Goal: Task Accomplishment & Management: Use online tool/utility

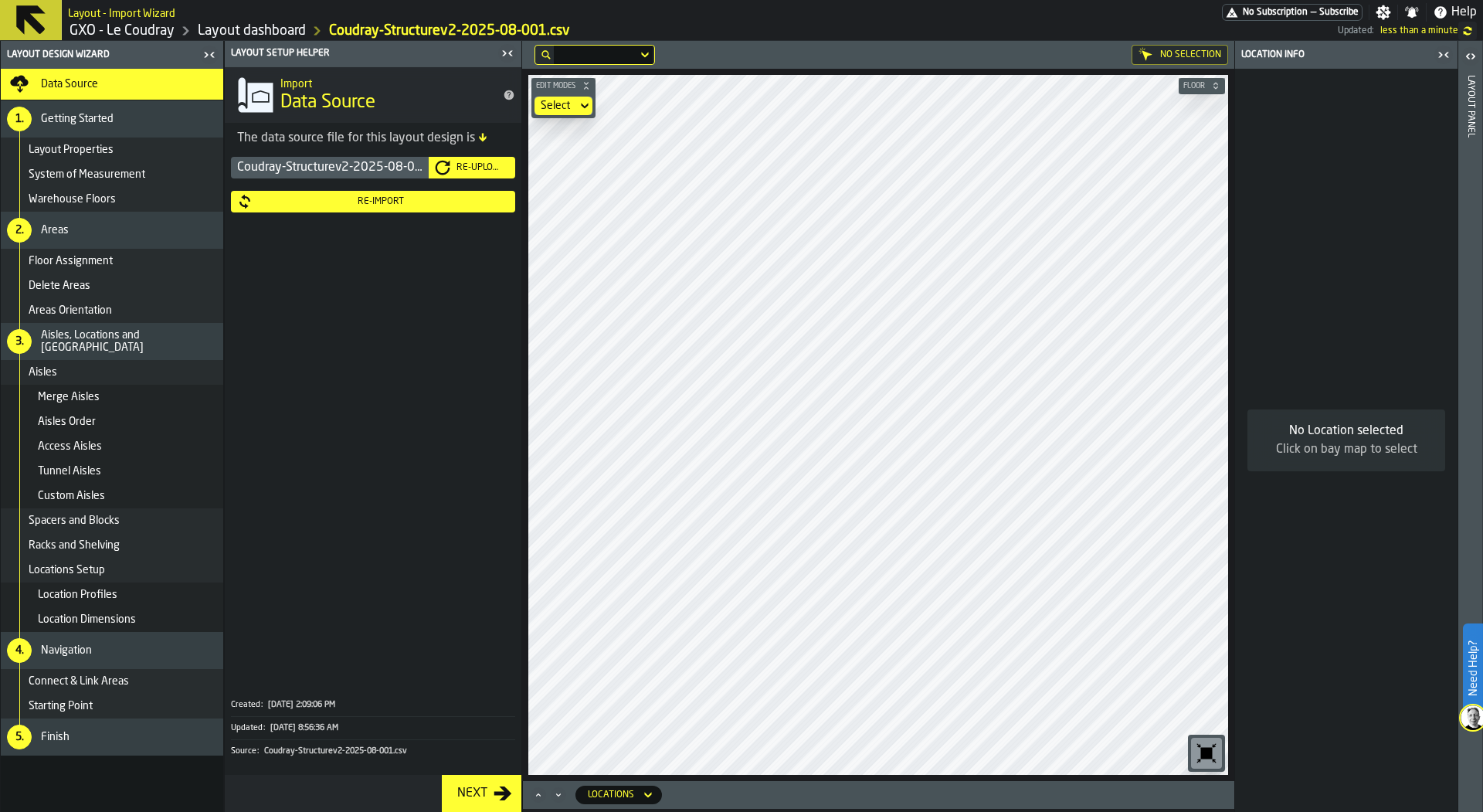
click at [507, 51] on icon "button-toggle-Close me" at bounding box center [507, 53] width 19 height 19
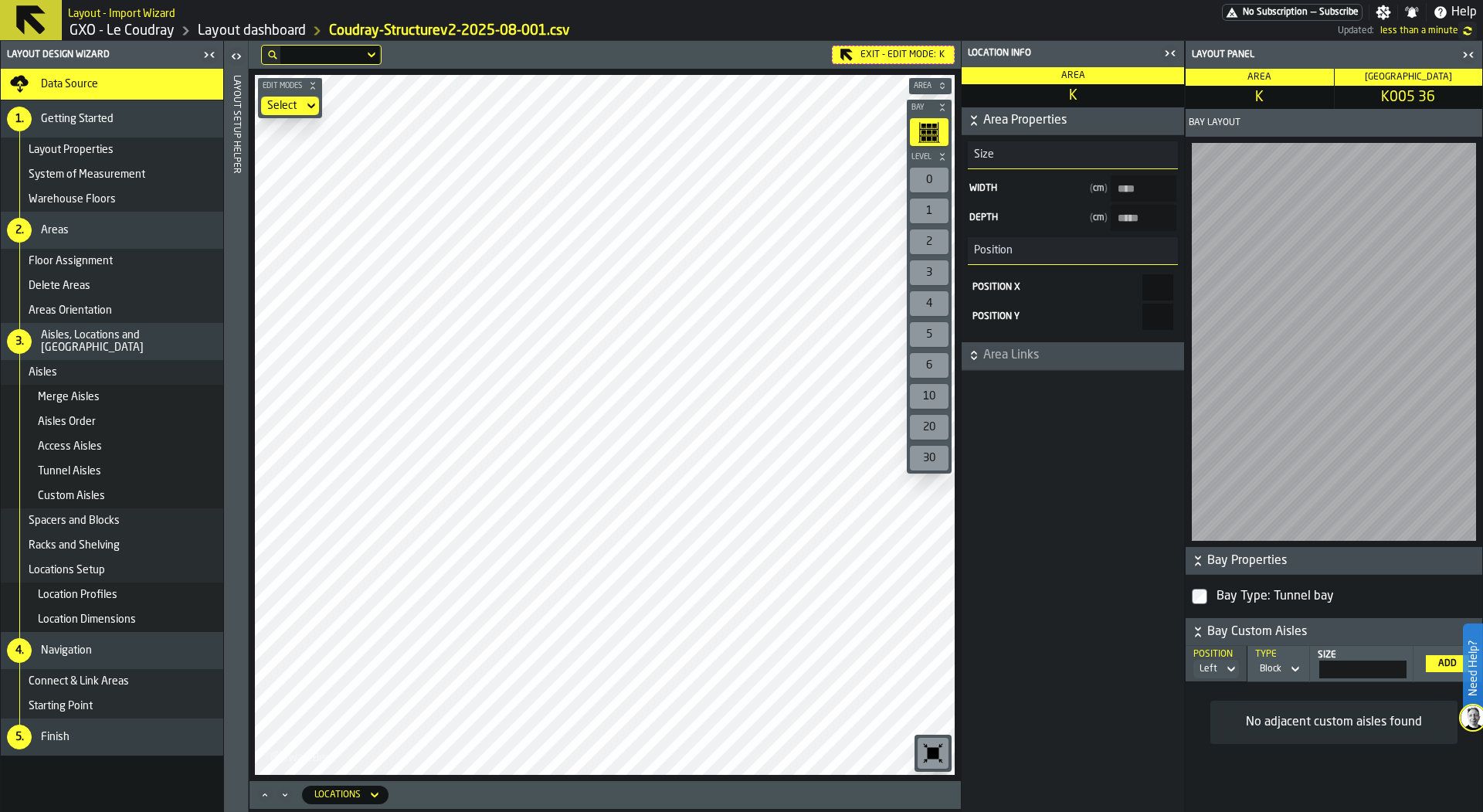
click at [723, 67] on div "Exit - Edit Mode: K Edit Modes Select Area Bay Level 0 1 2 3 4 5 6 10 20 30 M A…" at bounding box center [605, 411] width 713 height 740
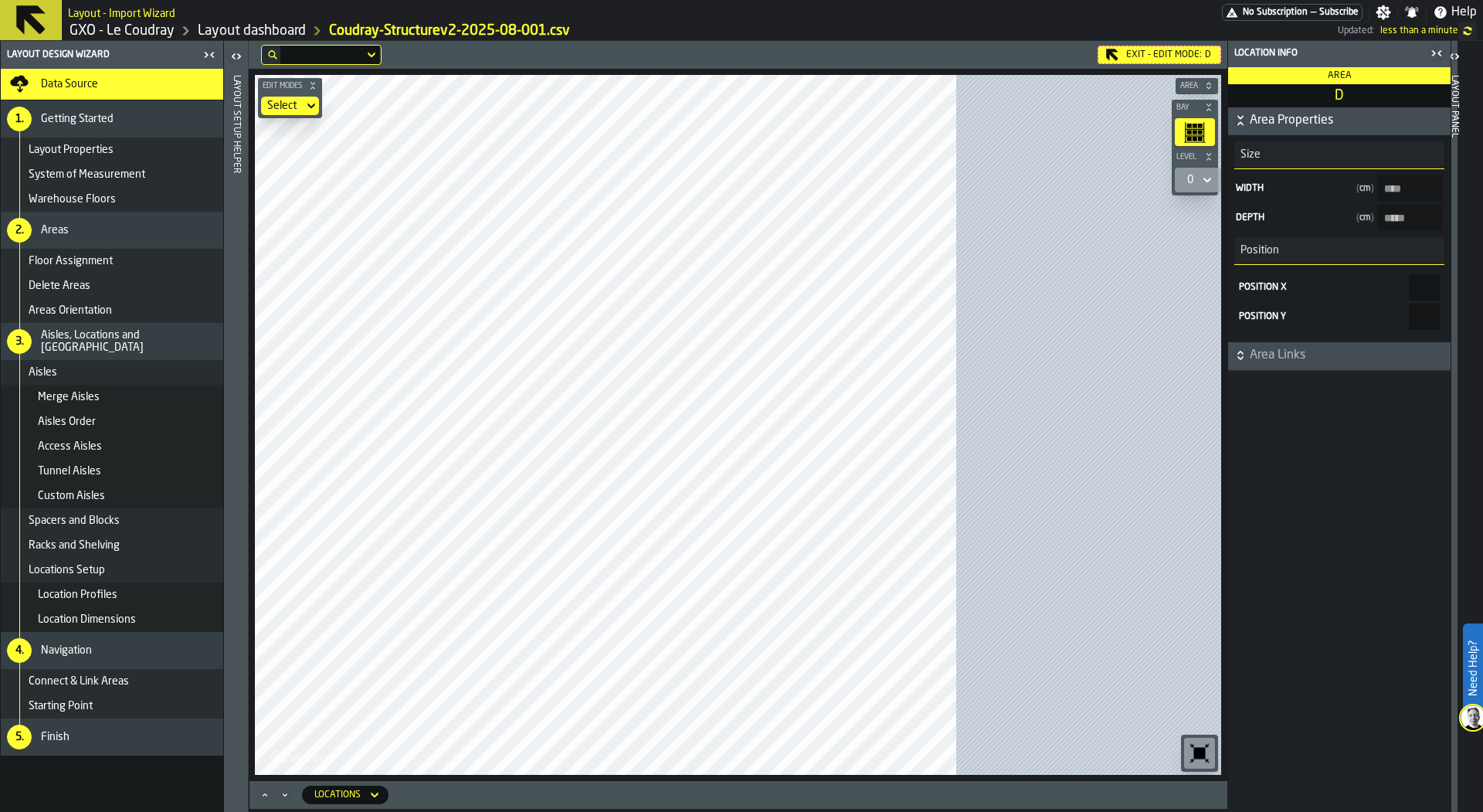
type input "*****"
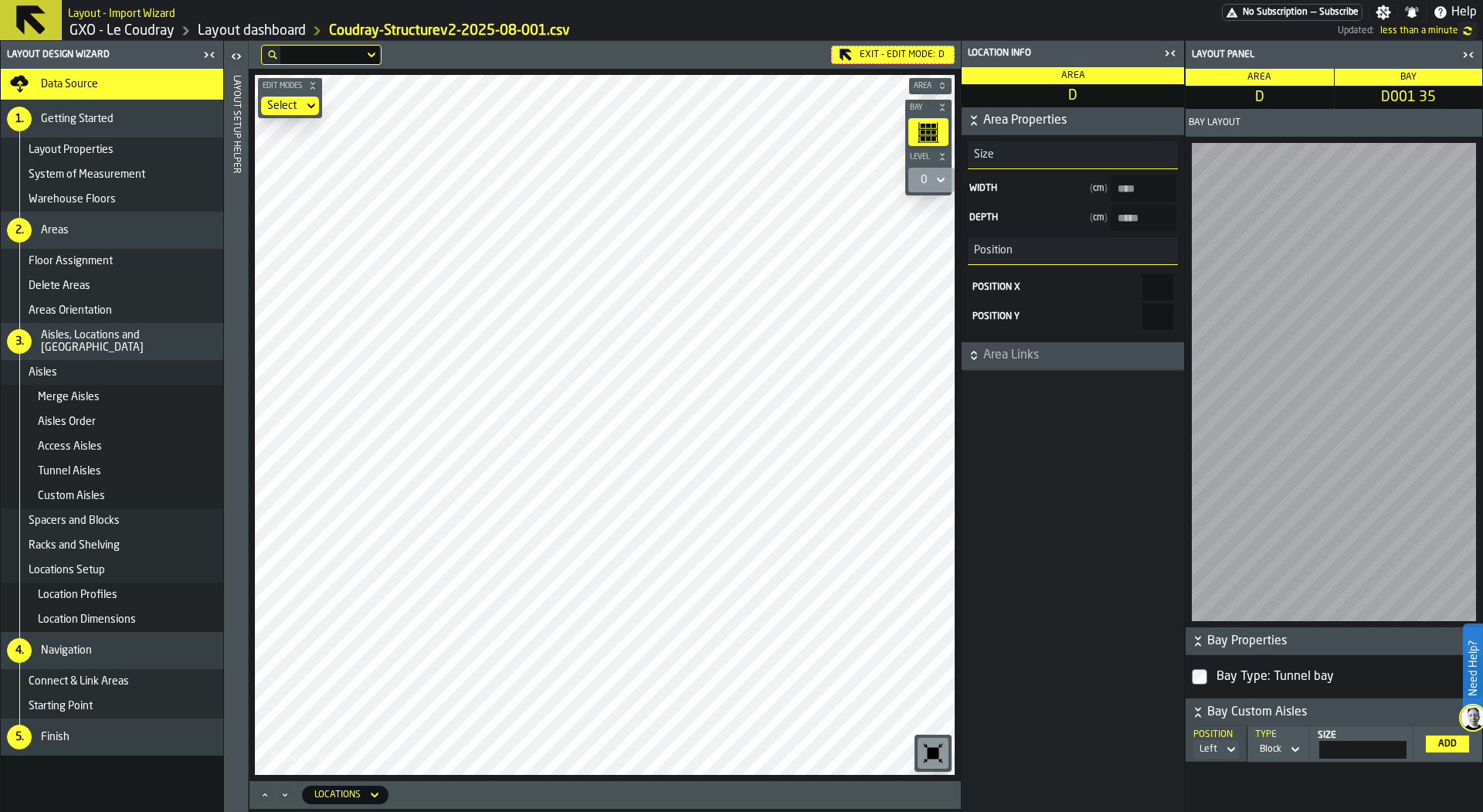
click at [930, 179] on div "0" at bounding box center [924, 179] width 19 height 19
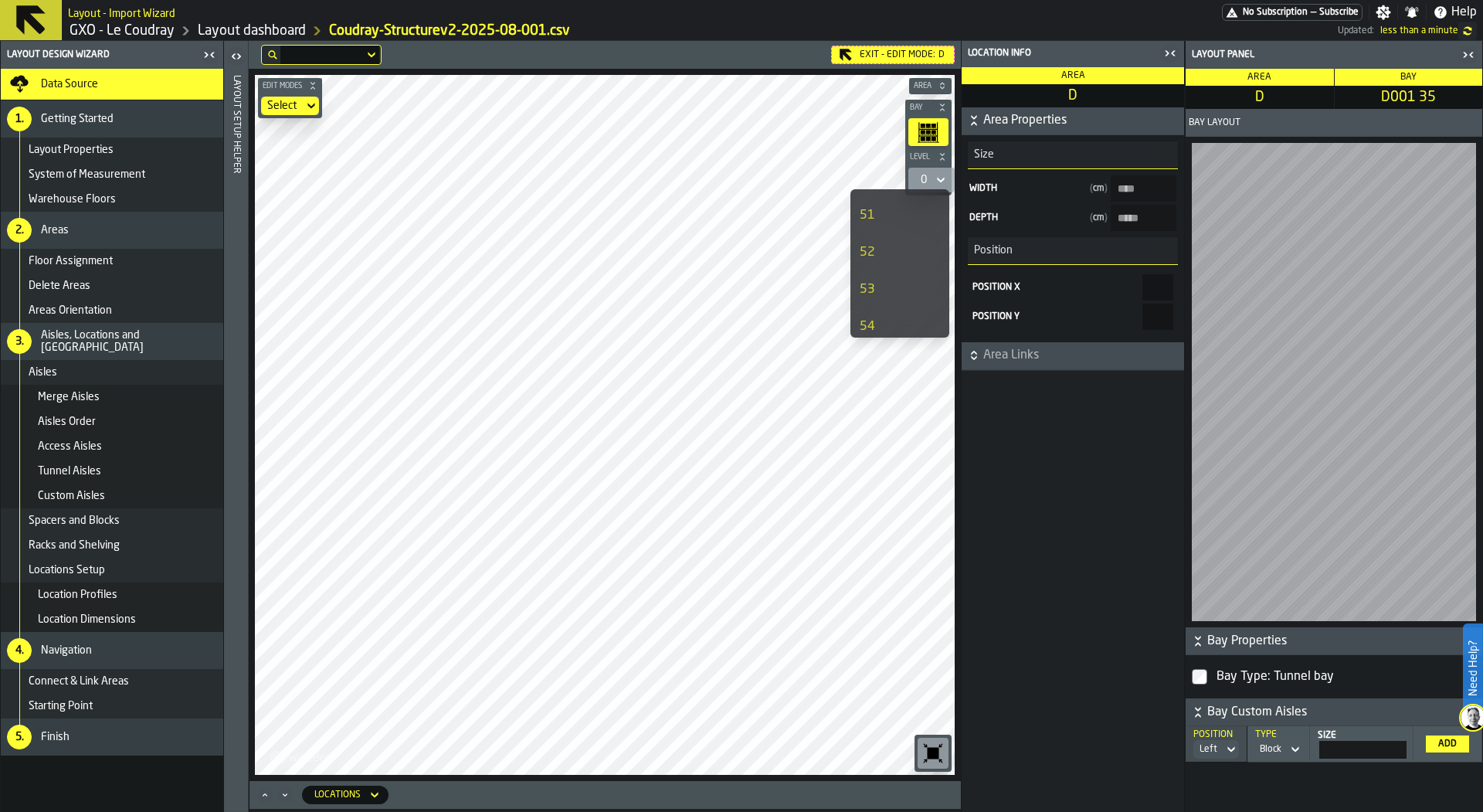
scroll to position [436, 0]
click at [889, 222] on div "51" at bounding box center [884, 216] width 49 height 19
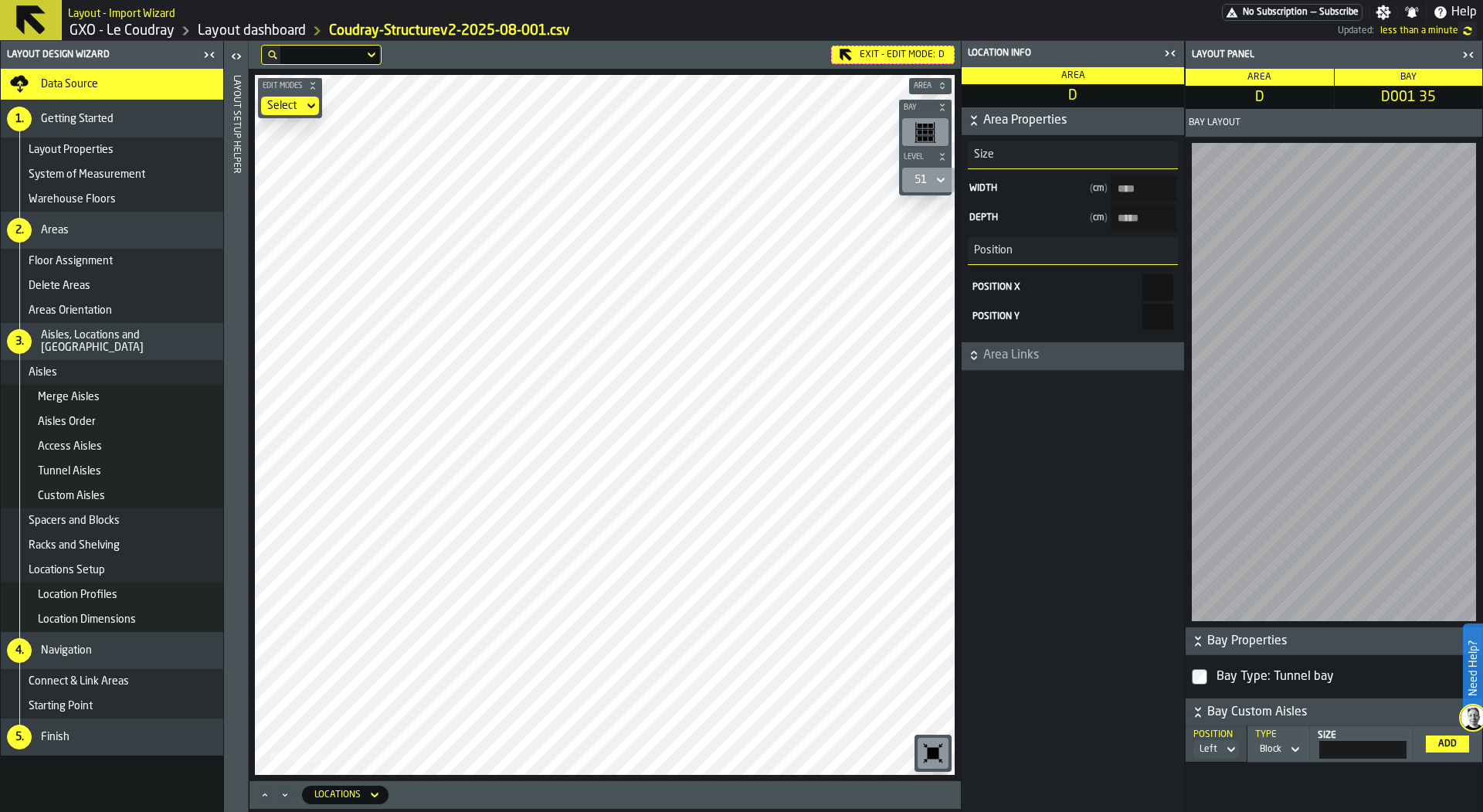
click at [935, 130] on rect "button-toolbar-undefined" at bounding box center [935, 132] width 1 height 20
click at [939, 176] on icon at bounding box center [941, 179] width 15 height 19
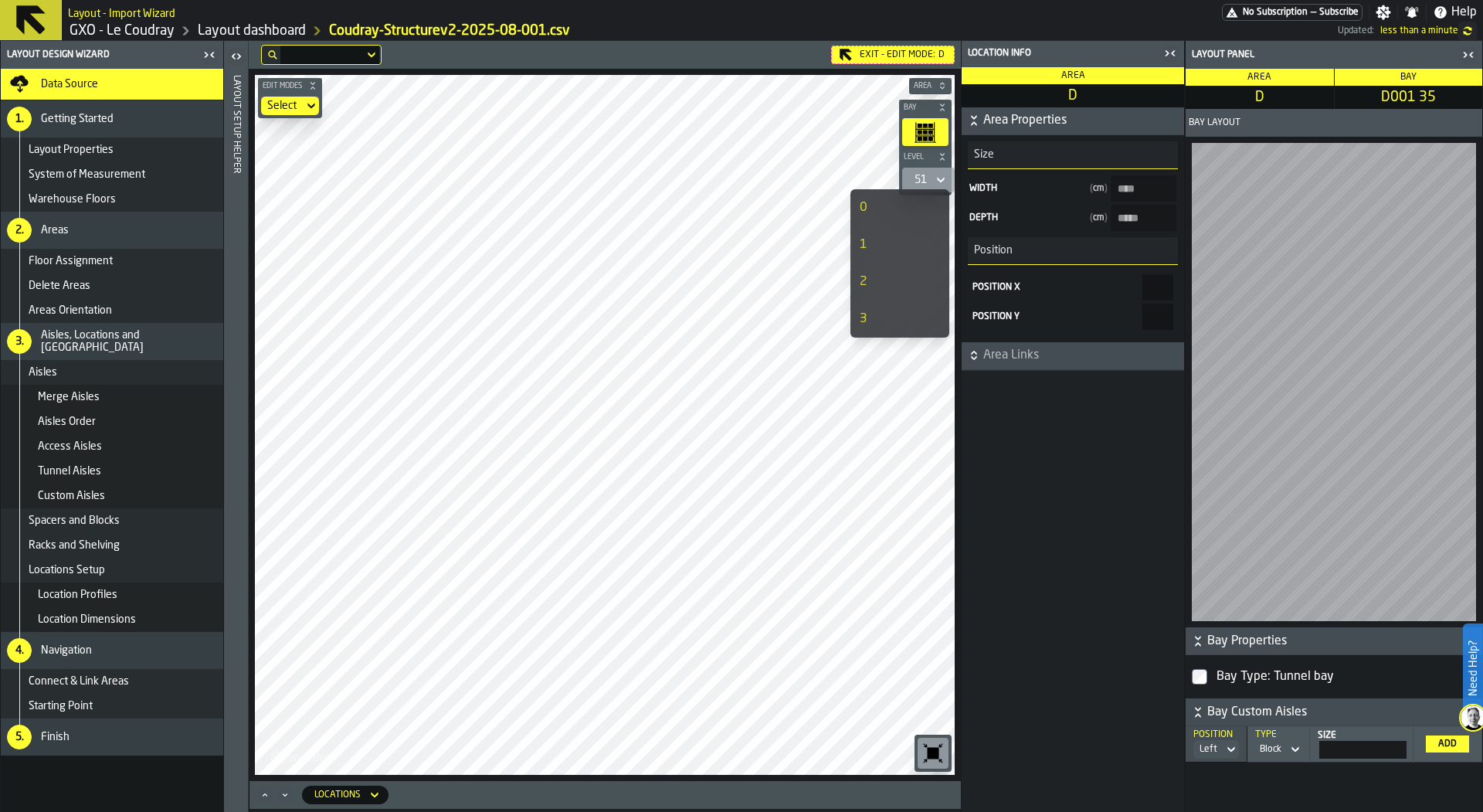
click at [899, 291] on li "2" at bounding box center [885, 281] width 68 height 37
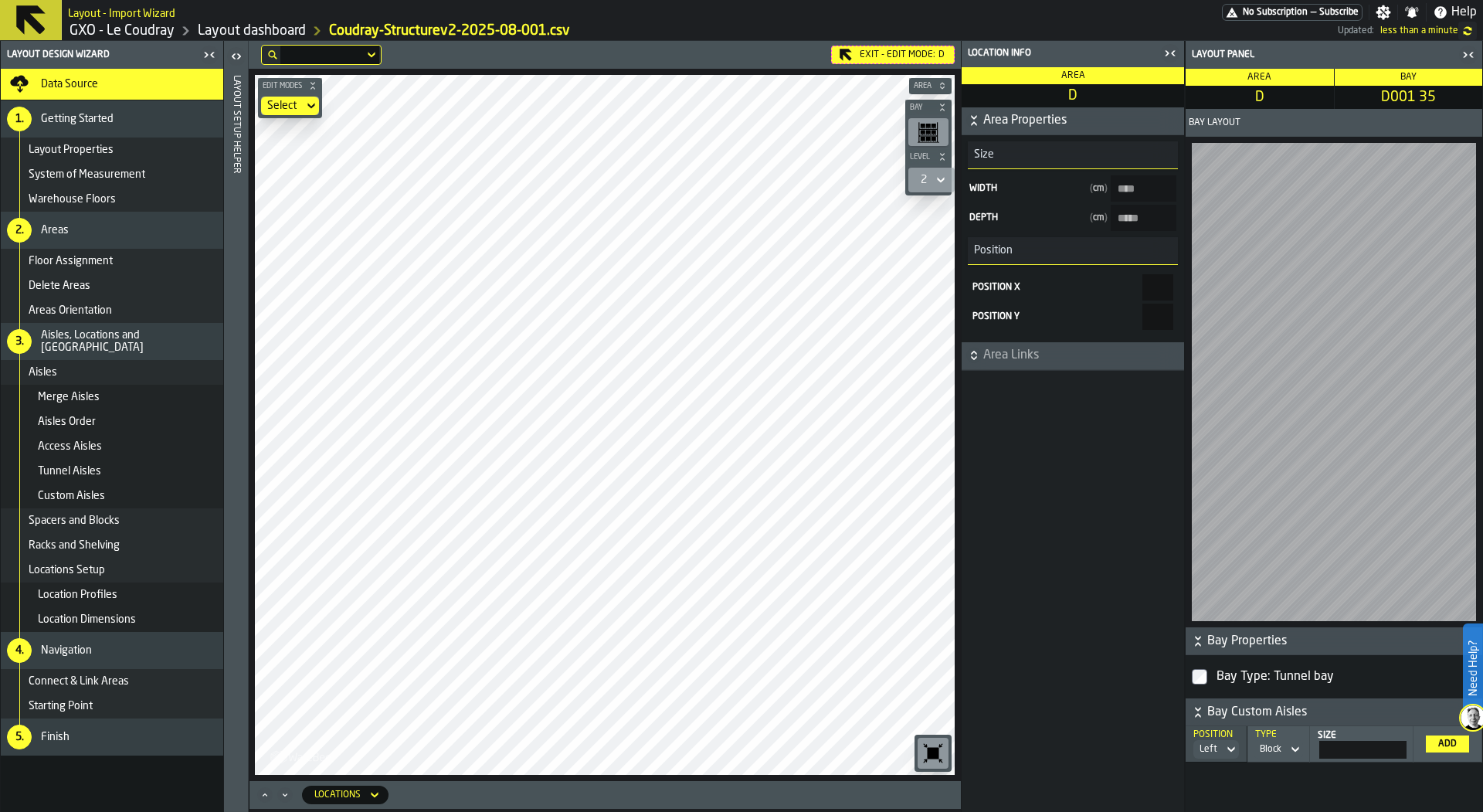
click at [940, 178] on icon at bounding box center [941, 179] width 15 height 19
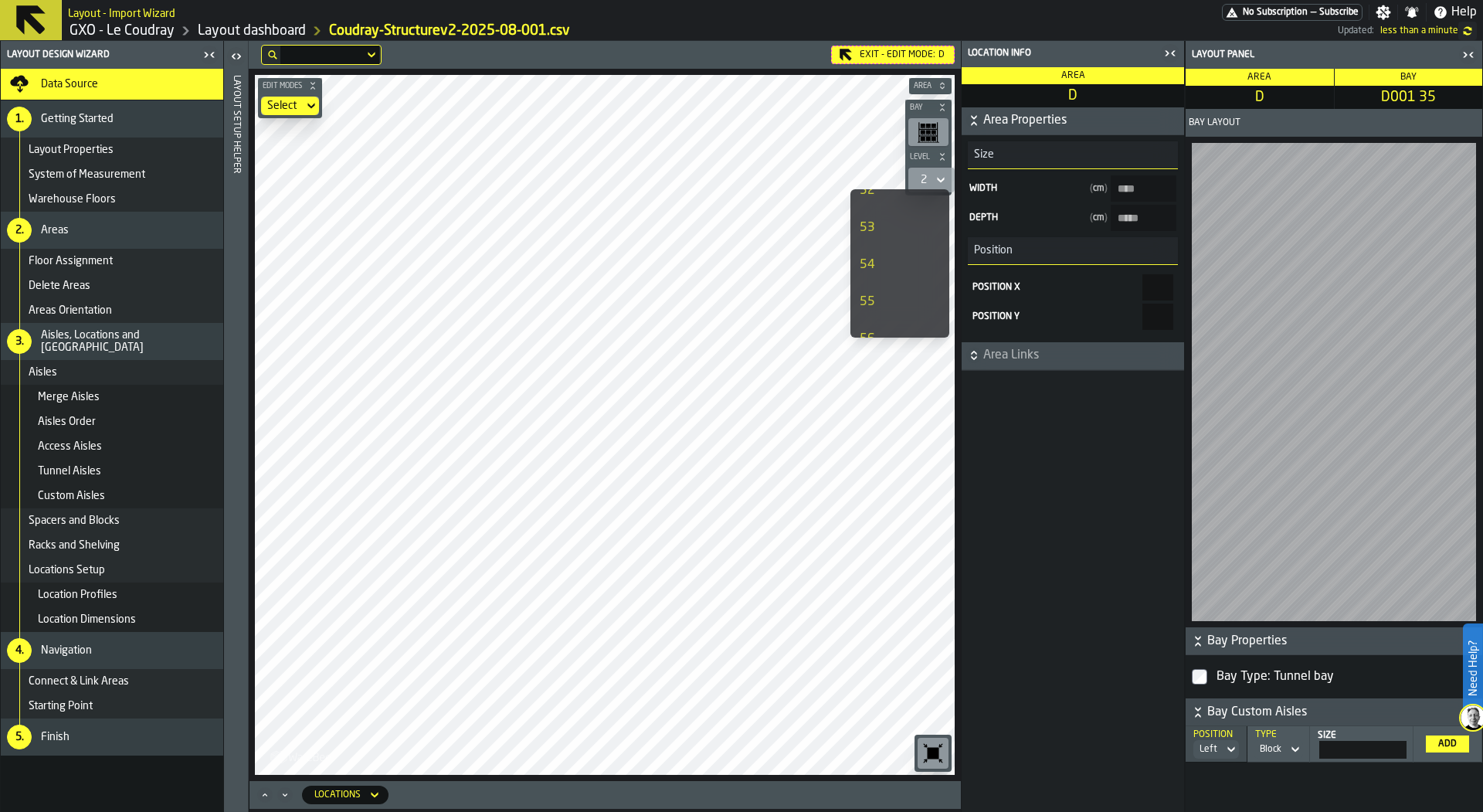
scroll to position [462, 0]
click at [894, 229] on div "52" at bounding box center [884, 228] width 49 height 19
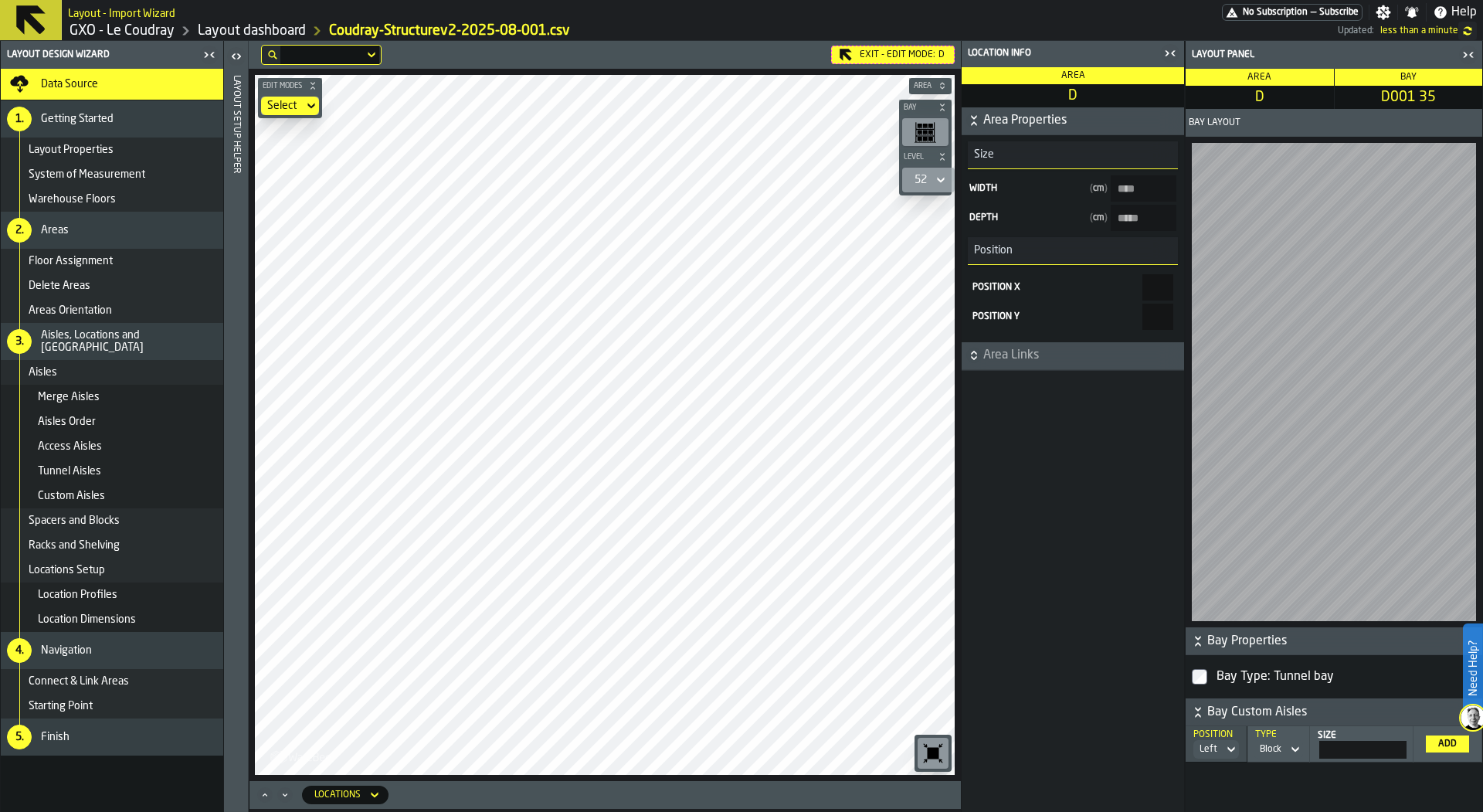
click at [934, 182] on icon at bounding box center [941, 179] width 15 height 19
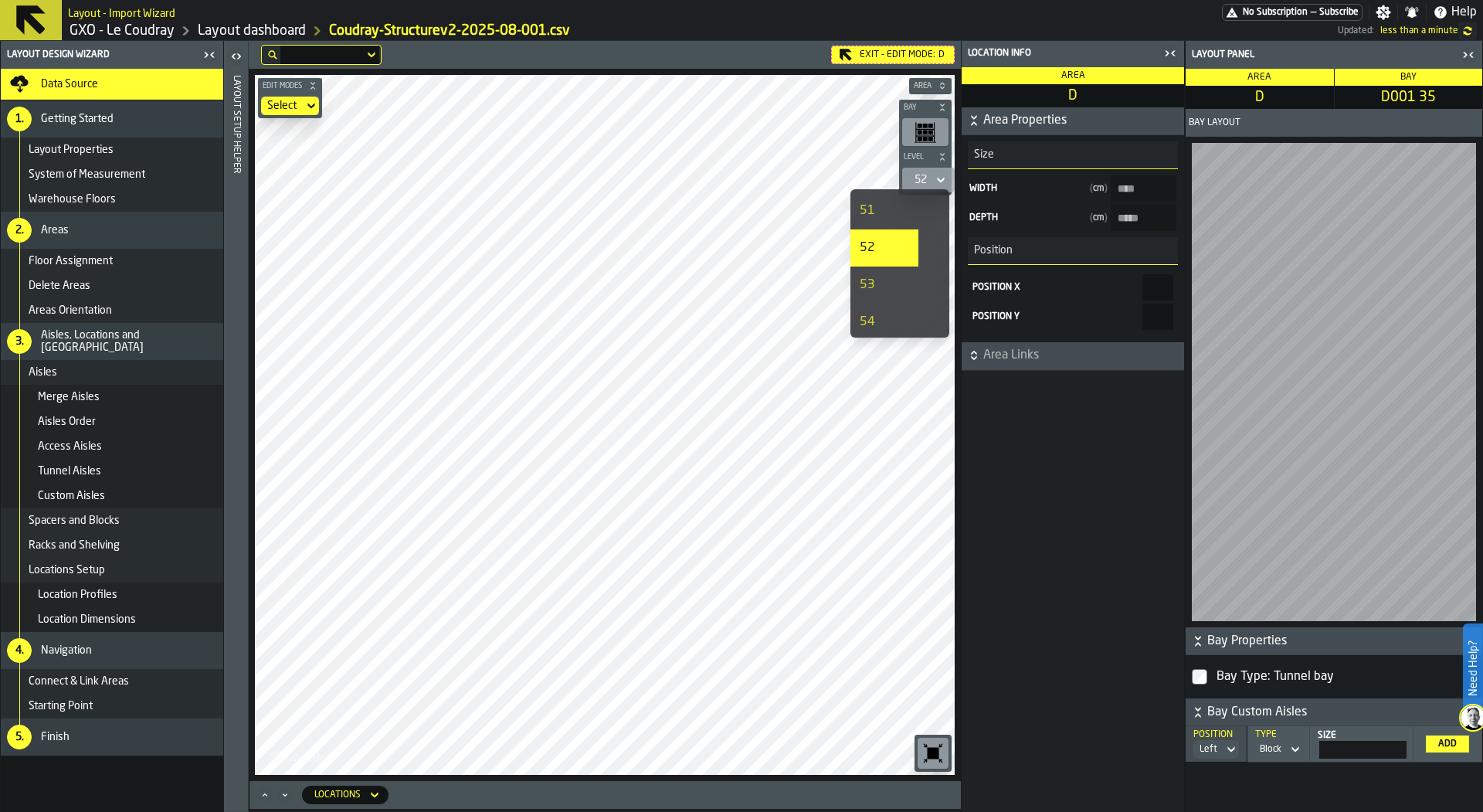
scroll to position [468, 0]
click at [887, 293] on div "54" at bounding box center [884, 295] width 49 height 19
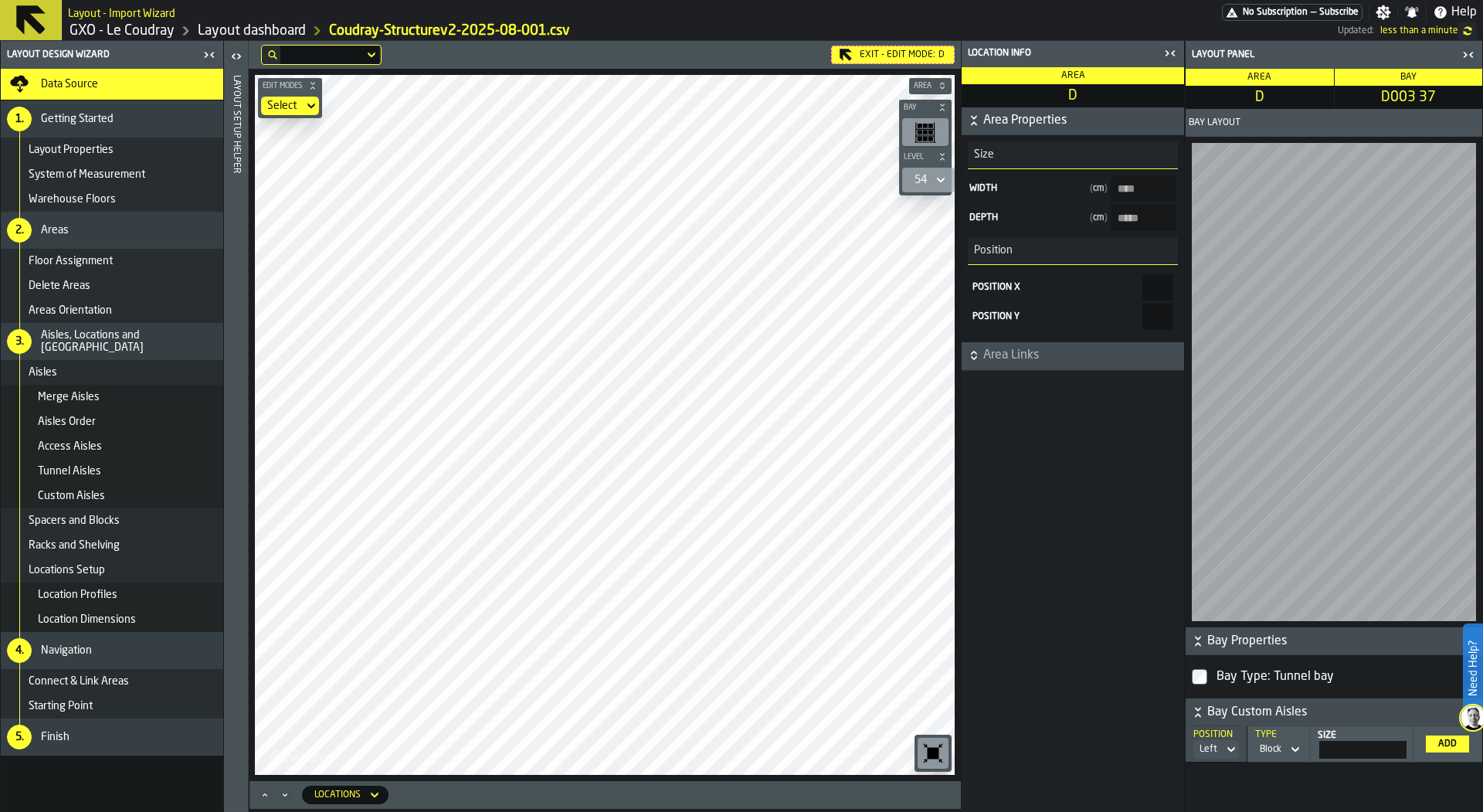
click at [1200, 126] on div "Bay Layout" at bounding box center [1334, 367] width 296 height 518
click at [1237, 138] on div at bounding box center [1334, 381] width 296 height 491
click at [1216, 80] on div "Area D Bay D003 37 Bay Layout Bay Properties Bay Type: Tunnel bay Bay Custom Ai…" at bounding box center [1334, 441] width 296 height 743
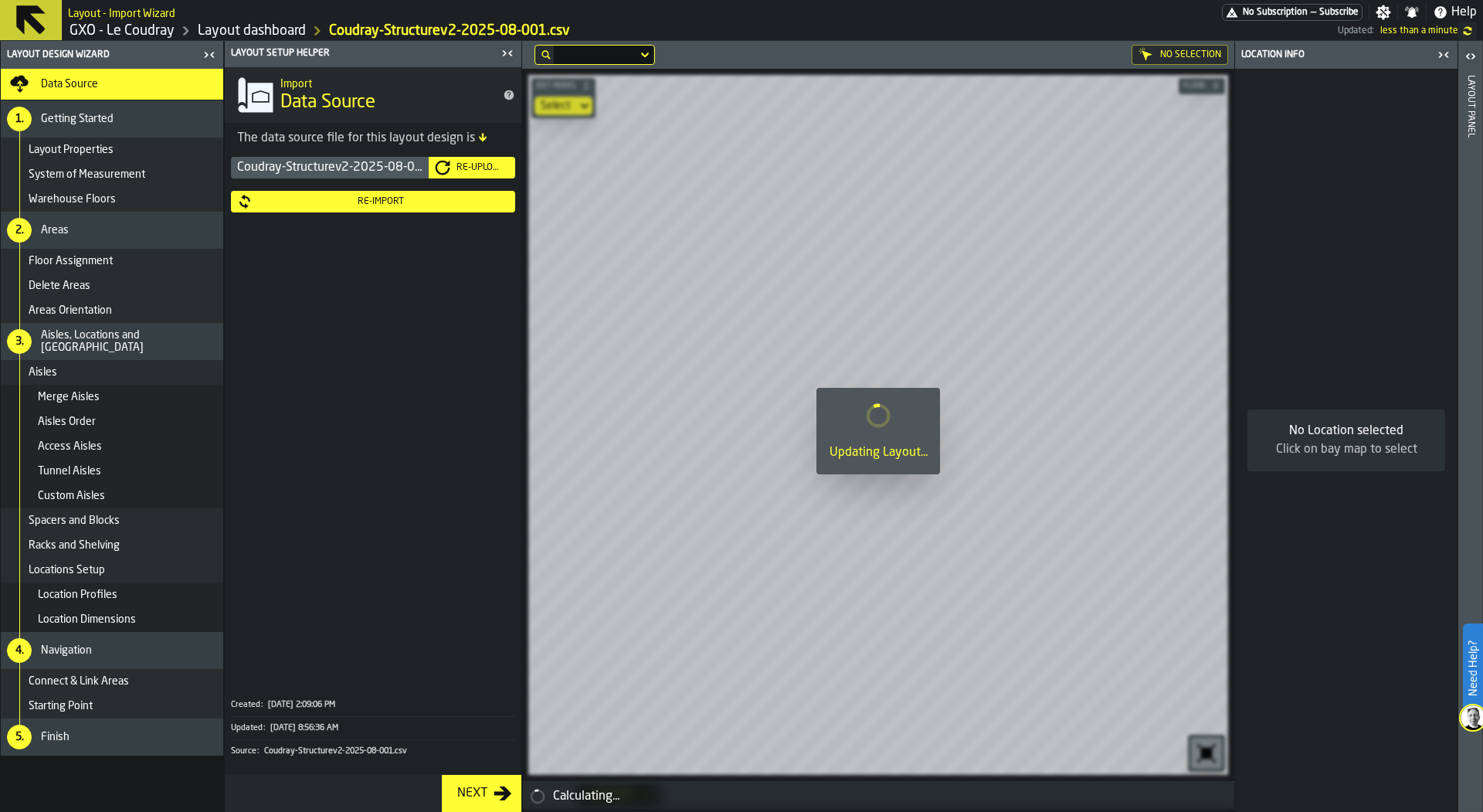
click at [362, 207] on div "Re-Import" at bounding box center [373, 201] width 272 height 15
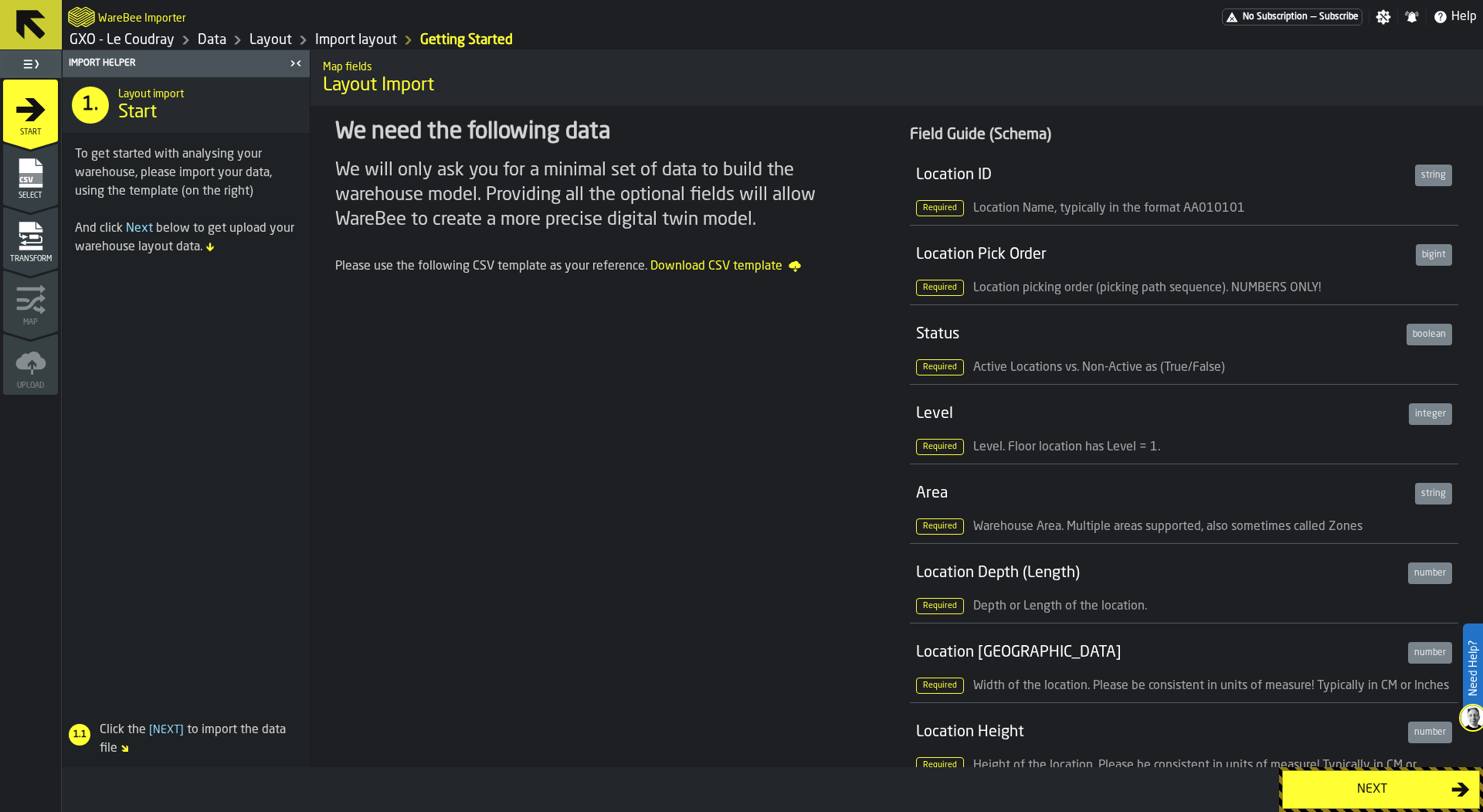
click at [28, 188] on div "Select" at bounding box center [30, 179] width 55 height 42
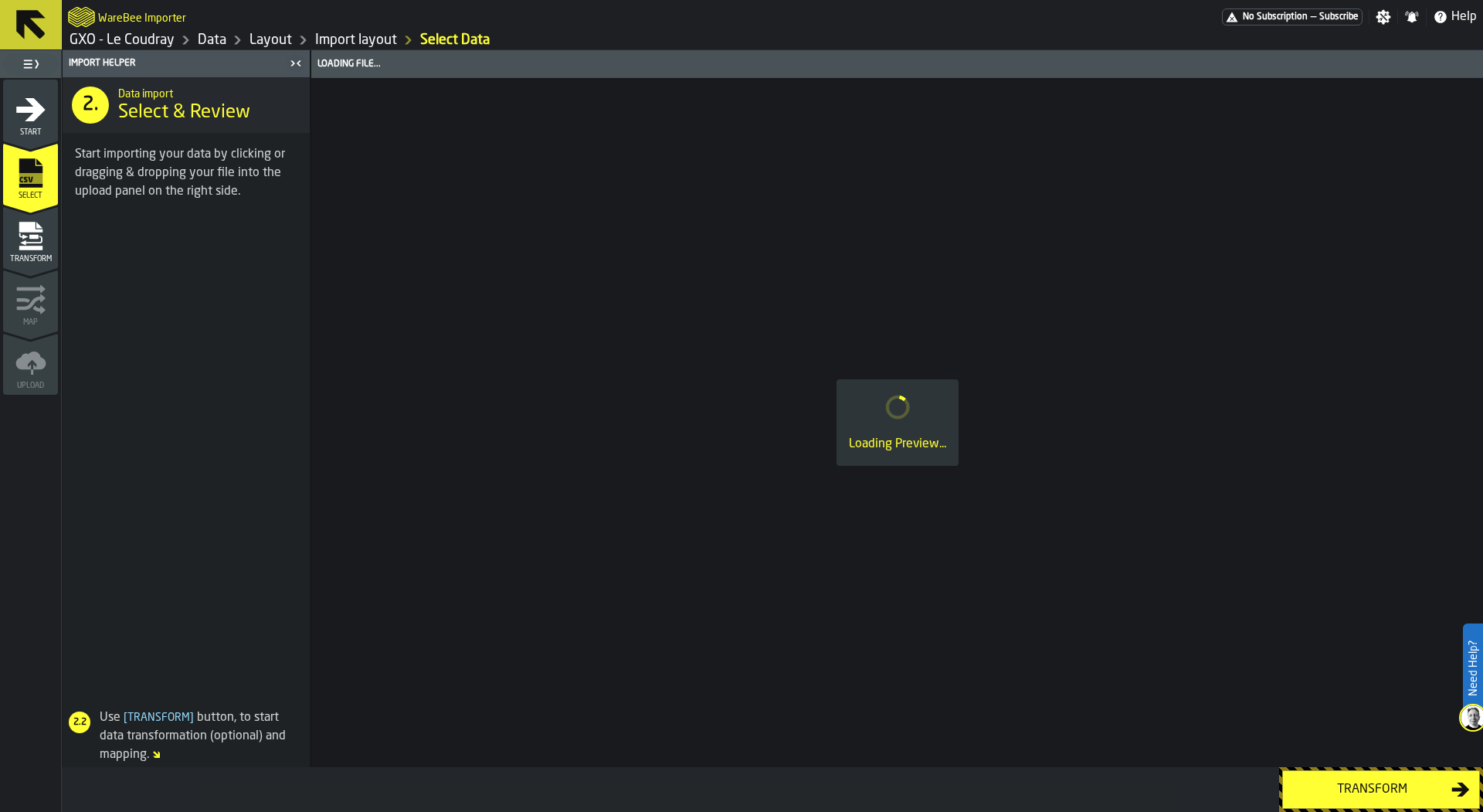
click at [29, 249] on icon "menu Transform" at bounding box center [31, 236] width 31 height 31
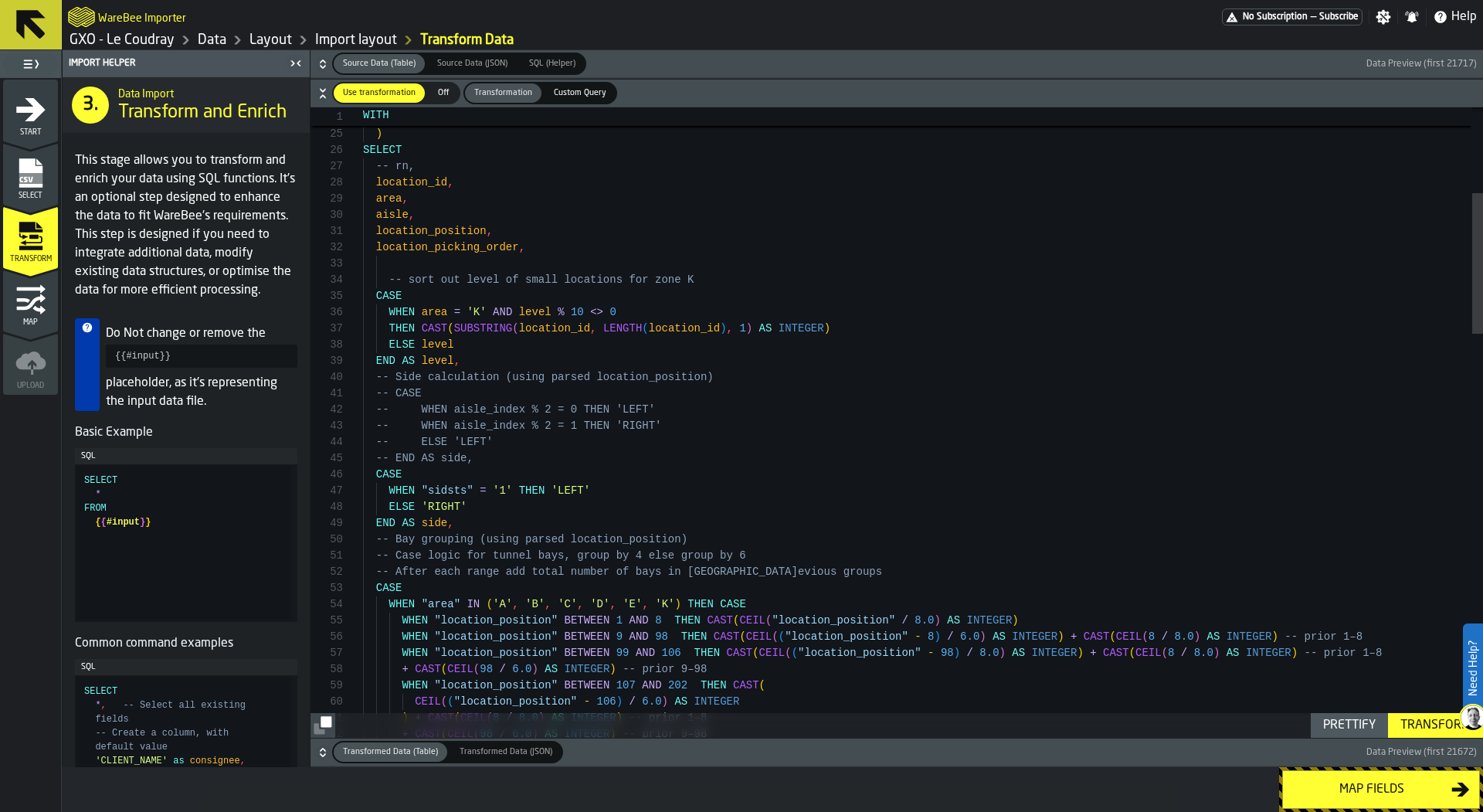
scroll to position [81, 0]
drag, startPoint x: 697, startPoint y: 275, endPoint x: 571, endPoint y: 275, distance: 126.0
click at [571, 275] on div "-- sort out level of small locations for zone K" at bounding box center [924, 280] width 1120 height 16
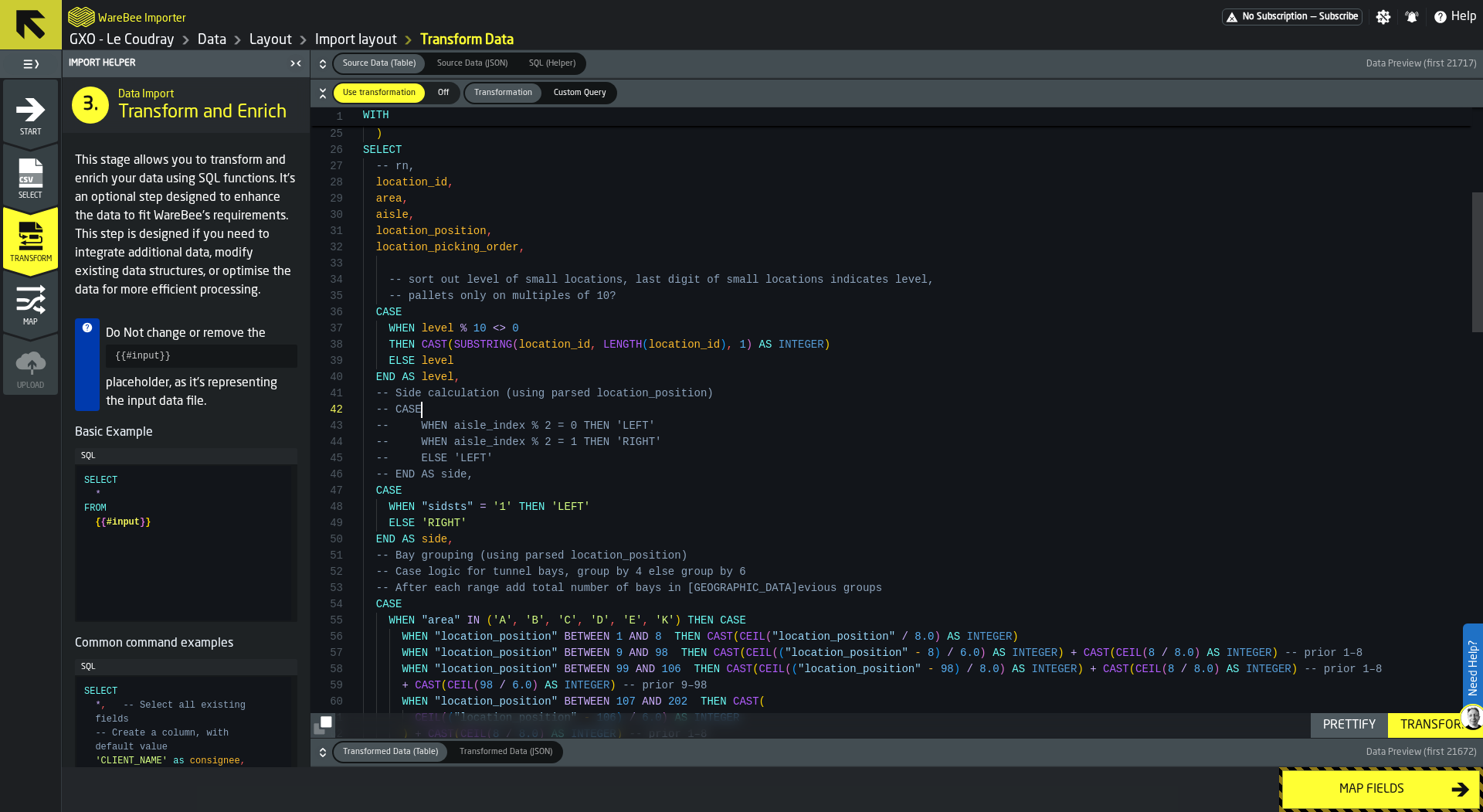
type textarea "**********"
click at [1412, 718] on div "Transform" at bounding box center [1435, 725] width 83 height 19
click at [1400, 788] on div "Map fields" at bounding box center [1372, 789] width 159 height 19
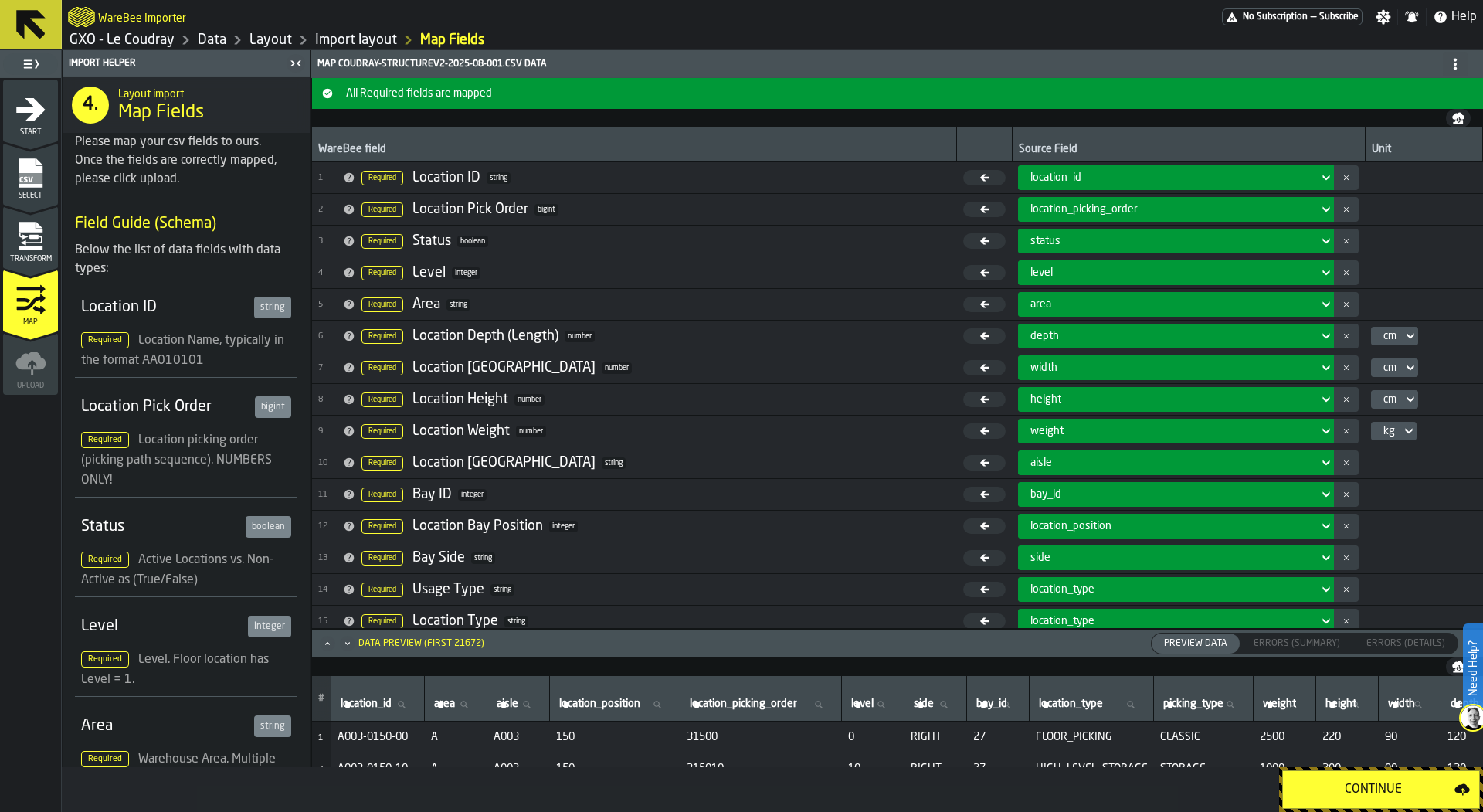
click at [1400, 788] on div "Continue" at bounding box center [1373, 789] width 162 height 19
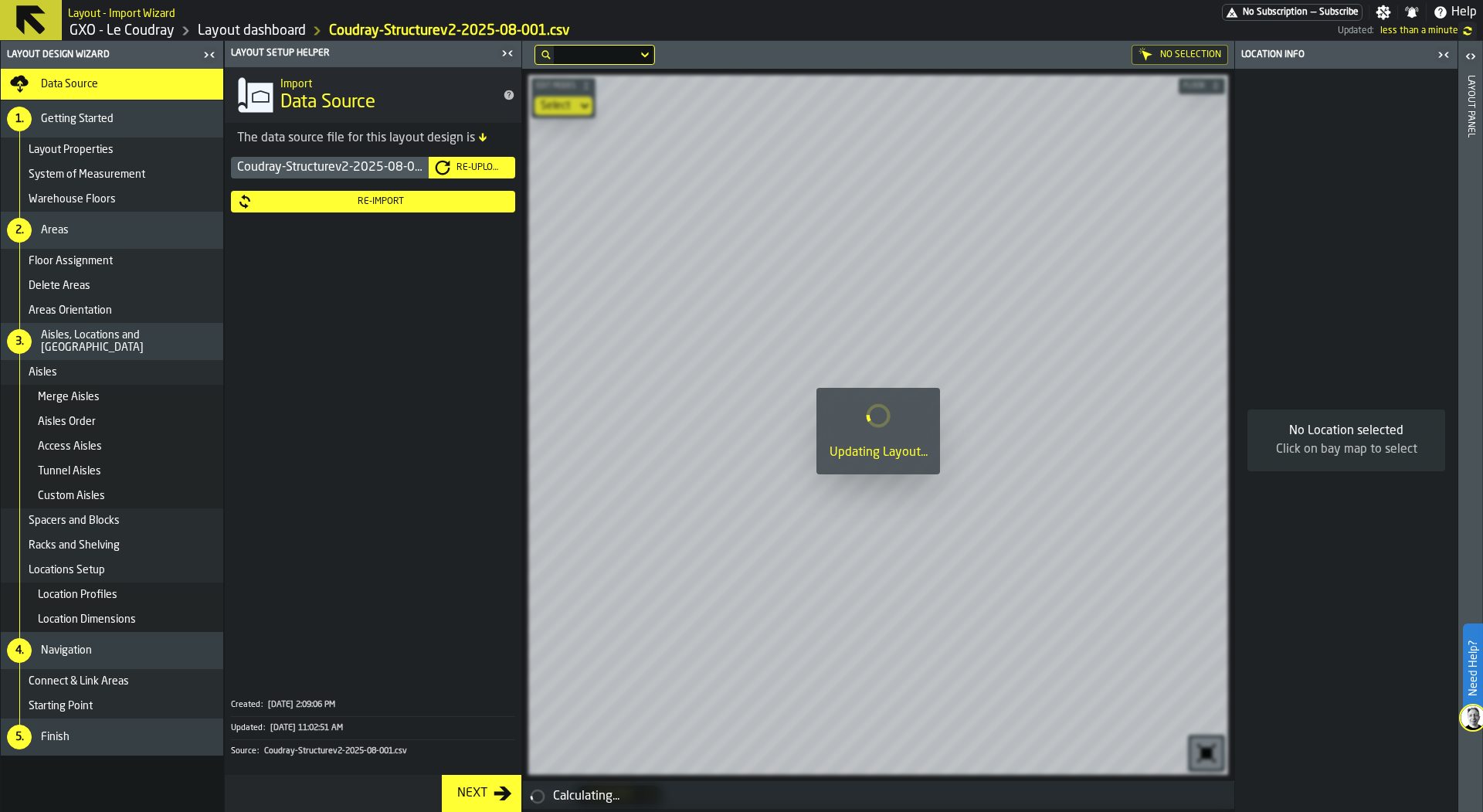
click at [505, 52] on icon "button-toggle-Close me" at bounding box center [507, 53] width 19 height 19
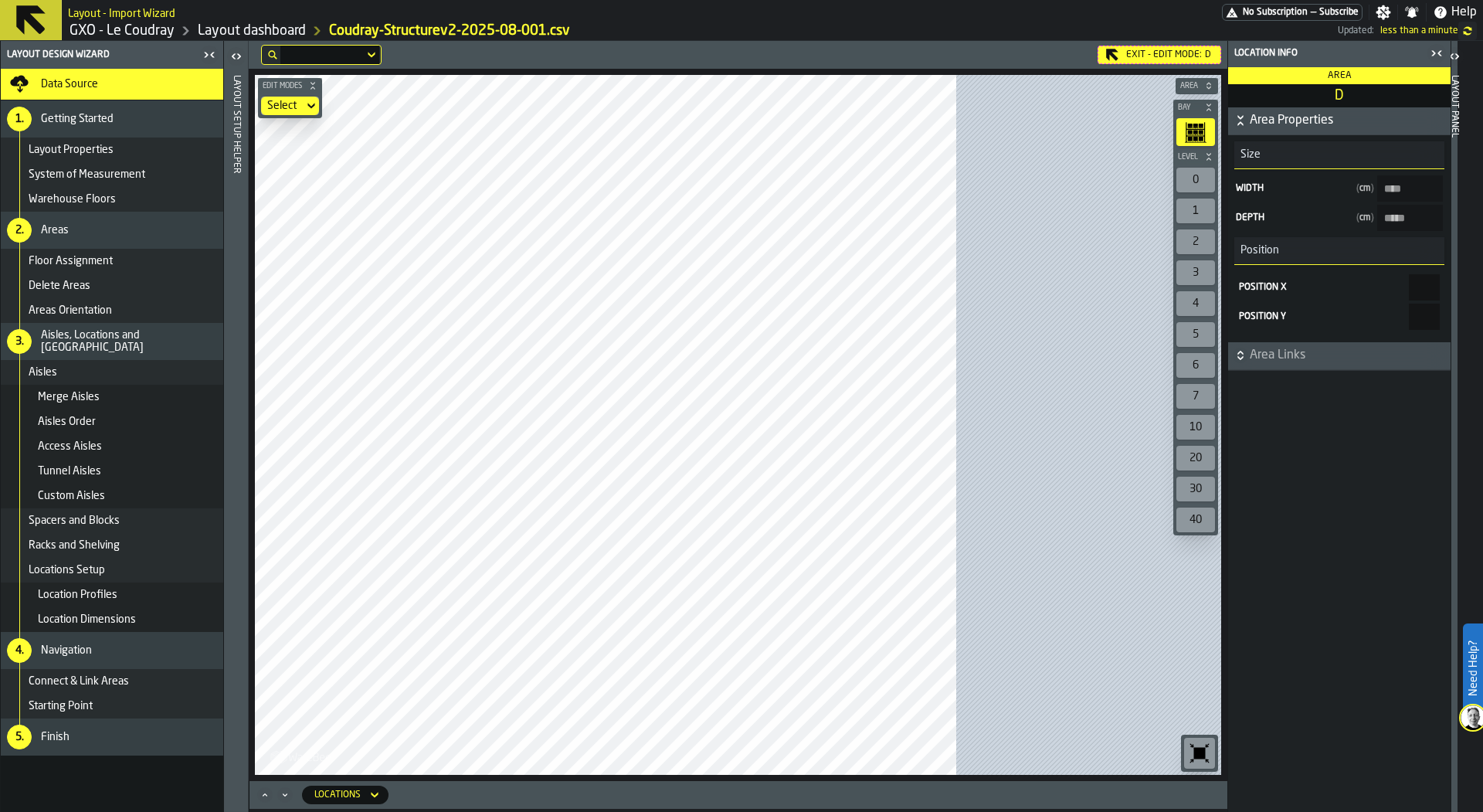
type input "*****"
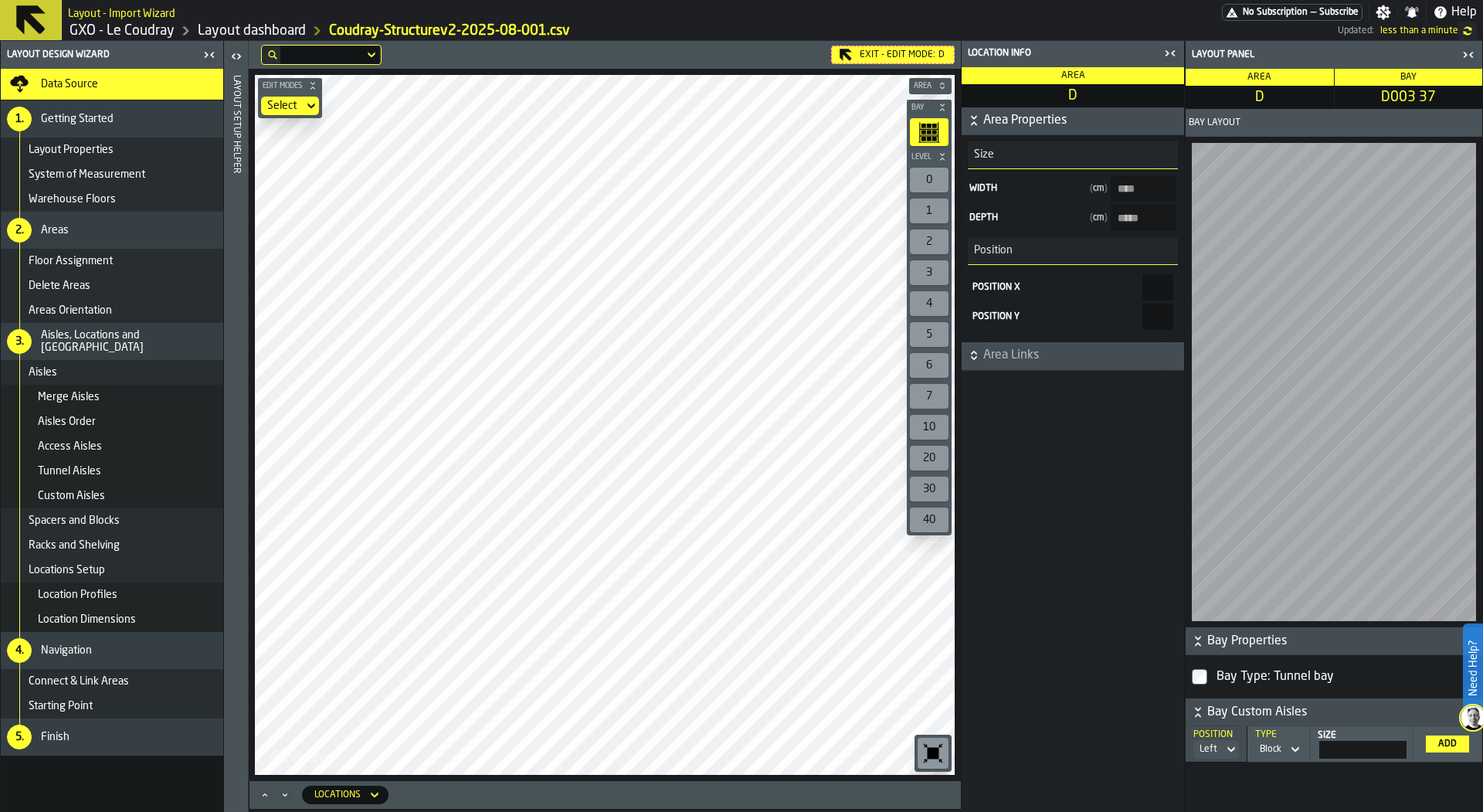
click at [232, 53] on icon "button-toggle-Open" at bounding box center [236, 56] width 19 height 19
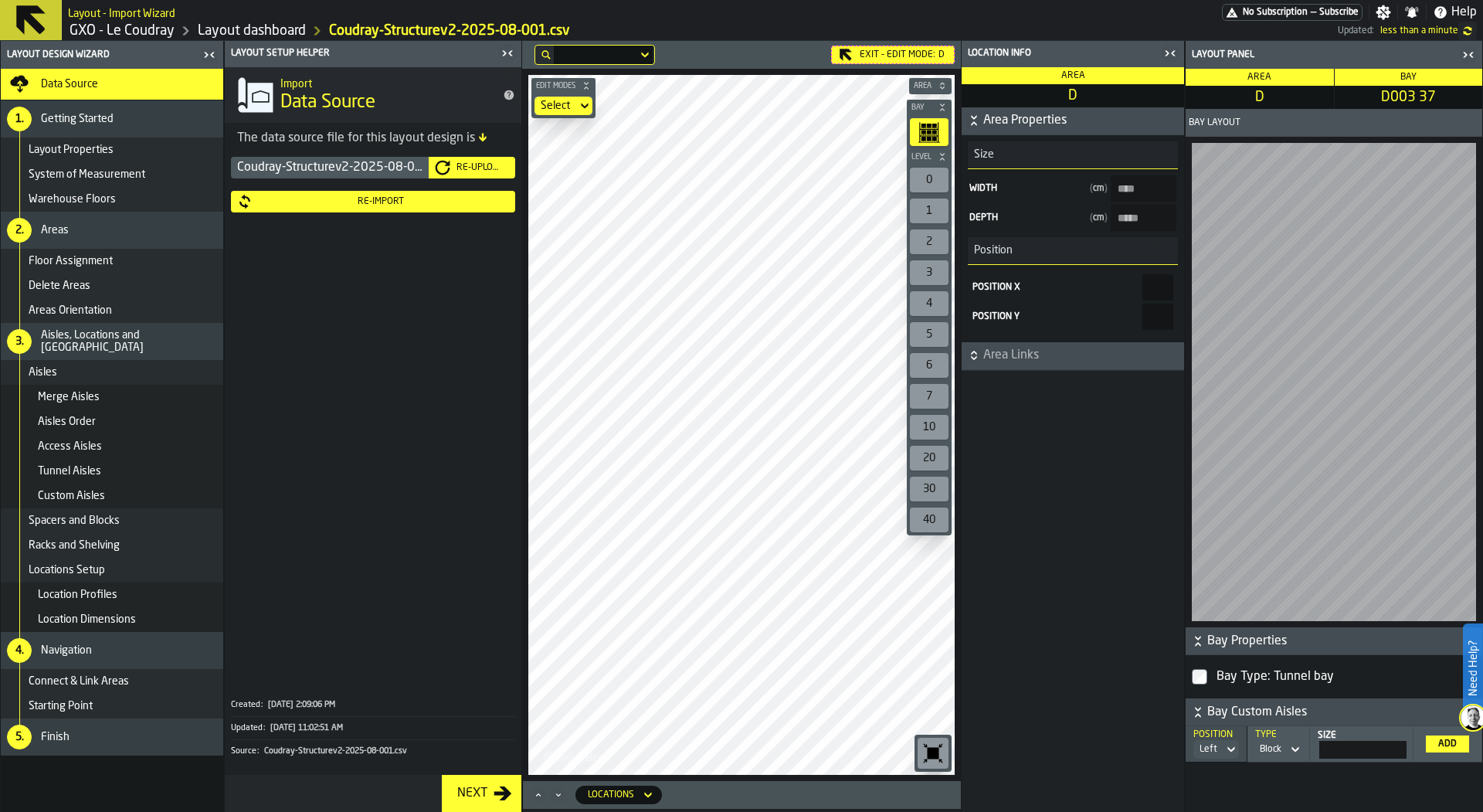
click at [450, 203] on div "Re-Import" at bounding box center [381, 202] width 257 height 11
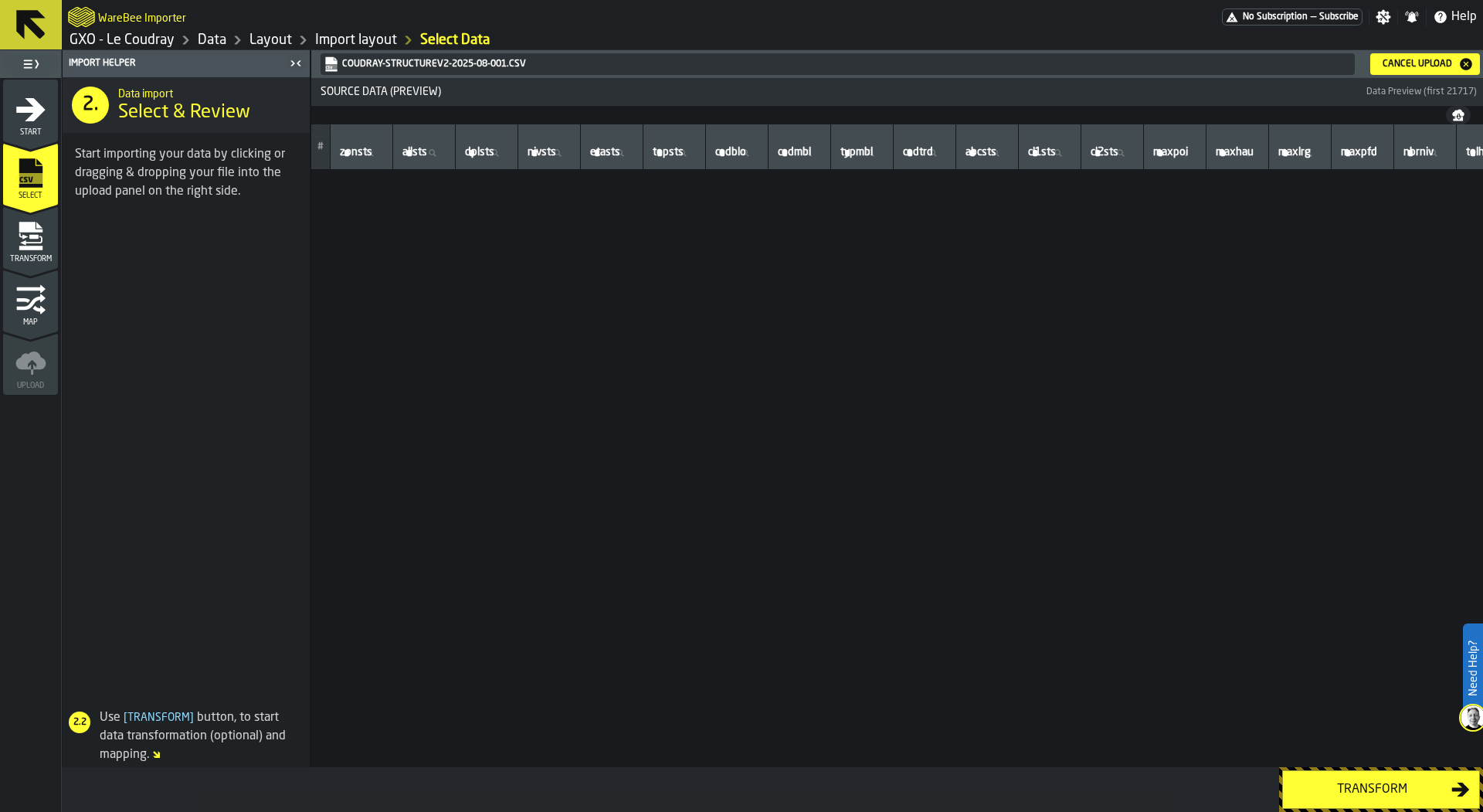
click at [26, 239] on icon "menu Transform" at bounding box center [31, 236] width 31 height 31
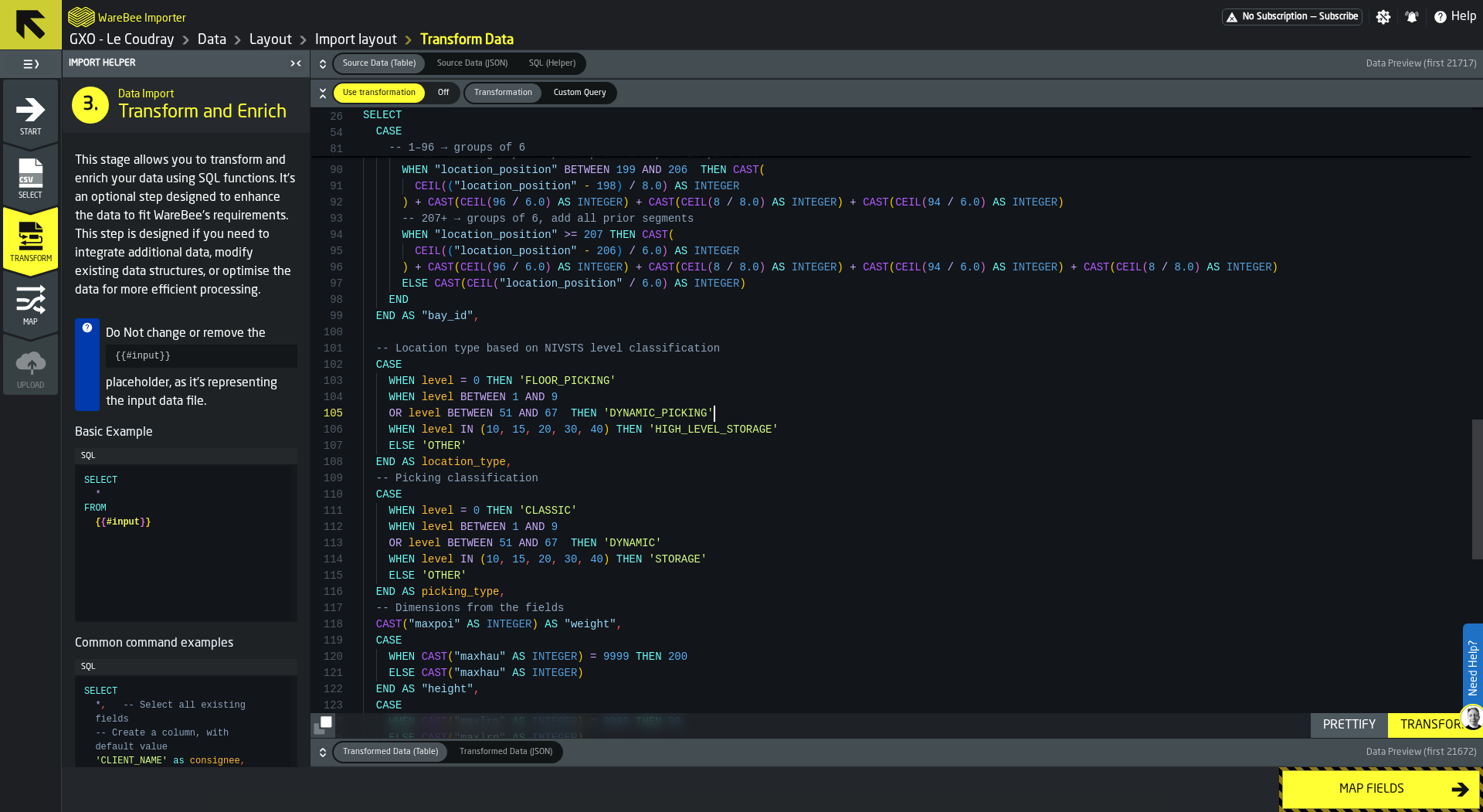
scroll to position [65, 0]
click at [738, 407] on div "WHEN "location_position" BETWEEN 105 AND 198 THEN CAST ( CEIL ( ( "location_pos…" at bounding box center [924, 126] width 1120 height 2839
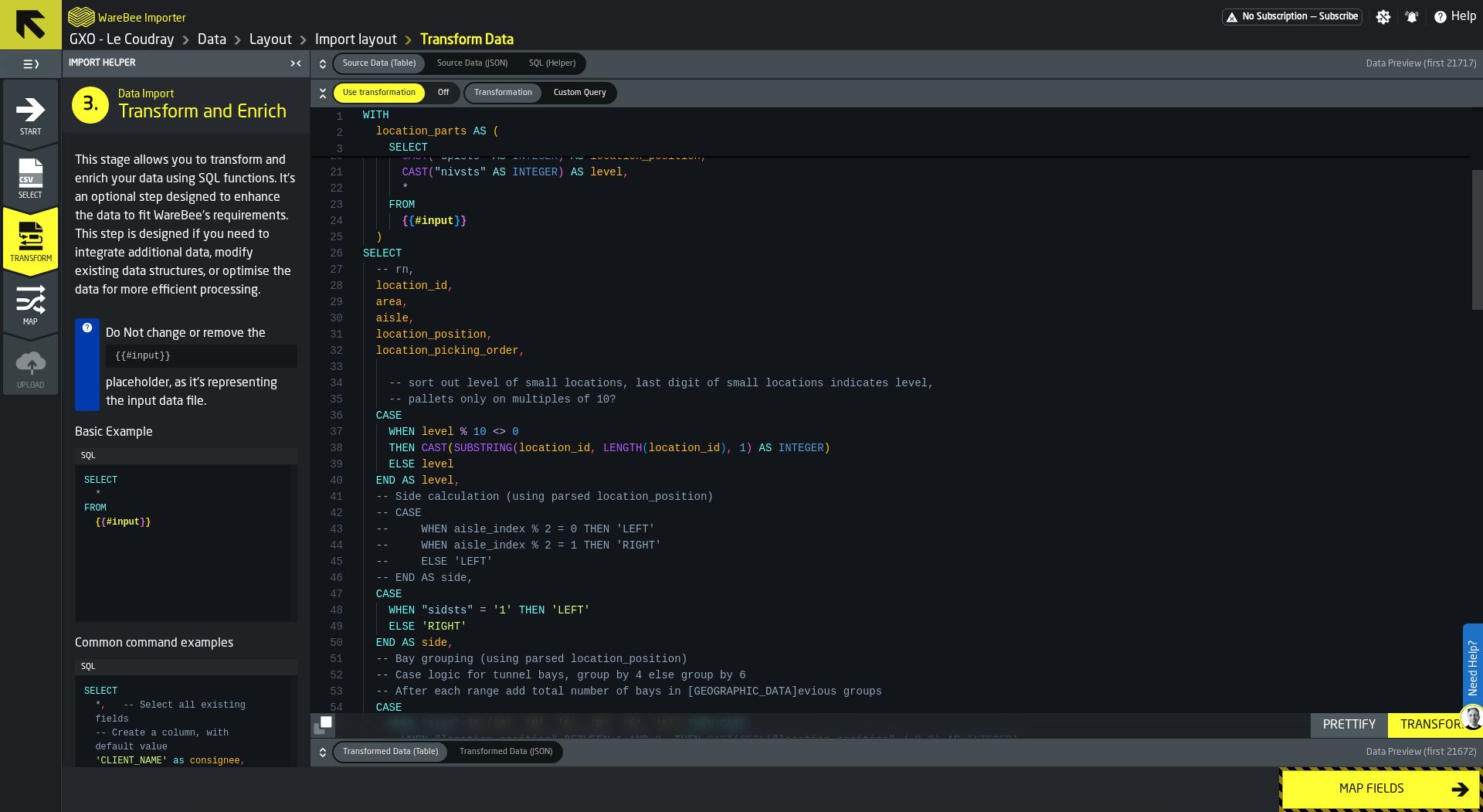
scroll to position [97, 0]
drag, startPoint x: 522, startPoint y: 428, endPoint x: 461, endPoint y: 424, distance: 61.1
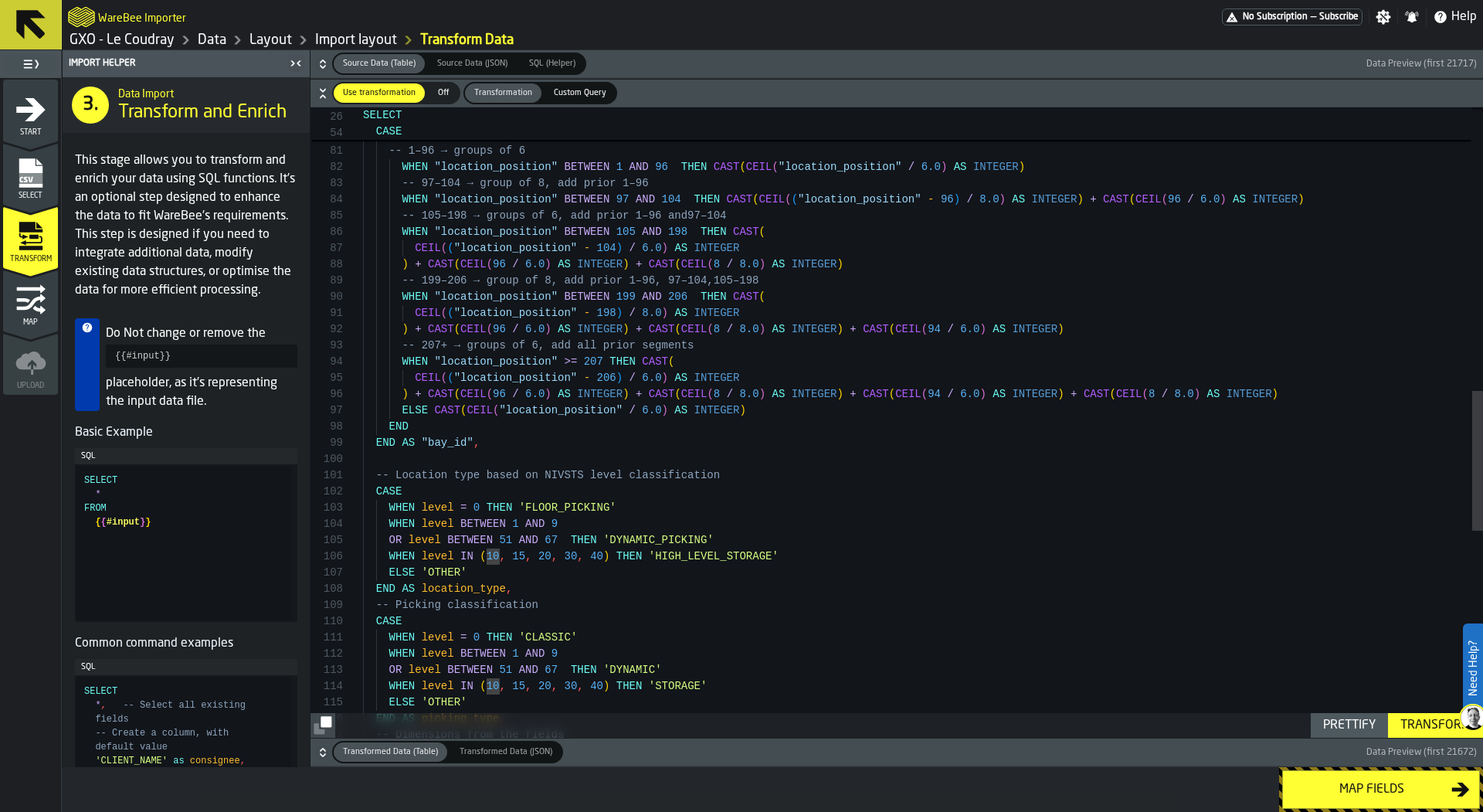
scroll to position [48, 0]
drag, startPoint x: 422, startPoint y: 527, endPoint x: 558, endPoint y: 536, distance: 136.3
click at [558, 536] on div "ELSE CAST ( CEIL ( "location_position" / 6.0 ) AS INTEGER ) END ELSE CASE -- 1–…" at bounding box center [924, 253] width 1120 height 2839
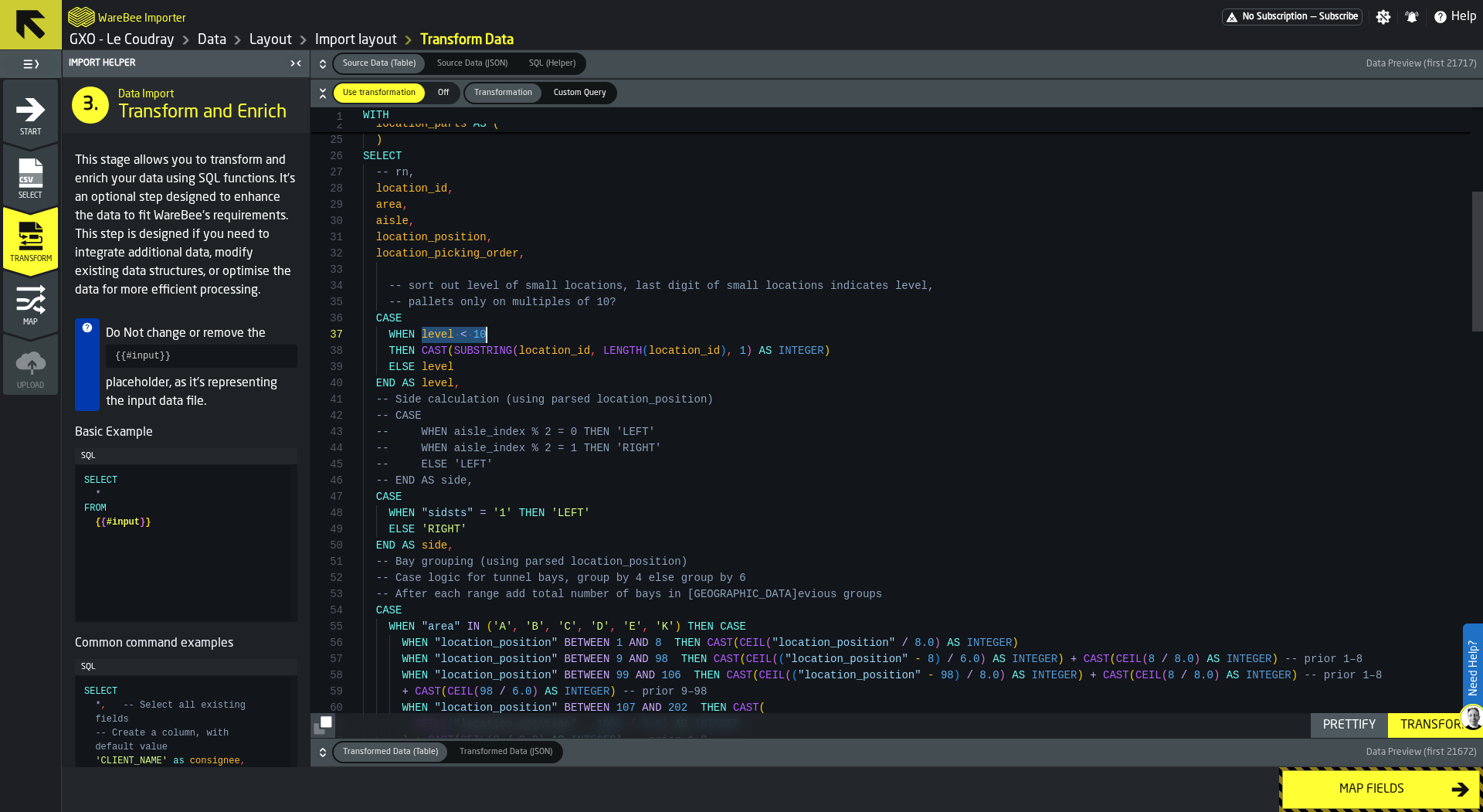
drag, startPoint x: 424, startPoint y: 332, endPoint x: 513, endPoint y: 332, distance: 89.0
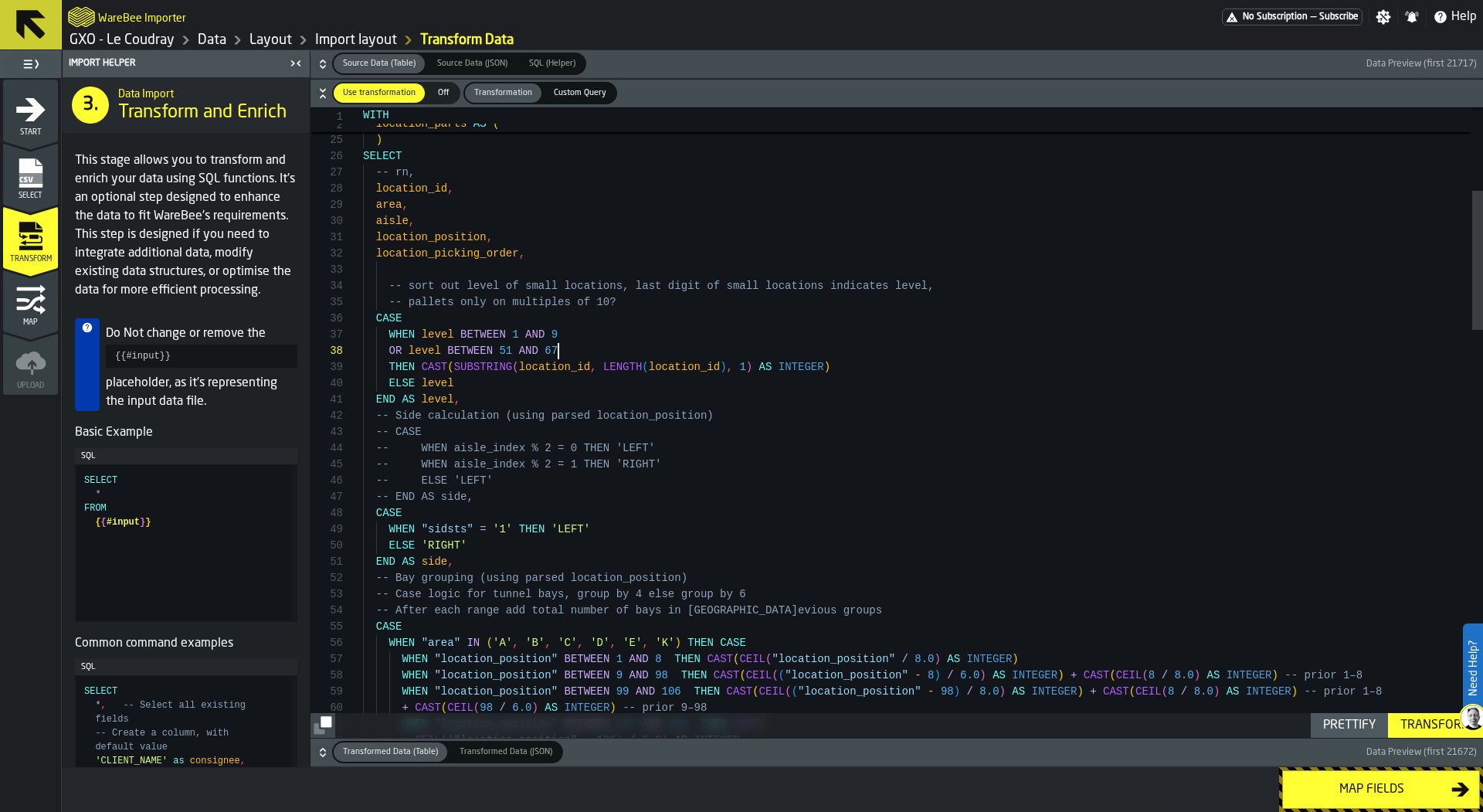
scroll to position [114, 0]
type textarea "**********"
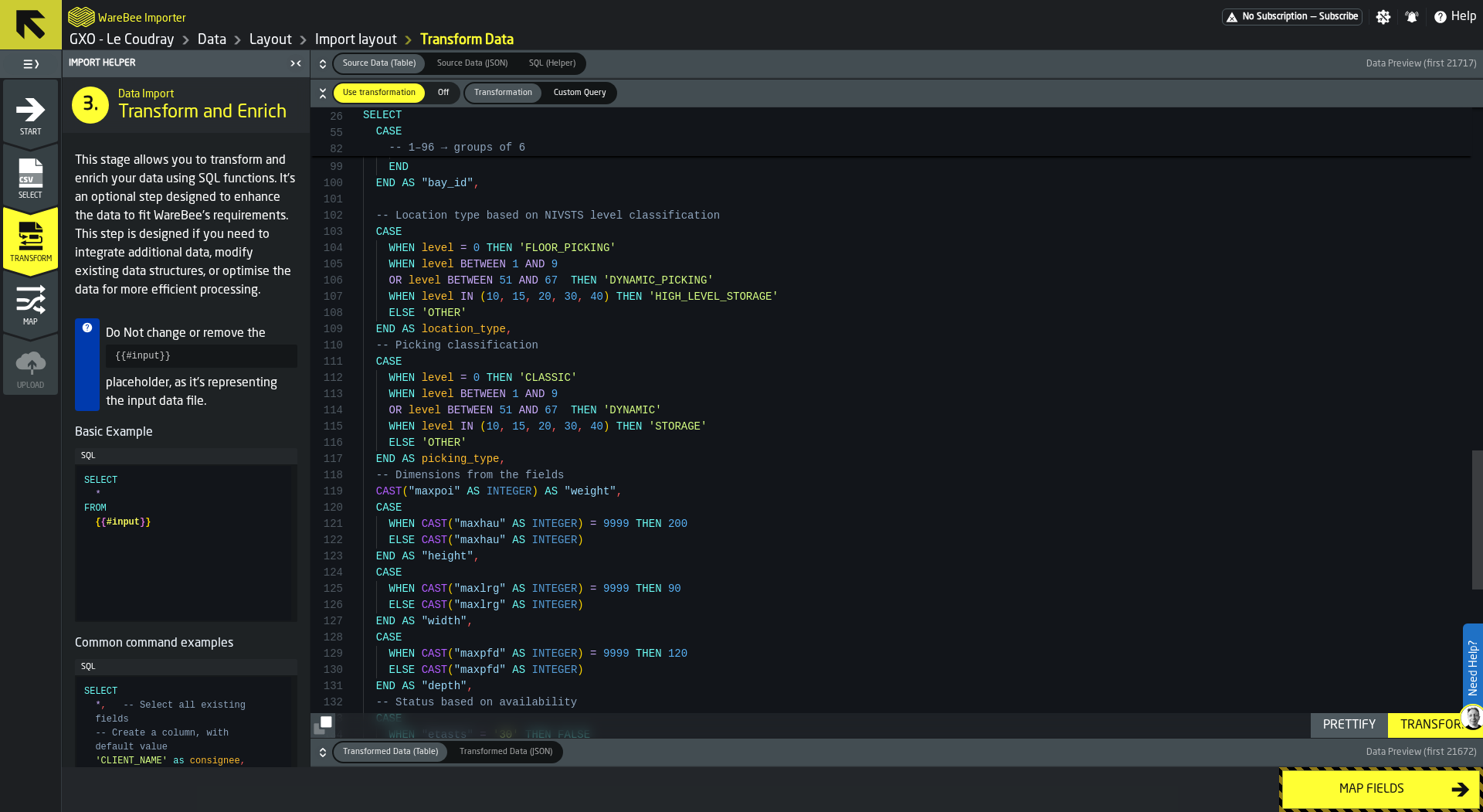
click at [1413, 716] on div "Transform" at bounding box center [1435, 725] width 83 height 19
click at [326, 748] on icon "button-" at bounding box center [322, 752] width 15 height 15
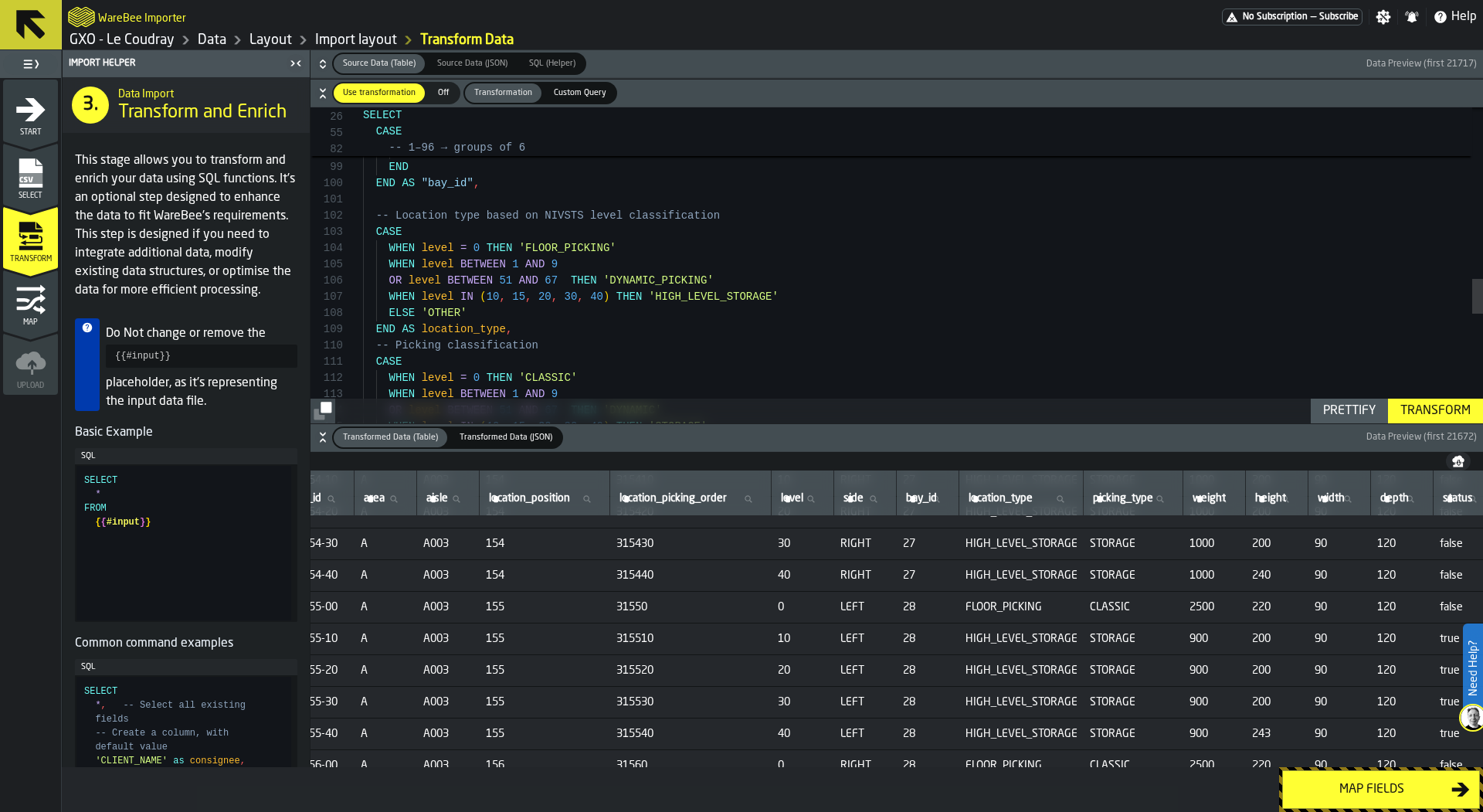
scroll to position [707, 72]
click at [1077, 492] on input "location_type location_type" at bounding box center [1022, 499] width 111 height 20
type input "***"
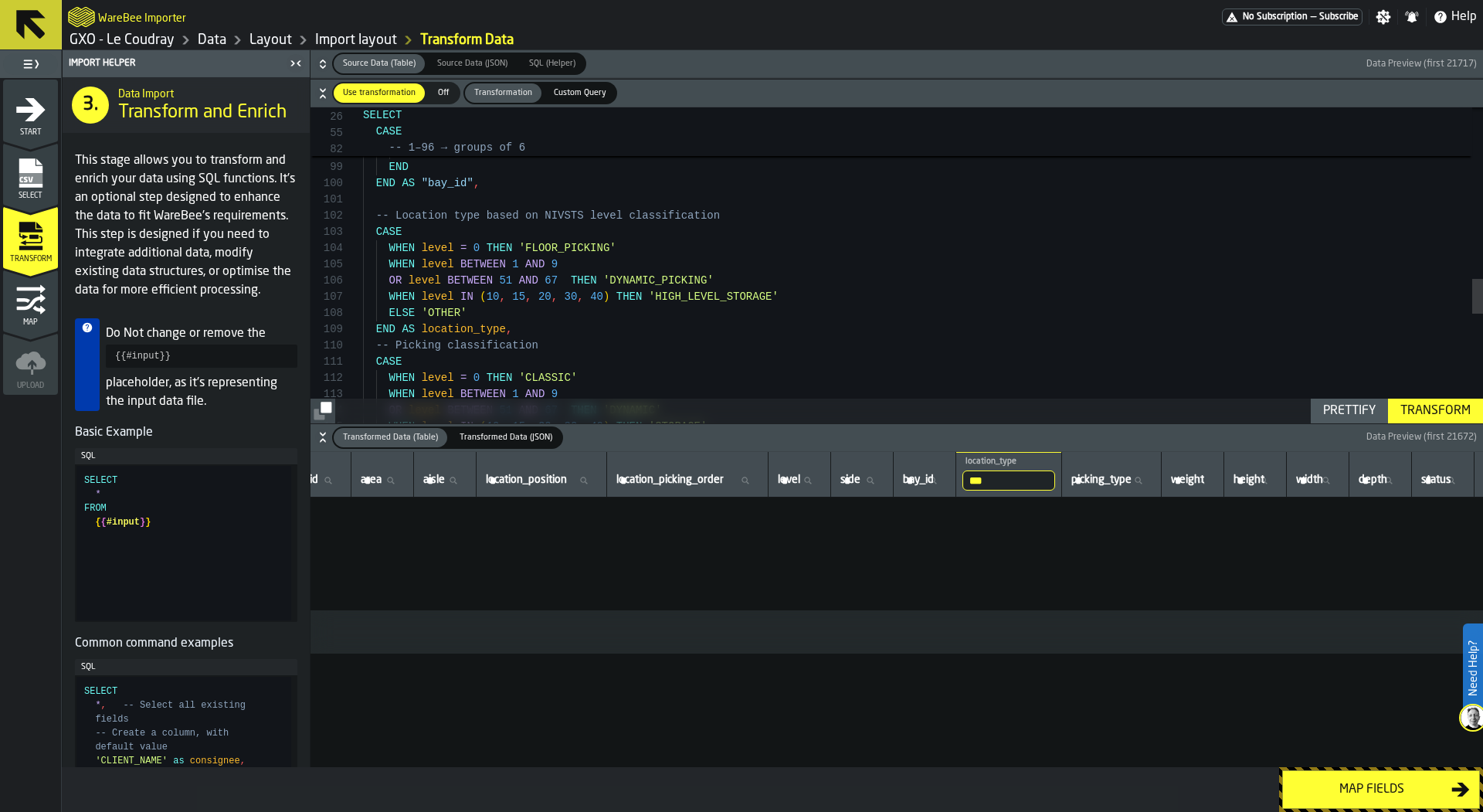
scroll to position [0, 72]
click at [1056, 486] on input "***" at bounding box center [1008, 480] width 92 height 20
click at [1056, 480] on input "***" at bounding box center [1008, 480] width 92 height 20
click at [1350, 781] on div "Map fields" at bounding box center [1372, 789] width 159 height 19
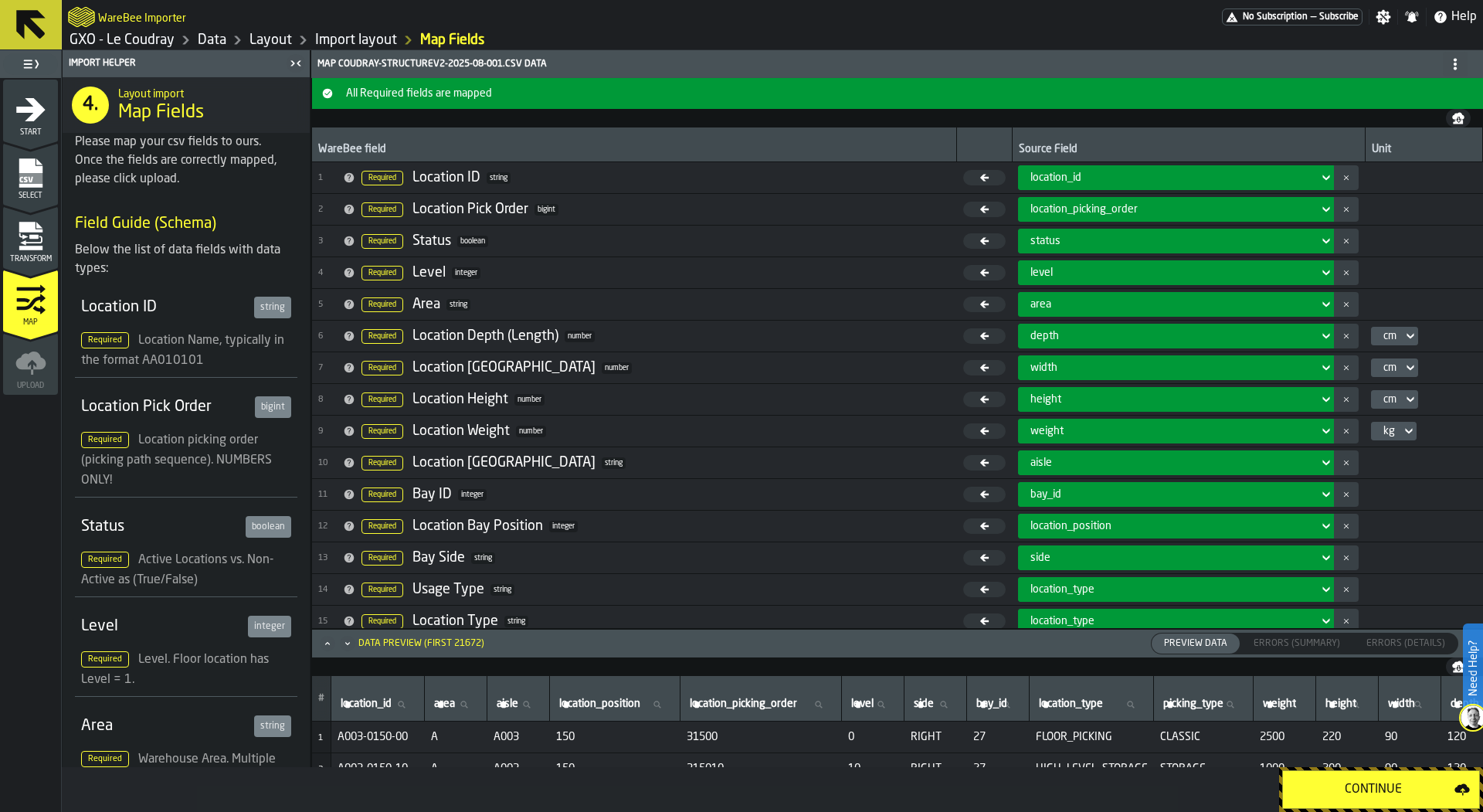
click at [1350, 781] on div "Continue" at bounding box center [1373, 789] width 162 height 19
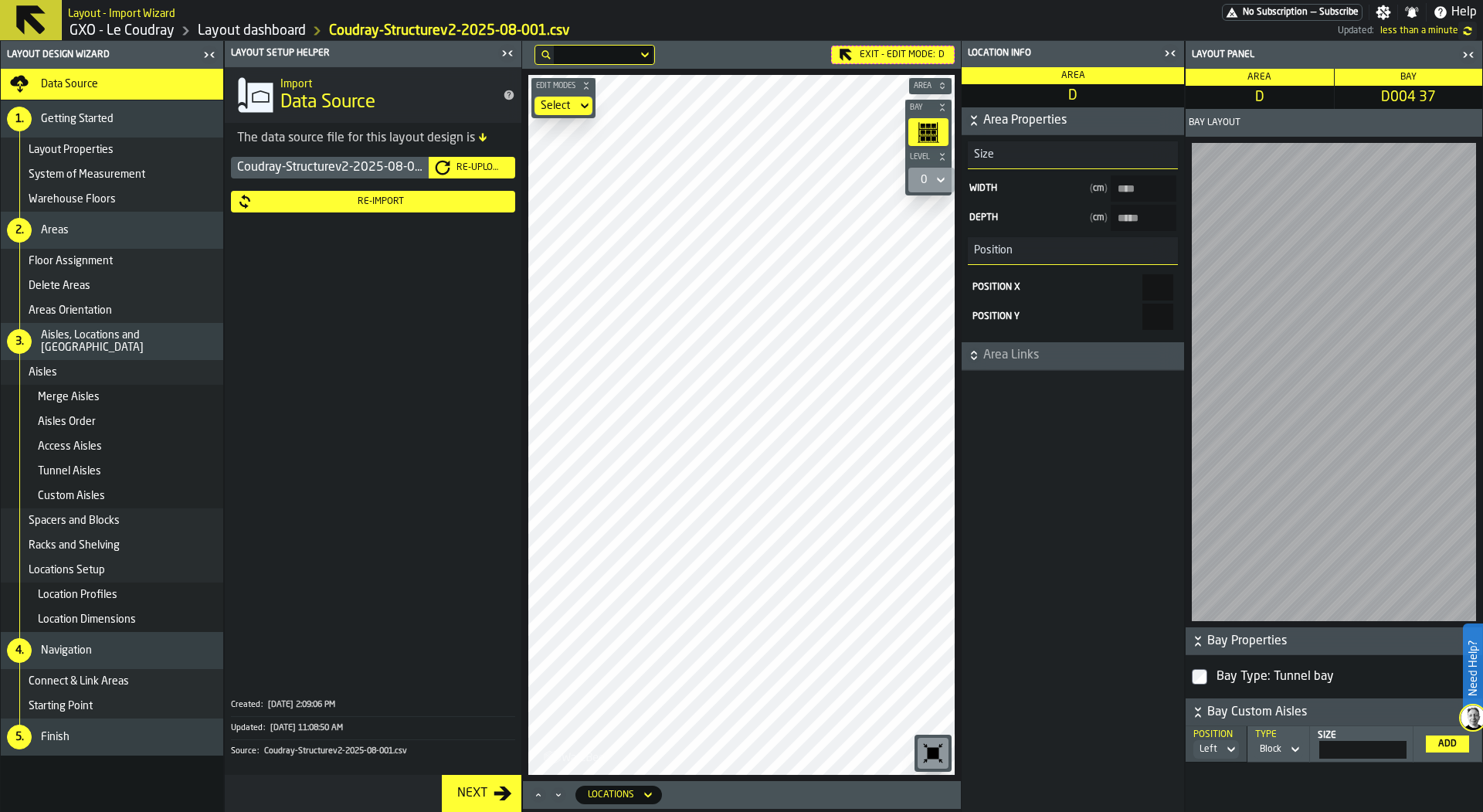
click at [1482, 450] on div at bounding box center [1334, 381] width 296 height 491
click at [1467, 53] on icon "button-toggle-Close me" at bounding box center [1465, 55] width 4 height 5
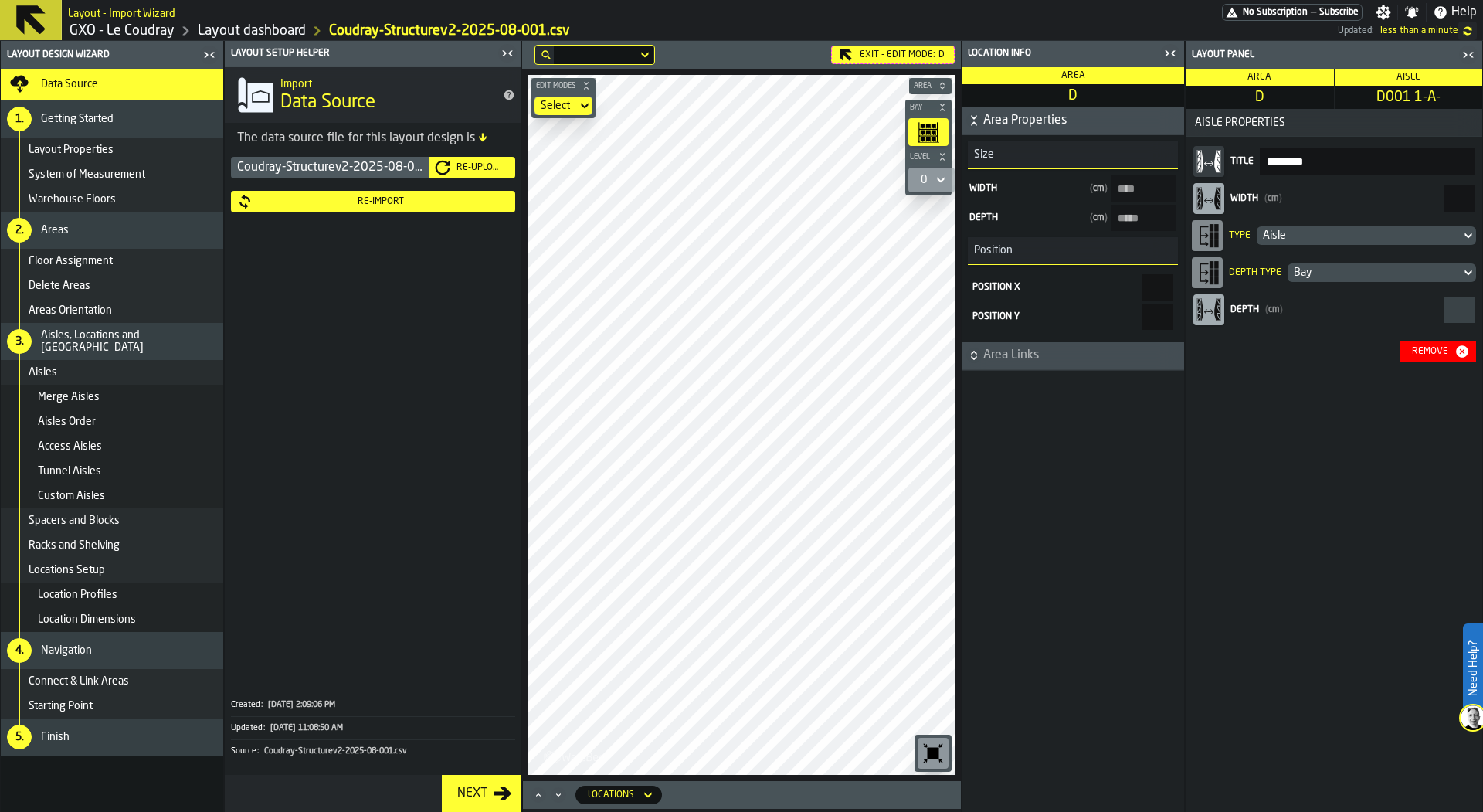
click at [1461, 53] on icon "button-toggle-Close me" at bounding box center [1469, 55] width 19 height 19
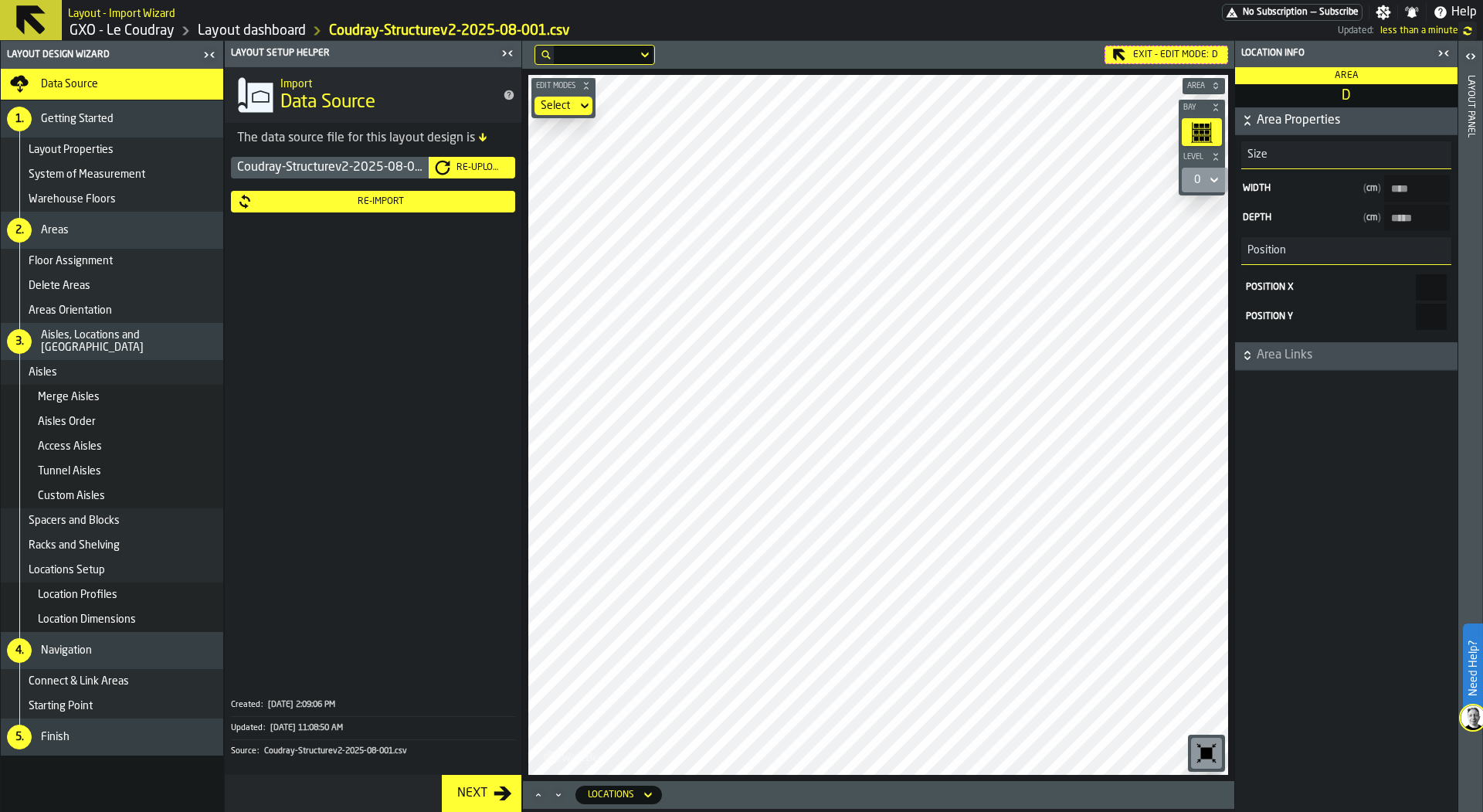
click at [829, 805] on div "Exit - Edit Mode: D Edit Modes Select Area Bay Level 0 M A K I N G W A R E H O …" at bounding box center [879, 426] width 713 height 771
click at [853, 808] on div "Exit - Edit Mode: D Edit Modes Select Area Bay Level 0 M A K I N G W A R E H O …" at bounding box center [879, 426] width 713 height 771
click at [0, 0] on icon at bounding box center [0, 0] width 0 height 0
type input "*****"
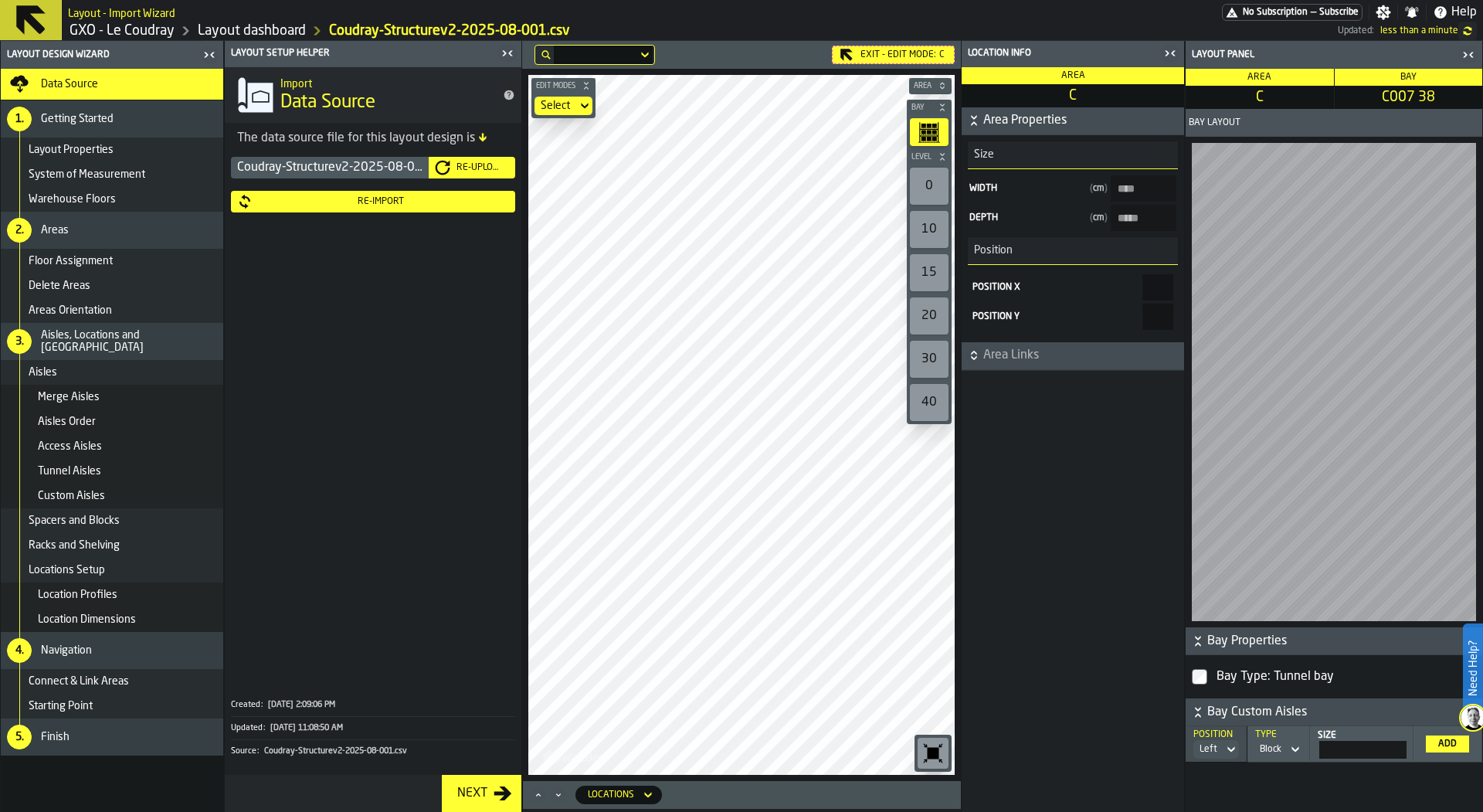
click at [1178, 49] on icon "button-toggle-Close me" at bounding box center [1171, 53] width 19 height 19
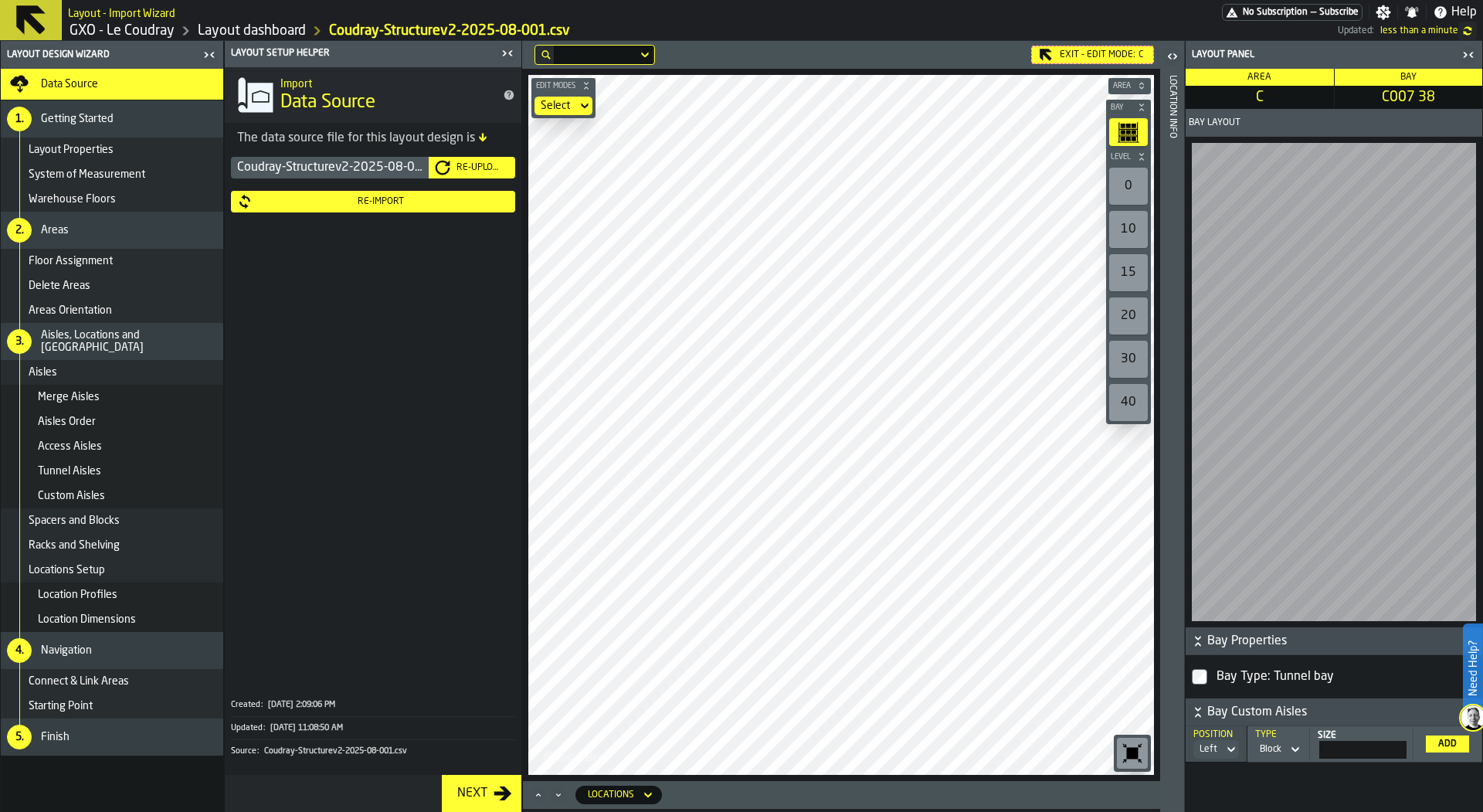
click at [1461, 51] on icon "button-toggle-Close me" at bounding box center [1469, 55] width 19 height 19
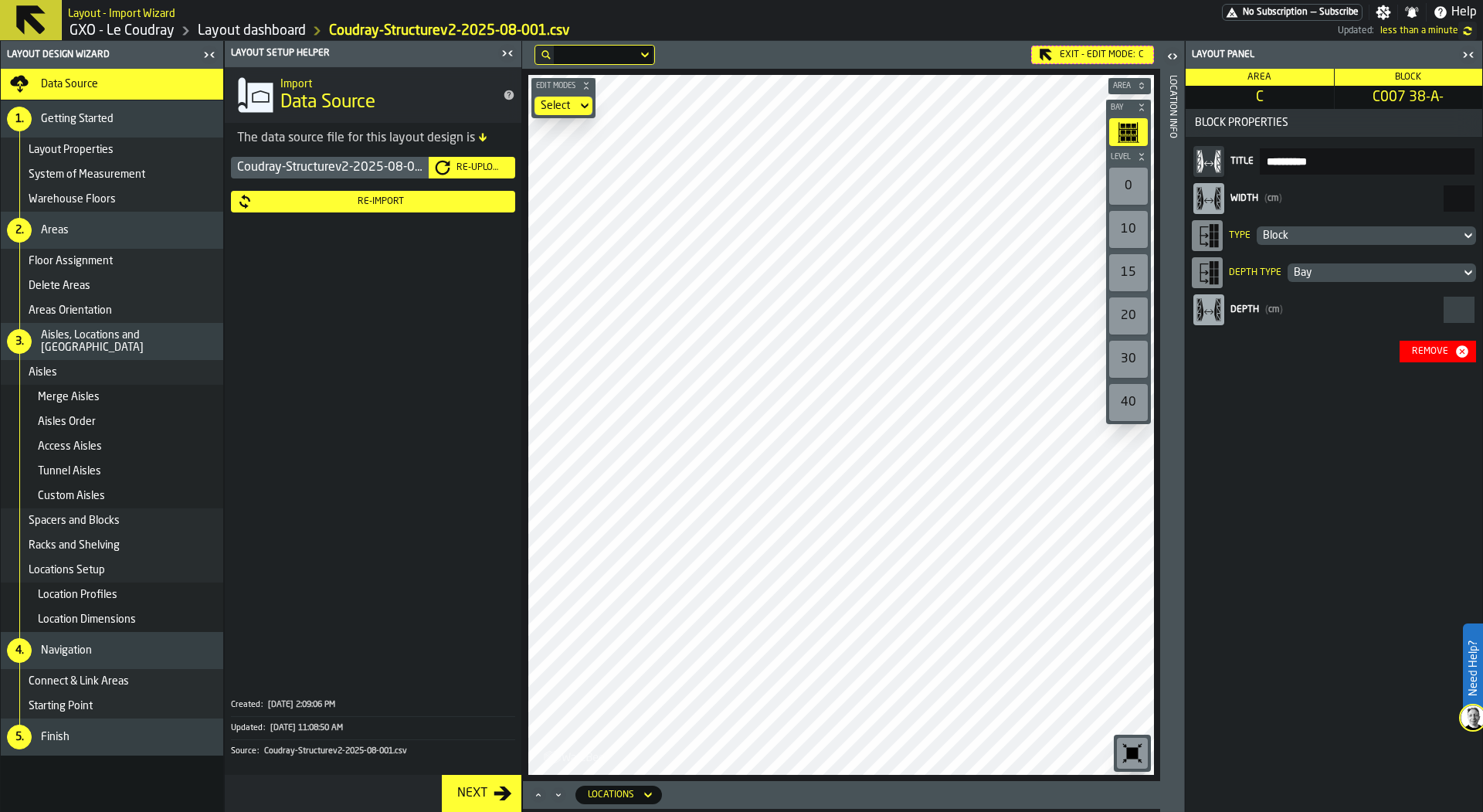
drag, startPoint x: 1451, startPoint y: 200, endPoint x: 1483, endPoint y: 200, distance: 32.0
click at [1483, 200] on div "**********" at bounding box center [1334, 426] width 298 height 771
type input "***"
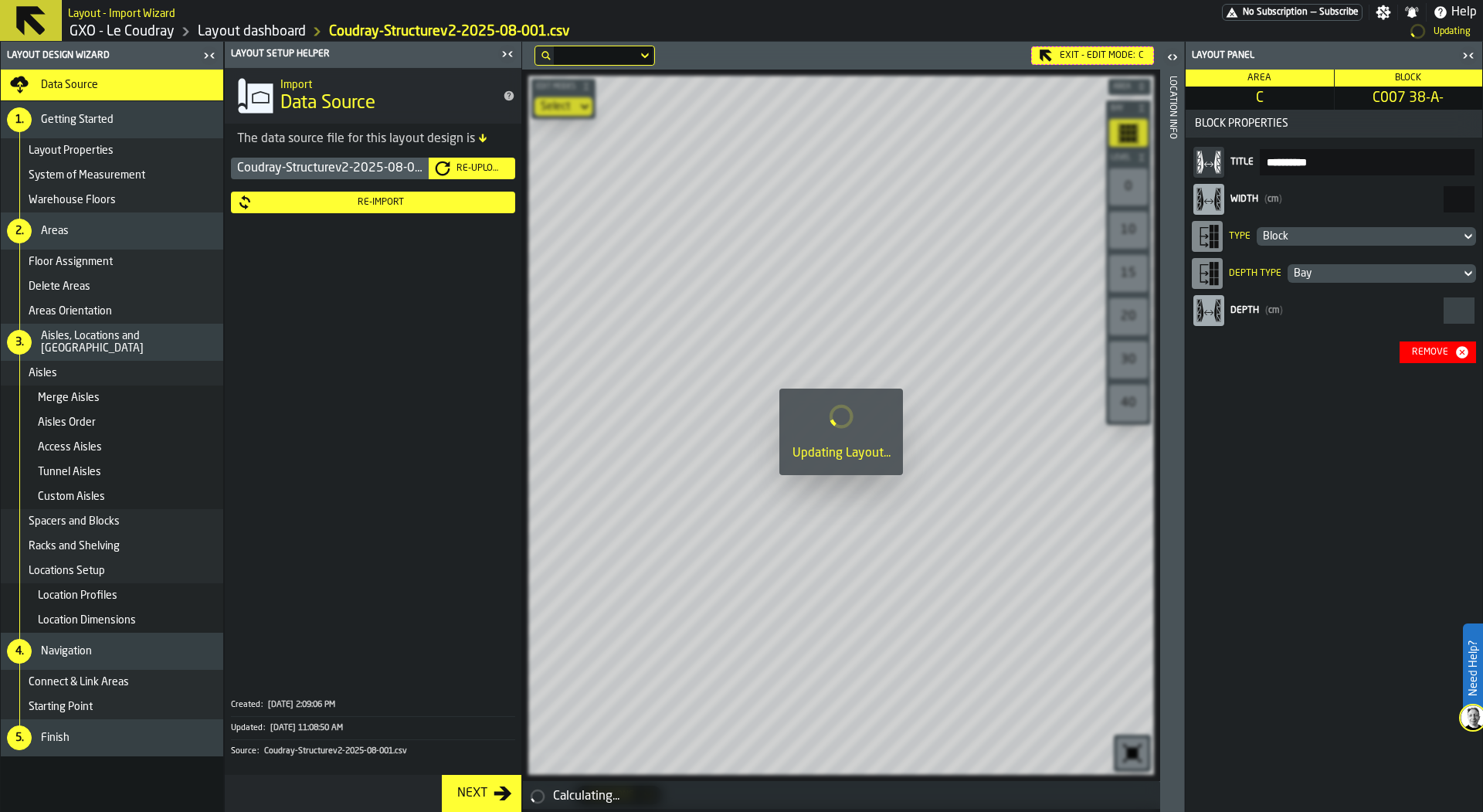
click at [1444, 241] on div "Block" at bounding box center [1358, 236] width 191 height 13
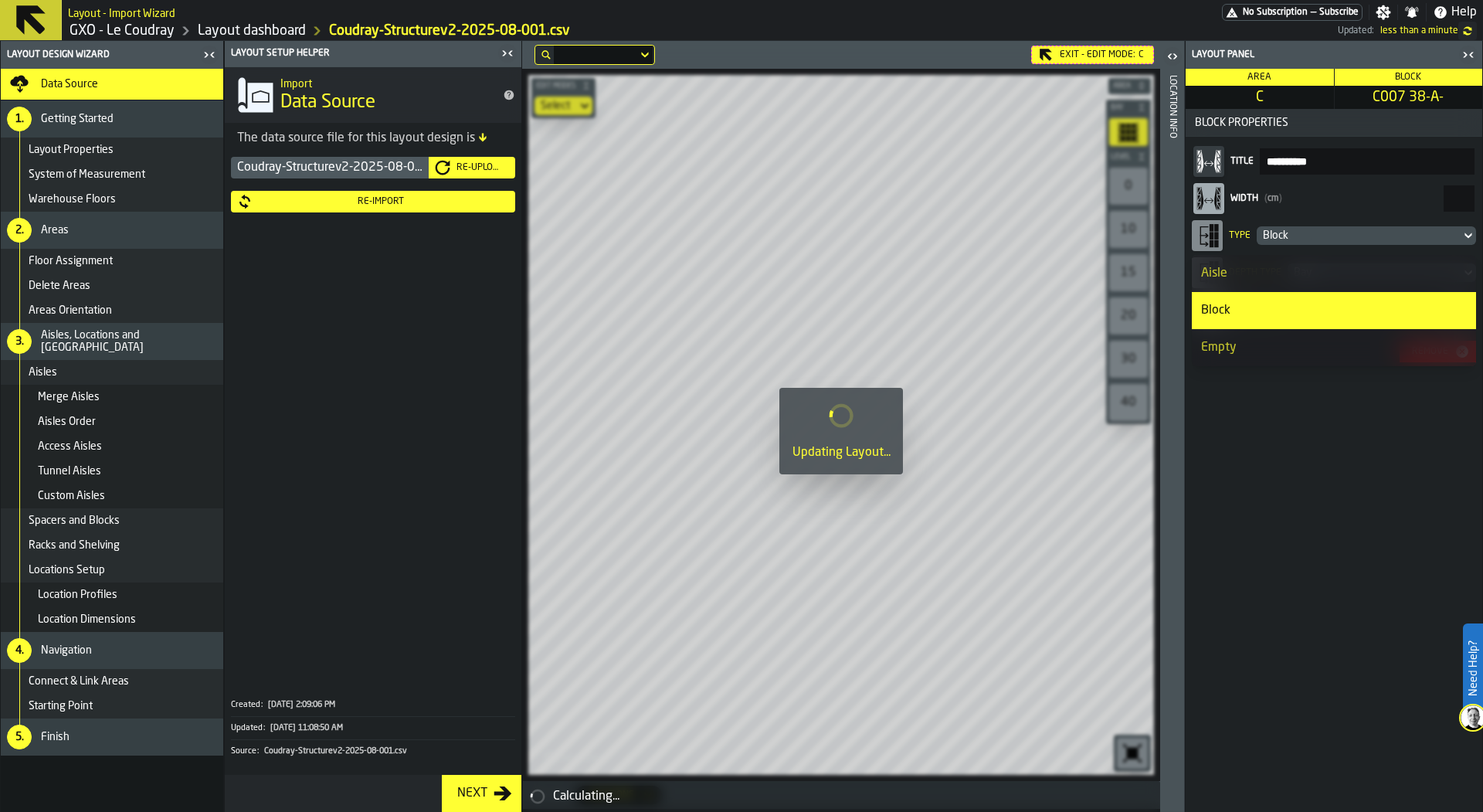
click at [1370, 287] on li "Aisle" at bounding box center [1334, 273] width 285 height 37
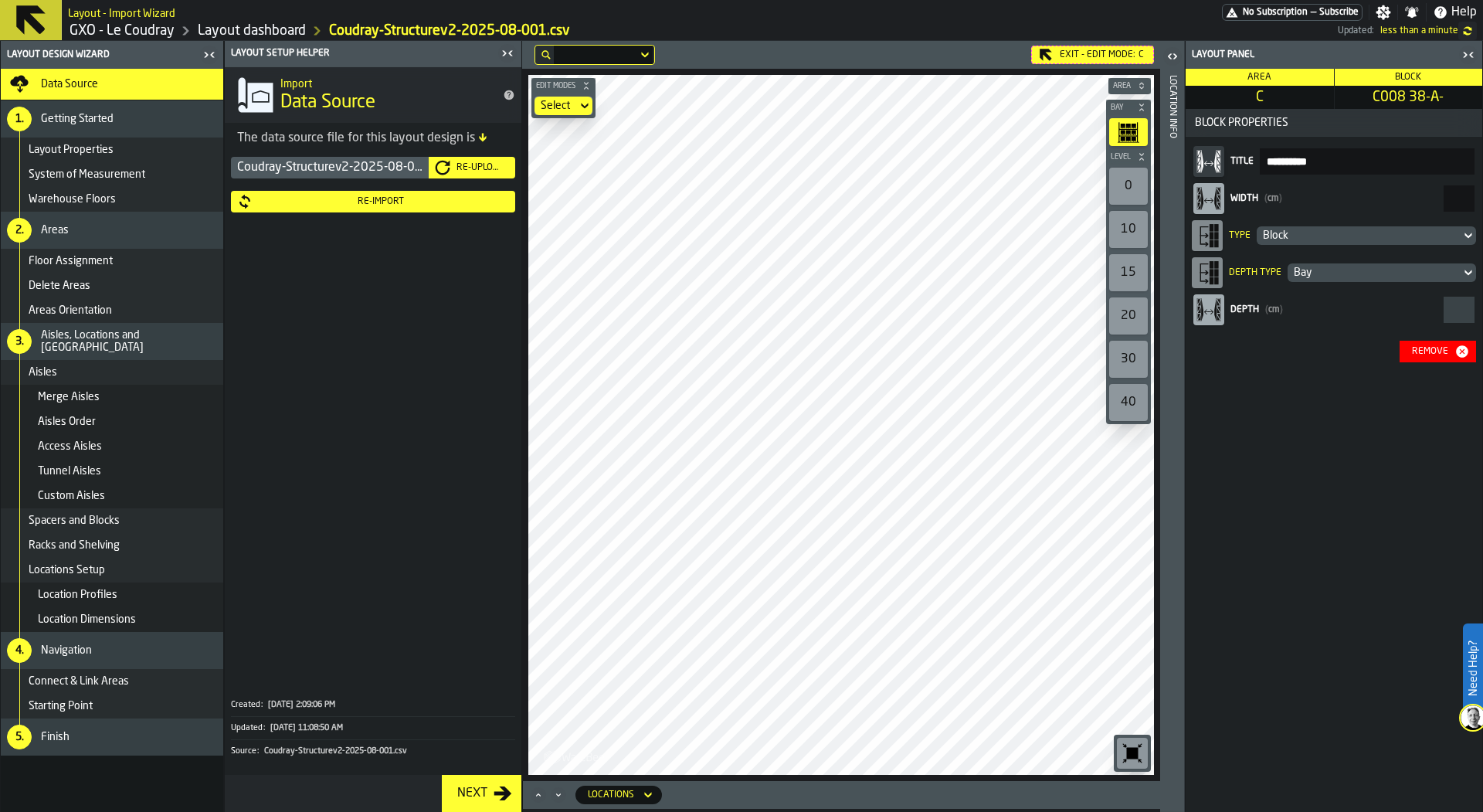
click at [1453, 352] on div "Remove" at bounding box center [1430, 352] width 48 height 11
click at [1439, 355] on div "Remove" at bounding box center [1430, 352] width 48 height 11
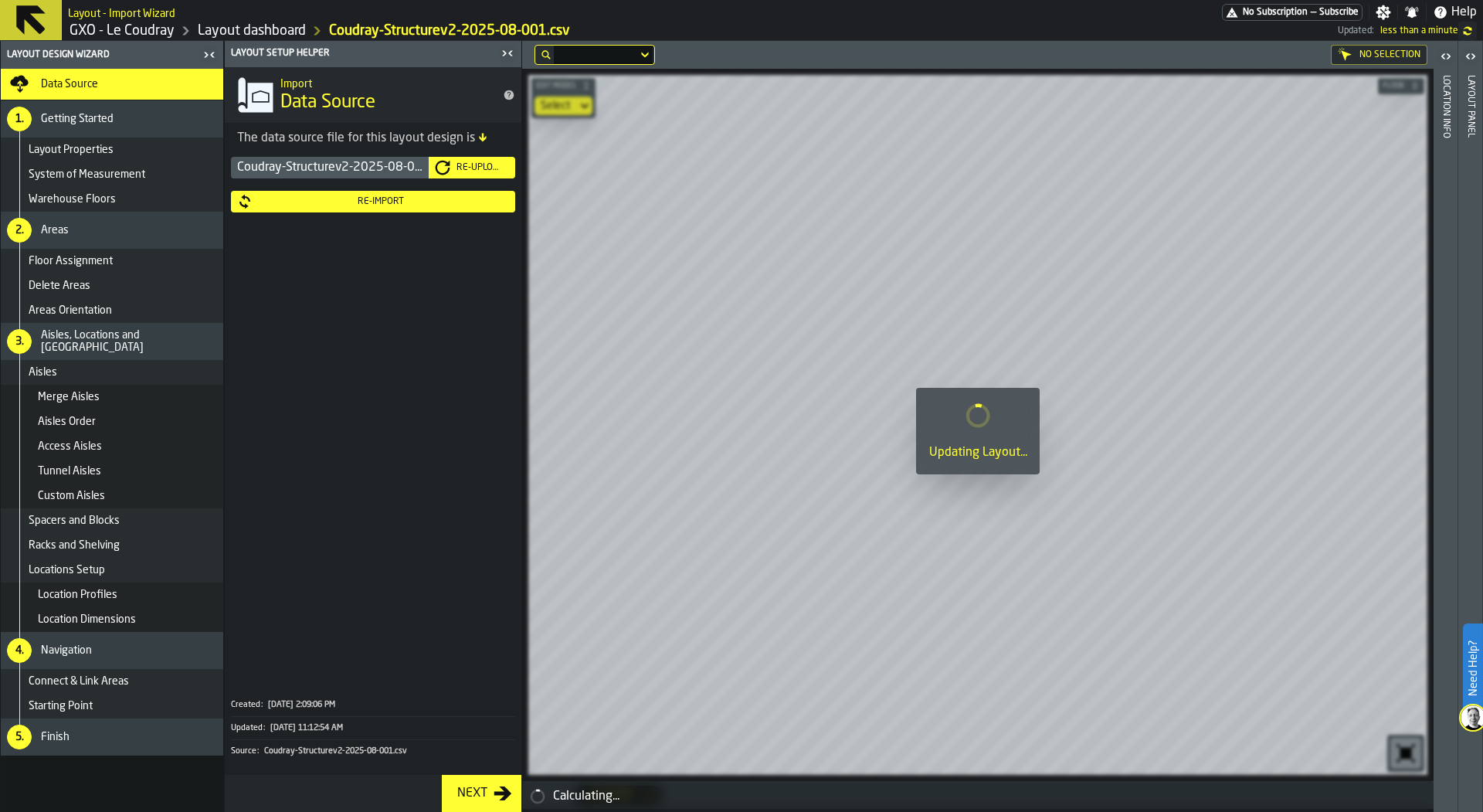
click at [309, 214] on div "Coudray-Structurev2-2025-08-001.csv Re-Upload Re-Import" at bounding box center [373, 417] width 296 height 528
click at [333, 204] on div "Re-Import" at bounding box center [381, 202] width 257 height 11
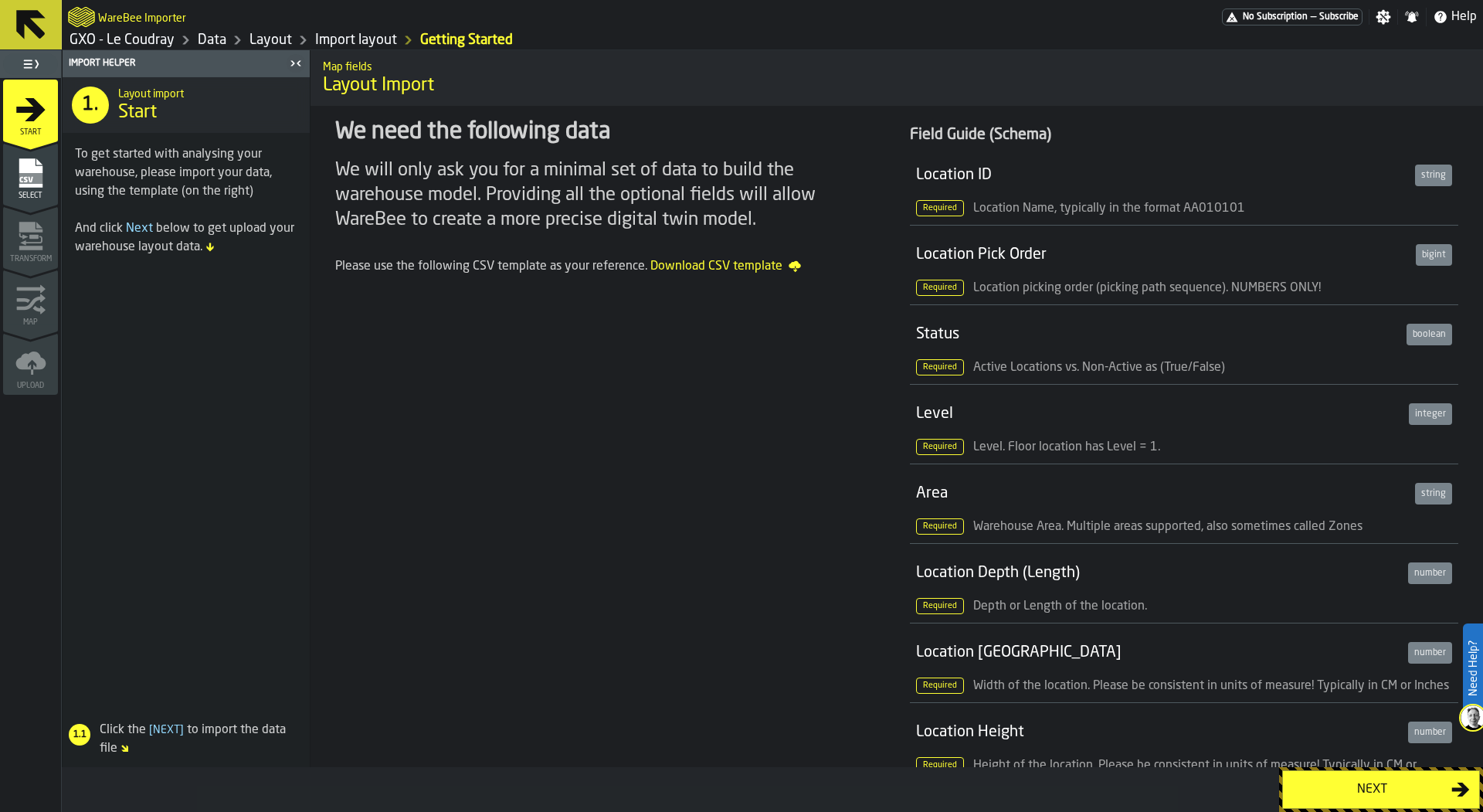
click at [38, 185] on icon "menu Select" at bounding box center [31, 172] width 23 height 30
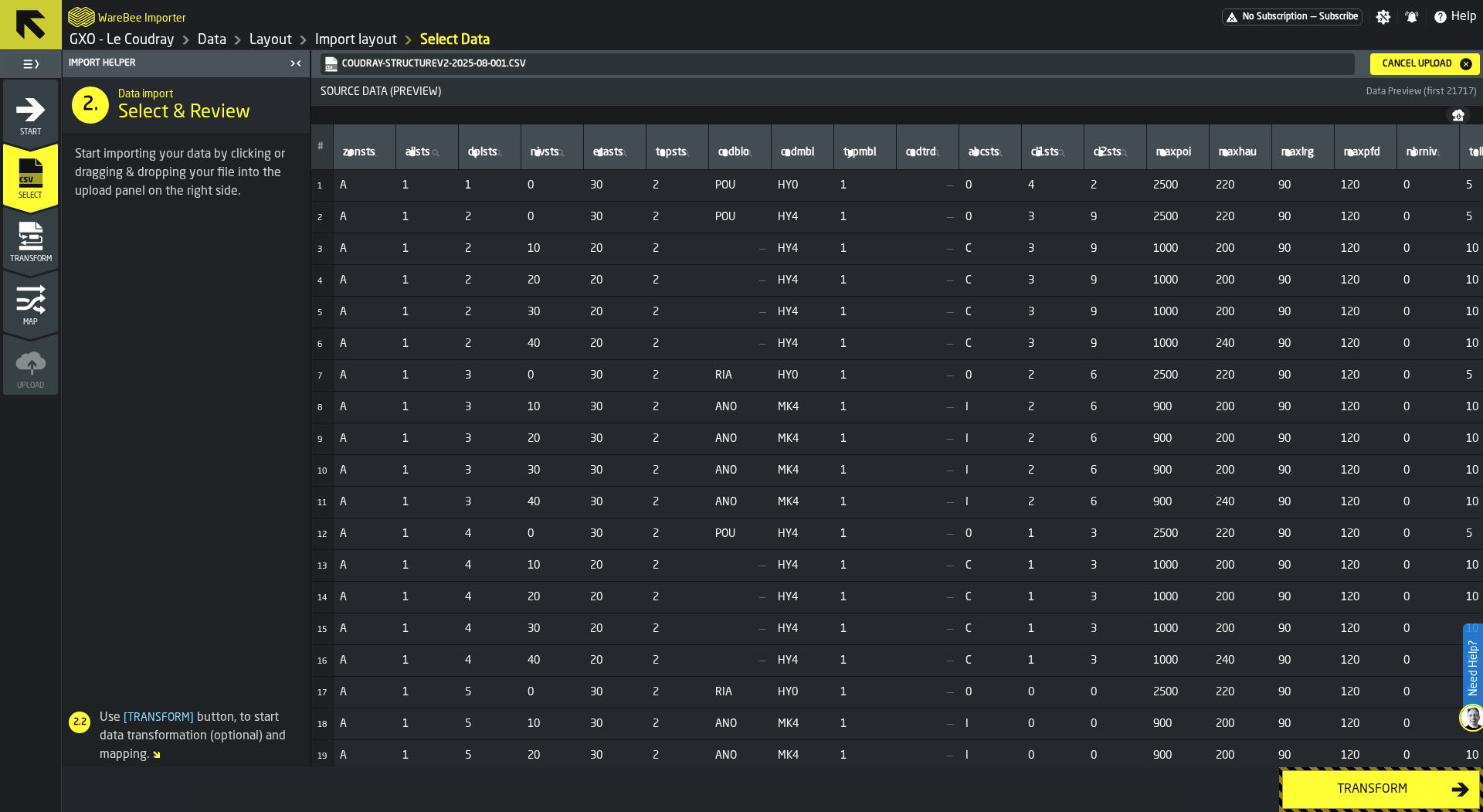
click at [41, 239] on icon "menu Transform" at bounding box center [31, 240] width 22 height 9
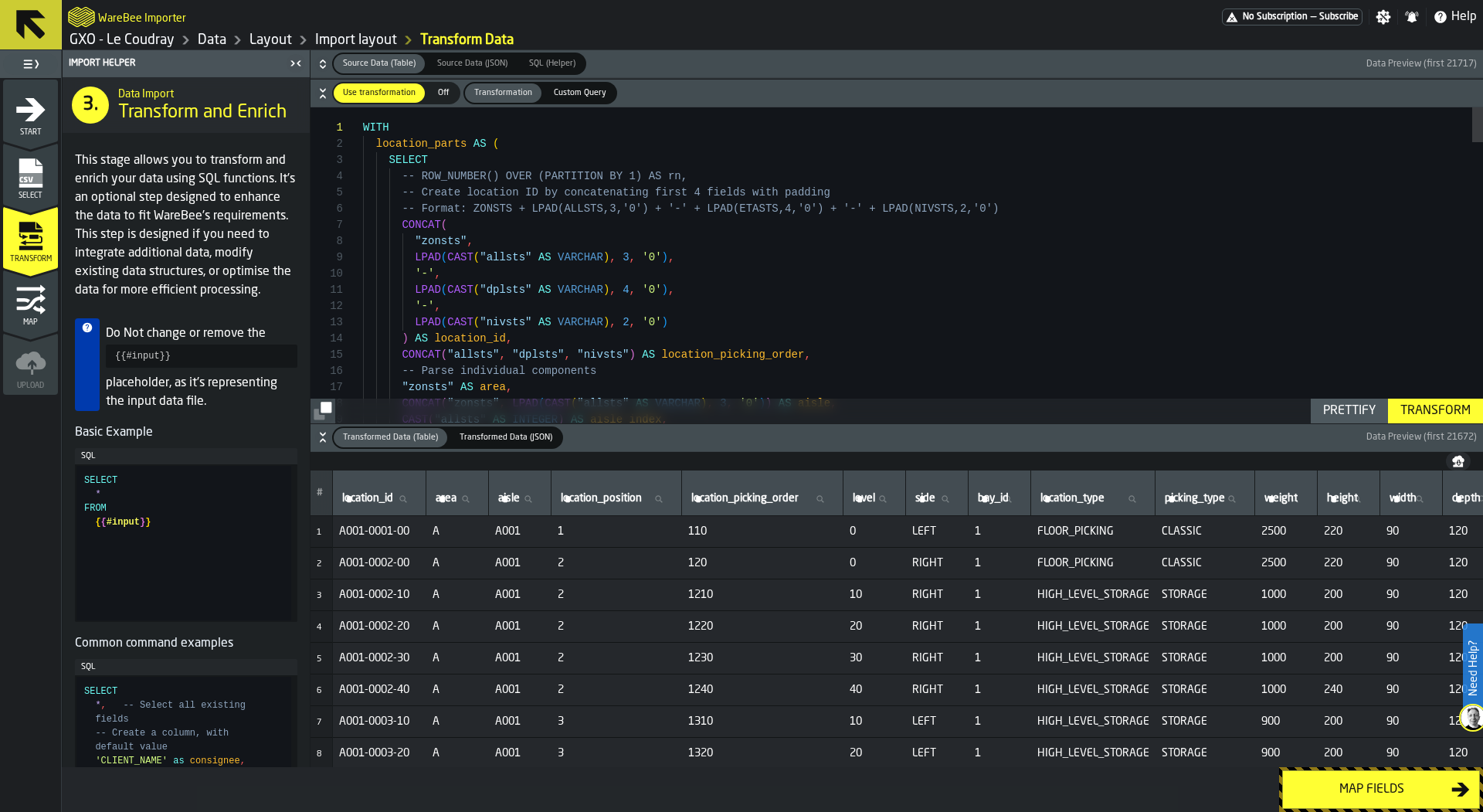
click at [321, 431] on icon "button-" at bounding box center [322, 437] width 15 height 15
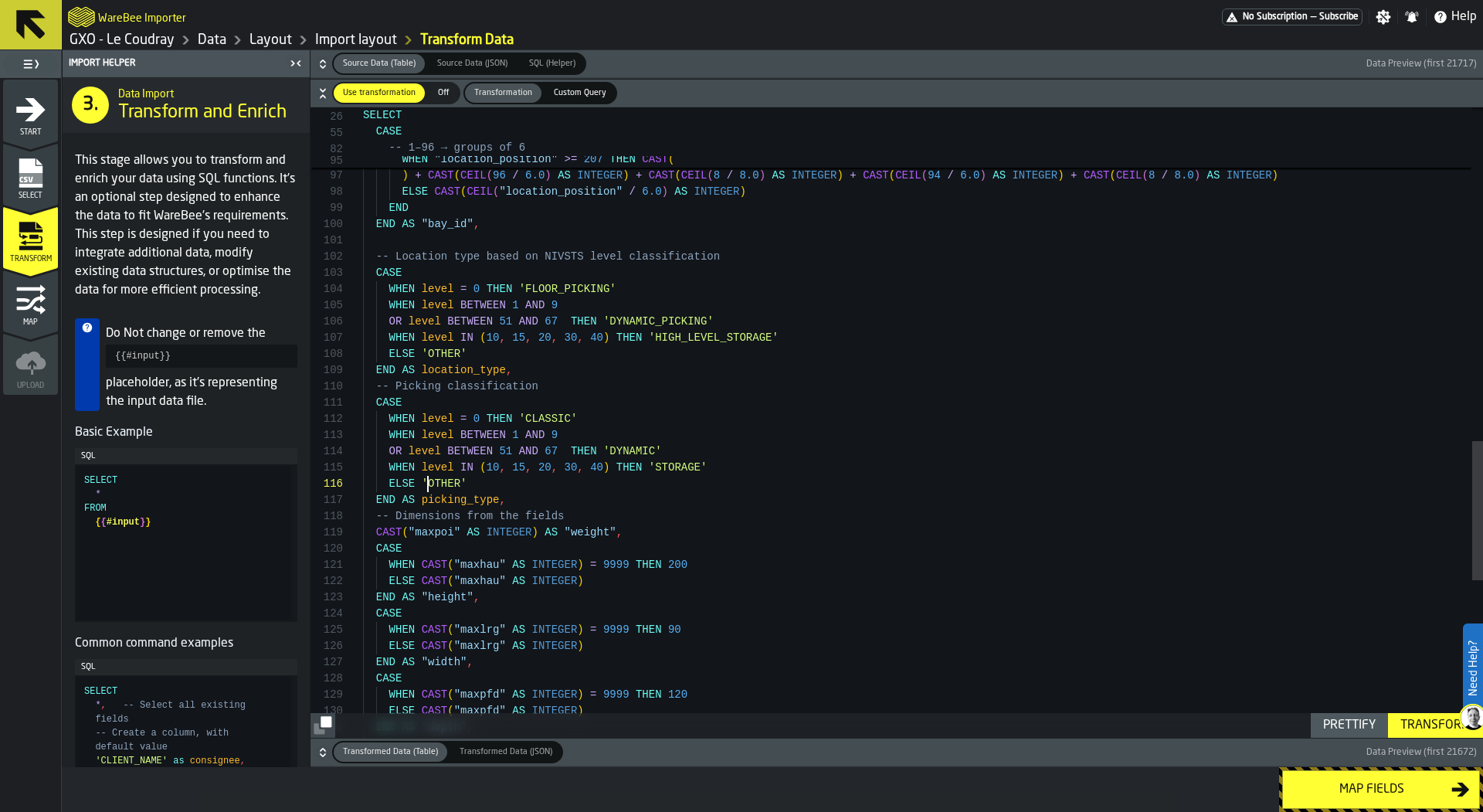
scroll to position [81, 0]
drag, startPoint x: 430, startPoint y: 490, endPoint x: 543, endPoint y: 490, distance: 113.0
click at [543, 490] on div "OR level BETWEEN 51 AND 67 THEN 'DYNAMIC_PICKING' WHEN level IN ( 10 , 15 , 20 …" at bounding box center [924, 26] width 1120 height 2855
click at [620, 490] on div "OR level BETWEEN 51 AND 67 THEN 'DYNAMIC_PICKING' WHEN level IN ( 10 , 15 , 20 …" at bounding box center [924, 26] width 1120 height 2855
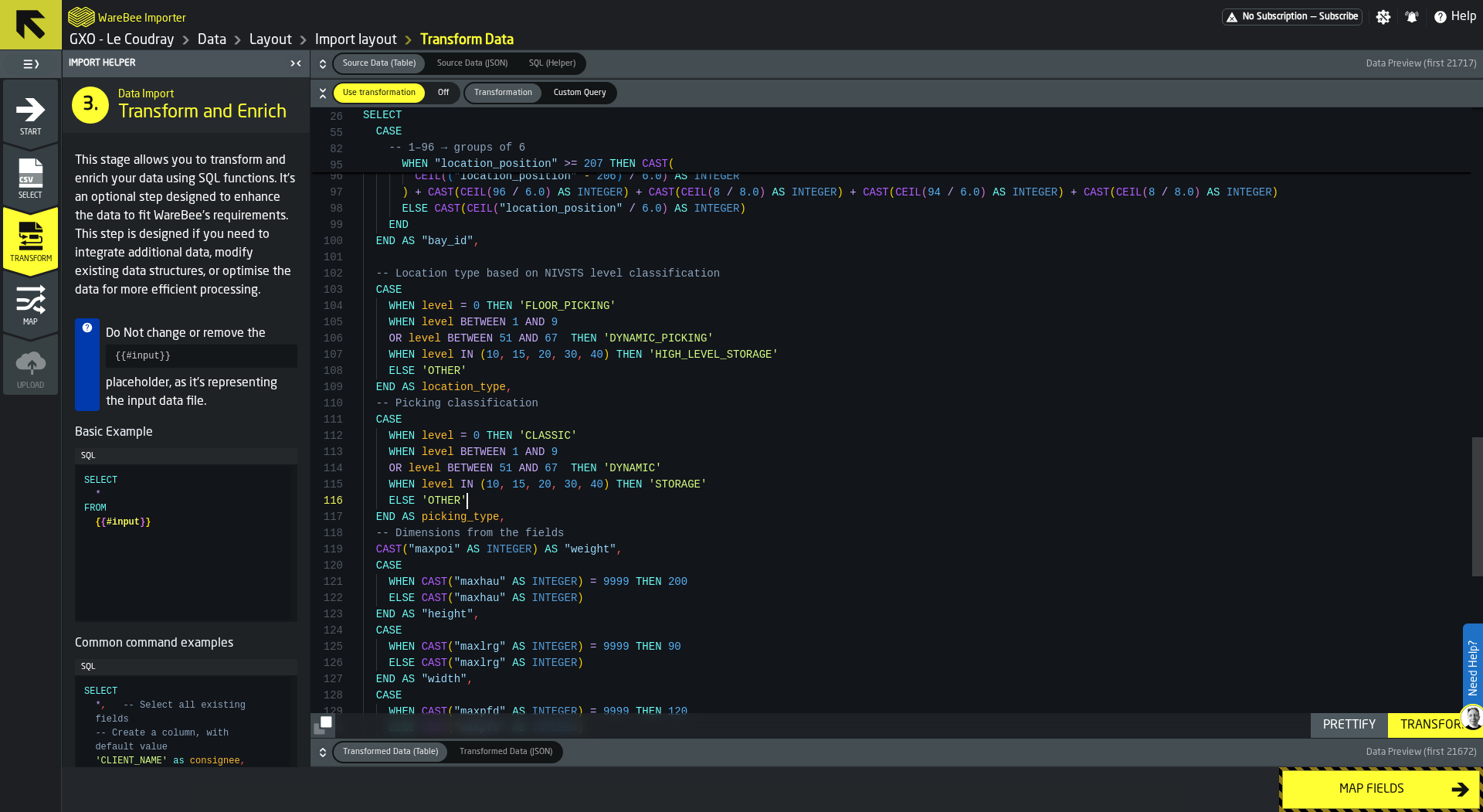
scroll to position [65, 0]
drag, startPoint x: 425, startPoint y: 481, endPoint x: 607, endPoint y: 476, distance: 182.1
click at [607, 476] on div "OR level BETWEEN 51 AND 67 THEN 'DYNAMIC_PICKING' WHEN level IN ( 10 , 15 , 20 …" at bounding box center [924, 43] width 1120 height 2855
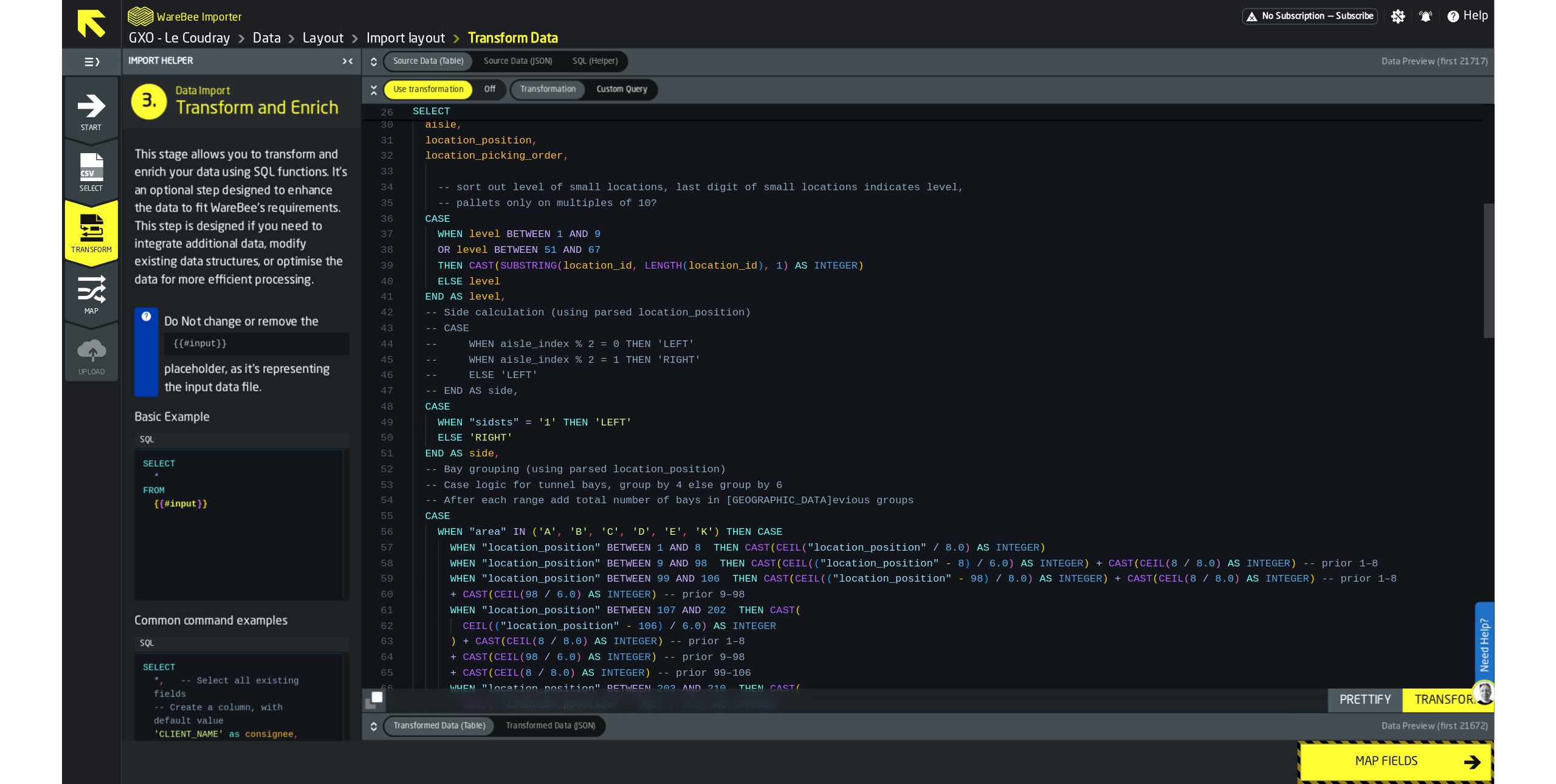
scroll to position [76, 0]
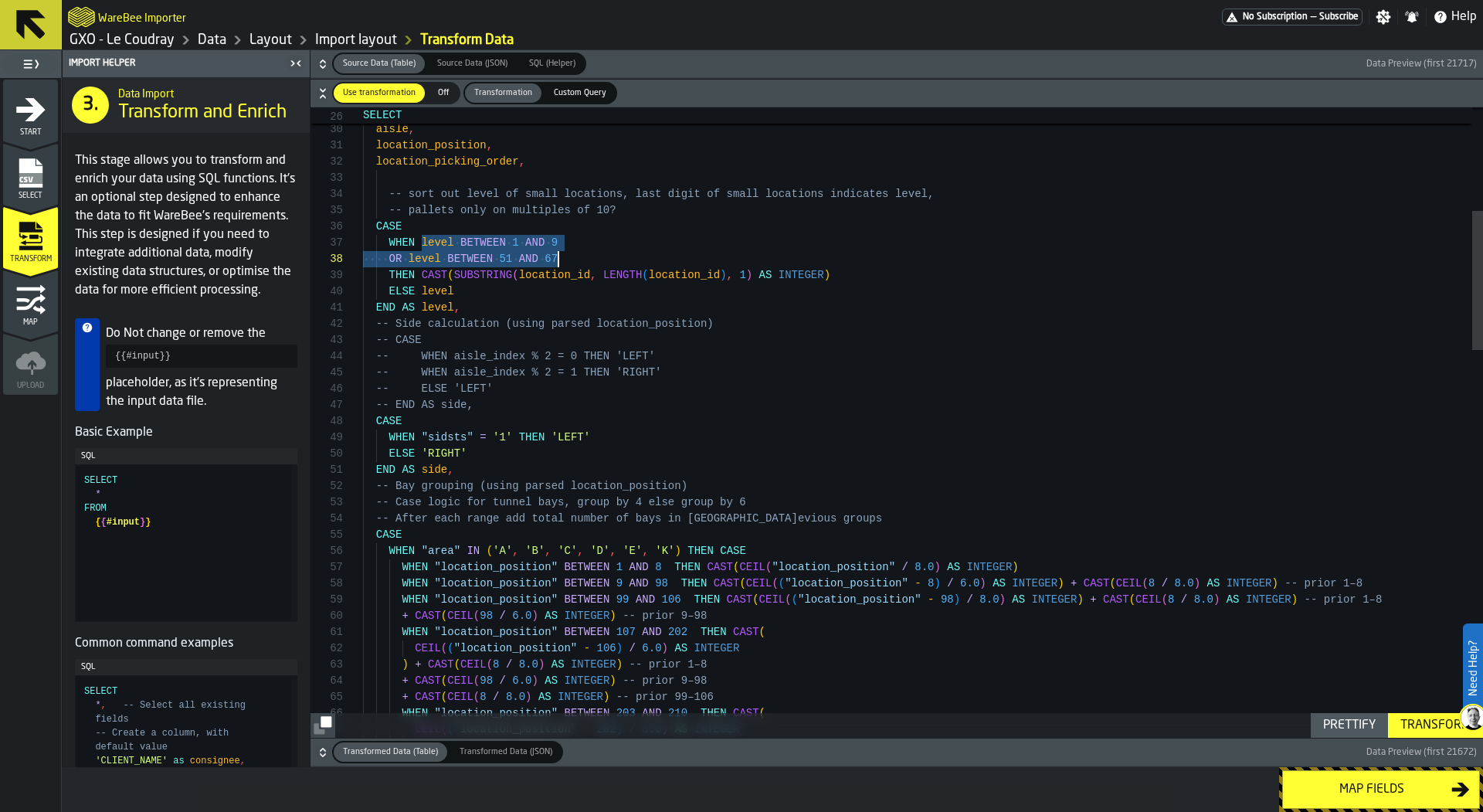
drag, startPoint x: 424, startPoint y: 240, endPoint x: 592, endPoint y: 258, distance: 169.0
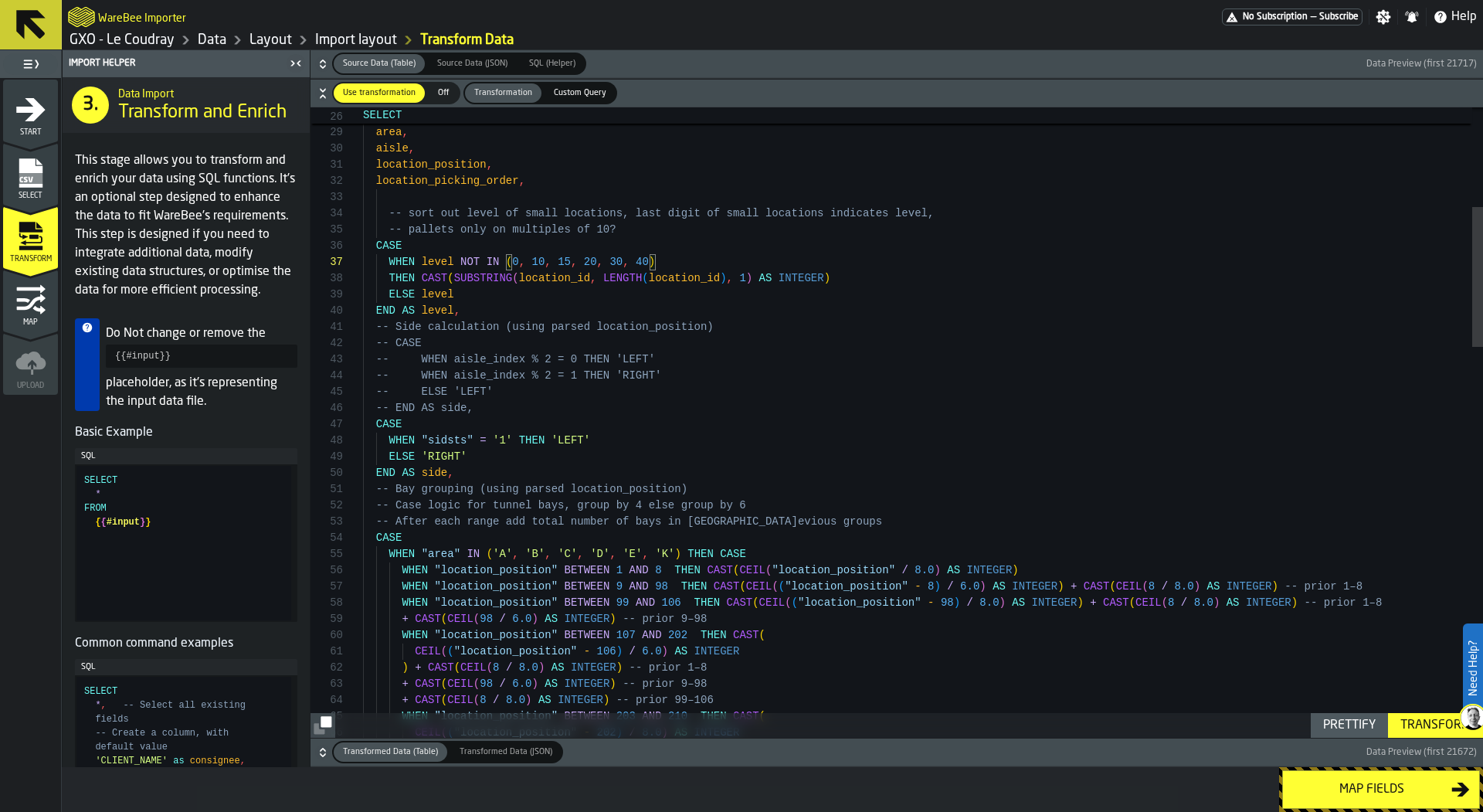
type textarea "**********"
click at [1407, 726] on div "Transform" at bounding box center [1435, 725] width 83 height 19
click at [1305, 782] on div "Map fields" at bounding box center [1372, 789] width 159 height 19
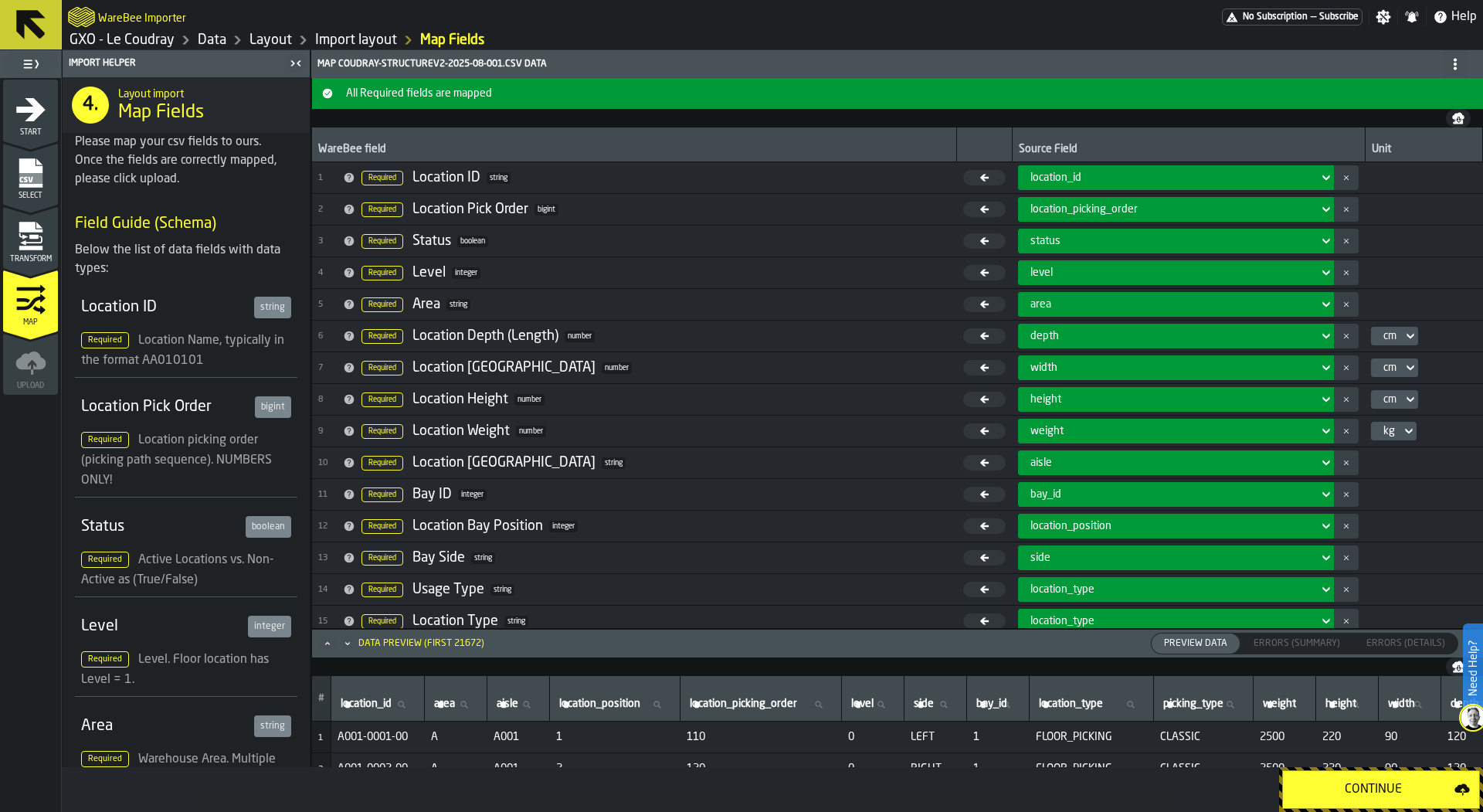
click at [1305, 782] on div "Continue" at bounding box center [1373, 789] width 162 height 19
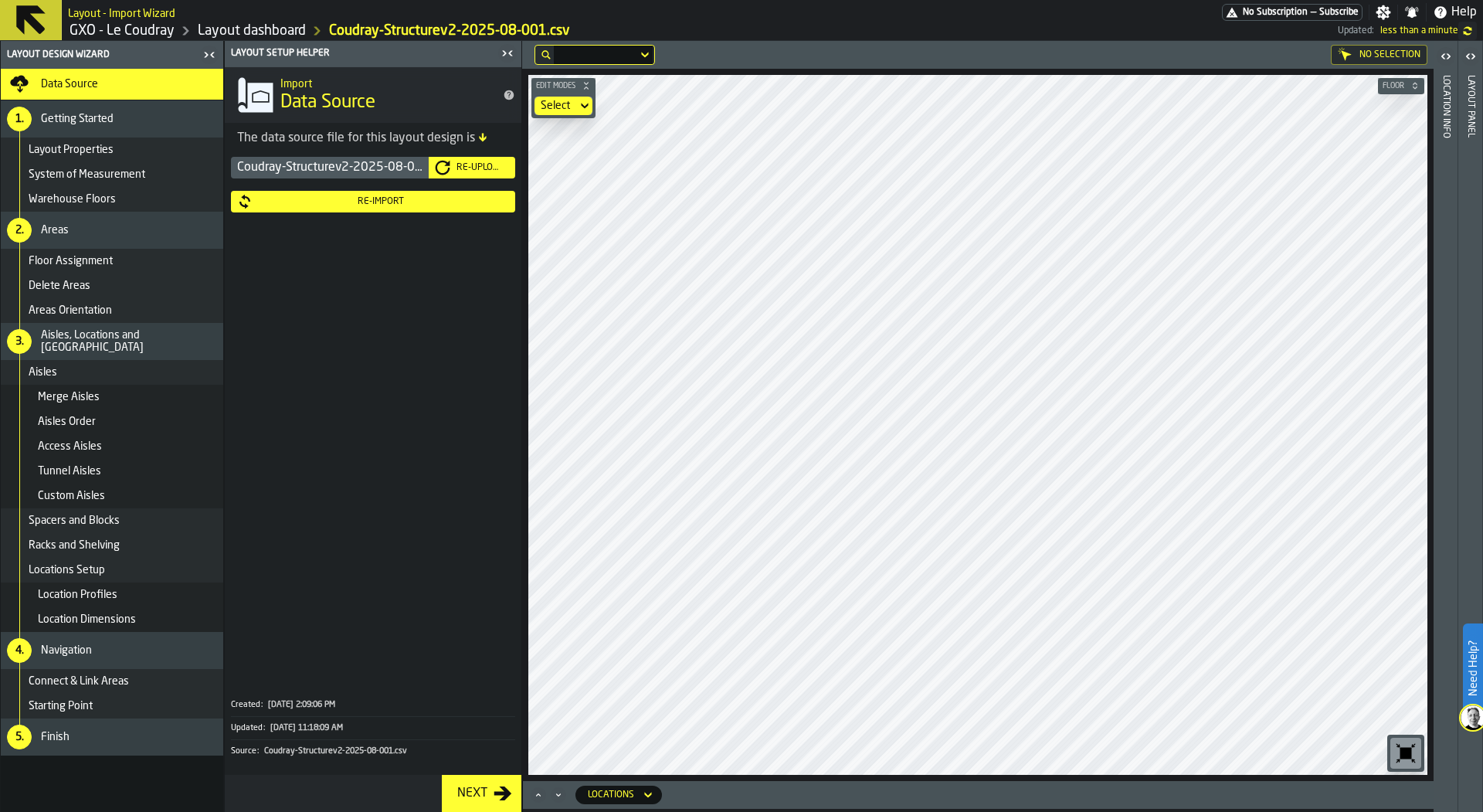
click at [507, 45] on icon "button-toggle-Close me" at bounding box center [507, 53] width 19 height 19
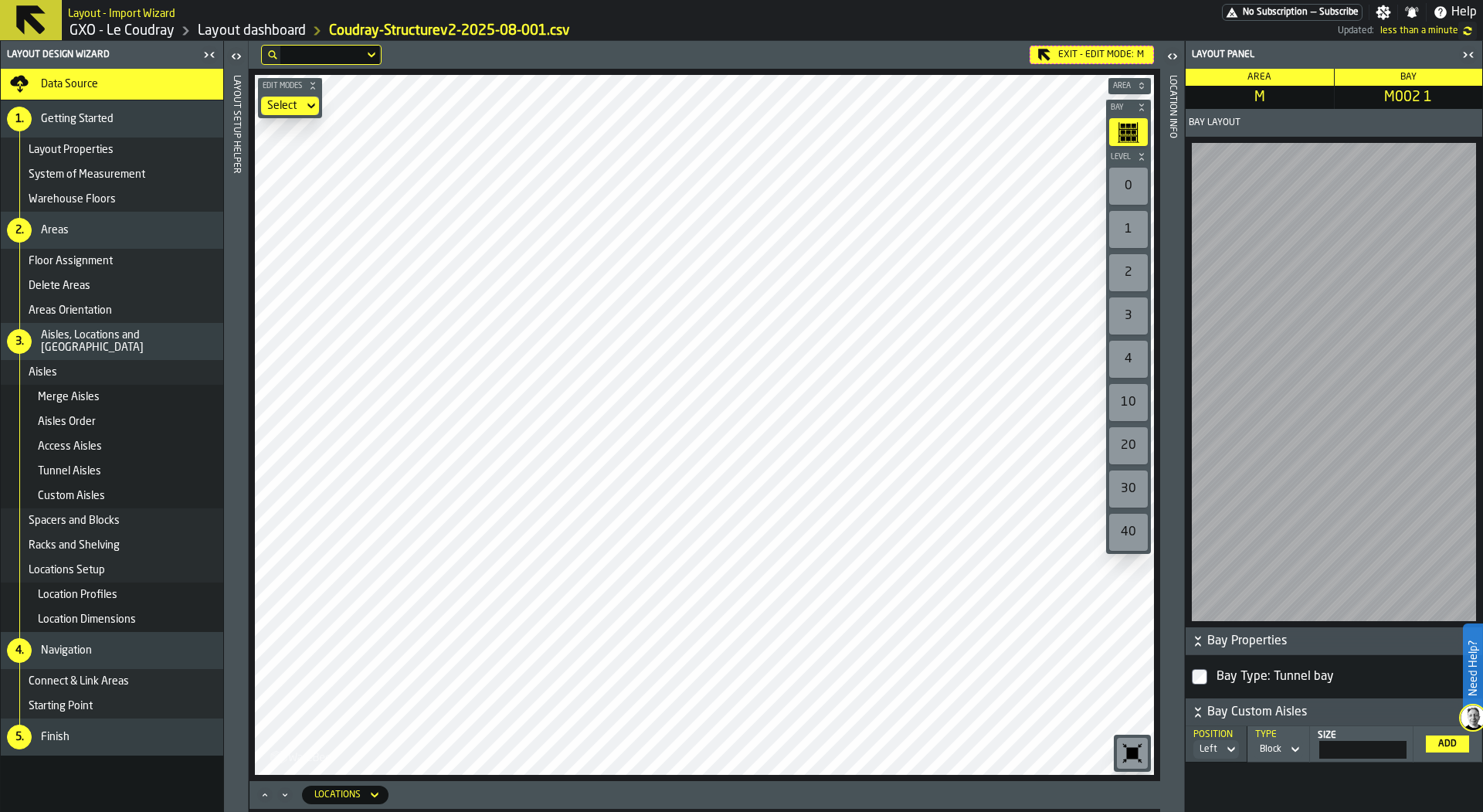
click at [1132, 249] on label "1" at bounding box center [1128, 230] width 45 height 43
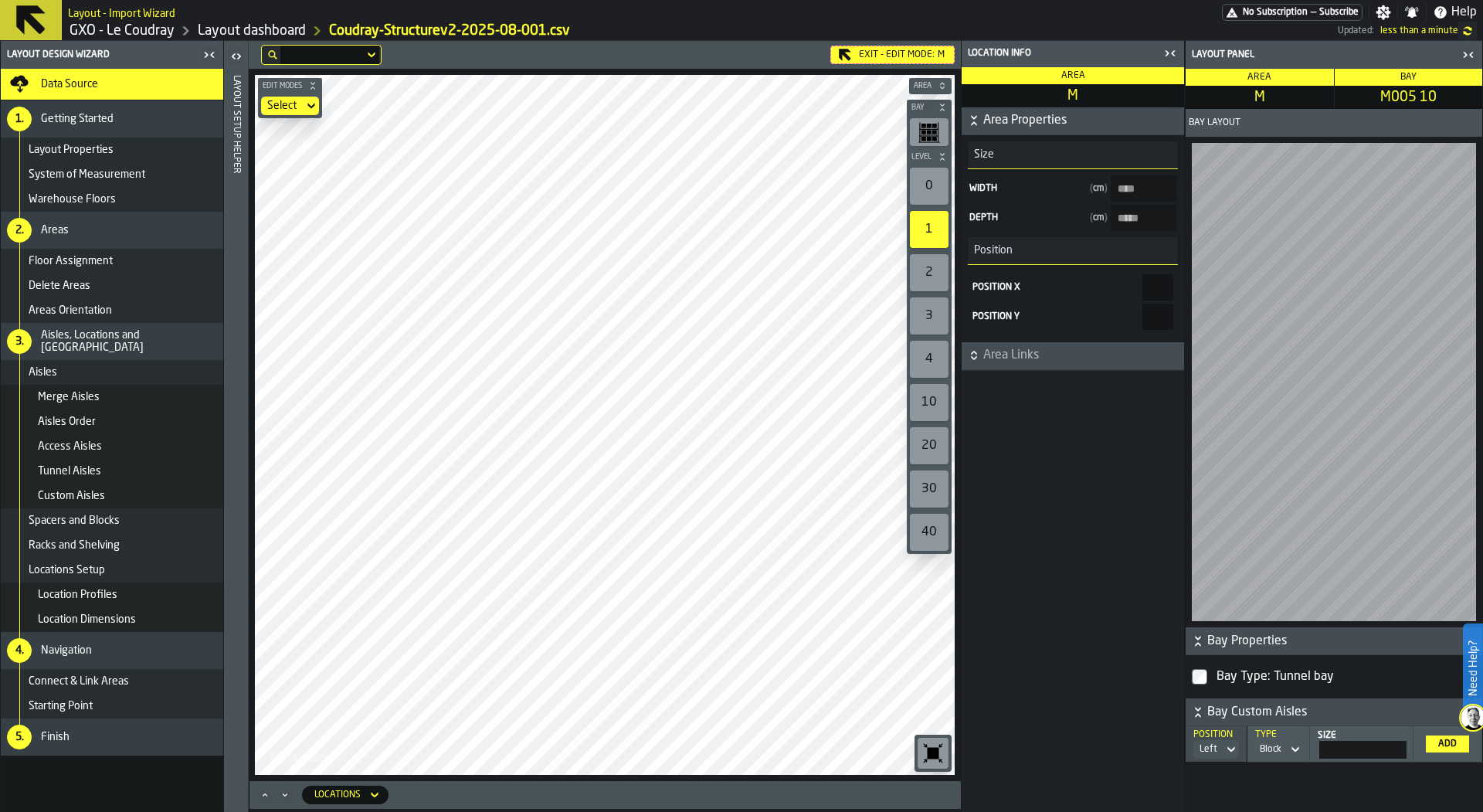
click at [1166, 61] on div "button-toggle-Close me" at bounding box center [1171, 53] width 22 height 19
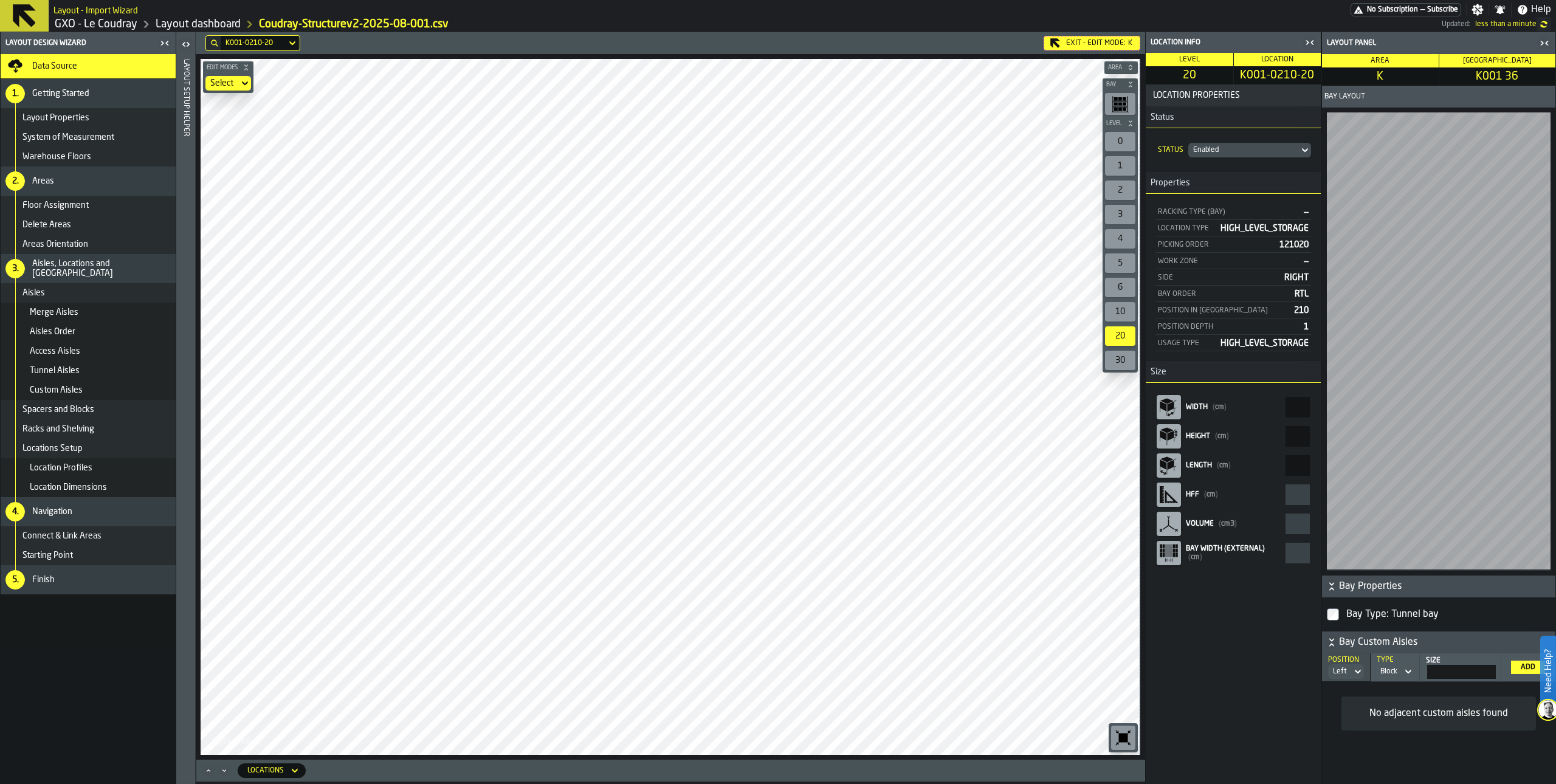
click at [1120, 104] on rect "button-toolbar-undefined" at bounding box center [1120, 104] width 4 height 3
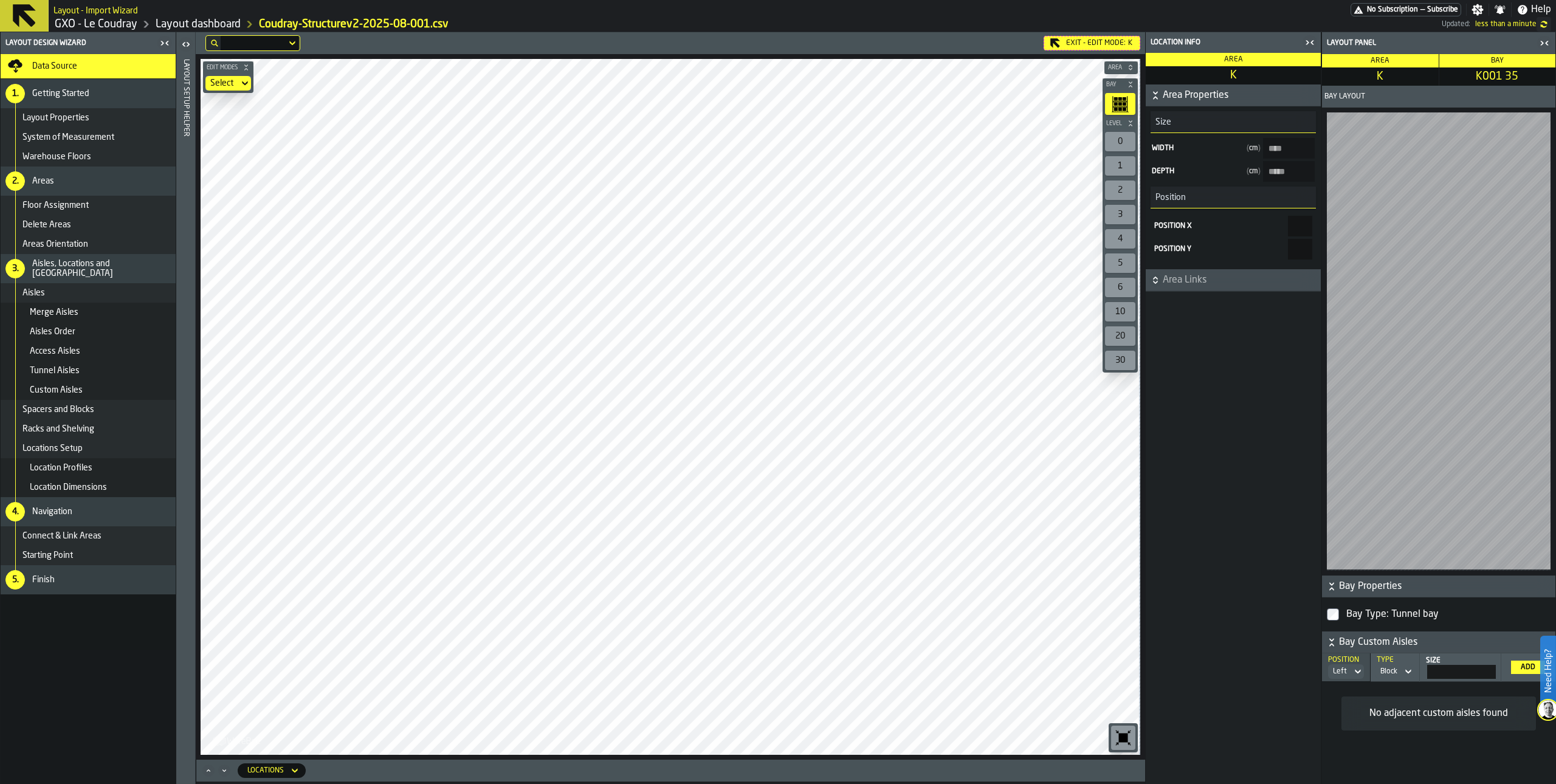
click at [117, 68] on div "Data Source" at bounding box center [102, 66] width 138 height 10
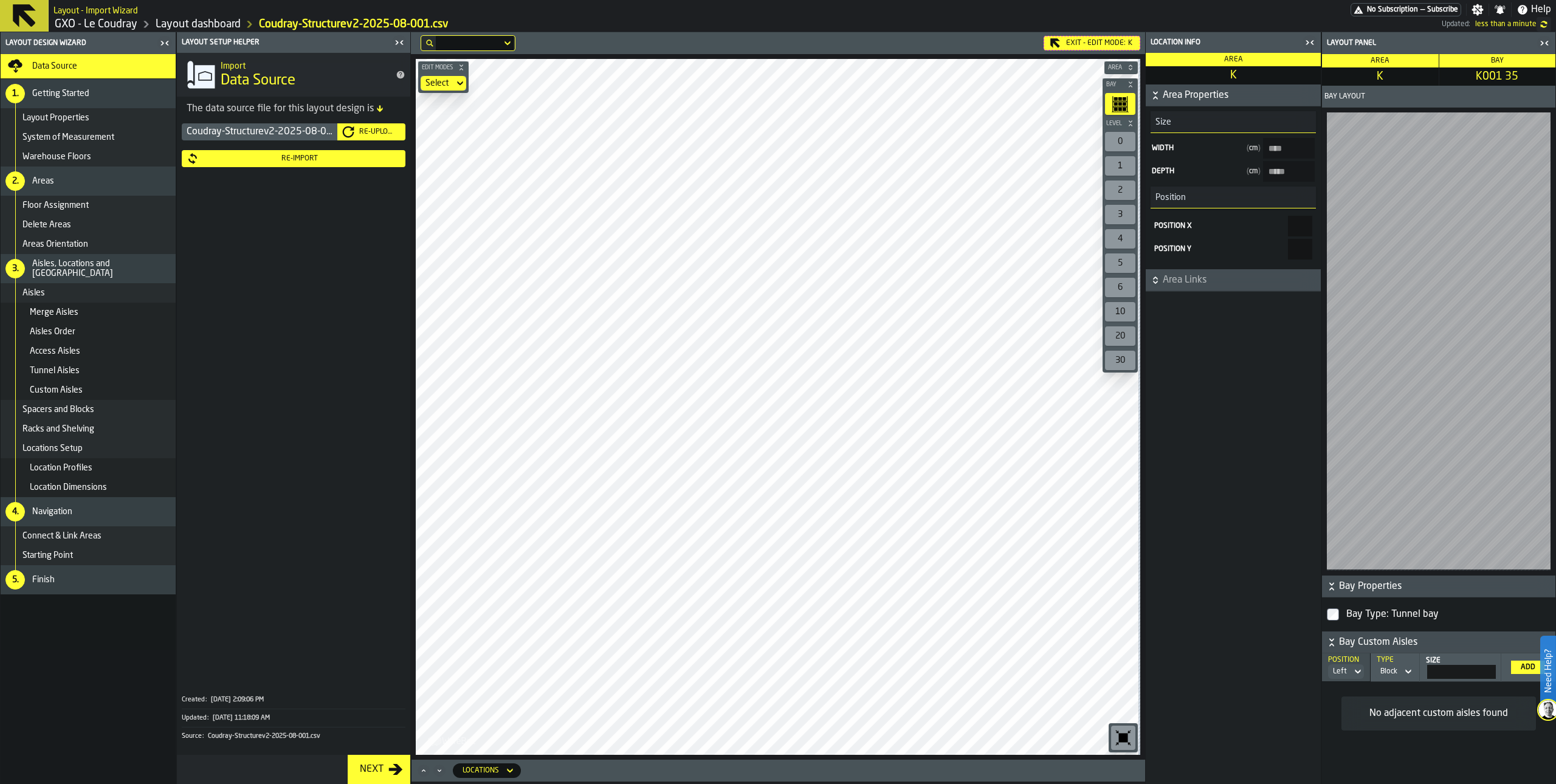
click at [301, 160] on div "Re-Import" at bounding box center [299, 159] width 202 height 8
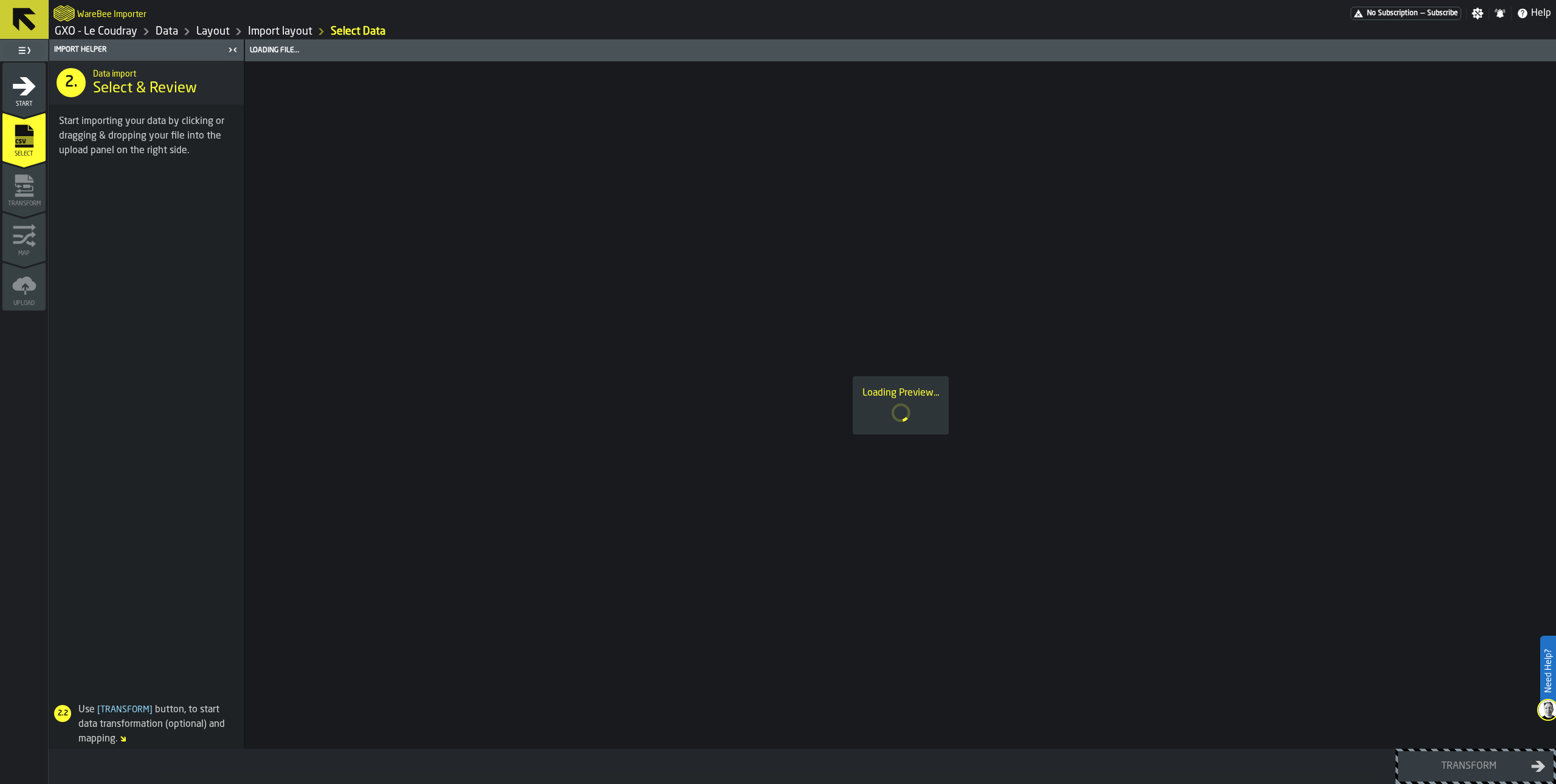
click at [22, 191] on icon "menu Transform" at bounding box center [24, 189] width 18 height 7
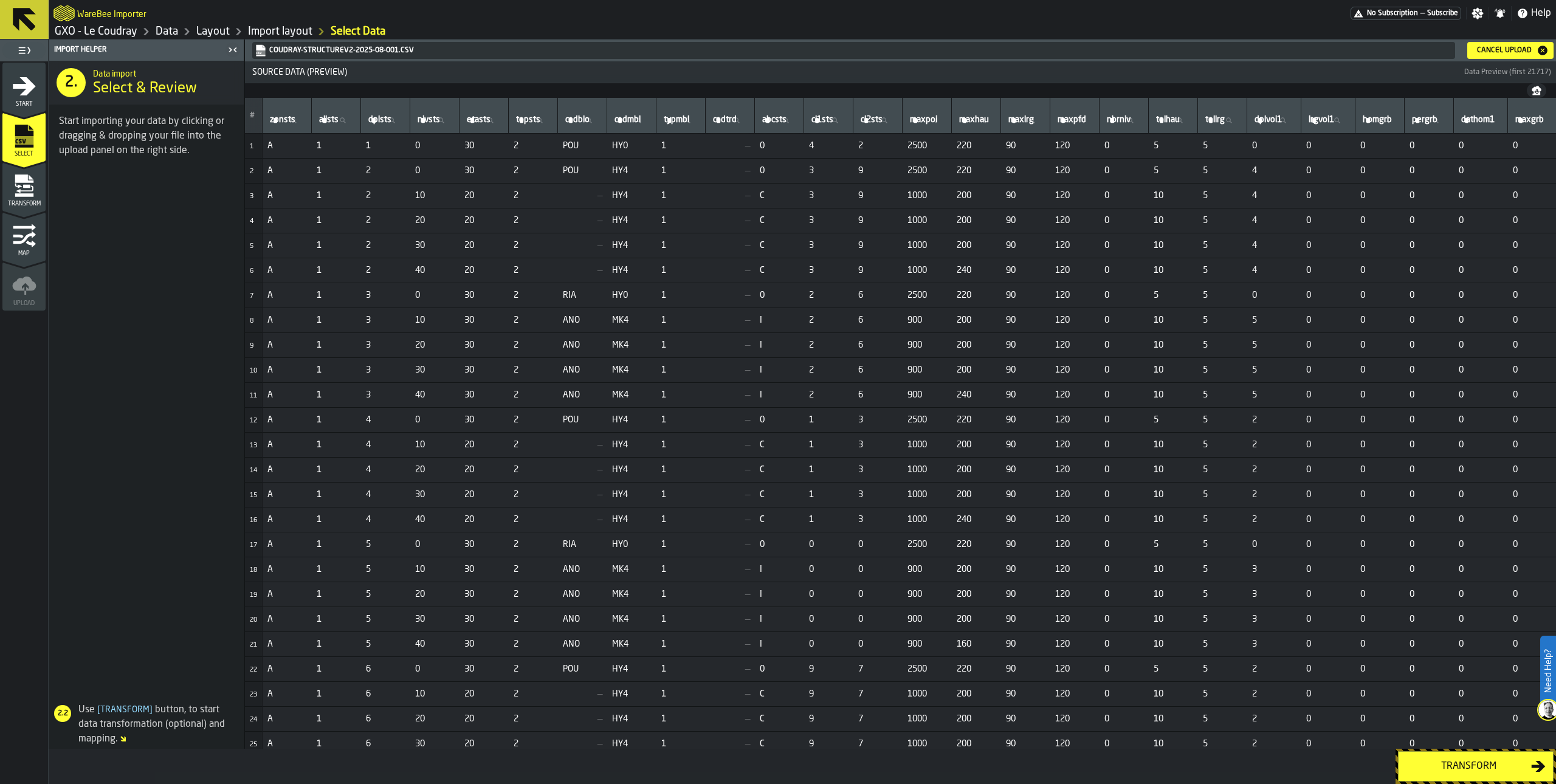
click at [19, 210] on icon "menu Transform" at bounding box center [23, 212] width 43 height 11
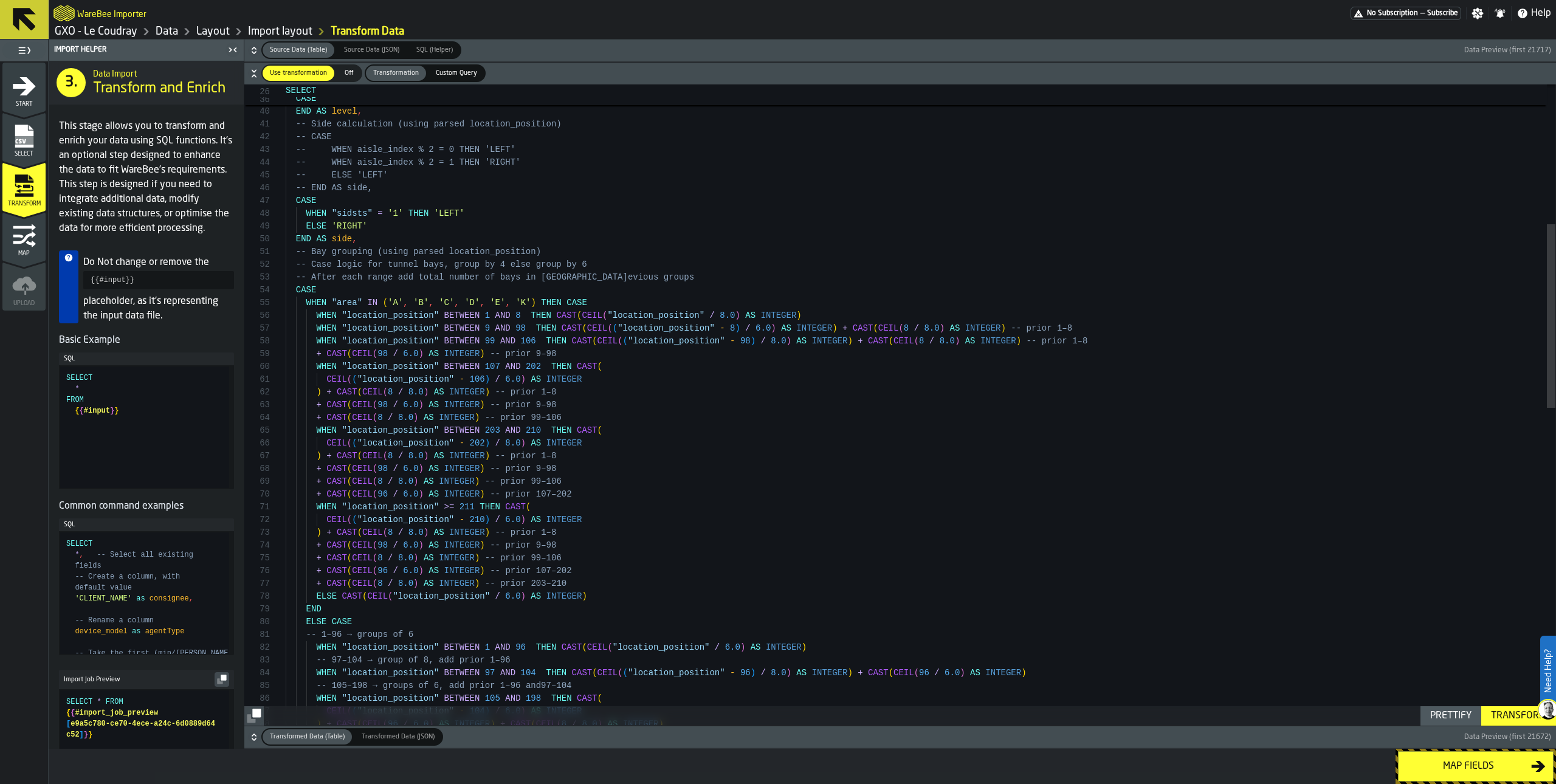
scroll to position [51, 0]
click at [527, 304] on div "THEN CAST ( SUBSTRING ( location_id , LENGTH ( location_id ) , 1 ) AS INTEGER )…" at bounding box center [921, 715] width 1270 height 2235
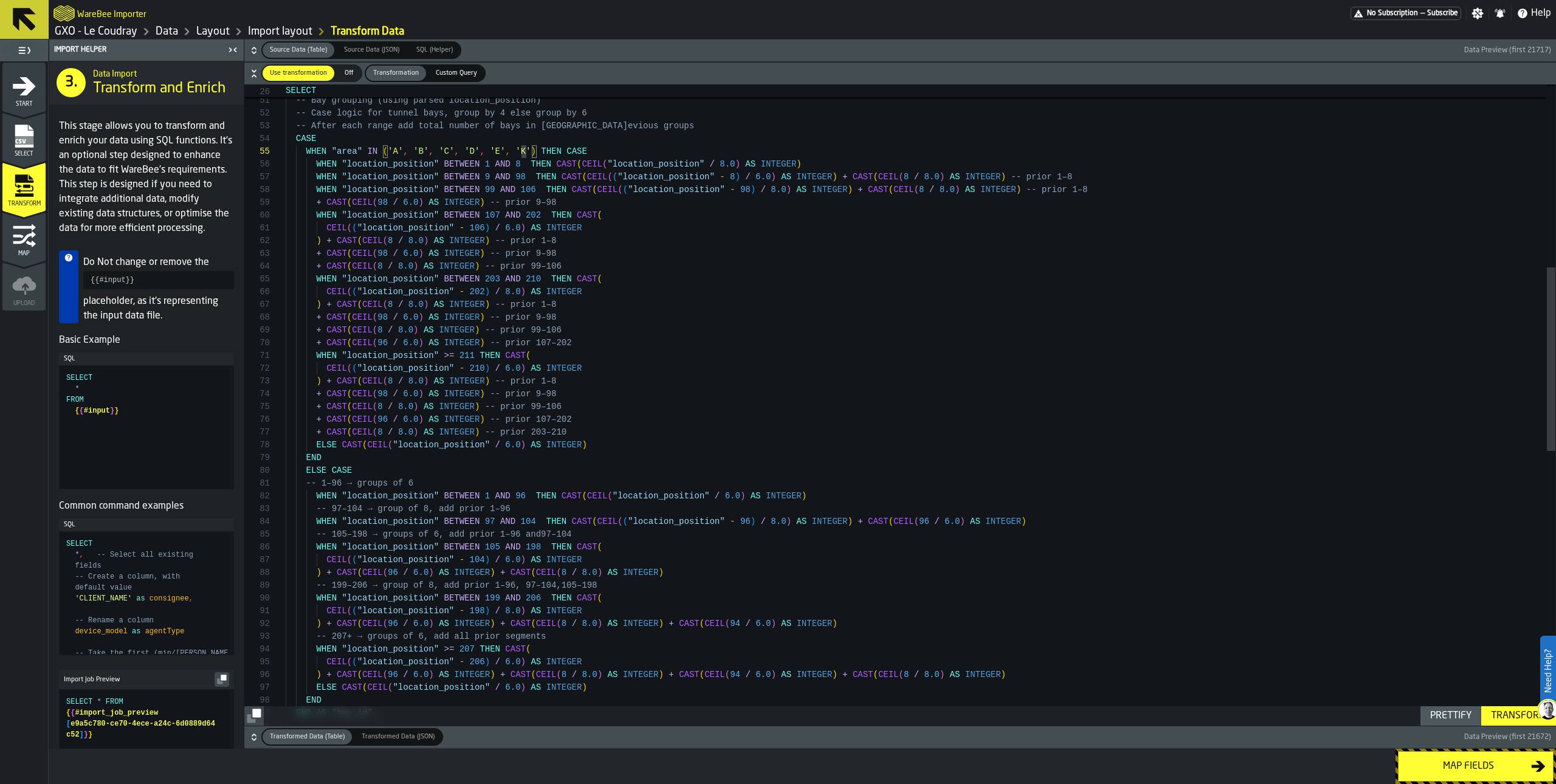
click at [530, 150] on div "END AS side , -- Bay grouping (using parsed location_position) -- Case logic fo…" at bounding box center [921, 564] width 1270 height 2235
click at [530, 148] on div "END AS side , -- Bay grouping (using parsed location_position) -- Case logic fo…" at bounding box center [921, 564] width 1270 height 2235
click at [639, 347] on div "END AS side , -- Bay grouping (using parsed location_position) -- Case logic fo…" at bounding box center [921, 566] width 1270 height 2235
click at [675, 456] on div "END AS side , -- Bay grouping (using parsed location_position) -- Case logic fo…" at bounding box center [921, 566] width 1270 height 2235
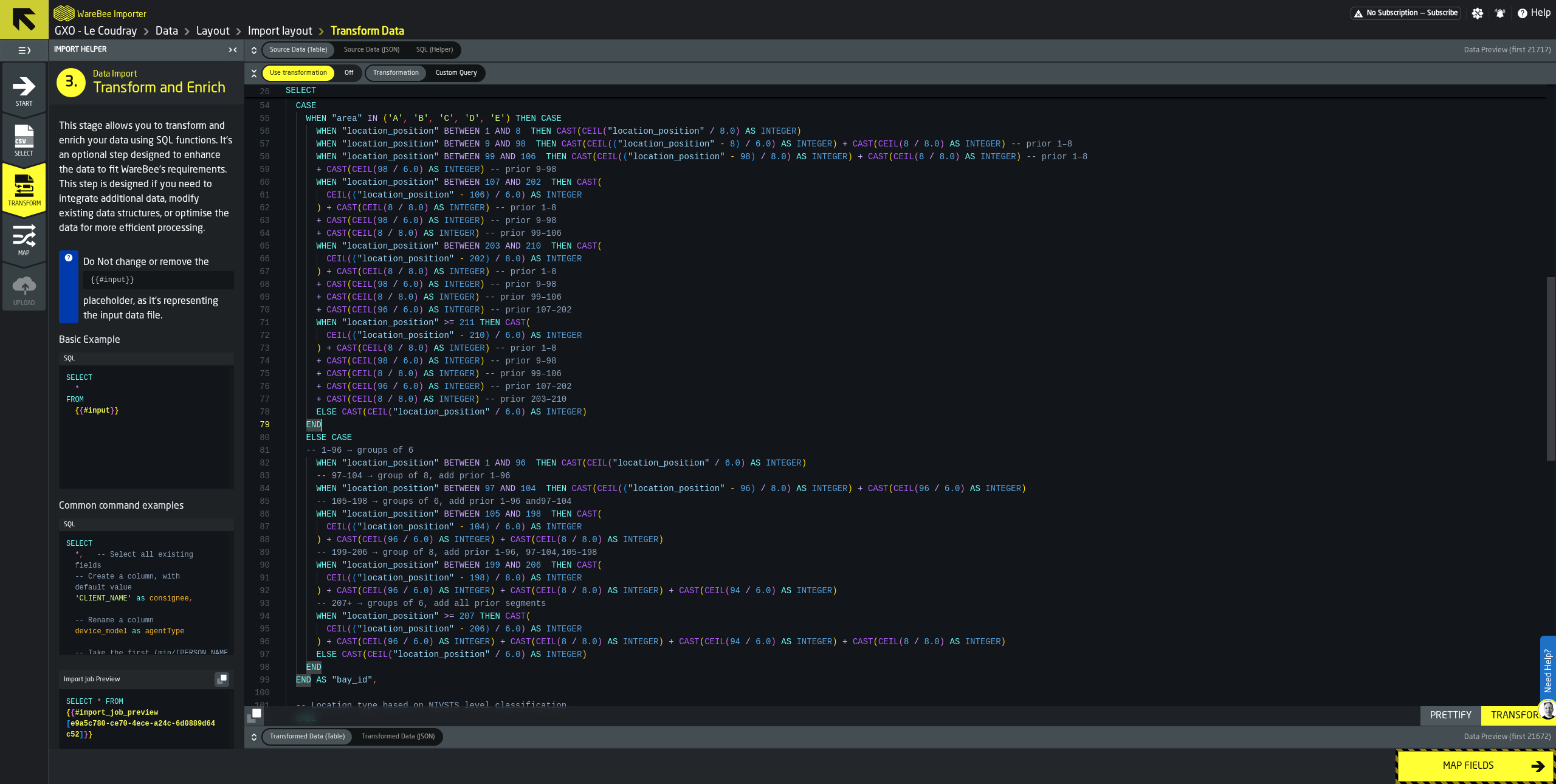
click at [675, 456] on div "-- After each range add total number of bays in pr evious groups CASE WHEN "are…" at bounding box center [921, 530] width 1270 height 2235
click at [672, 424] on div "-- After each range add total number of bays in pr evious groups CASE WHEN "are…" at bounding box center [921, 530] width 1270 height 2235
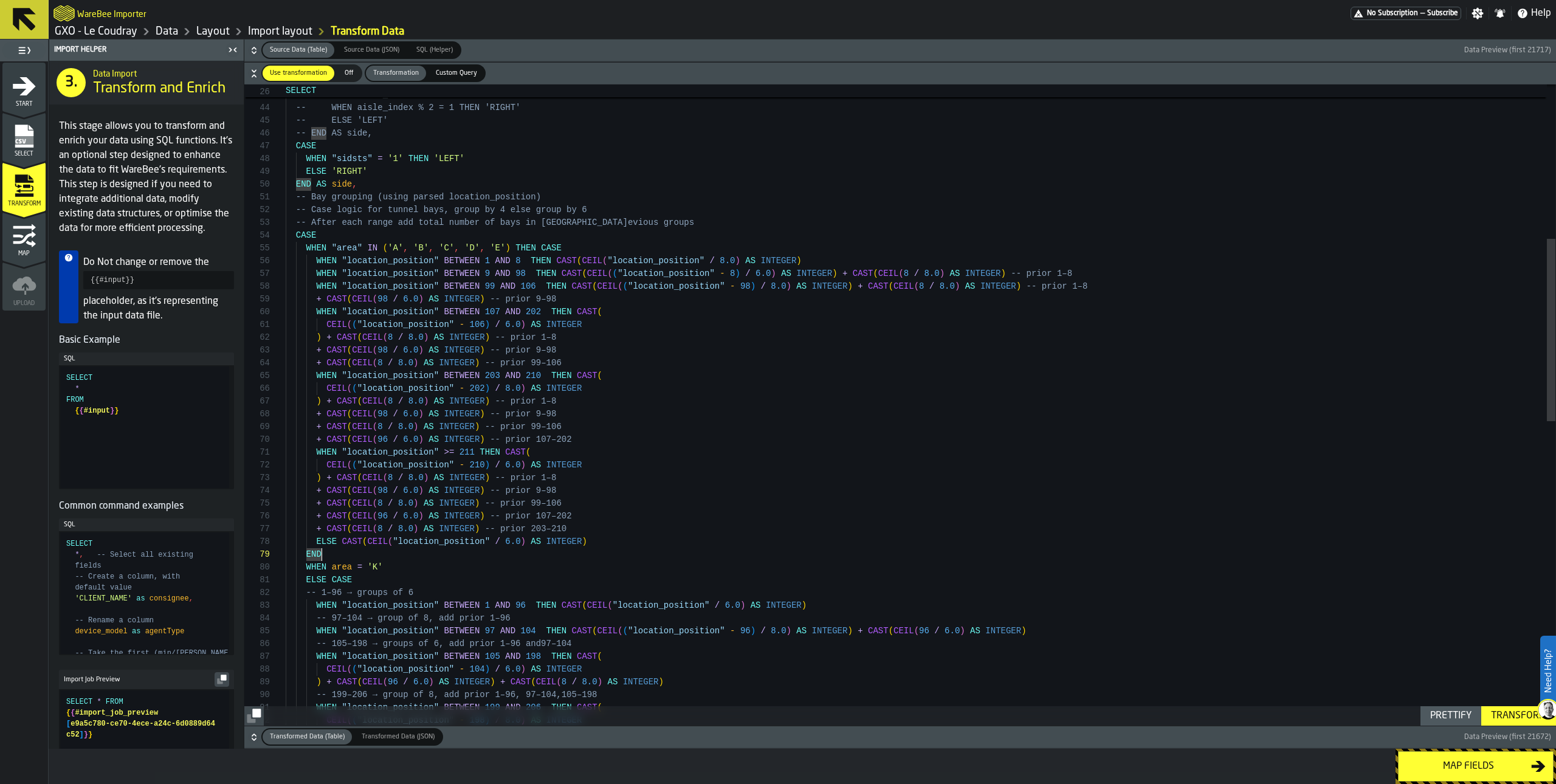
scroll to position [64, 0]
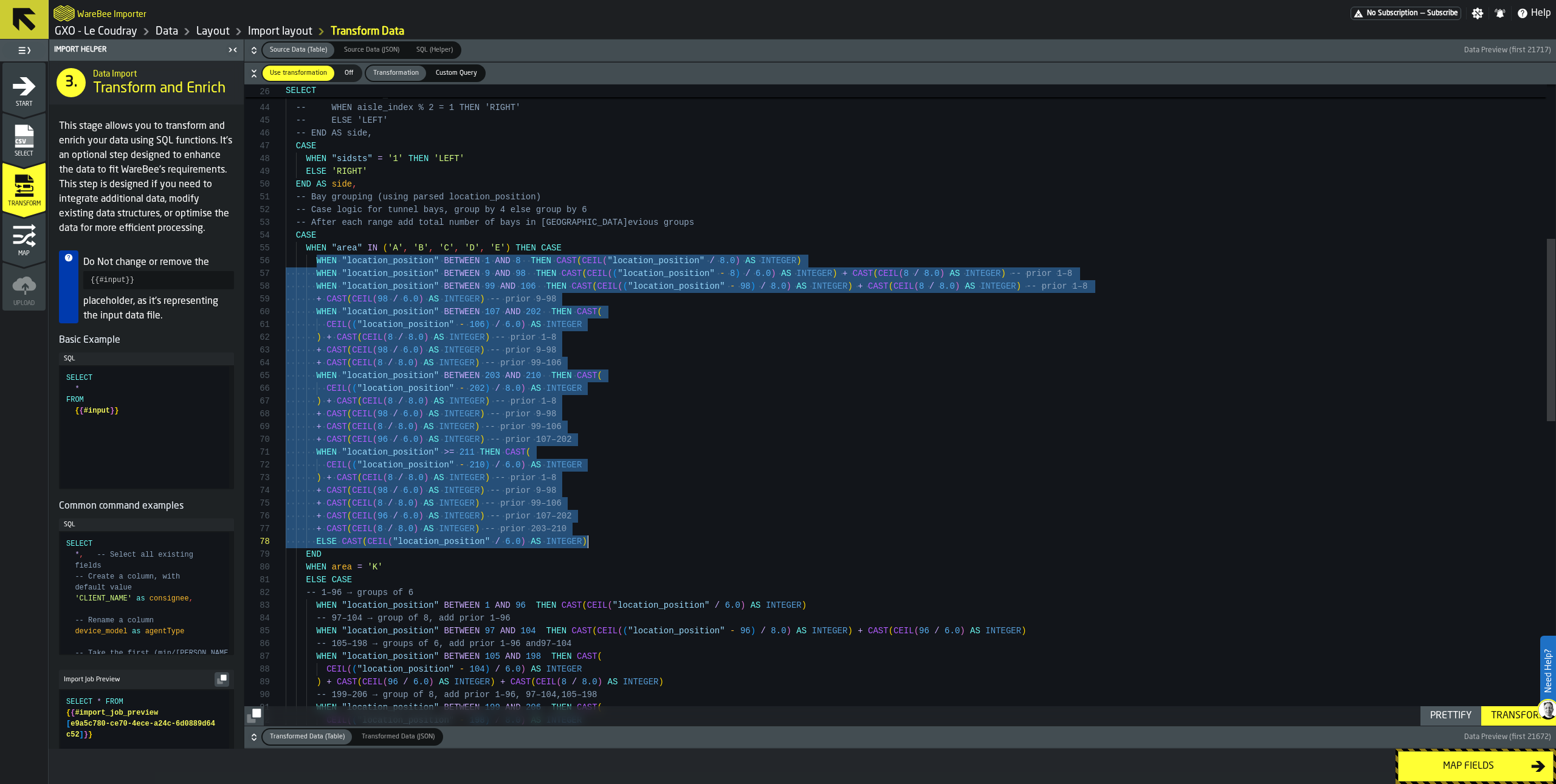
drag, startPoint x: 316, startPoint y: 259, endPoint x: 631, endPoint y: 543, distance: 424.1
click at [631, 543] on div "-- After each range add total number of bays in pr evious groups CASE WHEN "are…" at bounding box center [921, 667] width 1270 height 2247
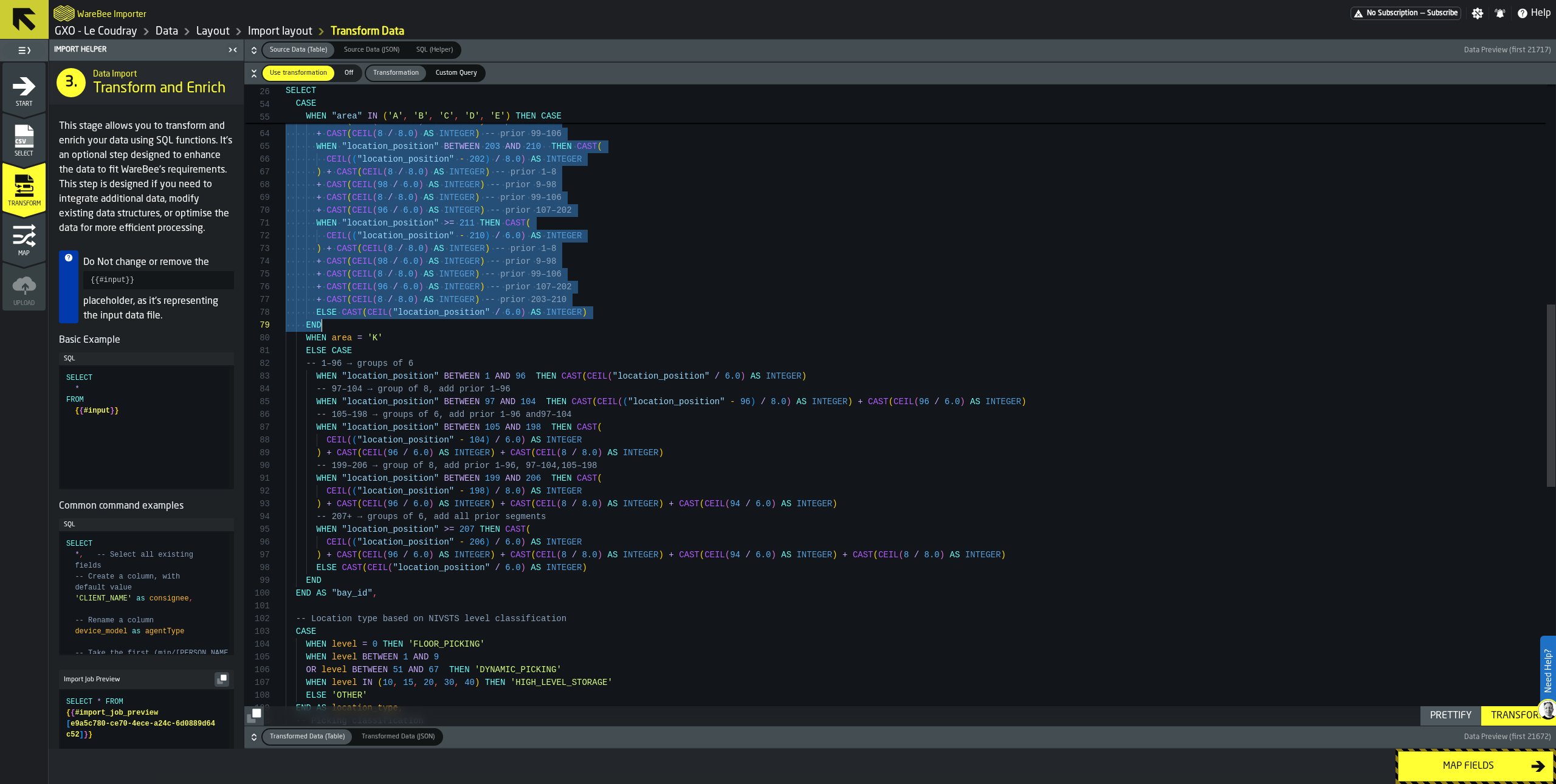
scroll to position [13, 0]
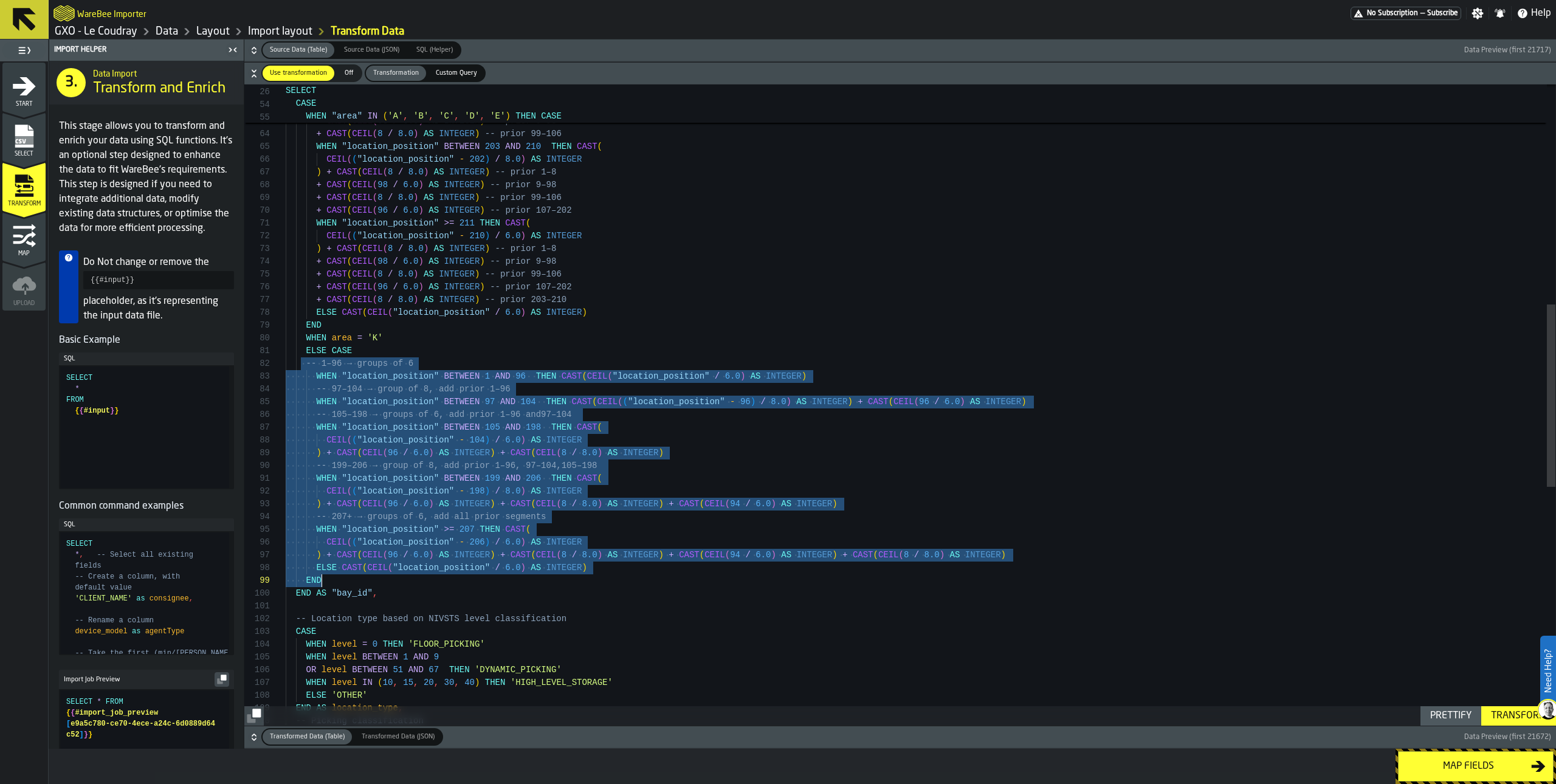
drag, startPoint x: 303, startPoint y: 362, endPoint x: 549, endPoint y: 586, distance: 332.7
click at [549, 586] on div "WHEN "location_position" BETWEEN 107 AND 202 THEN CAST ( CEIL ( ( "location_pos…" at bounding box center [921, 437] width 1270 height 2247
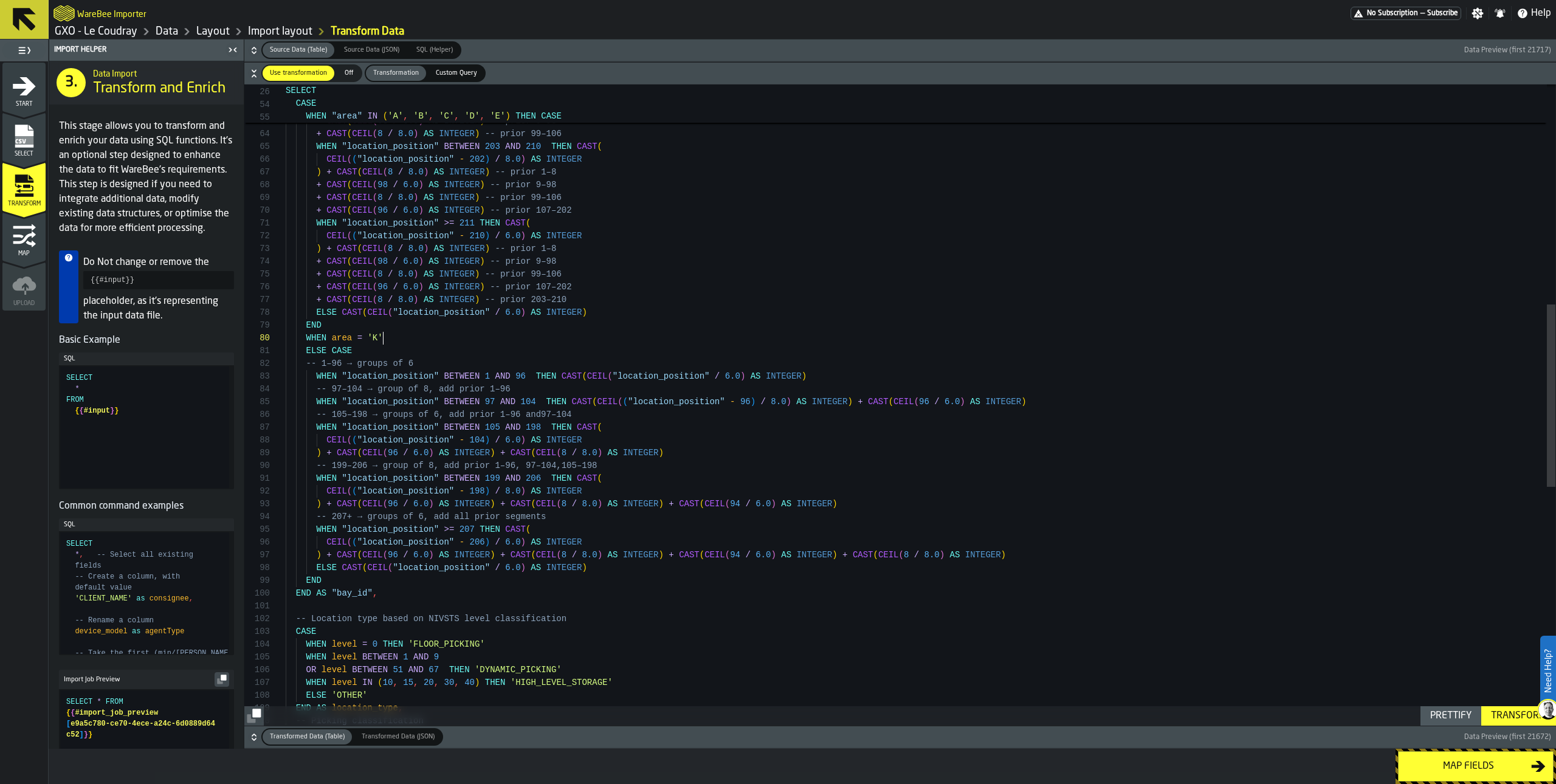
click at [408, 338] on div "WHEN "location_position" BETWEEN 107 AND 202 THEN CAST ( CEIL ( ( "location_pos…" at bounding box center [921, 437] width 1270 height 2247
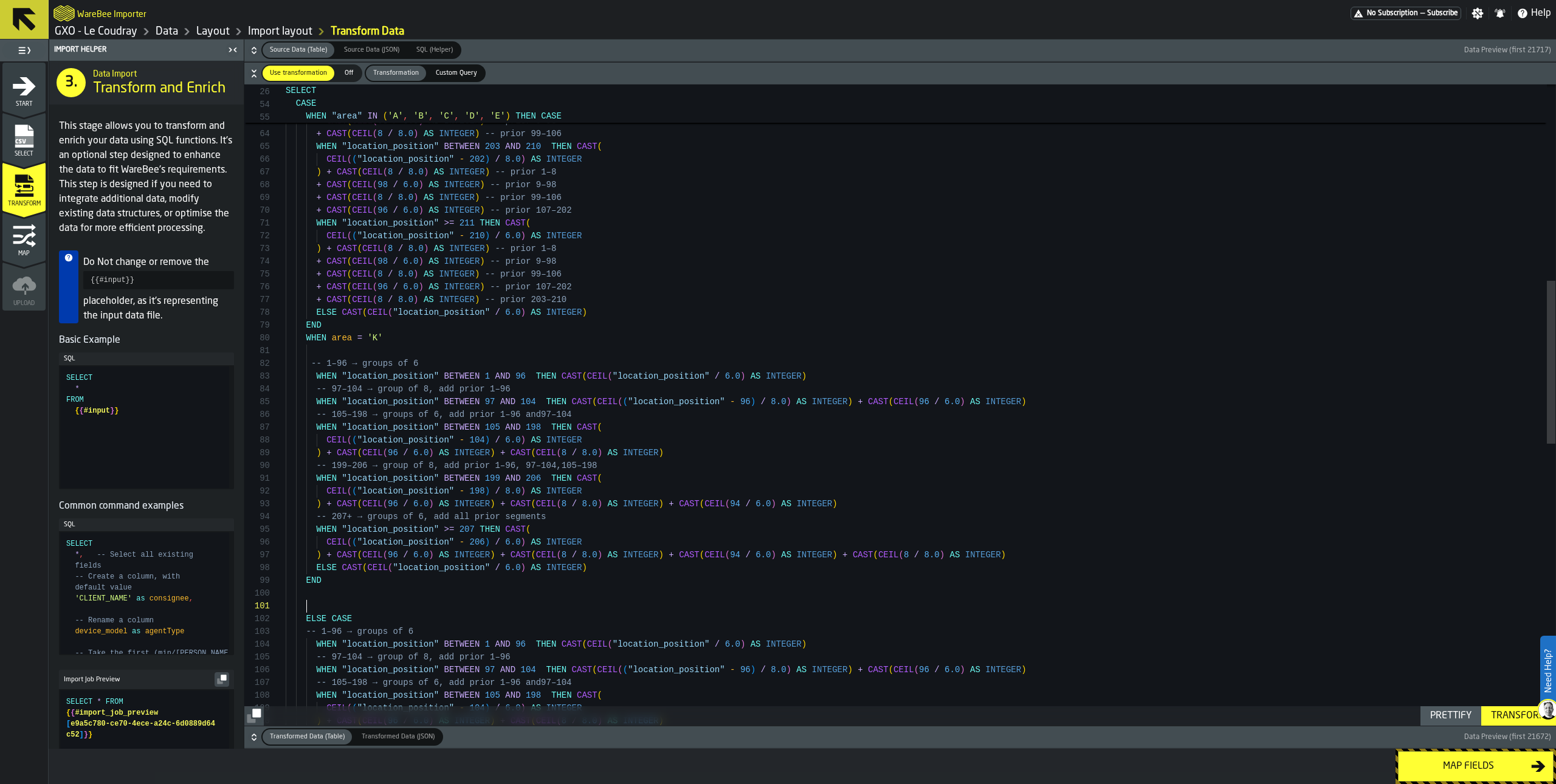
scroll to position [0, 0]
click at [468, 530] on div "WHEN "location_position" BETWEEN 107 AND 202 THEN CAST ( CEIL ( ( "location_pos…" at bounding box center [921, 571] width 1270 height 2515
click at [696, 457] on div "WHEN "location_position" BETWEEN 107 AND 202 THEN CAST ( CEIL ( ( "location_pos…" at bounding box center [921, 571] width 1270 height 2515
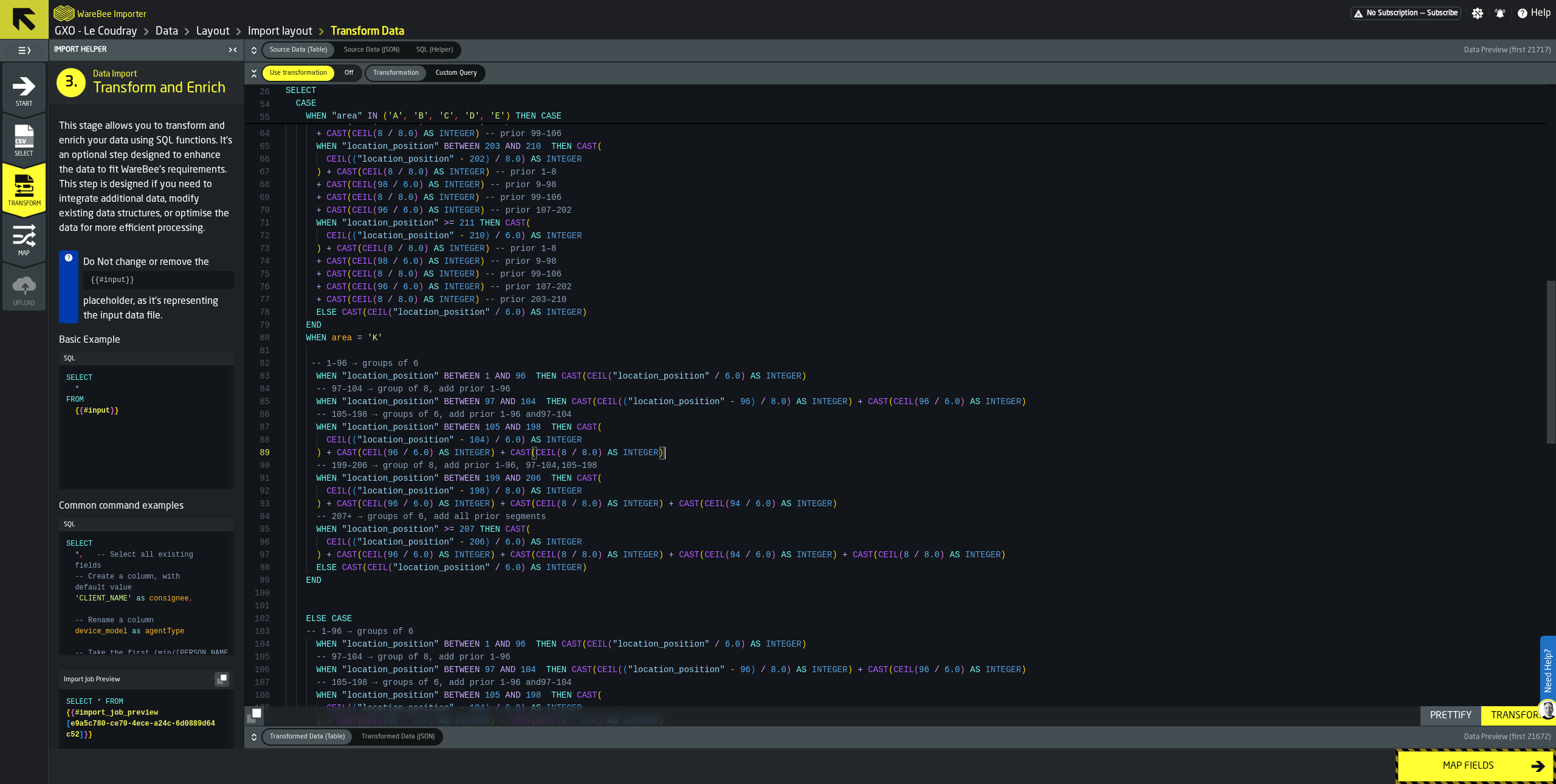
click at [629, 481] on div "WHEN "location_position" BETWEEN 107 AND 202 THEN CAST ( CEIL ( ( "location_pos…" at bounding box center [921, 571] width 1270 height 2515
click at [680, 449] on div "WHEN "location_position" BETWEEN 107 AND 202 THEN CAST ( CEIL ( ( "location_pos…" at bounding box center [921, 571] width 1270 height 2515
click at [646, 422] on div "WHEN "location_position" BETWEEN 107 AND 202 THEN CAST ( CEIL ( ( "location_pos…" at bounding box center [921, 571] width 1270 height 2515
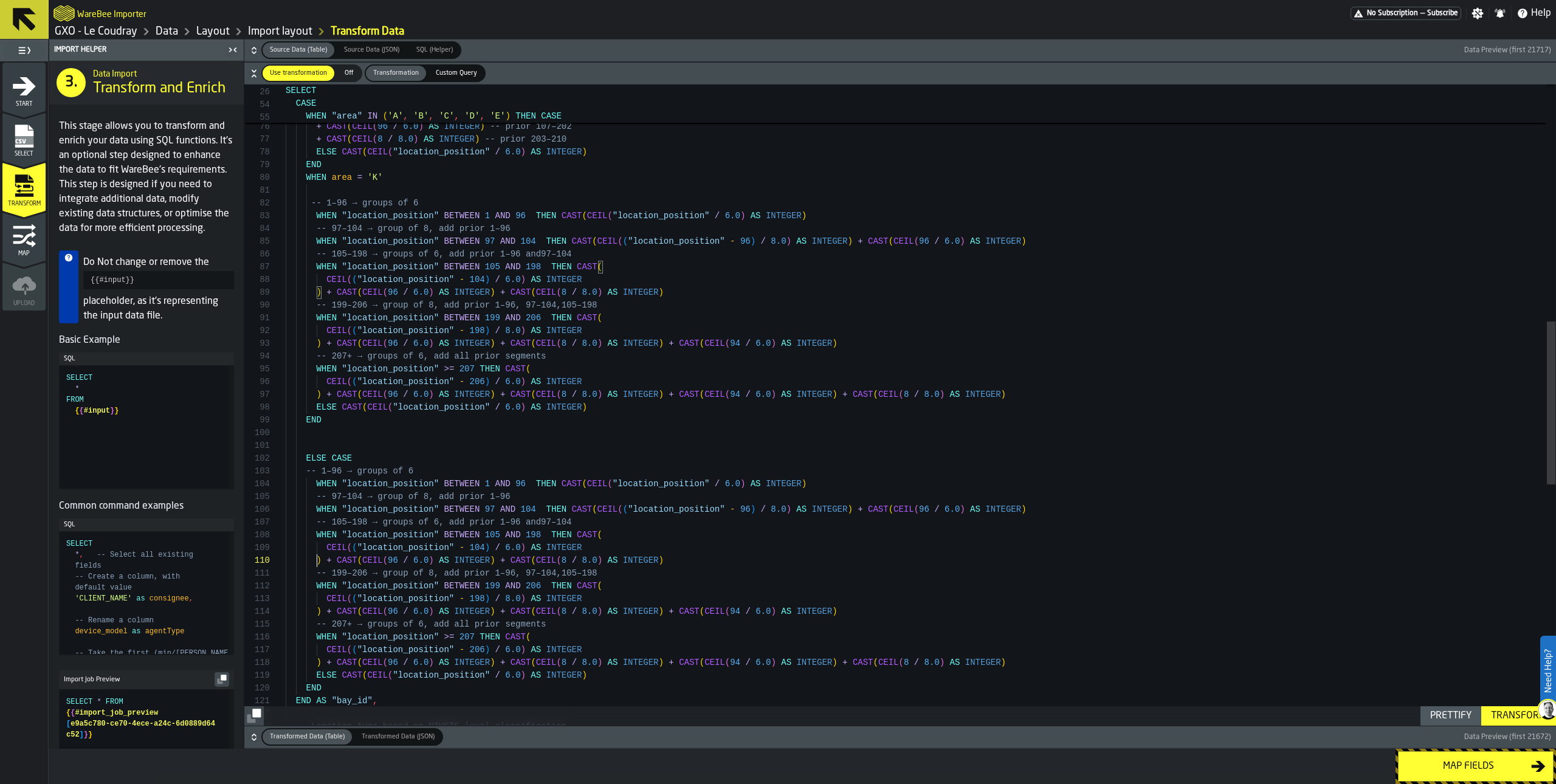
click at [317, 562] on div ") + CAST ( CEIL ( 8 / 8.0 ) AS INTEGER ) -- prior 1–8 + CAST ( CEIL ( 98 / 6.0 …" at bounding box center [921, 410] width 1270 height 2515
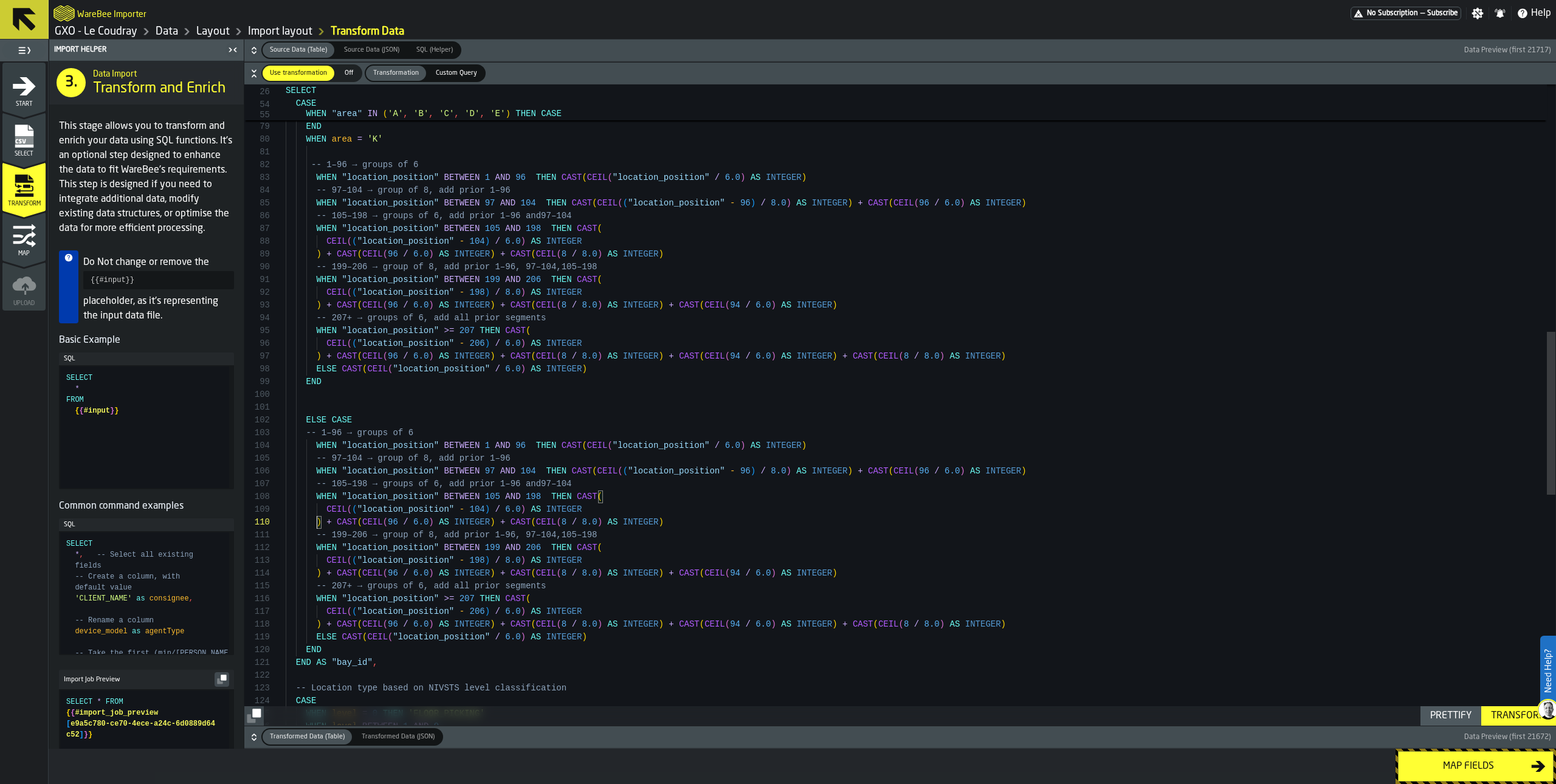
click at [607, 491] on div "+ CAST ( CEIL ( 96 / 6.0 ) AS INTEGER ) -- prior 107–202 + CAST ( CEIL ( 8 / 8.…" at bounding box center [921, 372] width 1270 height 2515
click at [593, 497] on div "+ CAST ( CEIL ( 96 / 6.0 ) AS INTEGER ) -- prior 107–202 + CAST ( CEIL ( 8 / 8.…" at bounding box center [921, 372] width 1270 height 2515
click at [617, 498] on div "+ CAST ( CEIL ( 96 / 6.0 ) AS INTEGER ) -- prior 107–202 + CAST ( CEIL ( 8 / 8.…" at bounding box center [921, 372] width 1270 height 2515
click at [617, 512] on div "+ CAST ( CEIL ( 96 / 6.0 ) AS INTEGER ) -- prior 107–202 + CAST ( CEIL ( 8 / 8.…" at bounding box center [921, 372] width 1270 height 2515
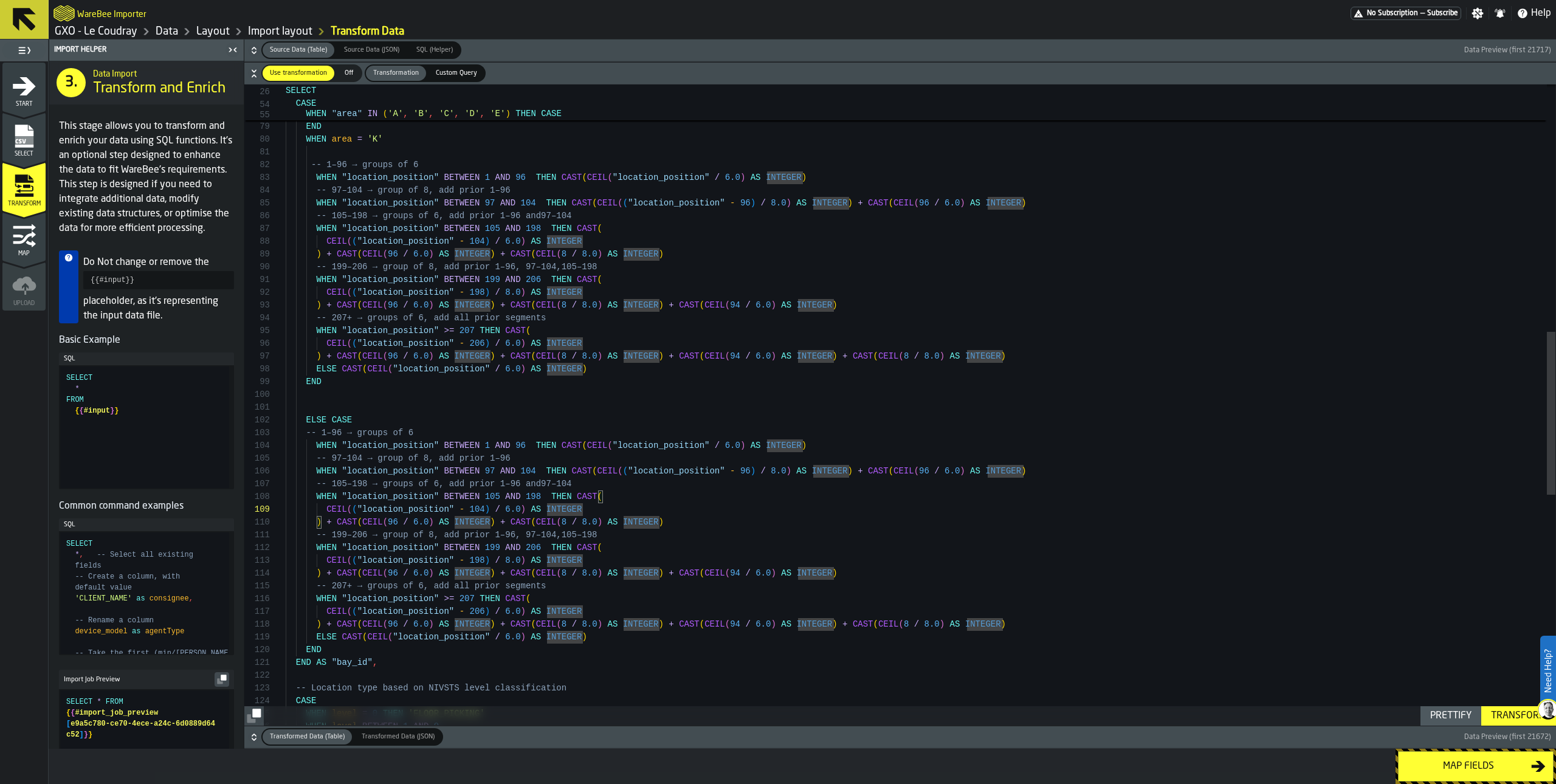
click at [316, 522] on div "+ CAST ( CEIL ( 96 / 6.0 ) AS INTEGER ) -- prior 107–202 + CAST ( CEIL ( 8 / 8.…" at bounding box center [921, 372] width 1270 height 2515
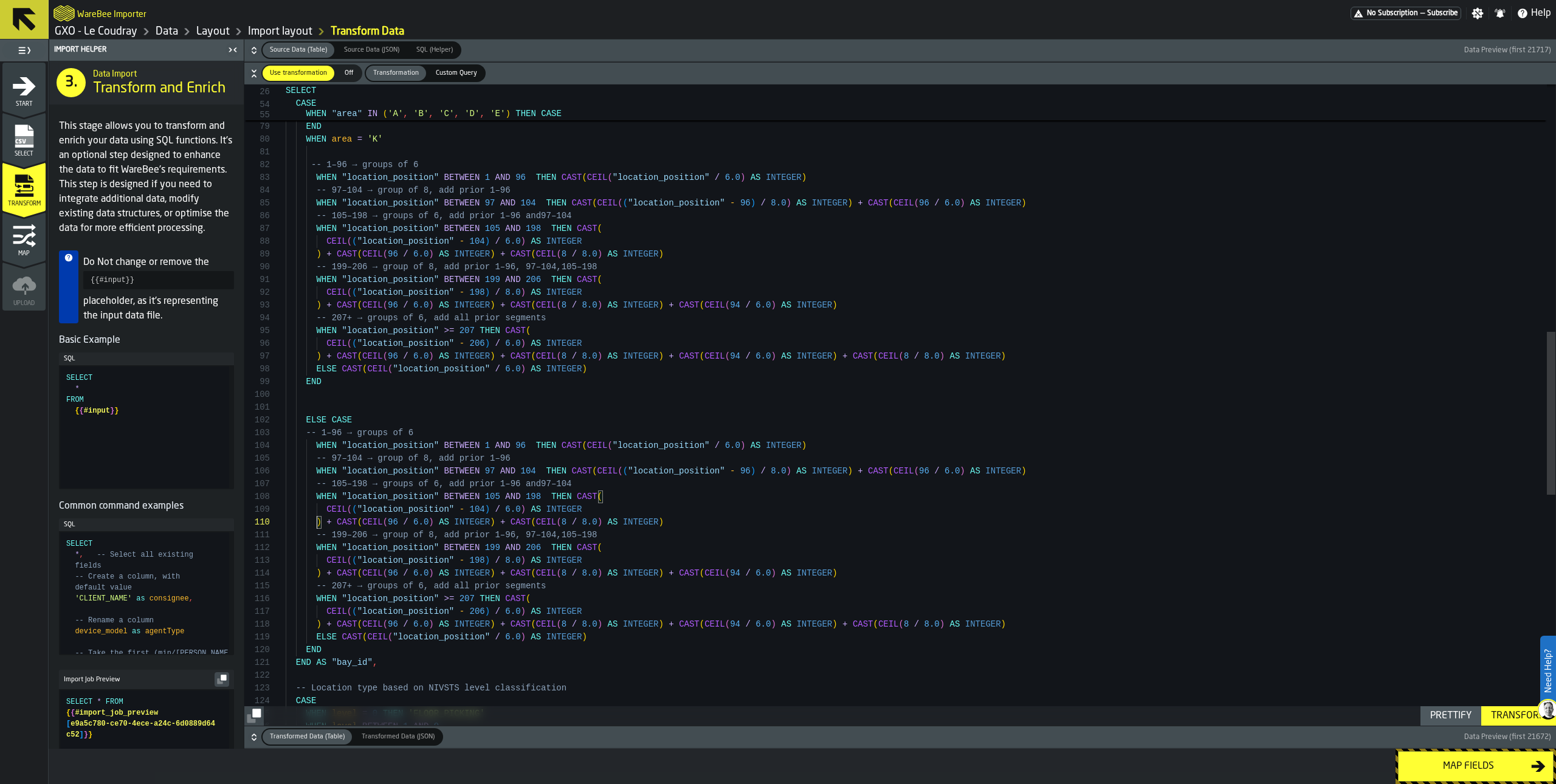
click at [482, 546] on div "+ CAST ( CEIL ( 96 / 6.0 ) AS INTEGER ) -- prior 107–202 + CAST ( CEIL ( 8 / 8.…" at bounding box center [921, 372] width 1270 height 2515
click at [525, 546] on div "+ CAST ( CEIL ( 96 / 6.0 ) AS INTEGER ) -- prior 107–202 + CAST ( CEIL ( 8 / 8.…" at bounding box center [921, 372] width 1270 height 2515
click at [509, 561] on div "+ CAST ( CEIL ( 96 / 6.0 ) AS INTEGER ) -- prior 107–202 + CAST ( CEIL ( 8 / 8.…" at bounding box center [921, 372] width 1270 height 2515
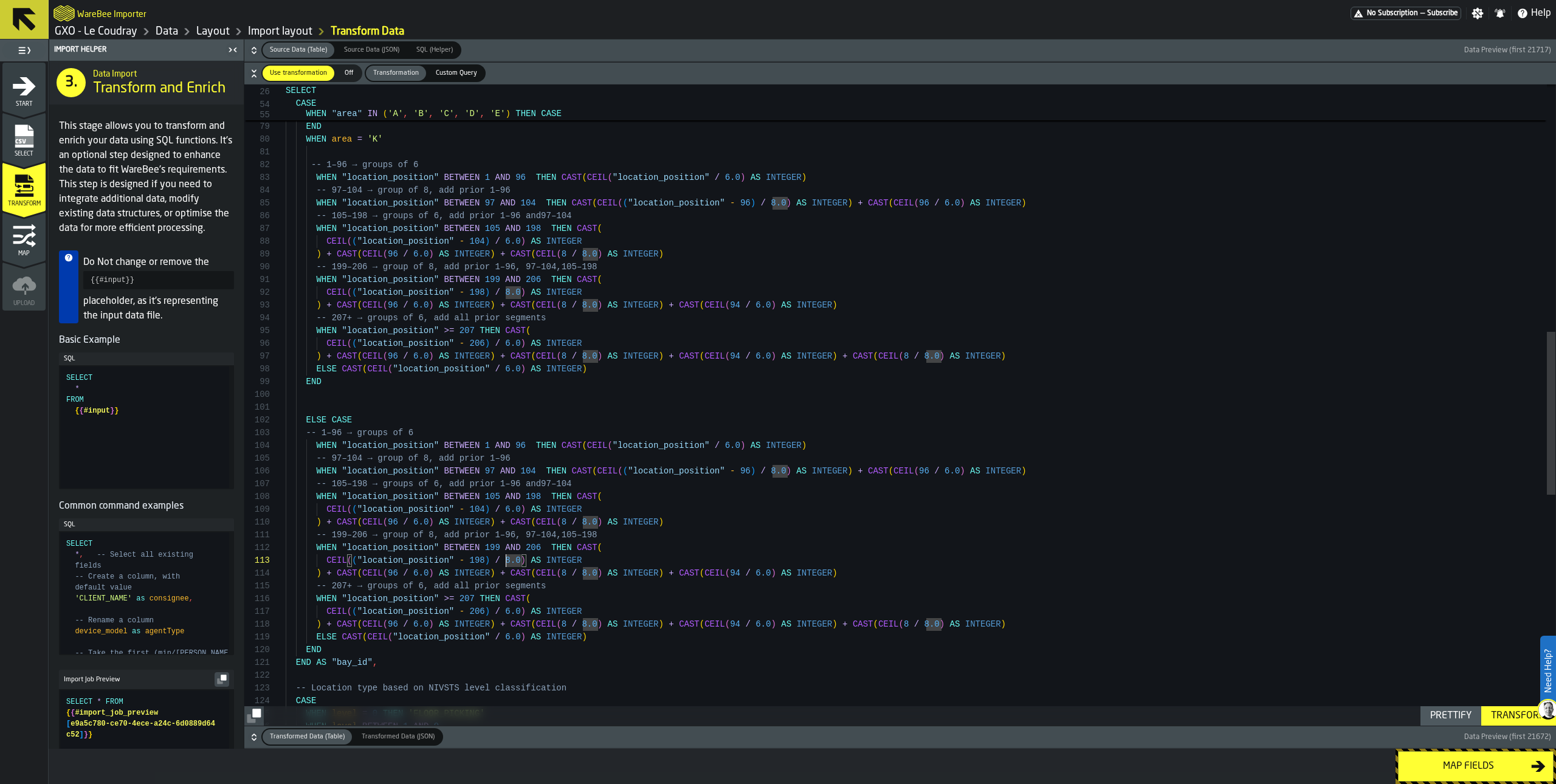
click at [541, 497] on div "+ CAST ( CEIL ( 96 / 6.0 ) AS INTEGER ) -- prior 107–202 + CAST ( CEIL ( 8 / 8.…" at bounding box center [921, 372] width 1270 height 2515
click at [665, 485] on div "+ CAST ( CEIL ( 96 / 6.0 ) AS INTEGER ) -- prior 107–202 + CAST ( CEIL ( 8 / 8.…" at bounding box center [921, 372] width 1270 height 2515
click at [665, 504] on div "+ CAST ( CEIL ( 96 / 6.0 ) AS INTEGER ) -- prior 107–202 + CAST ( CEIL ( 8 / 8.…" at bounding box center [921, 372] width 1270 height 2515
click at [534, 499] on div "+ CAST ( CEIL ( 96 / 6.0 ) AS INTEGER ) -- prior 107–202 + CAST ( CEIL ( 8 / 8.…" at bounding box center [921, 372] width 1270 height 2515
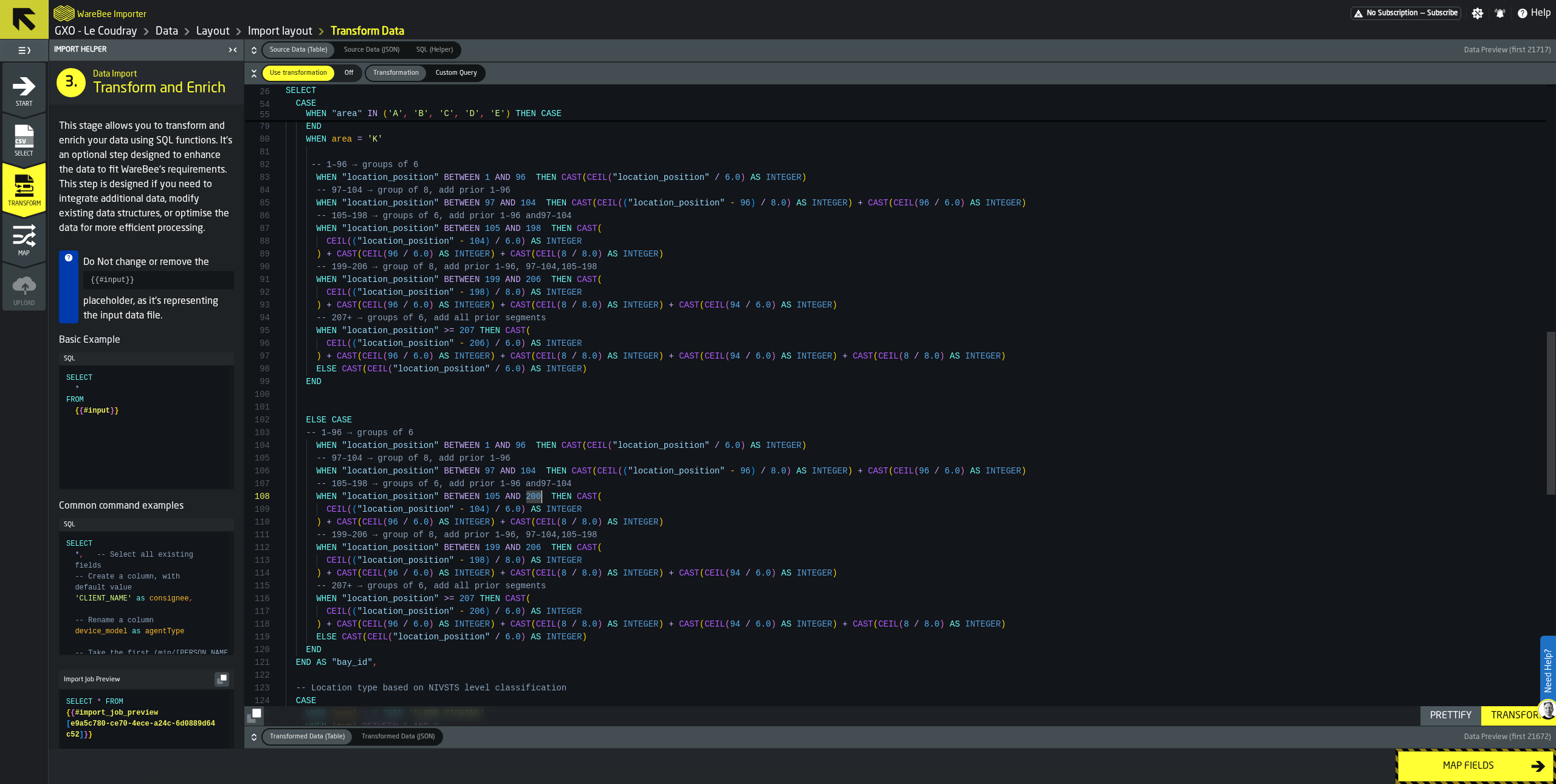
click at [544, 499] on div "+ CAST ( CEIL ( 96 / 6.0 ) AS INTEGER ) -- prior 107–202 + CAST ( CEIL ( 8 / 8.…" at bounding box center [921, 372] width 1270 height 2515
click at [600, 513] on div "+ CAST ( CEIL ( 96 / 6.0 ) AS INTEGER ) -- prior 107–202 + CAST ( CEIL ( 8 / 8.…" at bounding box center [921, 372] width 1270 height 2515
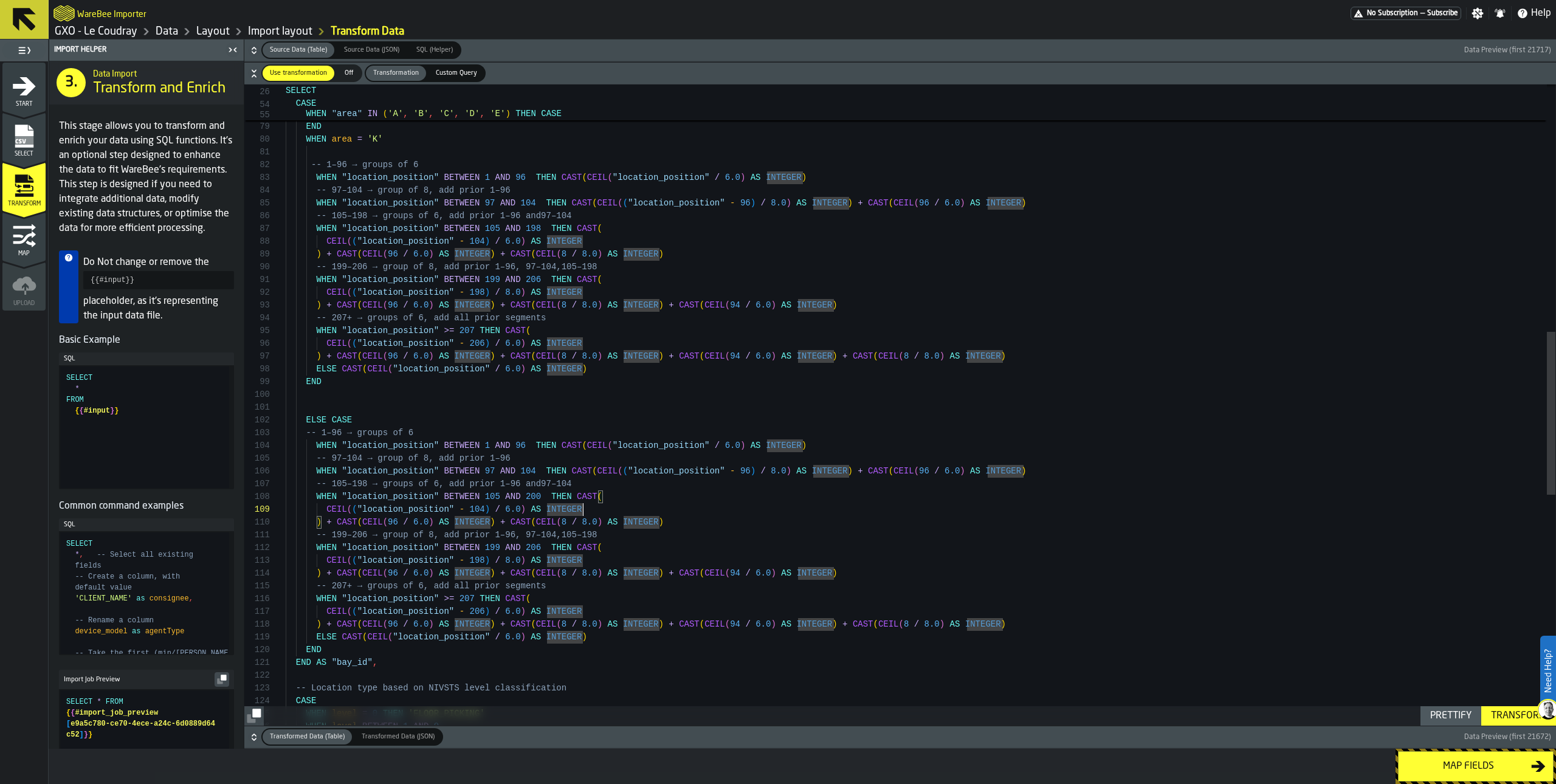
click at [620, 554] on div "+ CAST ( CEIL ( 96 / 6.0 ) AS INTEGER ) -- prior 107–202 + CAST ( CEIL ( 8 / 8.…" at bounding box center [921, 372] width 1270 height 2515
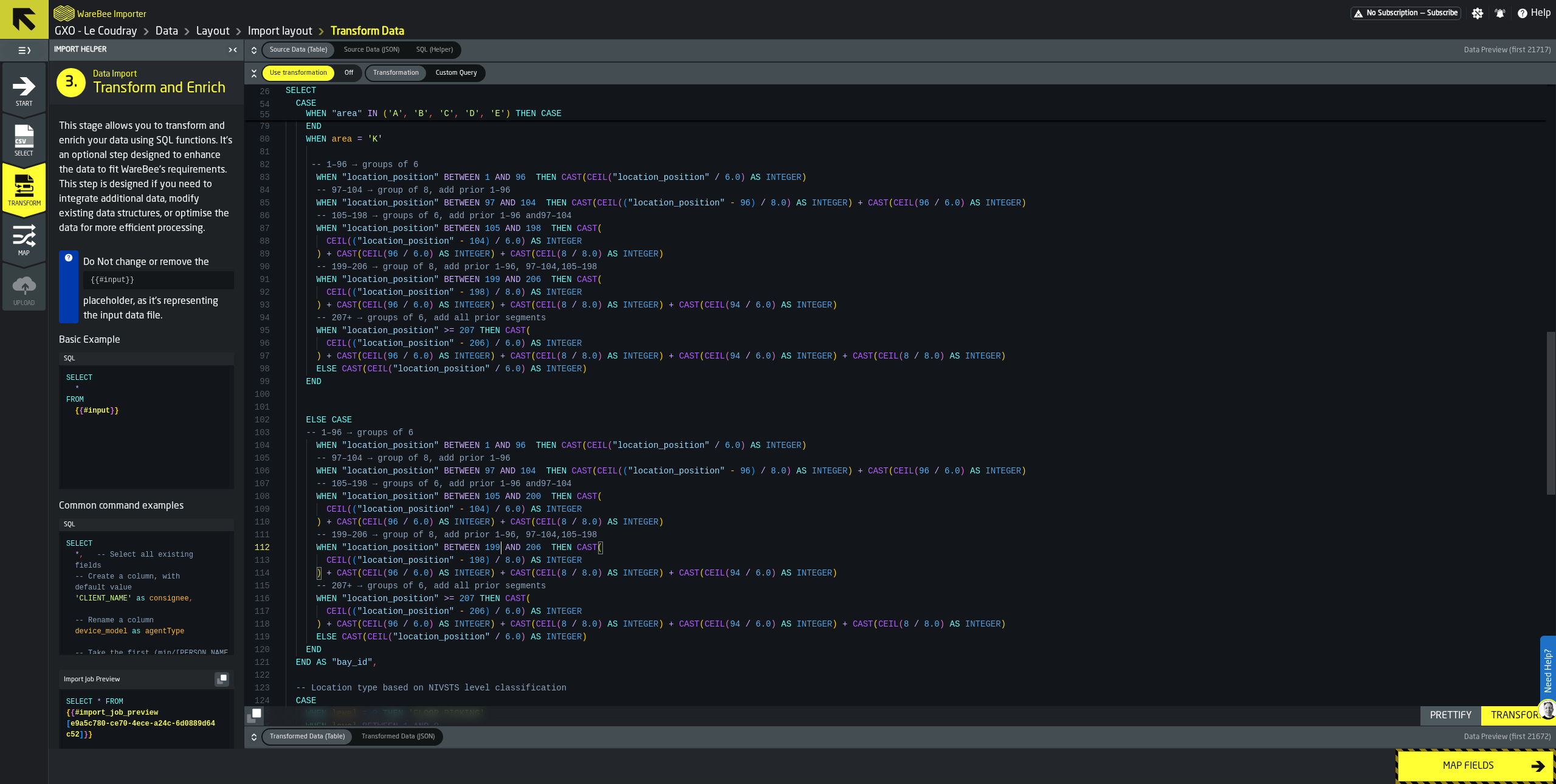
click at [500, 546] on div "+ CAST ( CEIL ( 96 / 6.0 ) AS INTEGER ) -- prior 107–202 + CAST ( CEIL ( 8 / 8.…" at bounding box center [921, 372] width 1270 height 2515
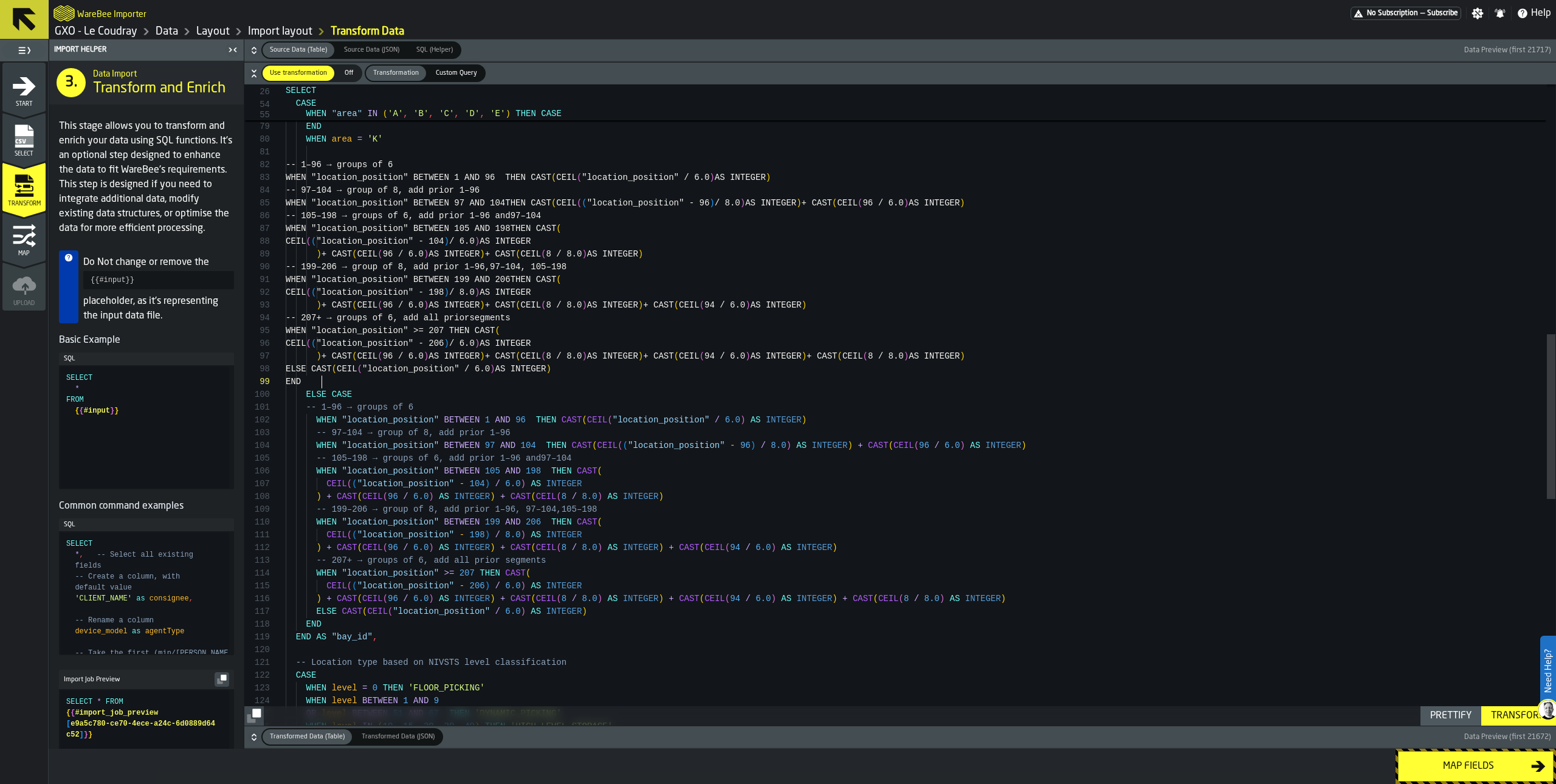
scroll to position [89, 0]
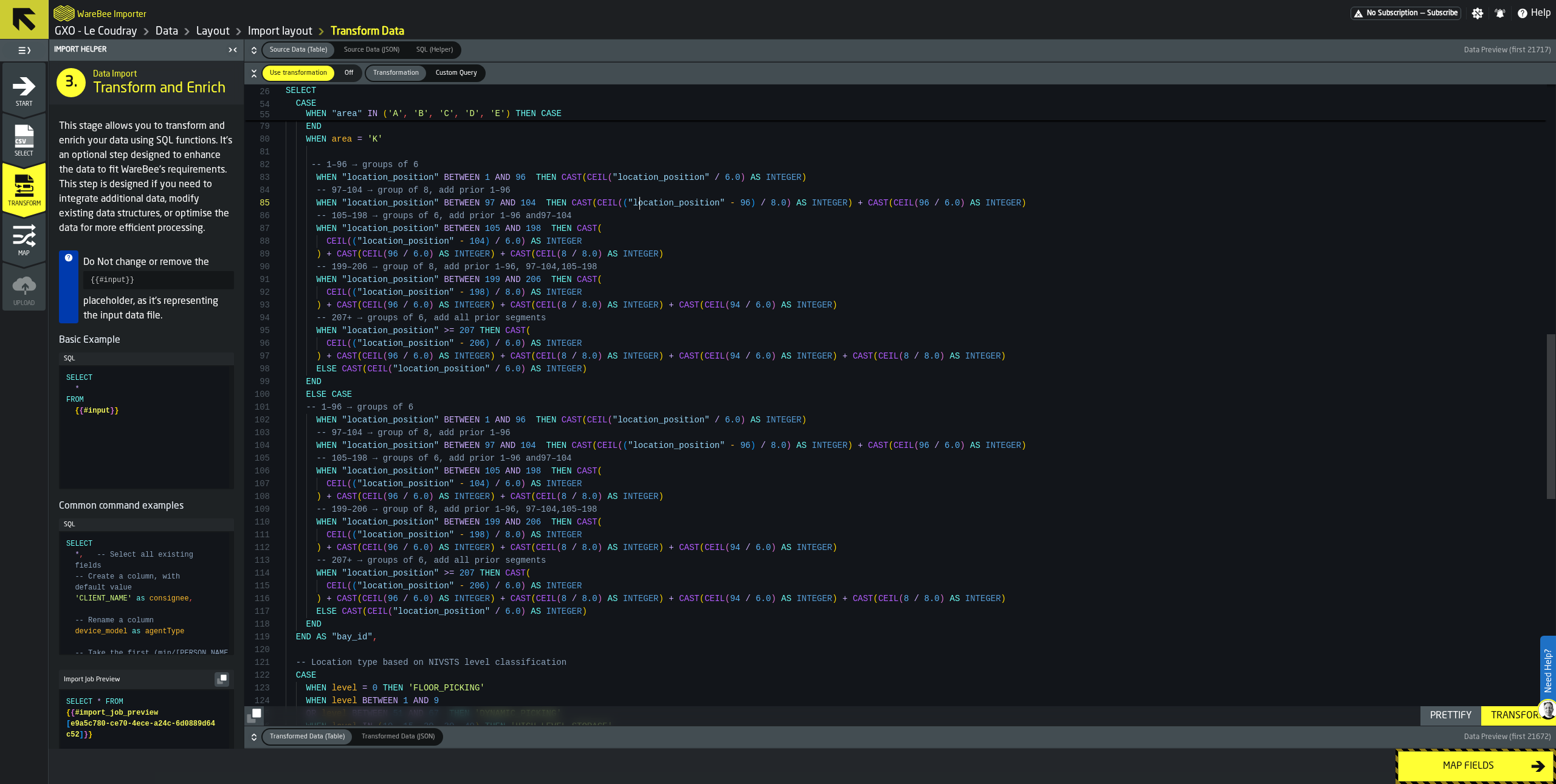
click at [640, 206] on div "+ CAST ( CEIL ( 96 / 6.0 ) AS INTEGER ) -- prior 107–202 + CAST ( CEIL ( 8 / 8.…" at bounding box center [921, 360] width 1270 height 2490
click at [634, 251] on div "+ CAST ( CEIL ( 96 / 6.0 ) AS INTEGER ) -- prior 107–202 + CAST ( CEIL ( 8 / 8.…" at bounding box center [921, 360] width 1270 height 2490
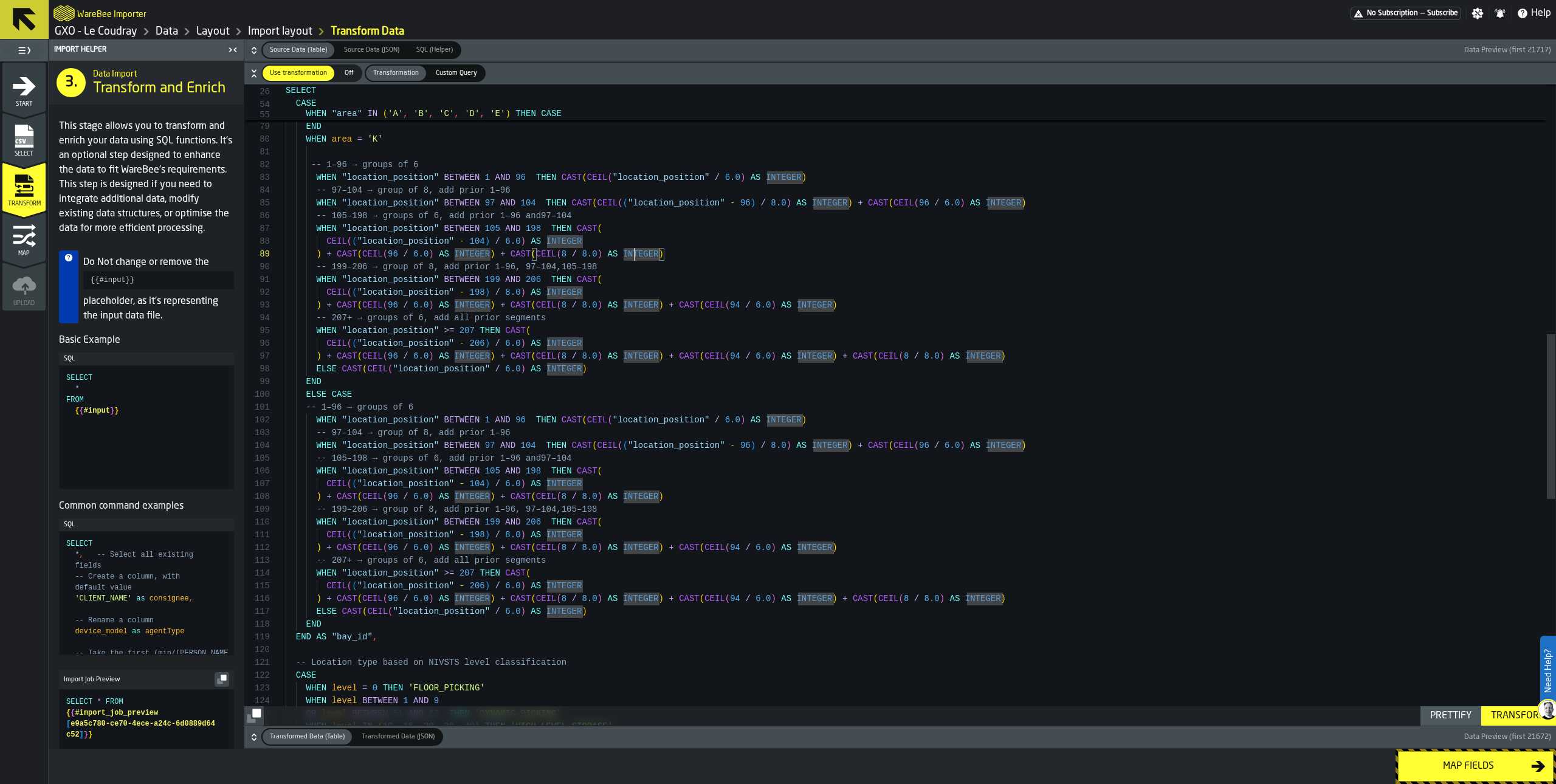
click at [576, 203] on div "+ CAST ( CEIL ( 96 / 6.0 ) AS INTEGER ) -- prior 107–202 + CAST ( CEIL ( 8 / 8.…" at bounding box center [921, 360] width 1270 height 2490
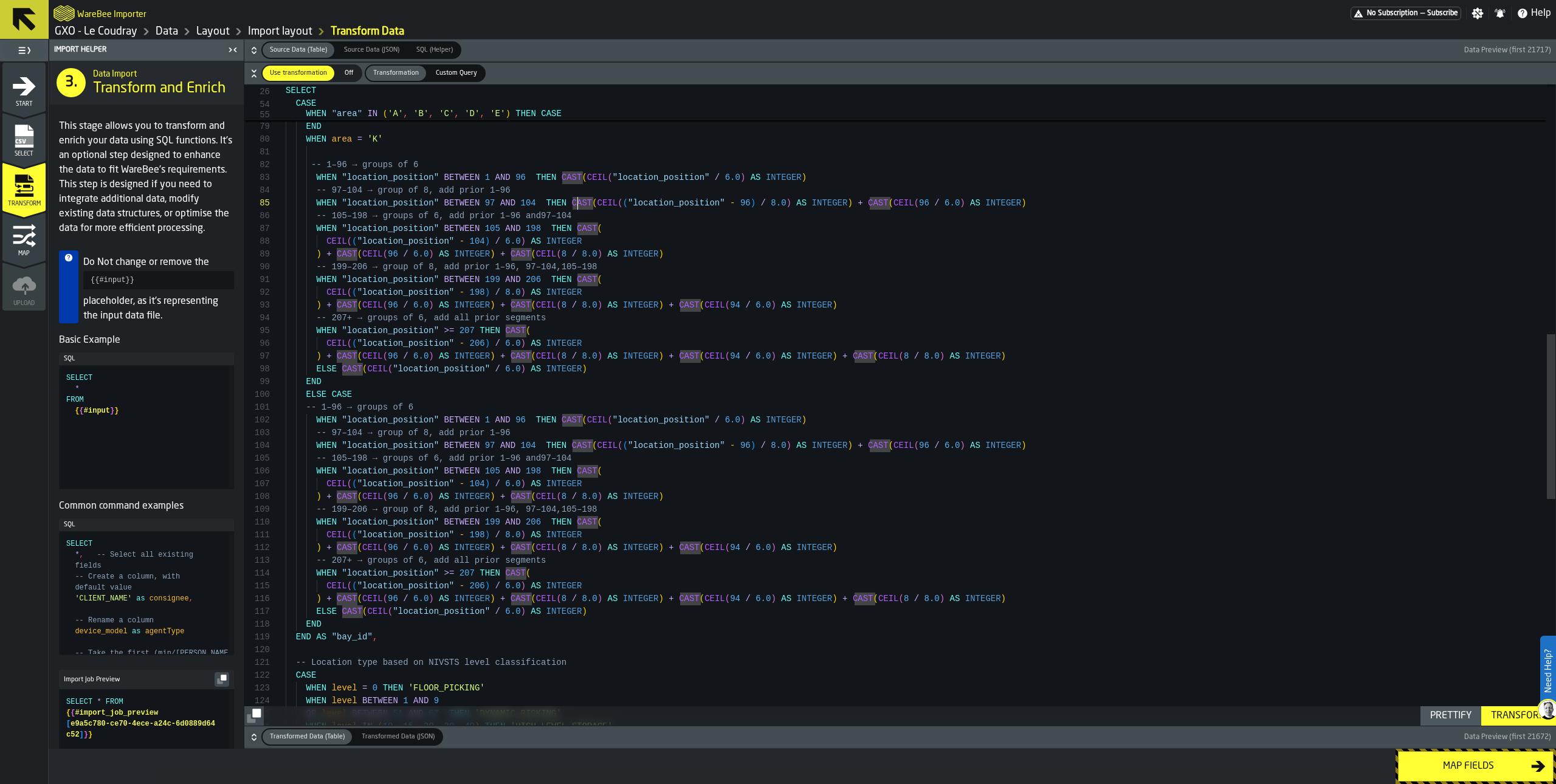
click at [619, 225] on div "+ CAST ( CEIL ( 96 / 6.0 ) AS INTEGER ) -- prior 107–202 + CAST ( CEIL ( 8 / 8.…" at bounding box center [921, 360] width 1270 height 2490
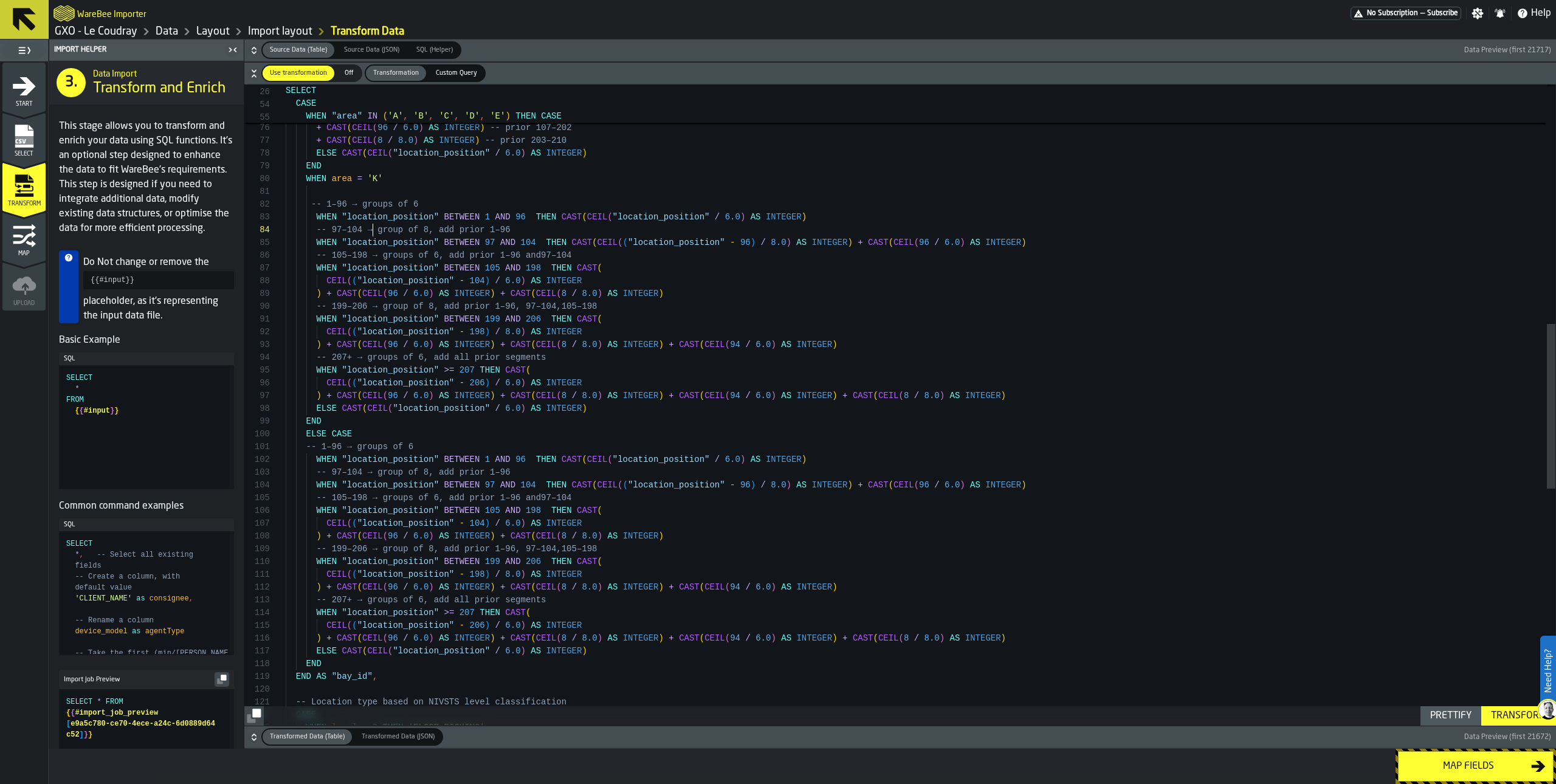
click at [372, 230] on div "+ CAST ( CEIL ( 96 / 6.0 ) AS INTEGER ) -- prior 107–202 + CAST ( CEIL ( 8 / 8.…" at bounding box center [921, 399] width 1270 height 2490
click at [410, 264] on div "+ CAST ( CEIL ( 96 / 6.0 ) AS INTEGER ) -- prior 107–202 + CAST ( CEIL ( 8 / 8.…" at bounding box center [921, 399] width 1270 height 2490
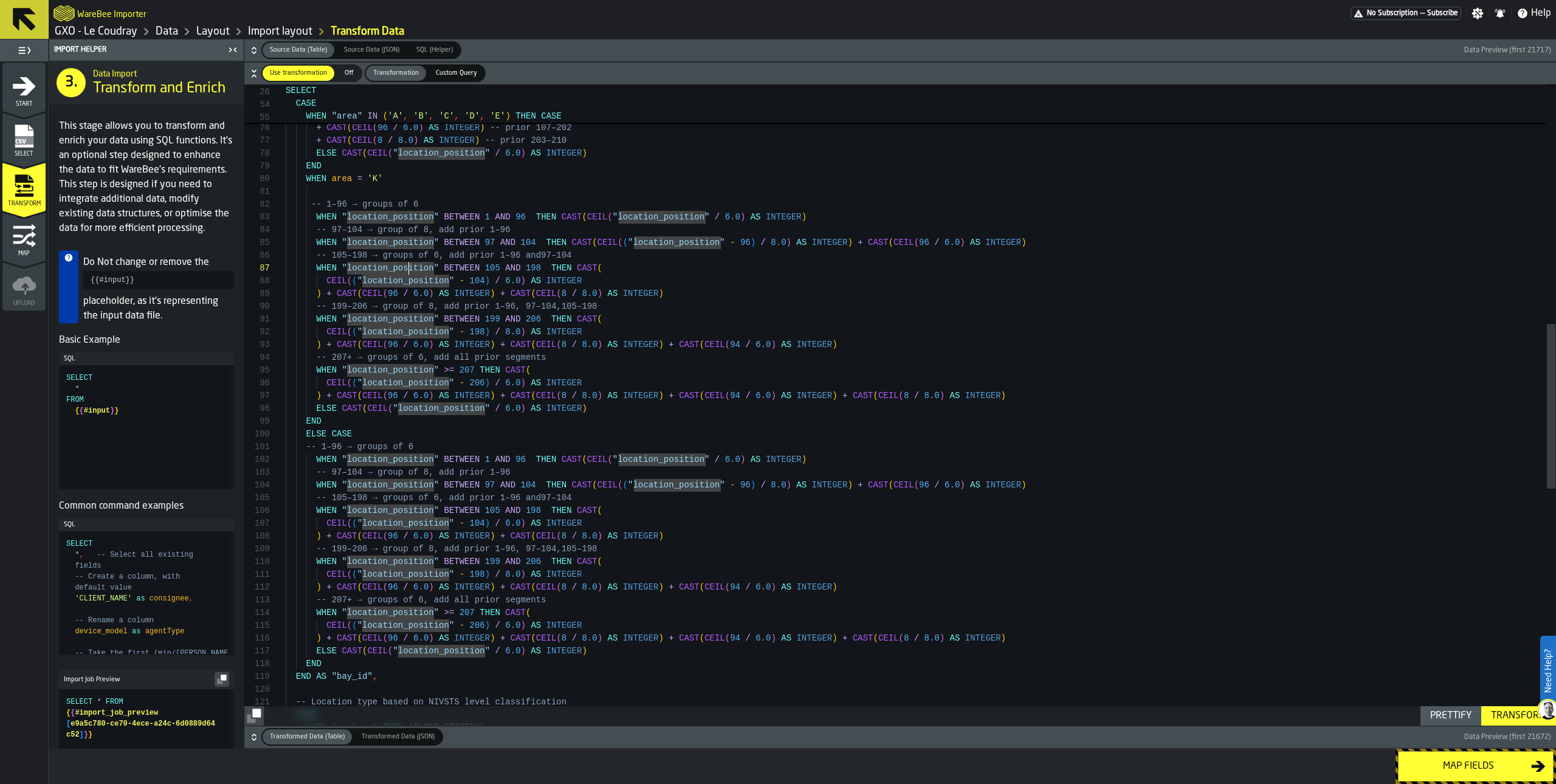
click at [366, 255] on div "+ CAST ( CEIL ( 96 / 6.0 ) AS INTEGER ) -- prior 107–202 + CAST ( CEIL ( 8 / 8.…" at bounding box center [921, 399] width 1270 height 2490
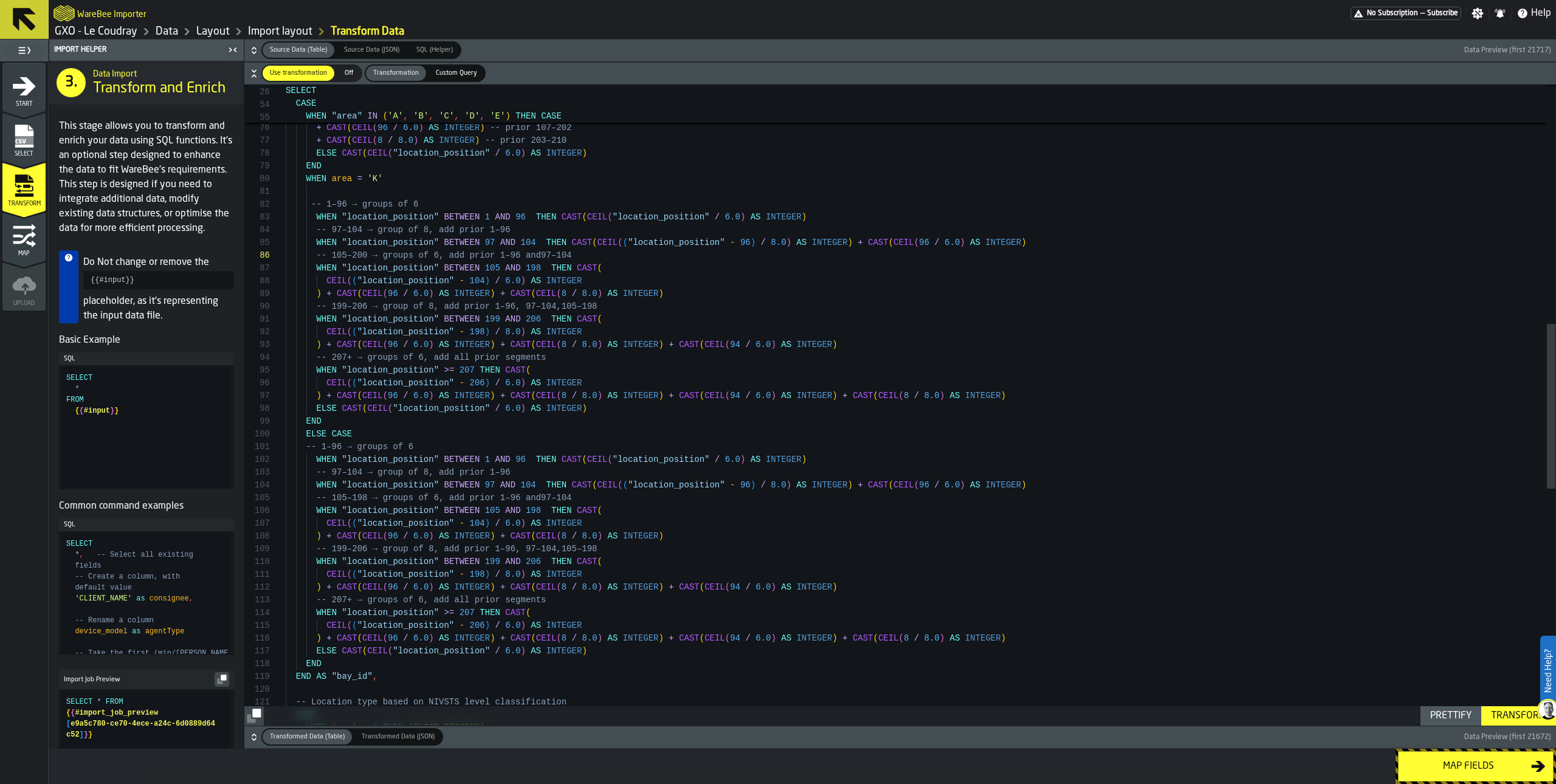
click at [543, 266] on div "+ CAST ( CEIL ( 96 / 6.0 ) AS INTEGER ) -- prior 107–202 + CAST ( CEIL ( 8 / 8.…" at bounding box center [921, 399] width 1270 height 2490
click at [595, 273] on div "+ CAST ( CEIL ( 96 / 6.0 ) AS INTEGER ) -- prior 107–202 + CAST ( CEIL ( 8 / 8.…" at bounding box center [921, 399] width 1270 height 2490
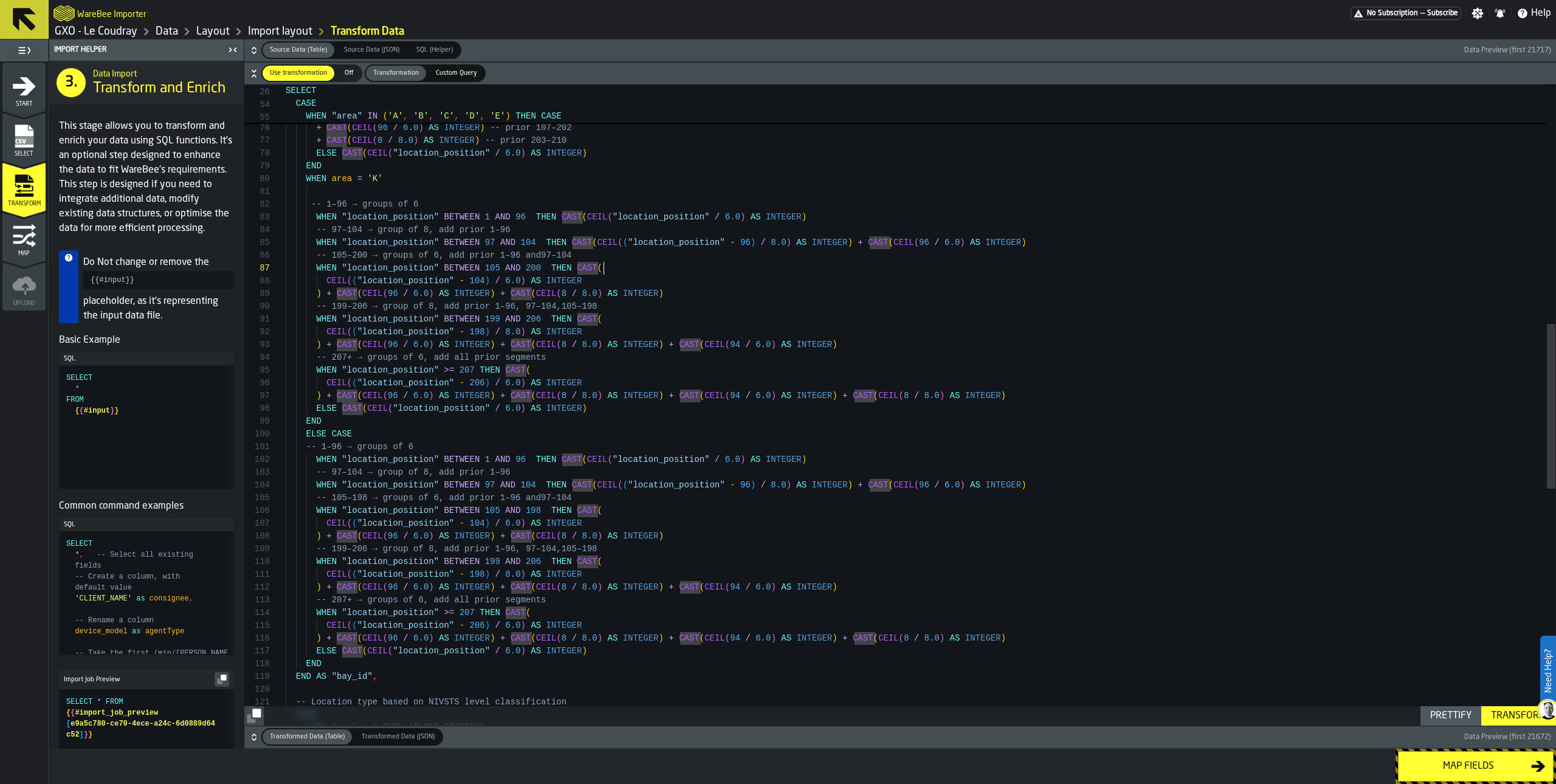
click at [602, 273] on div "+ CAST ( CEIL ( 96 / 6.0 ) AS INTEGER ) -- prior 107–202 + CAST ( CEIL ( 8 / 8.…" at bounding box center [921, 399] width 1270 height 2490
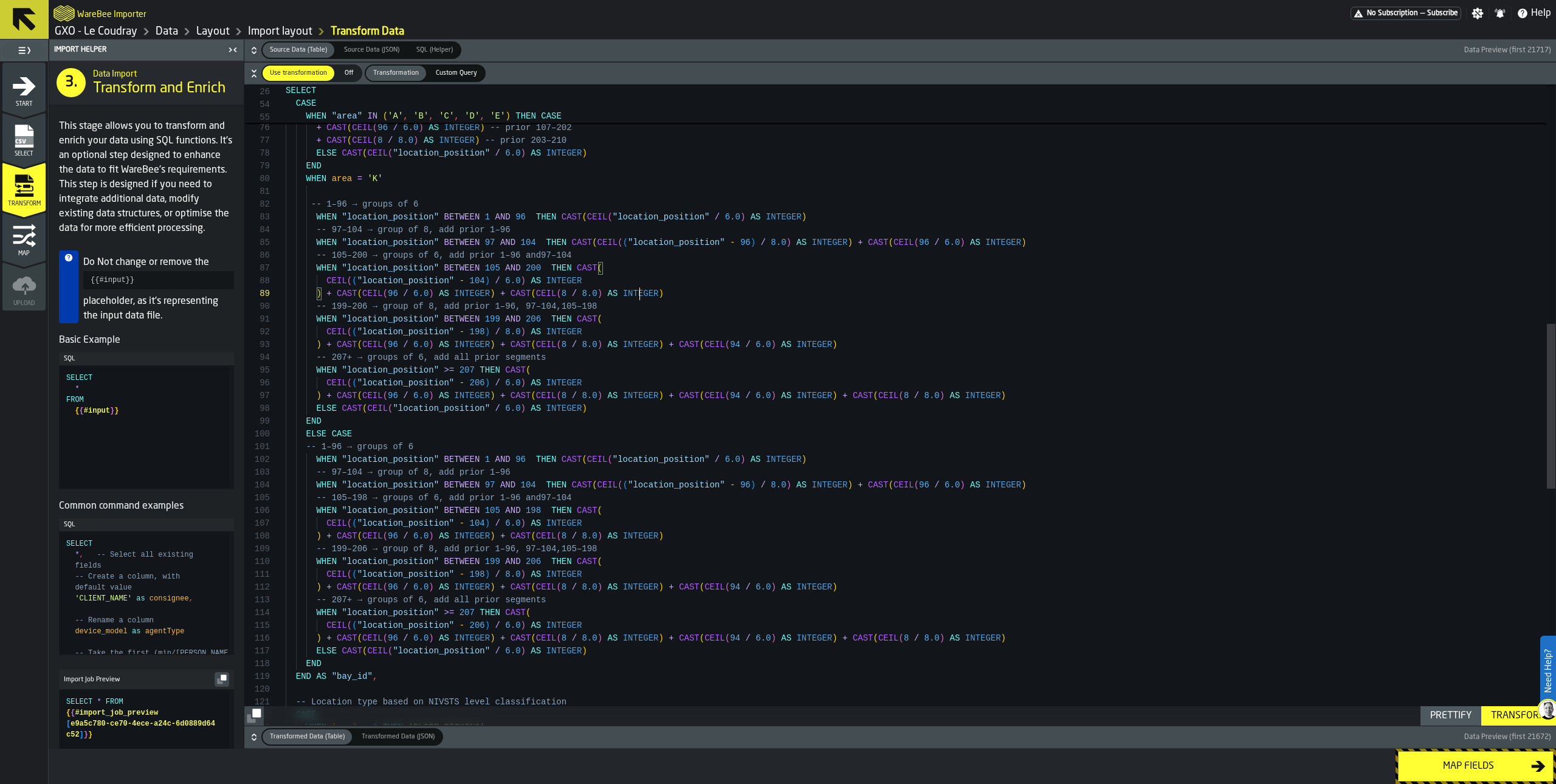
click at [639, 288] on div "+ CAST ( CEIL ( 96 / 6.0 ) AS INTEGER ) -- prior 107–202 + CAST ( CEIL ( 8 / 8.…" at bounding box center [921, 399] width 1270 height 2490
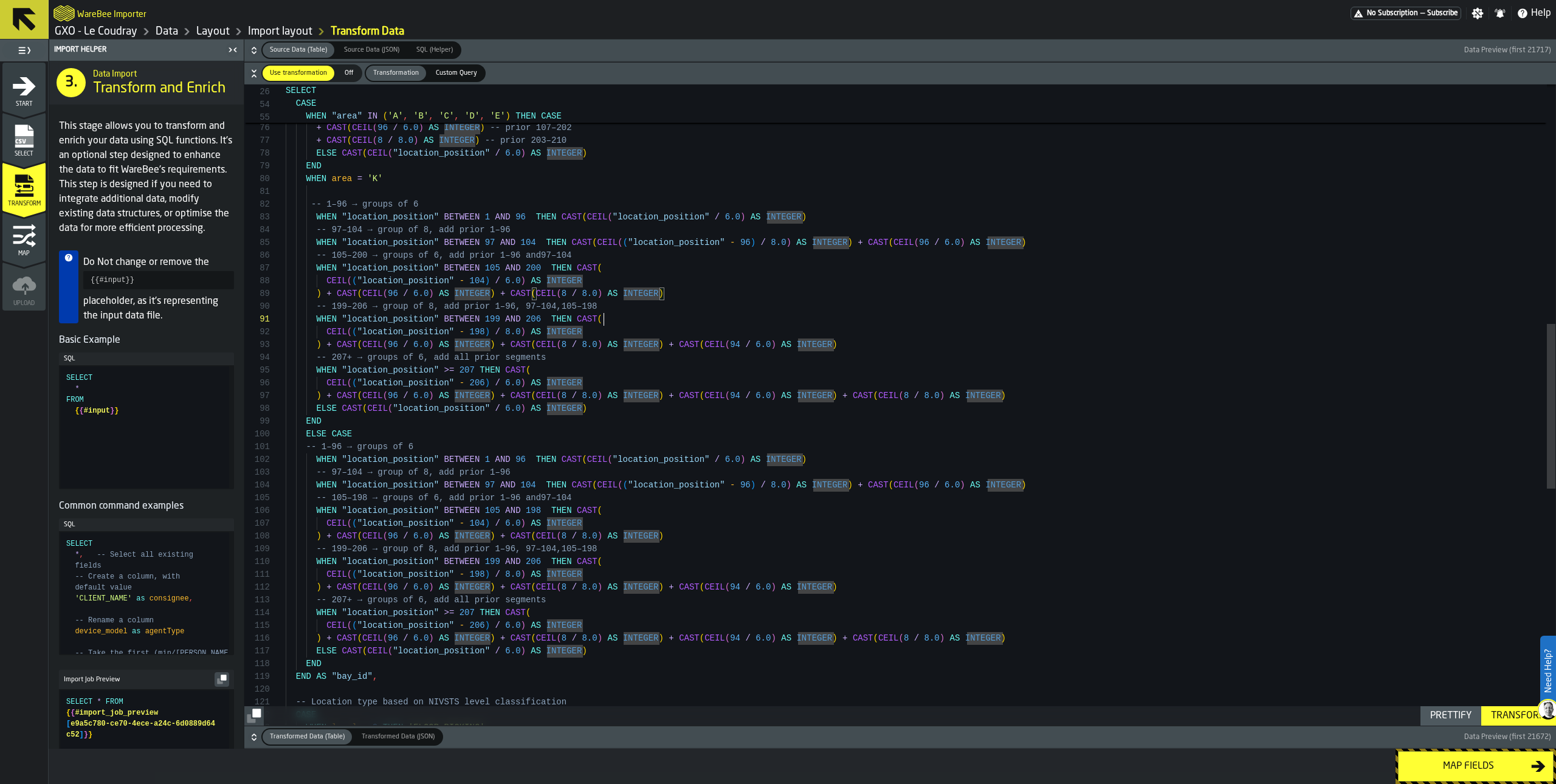
click at [624, 321] on div "+ CAST ( CEIL ( 96 / 6.0 ) AS INTEGER ) -- prior 107–202 + CAST ( CEIL ( 8 / 8.…" at bounding box center [921, 399] width 1270 height 2490
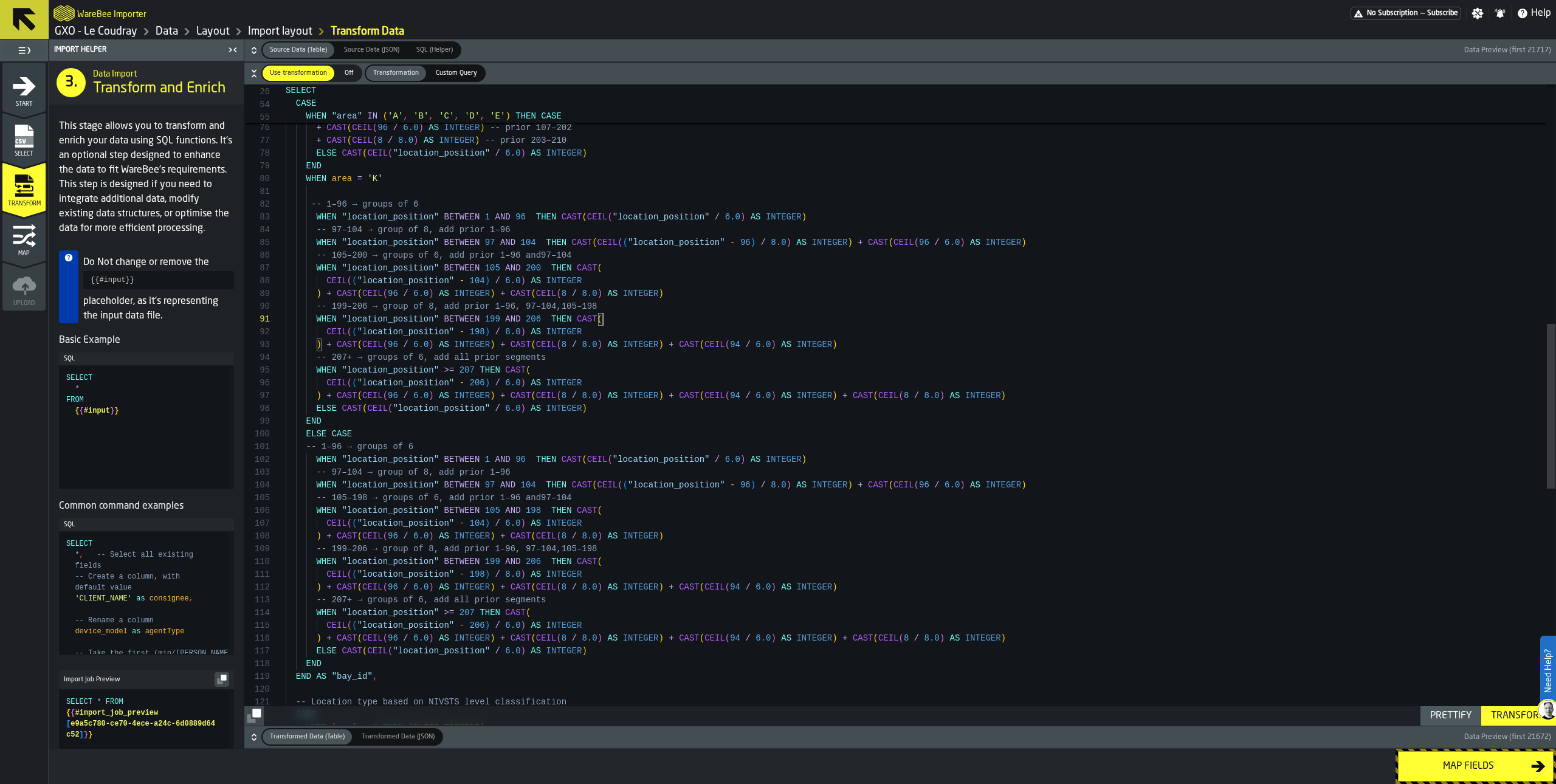
click at [604, 304] on div "+ CAST ( CEIL ( 96 / 6.0 ) AS INTEGER ) -- prior 107–202 + CAST ( CEIL ( 8 / 8.…" at bounding box center [921, 399] width 1270 height 2490
click at [741, 339] on div "+ CAST ( CEIL ( 96 / 6.0 ) AS INTEGER ) -- prior 107–202 + CAST ( CEIL ( 8 / 8.…" at bounding box center [921, 399] width 1270 height 2490
click at [602, 304] on div "+ CAST ( CEIL ( 96 / 6.0 ) AS INTEGER ) -- prior 107–202 + CAST ( CEIL ( 8 / 8.…" at bounding box center [921, 399] width 1270 height 2490
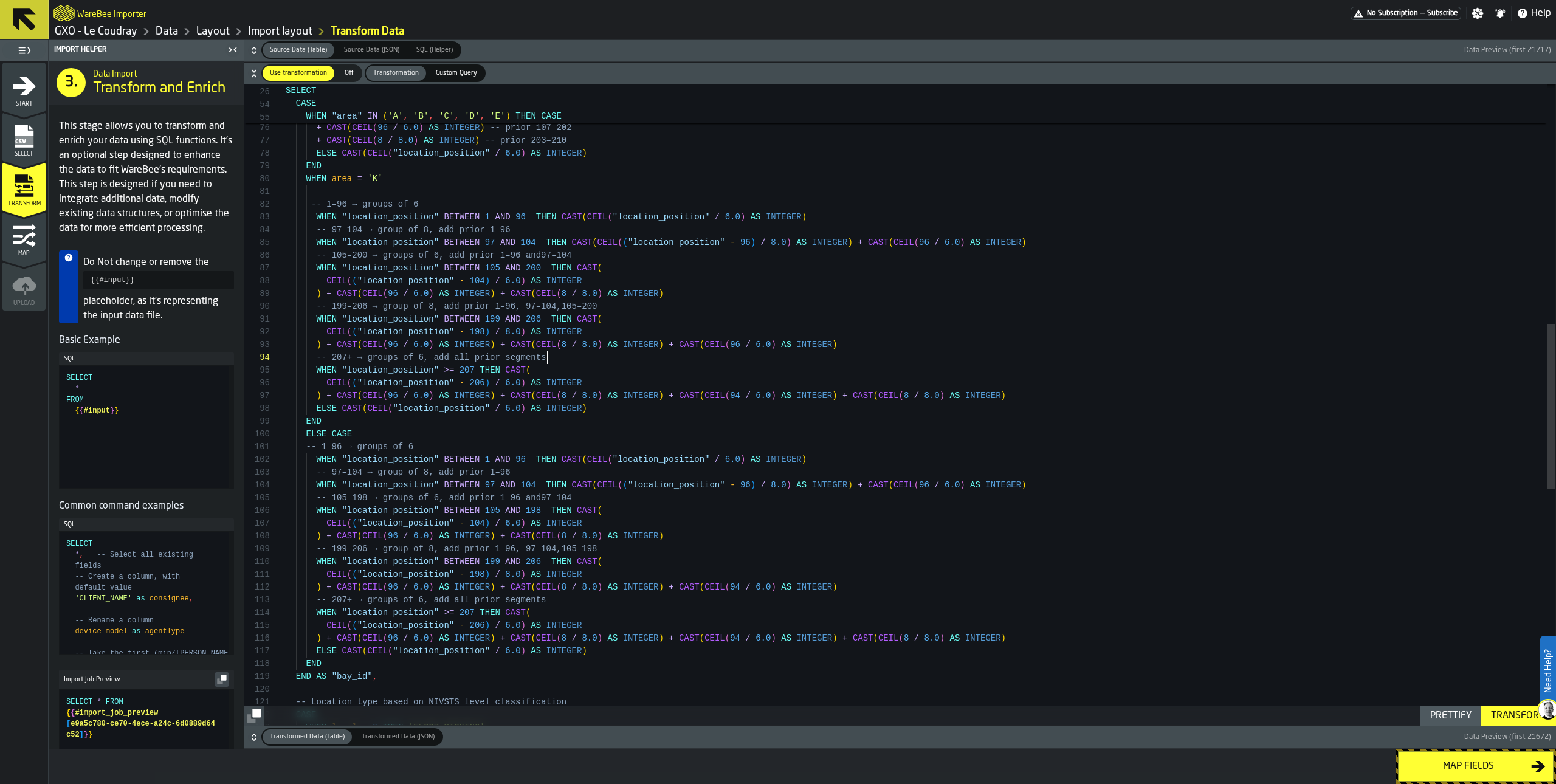
scroll to position [37, 0]
click at [602, 355] on div "+ CAST ( CEIL ( 96 / 6.0 ) AS INTEGER ) -- prior 107–202 + CAST ( CEIL ( 8 / 8.…" at bounding box center [921, 399] width 1270 height 2490
click at [574, 369] on div "+ CAST ( CEIL ( 96 / 6.0 ) AS INTEGER ) -- prior 107–202 + CAST ( CEIL ( 8 / 8.…" at bounding box center [921, 399] width 1270 height 2490
click at [499, 316] on div "+ CAST ( CEIL ( 96 / 6.0 ) AS INTEGER ) -- prior 107–202 + CAST ( CEIL ( 8 / 8.…" at bounding box center [921, 399] width 1270 height 2490
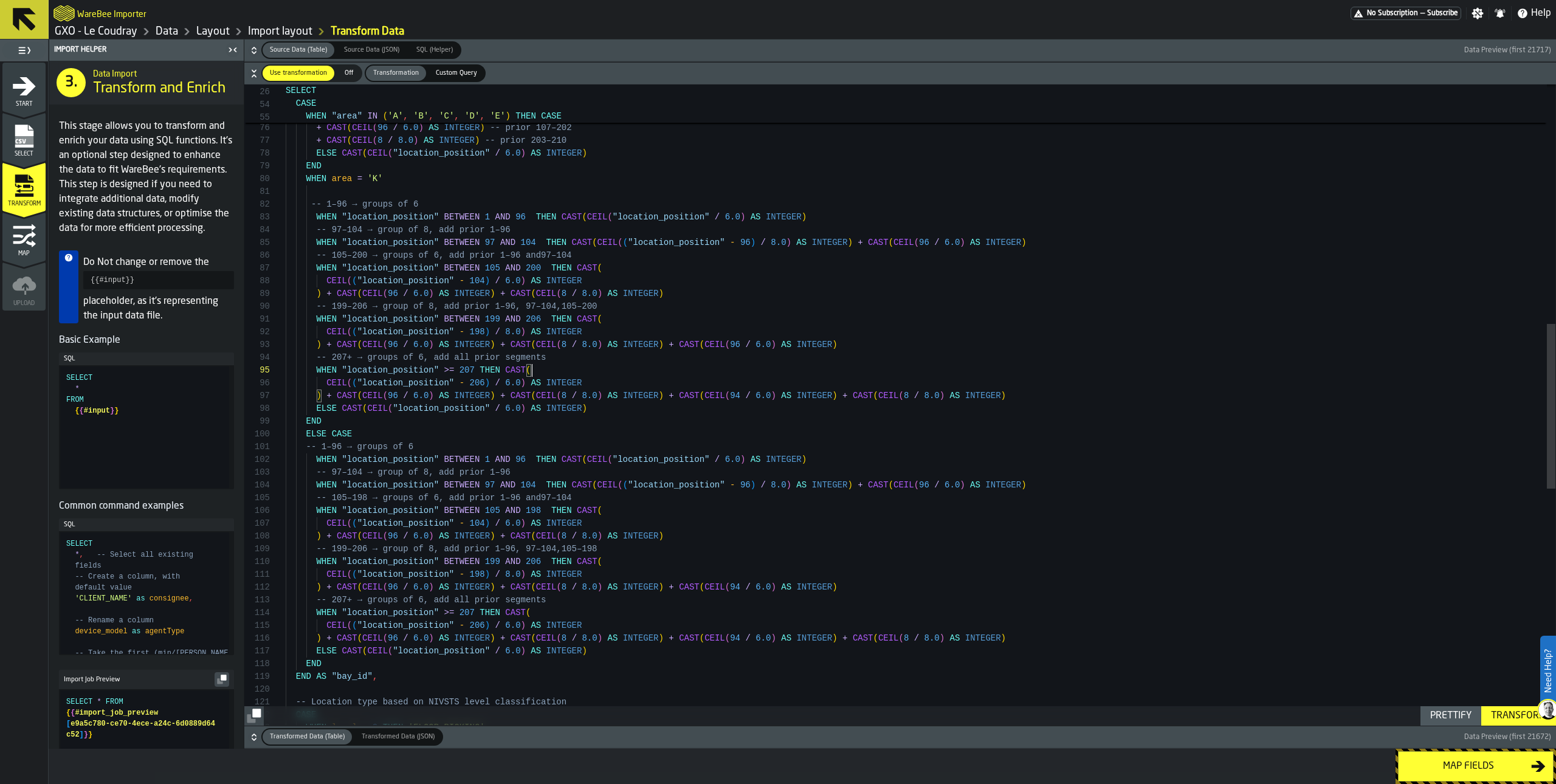
scroll to position [0, 0]
click at [485, 332] on div "+ CAST ( CEIL ( 96 / 6.0 ) AS INTEGER ) -- prior 107–202 + CAST ( CEIL ( 8 / 8.…" at bounding box center [921, 399] width 1270 height 2490
click at [607, 357] on div "+ CAST ( CEIL ( 96 / 6.0 ) AS INTEGER ) -- prior 107–202 + CAST ( CEIL ( 8 / 8.…" at bounding box center [921, 399] width 1270 height 2490
click at [566, 367] on div "+ CAST ( CEIL ( 96 / 6.0 ) AS INTEGER ) -- prior 107–202 + CAST ( CEIL ( 8 / 8.…" at bounding box center [921, 399] width 1270 height 2490
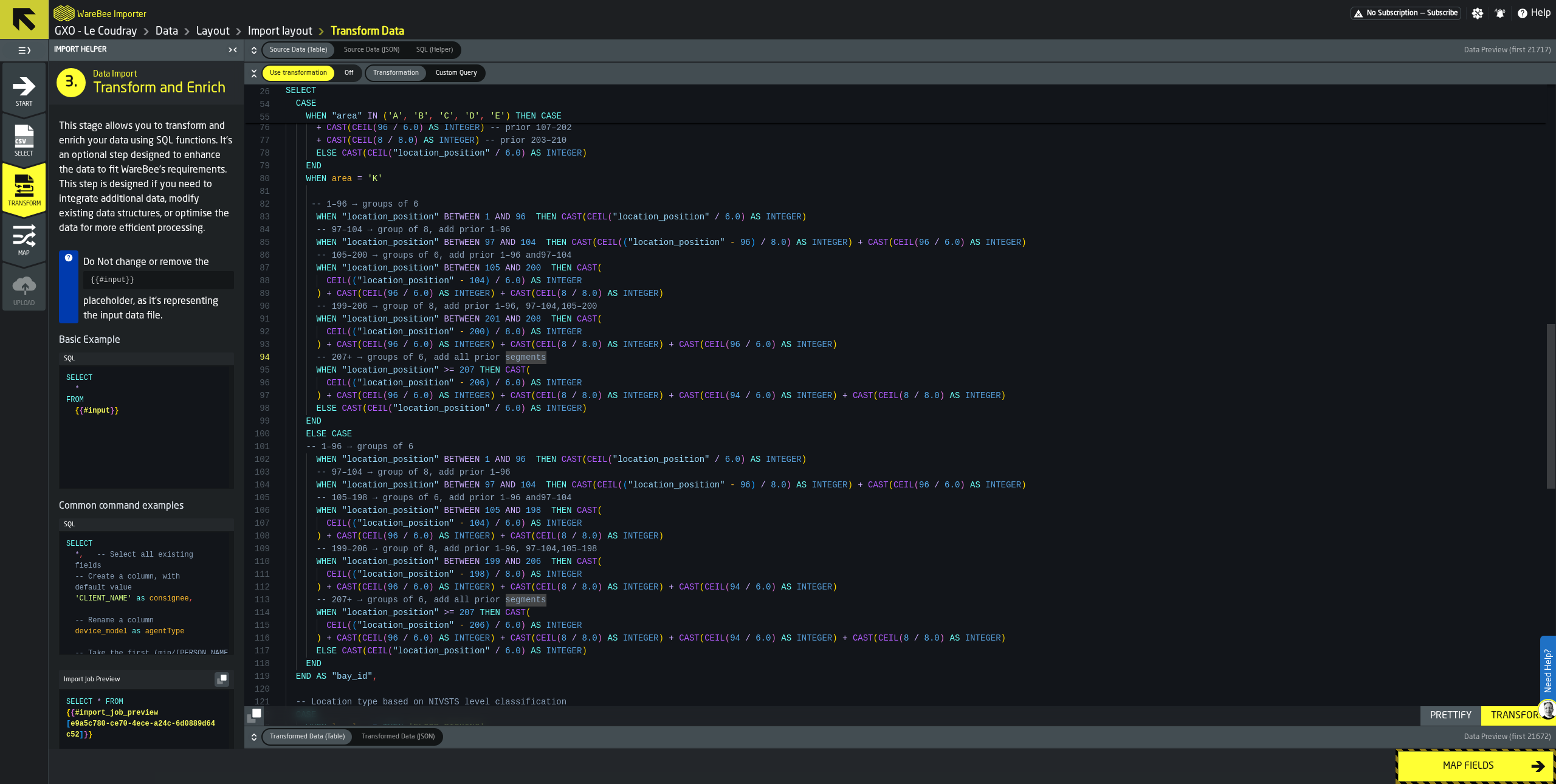
scroll to position [51, 0]
click at [467, 366] on div "+ CAST ( CEIL ( 96 / 6.0 ) AS INTEGER ) -- prior 107–202 + CAST ( CEIL ( 8 / 8.…" at bounding box center [921, 399] width 1270 height 2490
click at [512, 379] on div "+ CAST ( CEIL ( 96 / 6.0 ) AS INTEGER ) -- prior 107–202 + CAST ( CEIL ( 8 / 8.…" at bounding box center [921, 399] width 1270 height 2490
click at [914, 395] on div "+ CAST ( CEIL ( 96 / 6.0 ) AS INTEGER ) -- prior 107–202 + CAST ( CEIL ( 8 / 8.…" at bounding box center [921, 399] width 1270 height 2490
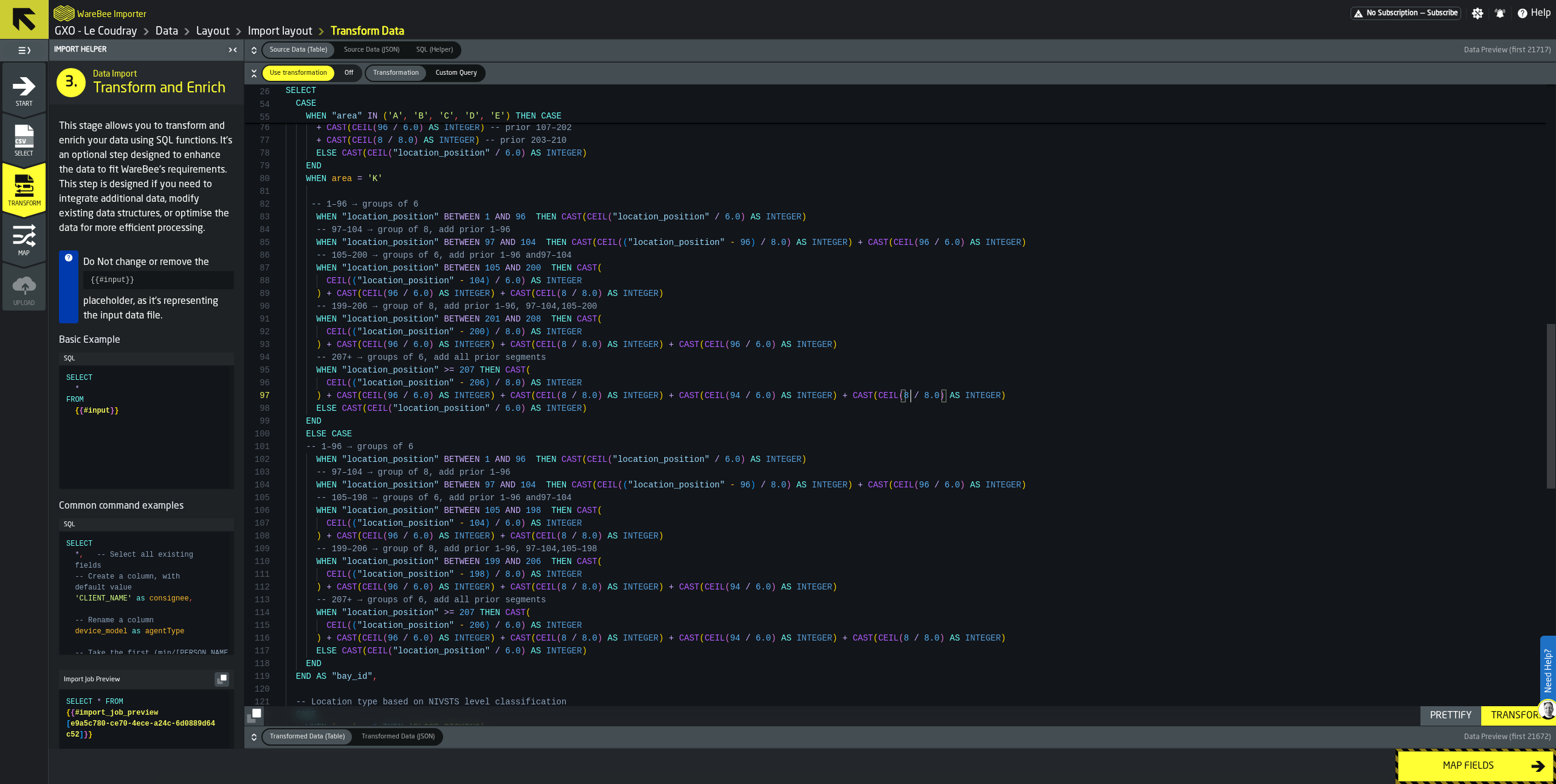
scroll to position [76, 0]
click at [742, 392] on div "+ CAST ( CEIL ( 96 / 6.0 ) AS INTEGER ) -- prior 107–202 + CAST ( CEIL ( 8 / 8.…" at bounding box center [921, 399] width 1270 height 2490
click at [425, 355] on div "+ CAST ( CEIL ( 96 / 6.0 ) AS INTEGER ) -- prior 107–202 + CAST ( CEIL ( 8 / 8.…" at bounding box center [921, 399] width 1270 height 2490
click at [1167, 639] on div "Transform" at bounding box center [1519, 716] width 65 height 15
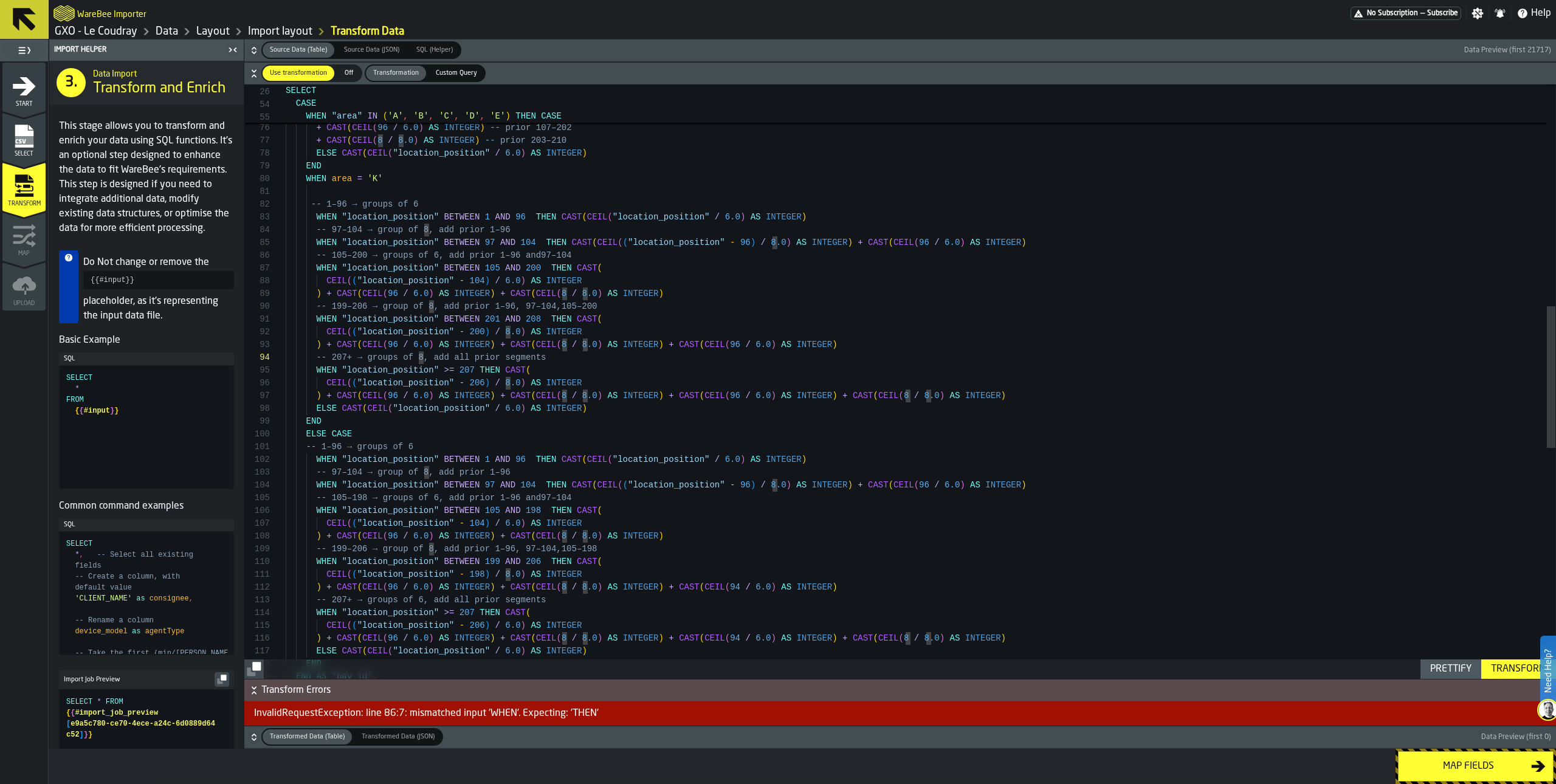
scroll to position [0, 0]
click at [314, 187] on div "+ CAST ( CEIL ( 96 / 6.0 ) AS INTEGER ) -- prior 107–202 + CAST ( CEIL ( 8 / 8.…" at bounding box center [921, 399] width 1270 height 2490
click at [414, 423] on div "+ CAST ( CEIL ( 96 / 6.0 ) AS INTEGER ) -- prior 107–202 + CAST ( CEIL ( 8 / 8.…" at bounding box center [921, 399] width 1270 height 2490
click at [307, 423] on div "+ CAST ( CEIL ( 96 / 6.0 ) AS INTEGER ) -- prior 107–202 + CAST ( CEIL ( 8 / 8.…" at bounding box center [921, 399] width 1270 height 2490
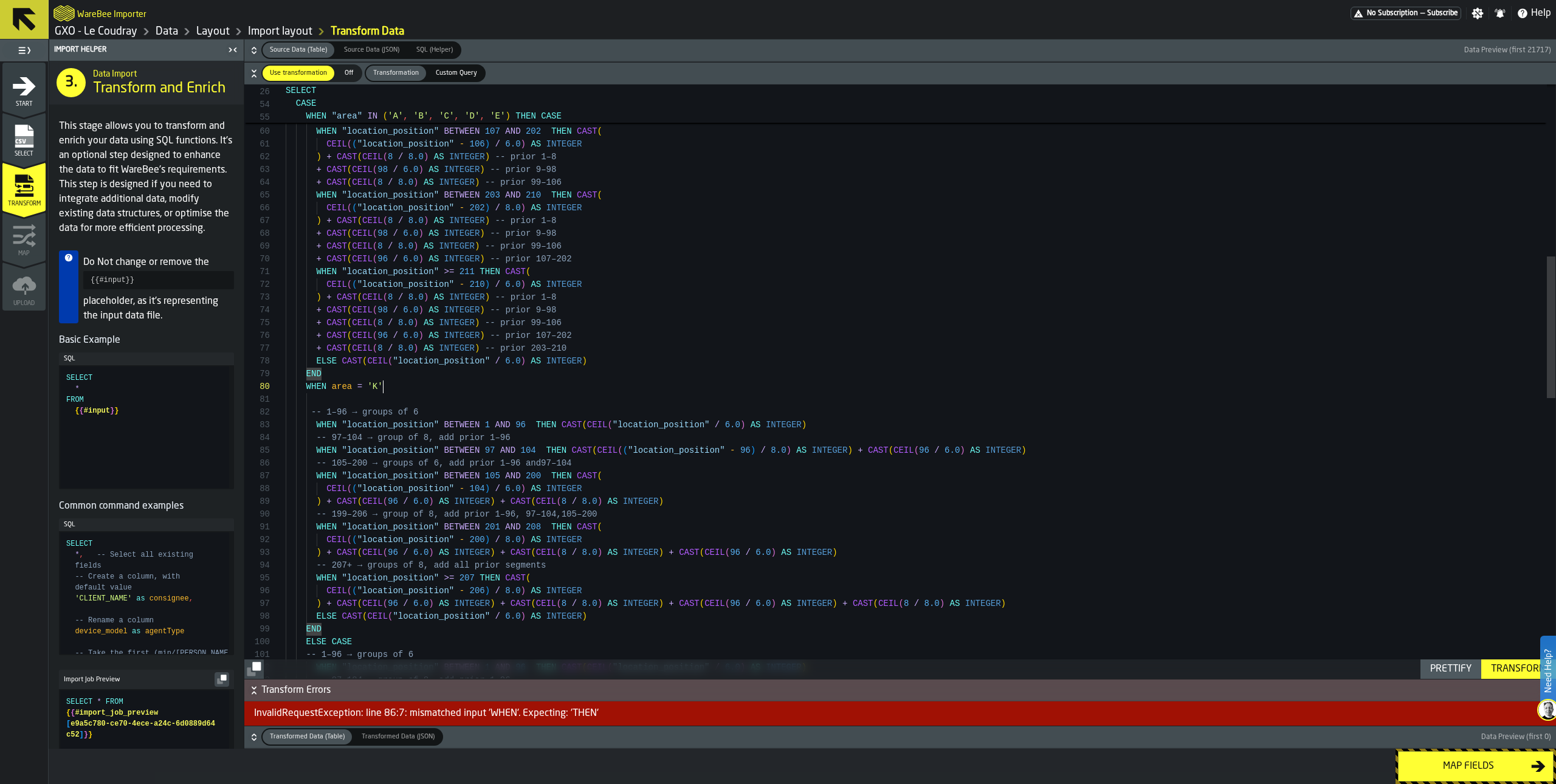
click at [424, 388] on div "+ CAST ( CEIL ( 96 / 6.0 ) AS INTEGER ) -- prior 107–202 + CAST ( CEIL ( 8 / 8.…" at bounding box center [921, 607] width 1270 height 2490
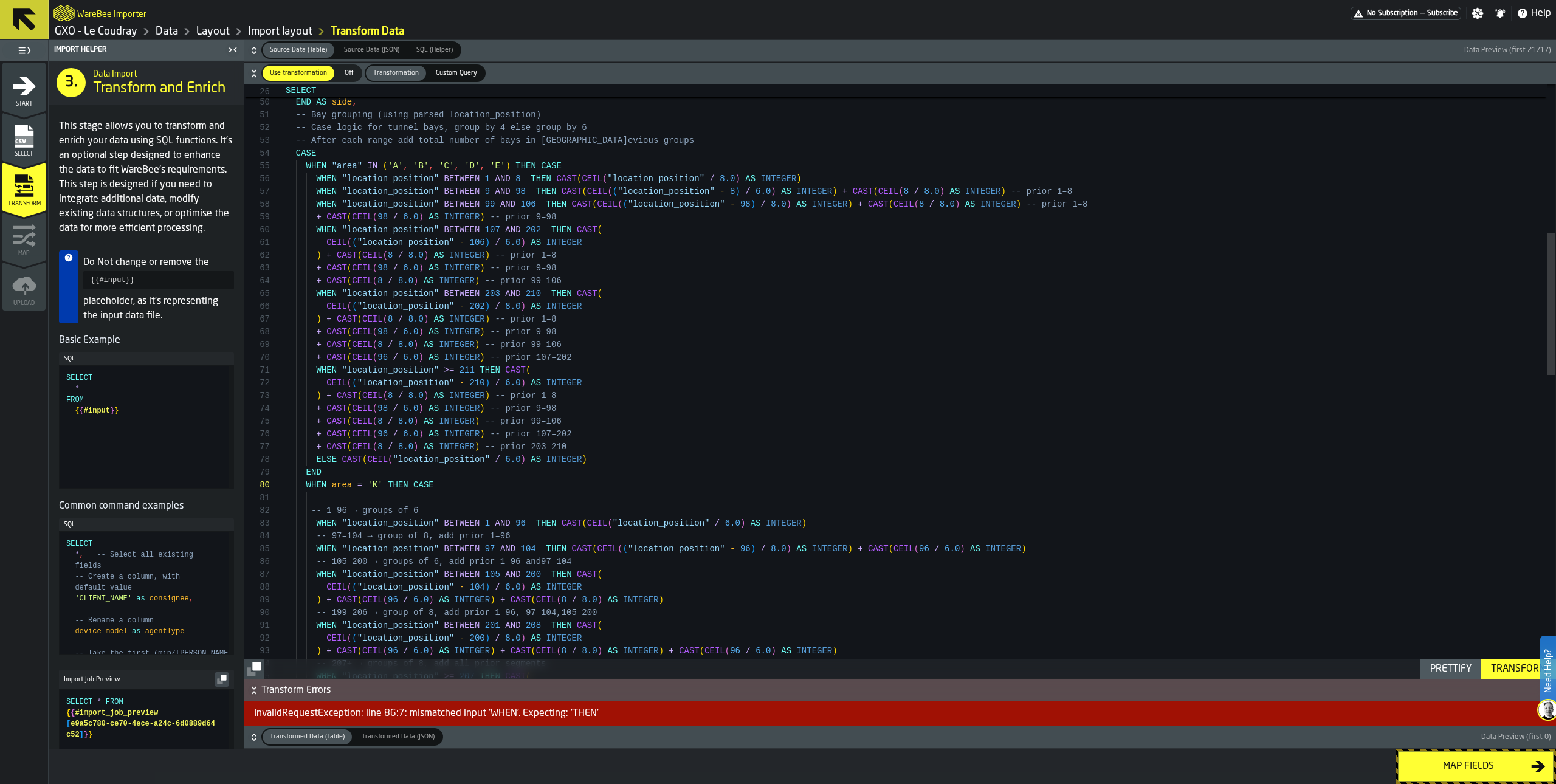
click at [1167, 639] on div "Prettify" at bounding box center [1451, 669] width 51 height 15
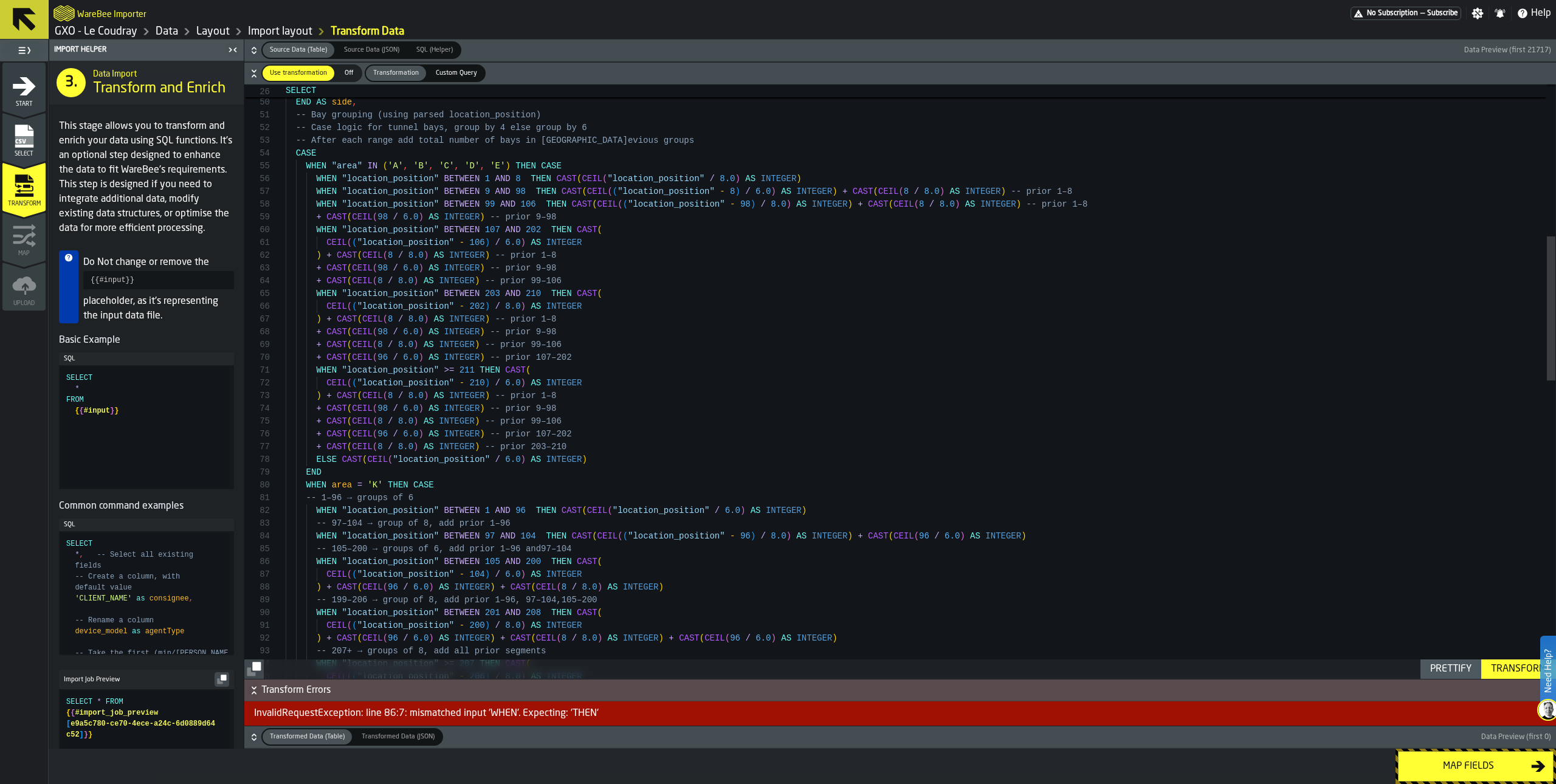
type textarea "**********"
click at [1167, 639] on div "+ CAST ( CEIL ( 96 / 6.0 ) AS INTEGER ) -- prior 107–202 + CAST ( CEIL ( 8 / 8.…" at bounding box center [921, 680] width 1270 height 2439
click at [1167, 639] on div "Transform" at bounding box center [1519, 669] width 65 height 15
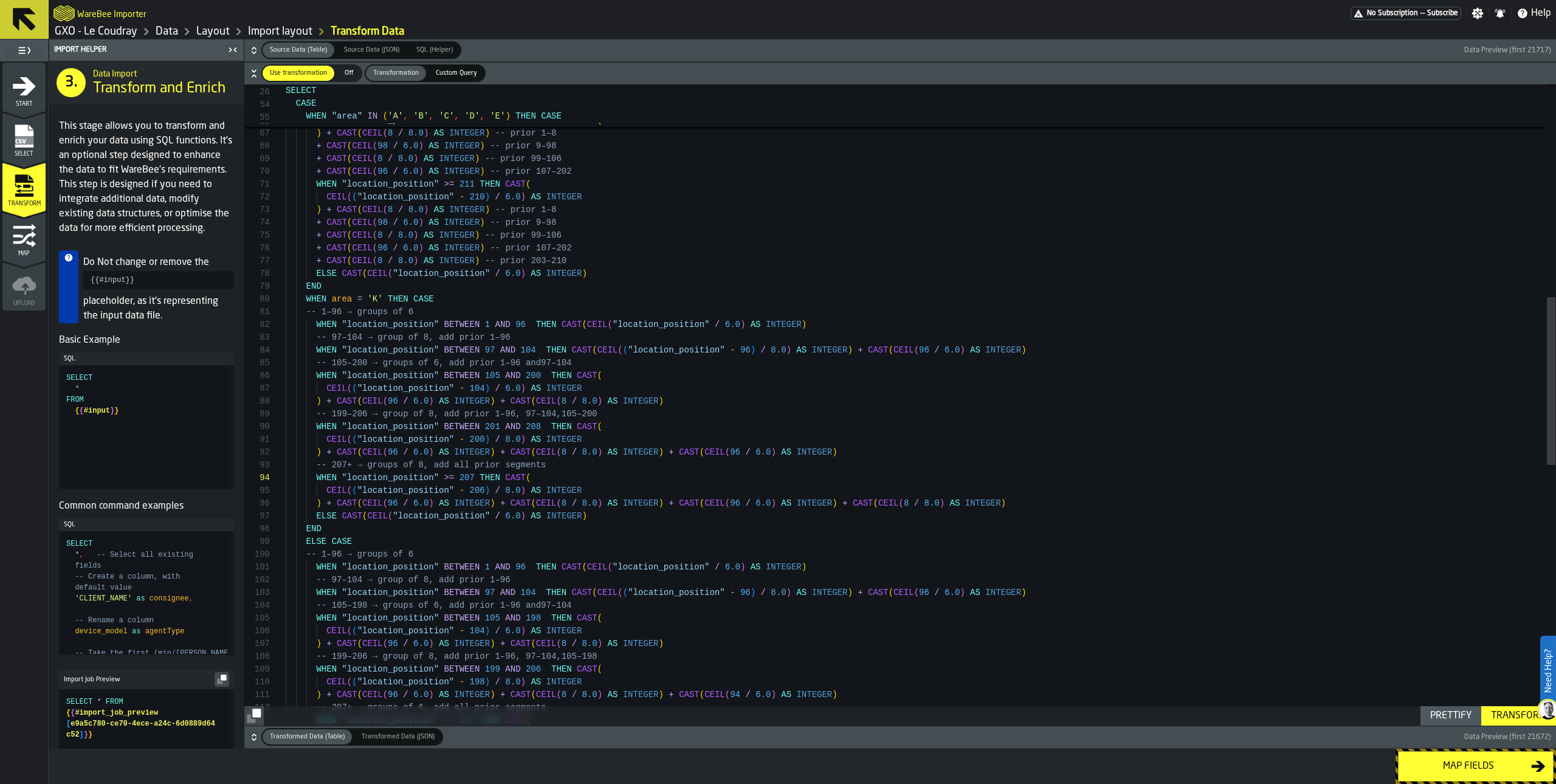
click at [1167, 639] on div "Map fields" at bounding box center [1468, 766] width 125 height 15
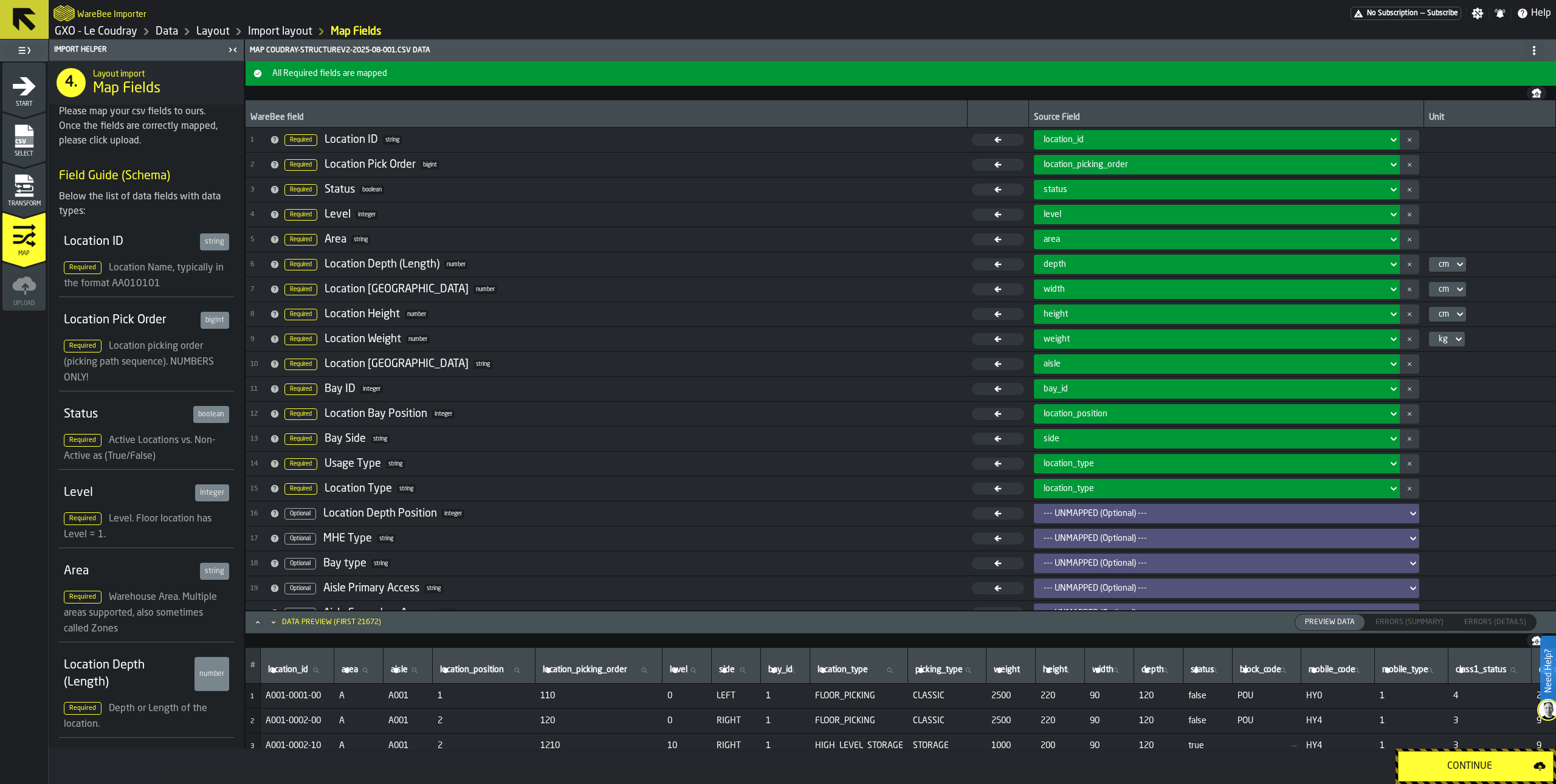
click at [1167, 639] on button "Continue" at bounding box center [1475, 766] width 155 height 30
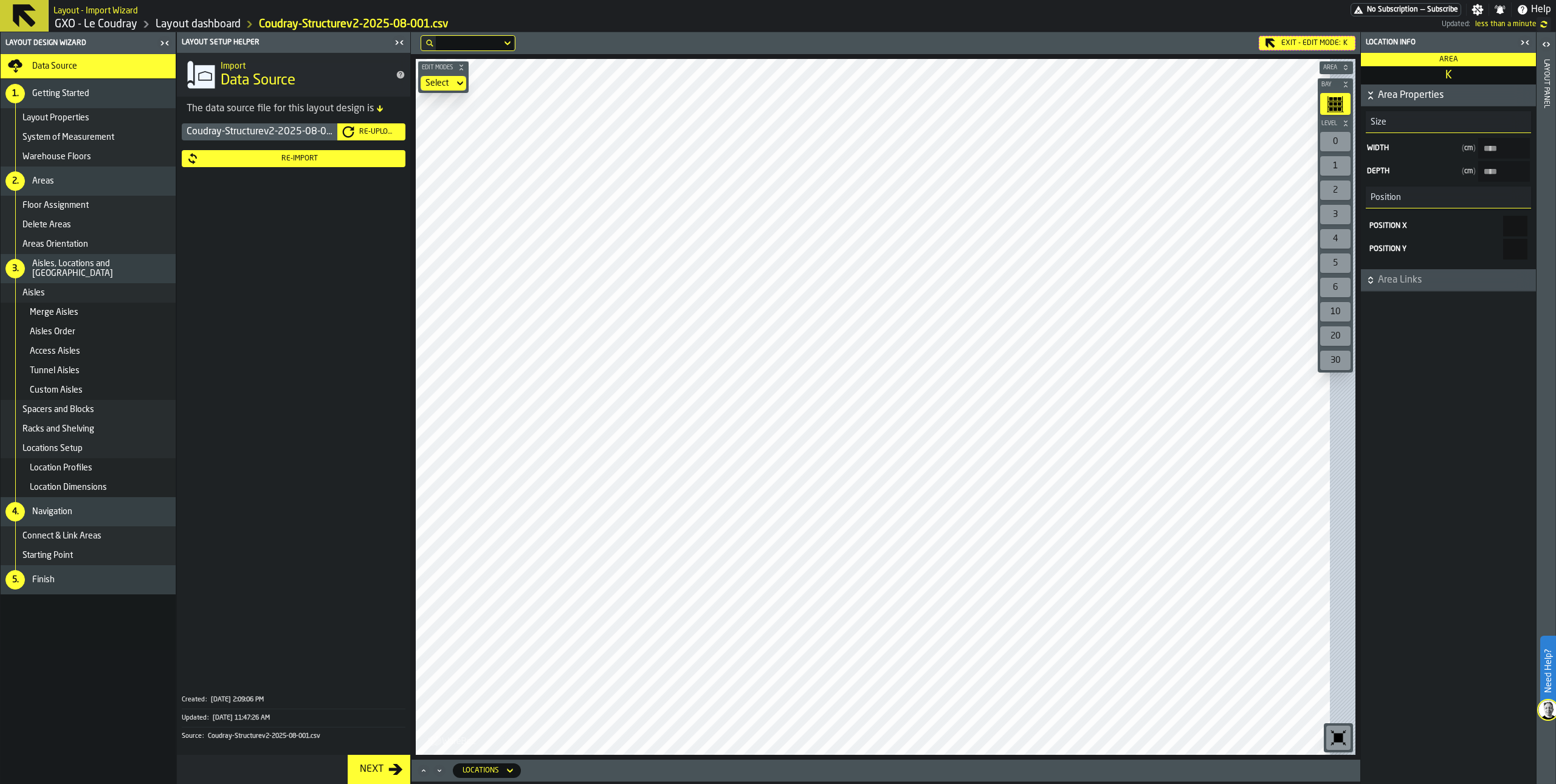
type input "*****"
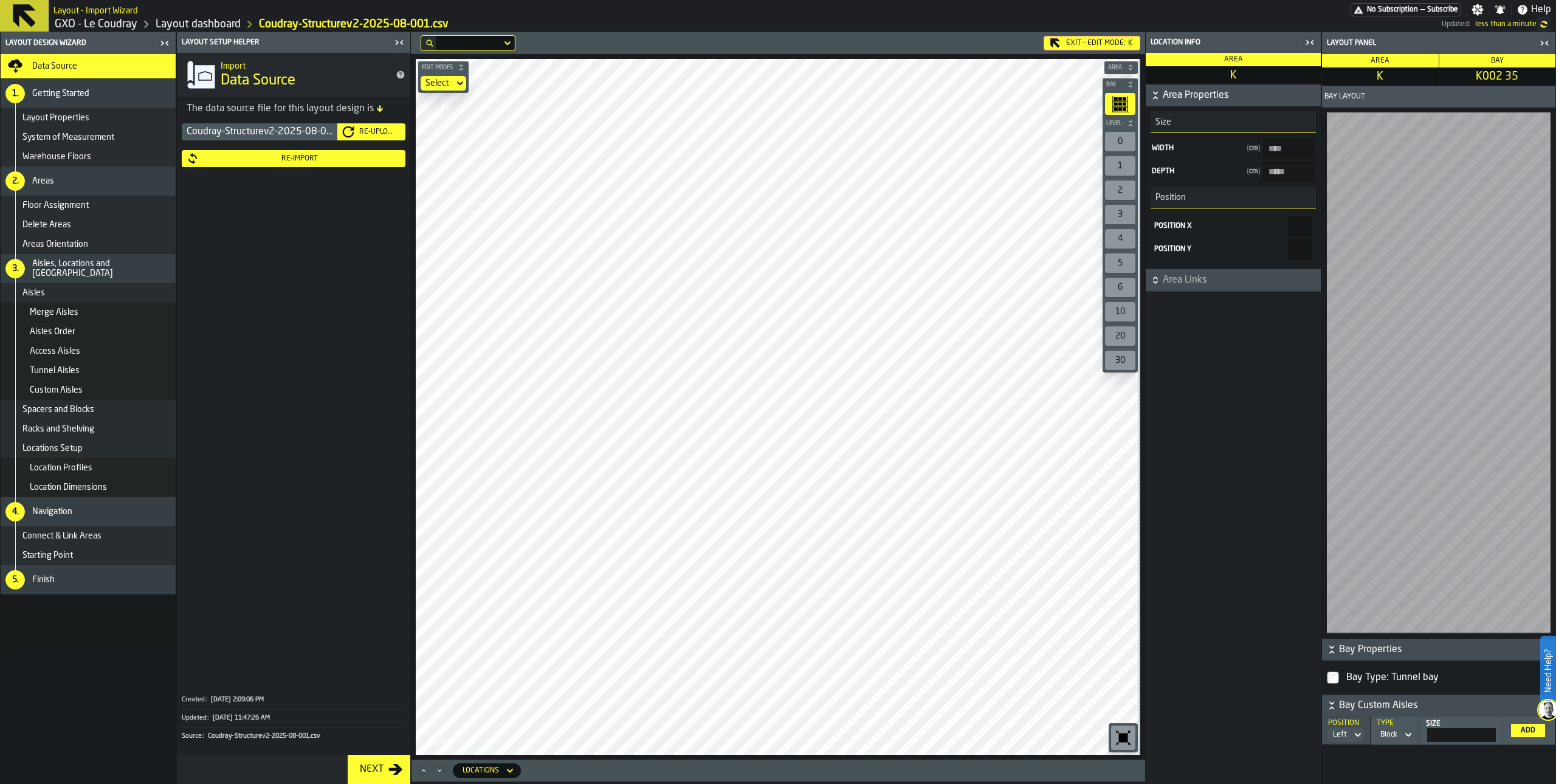
click at [297, 160] on div "Re-Import" at bounding box center [299, 159] width 202 height 8
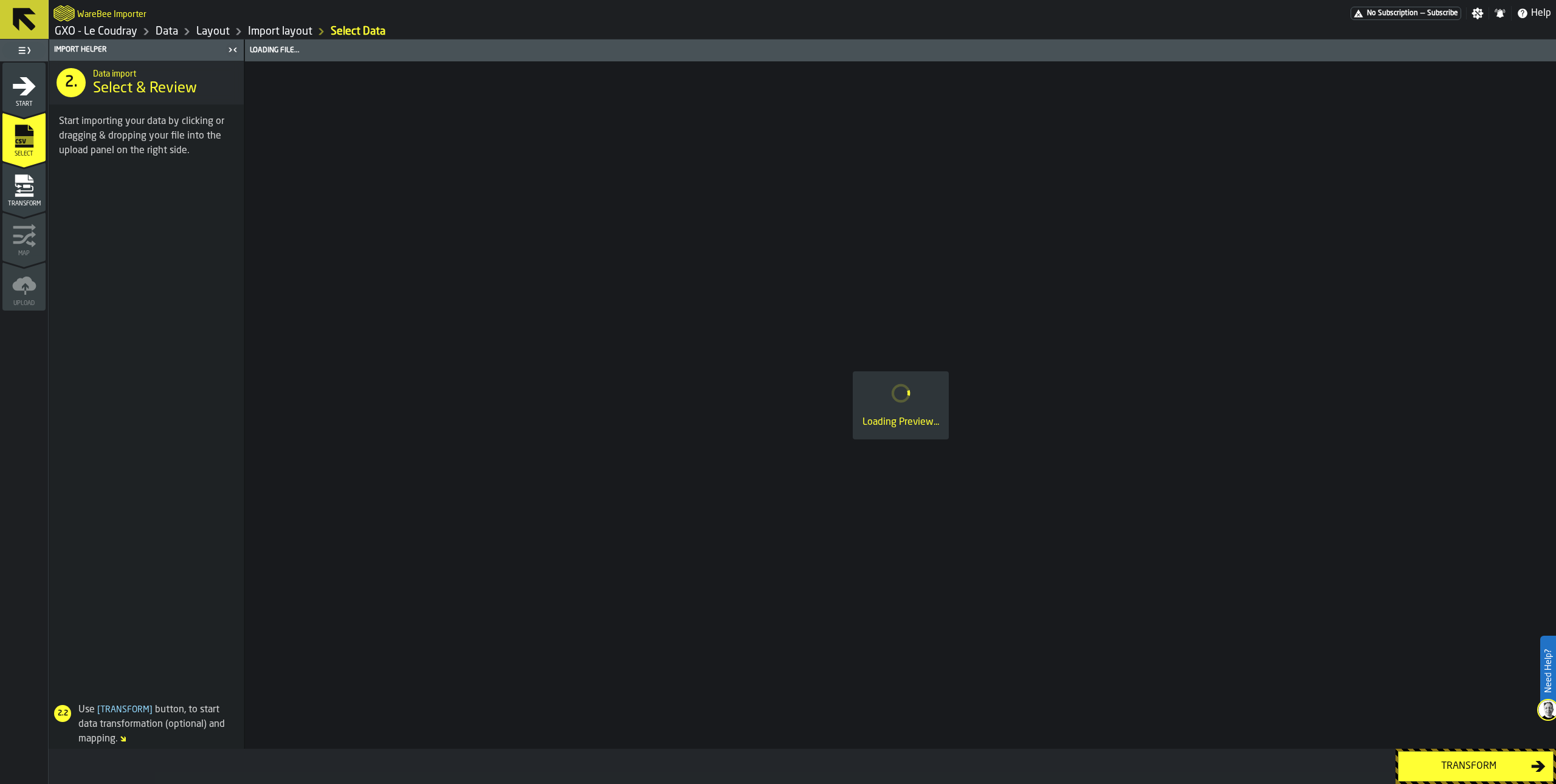
click at [20, 187] on icon "menu Transform" at bounding box center [24, 186] width 24 height 24
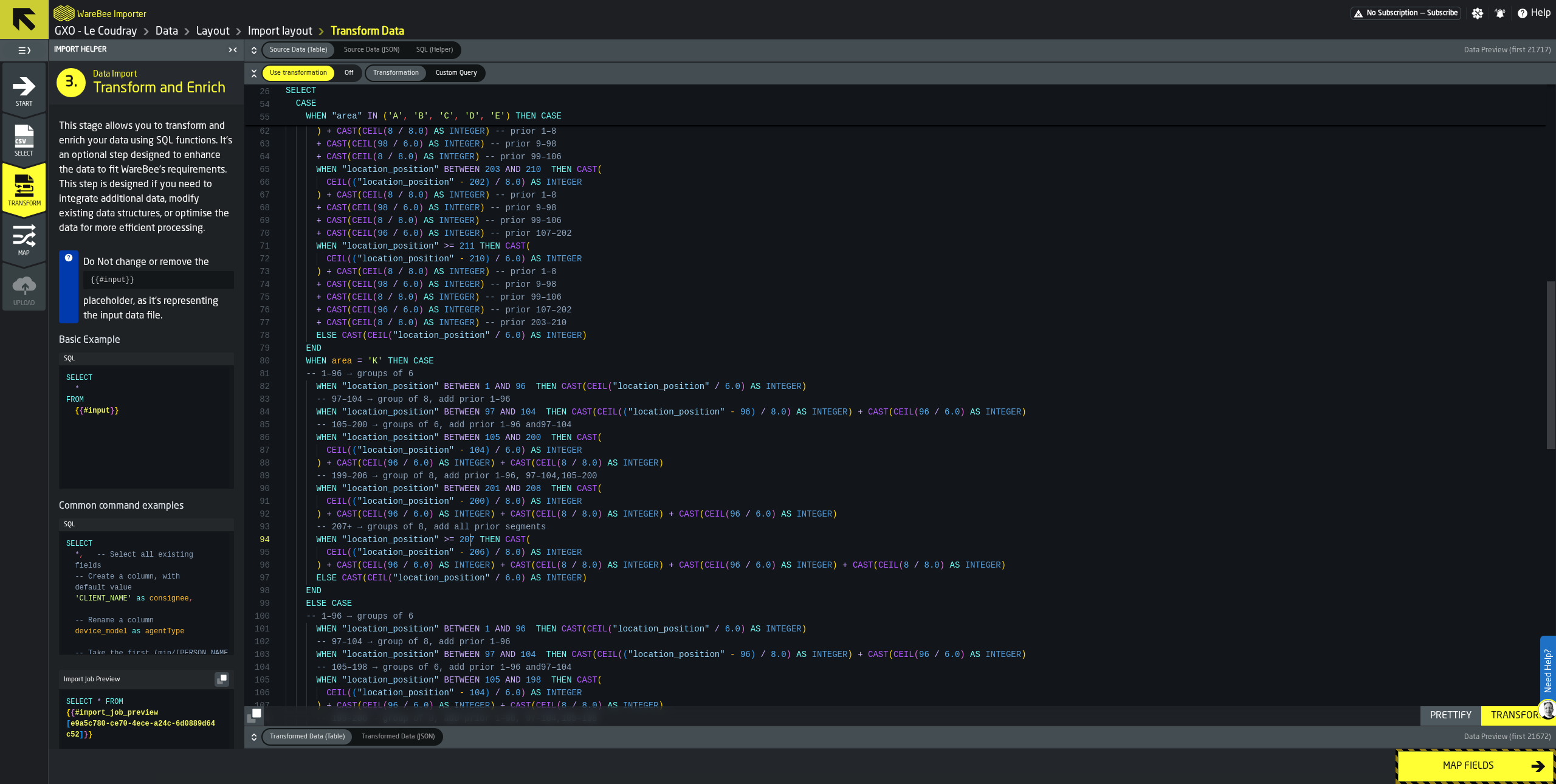
click at [471, 535] on div "CEIL ( ( "location_position" - 104 ) / 6.0 ) AS INTEGER WHEN "location_position…" at bounding box center [921, 556] width 1270 height 2439
click at [485, 550] on div "CEIL ( ( "location_position" - 104 ) / 6.0 ) AS INTEGER WHEN "location_position…" at bounding box center [921, 556] width 1270 height 2439
type textarea "**********"
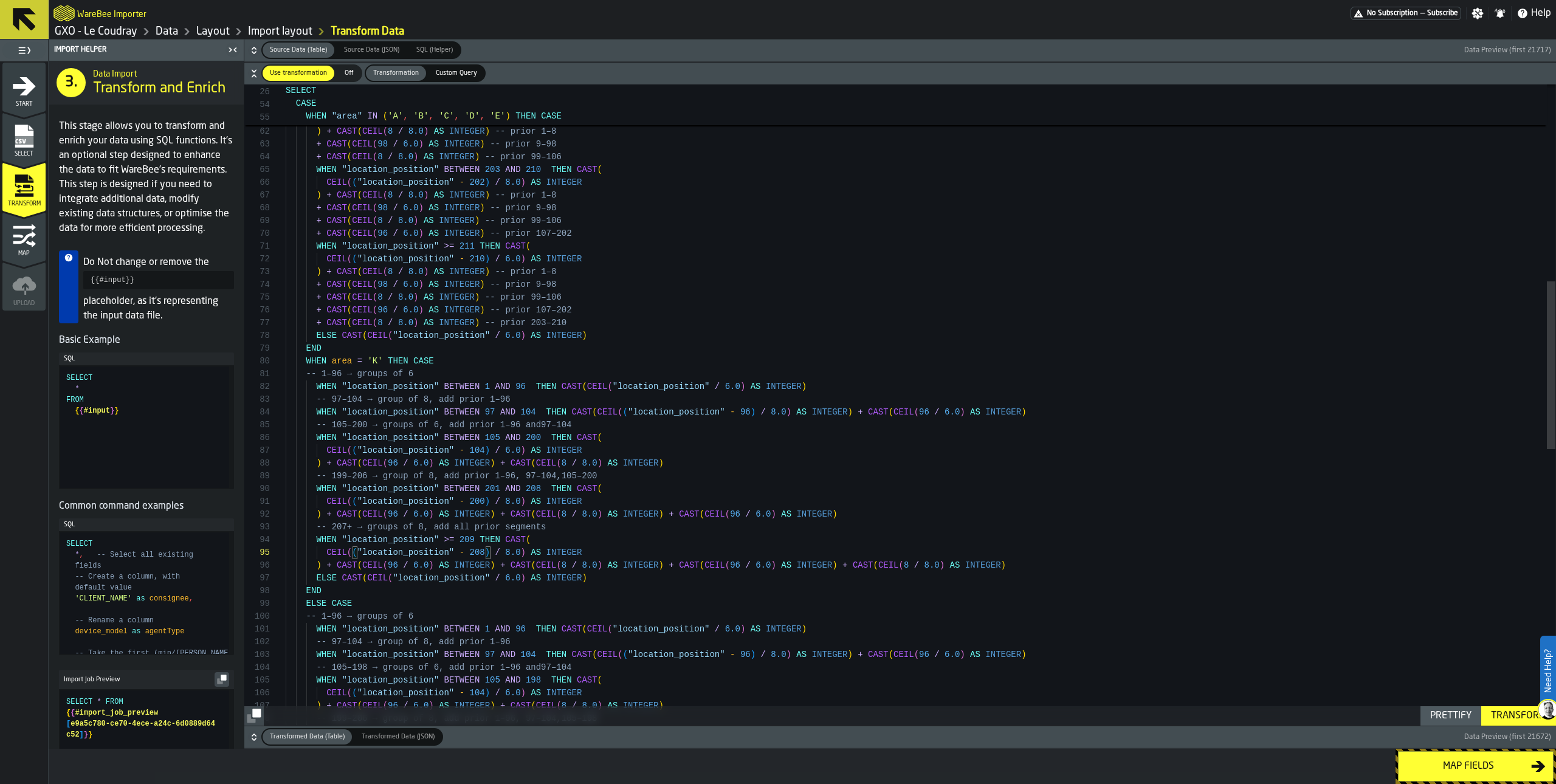
click at [1167, 639] on div "Transform" at bounding box center [1519, 716] width 65 height 15
click at [1167, 639] on div "Map fields" at bounding box center [1468, 766] width 125 height 15
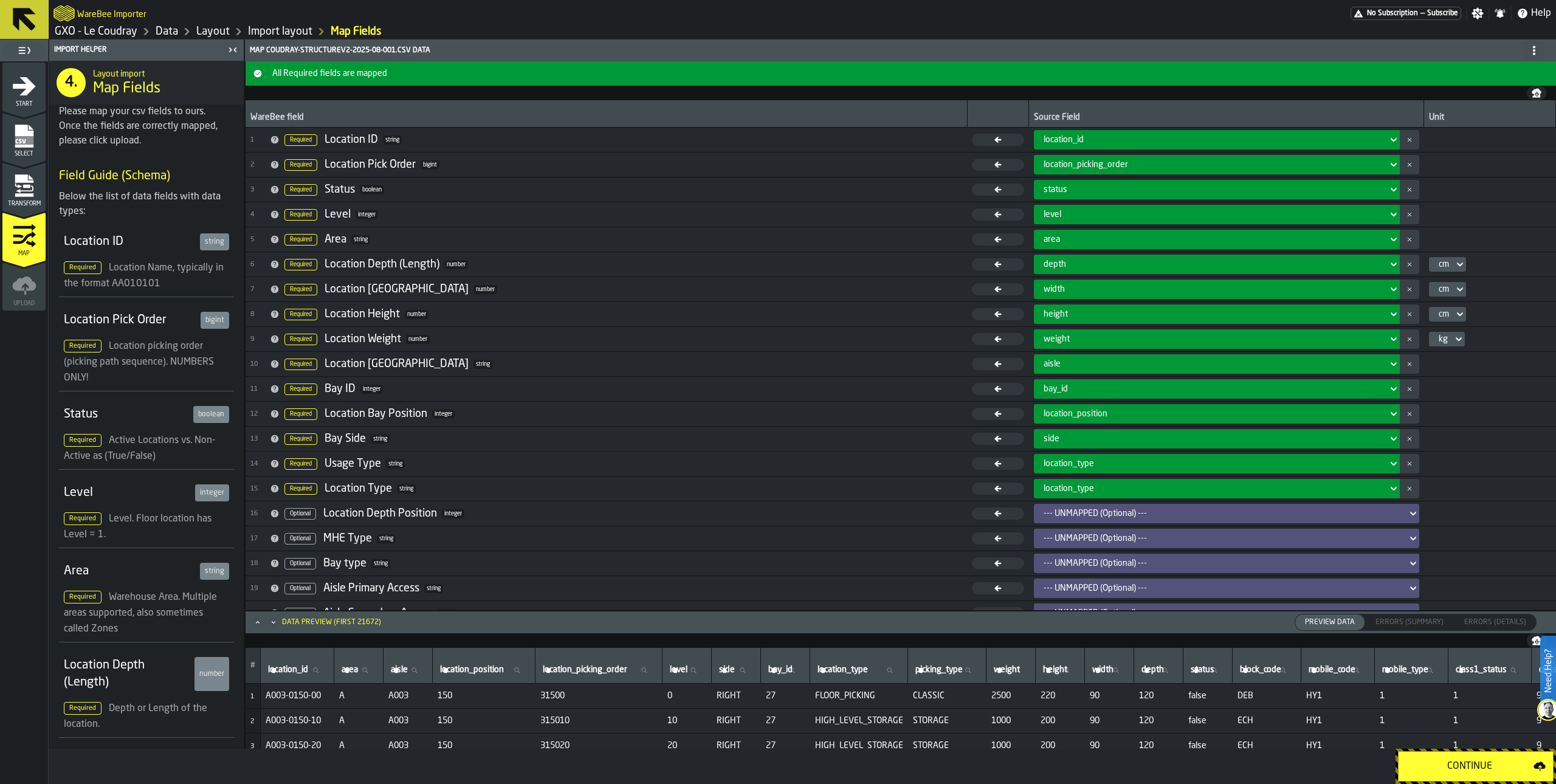
click at [1167, 639] on div "Continue" at bounding box center [1470, 766] width 128 height 15
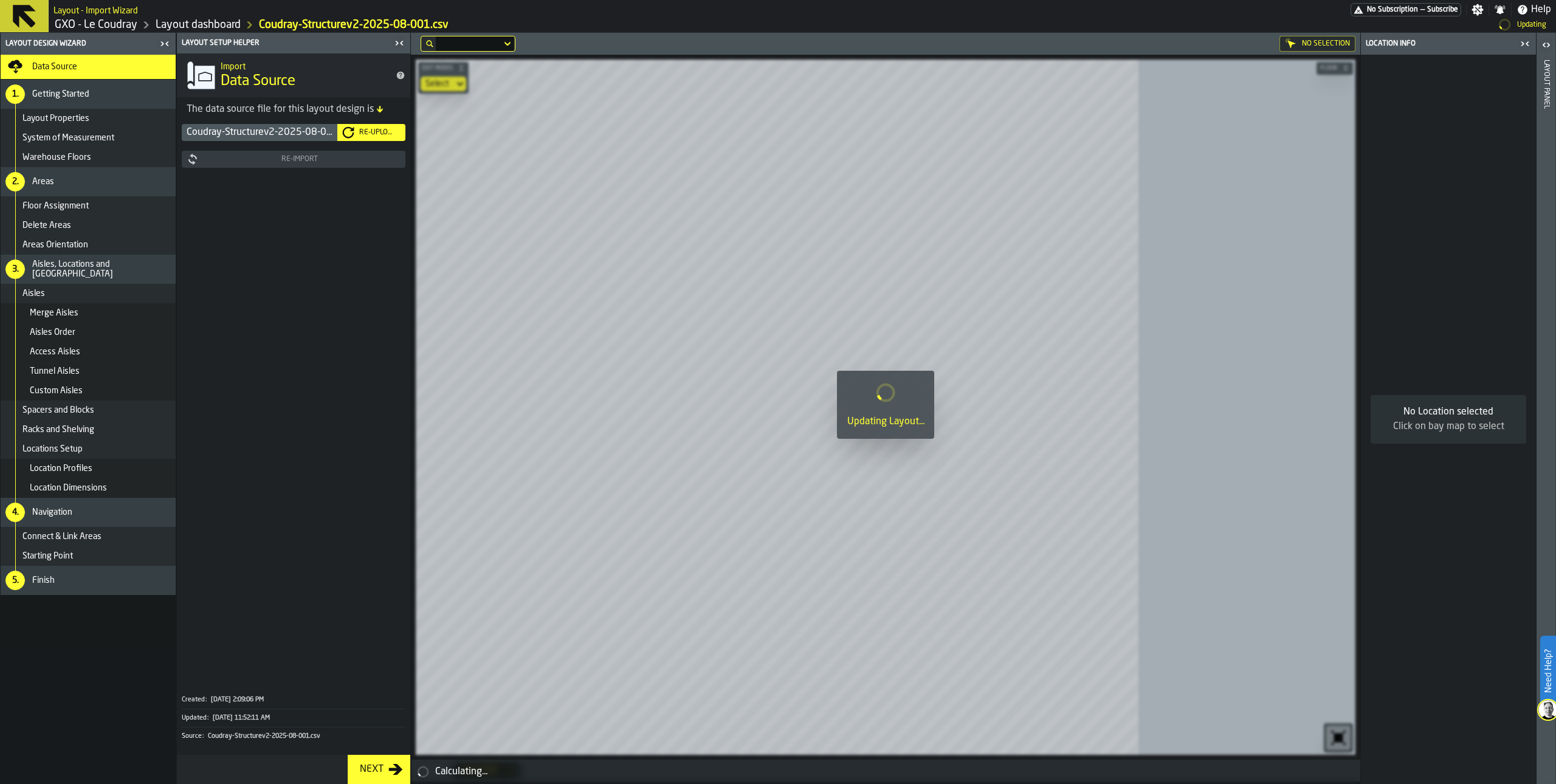
click at [399, 49] on icon "button-toggle-Close me" at bounding box center [399, 43] width 15 height 15
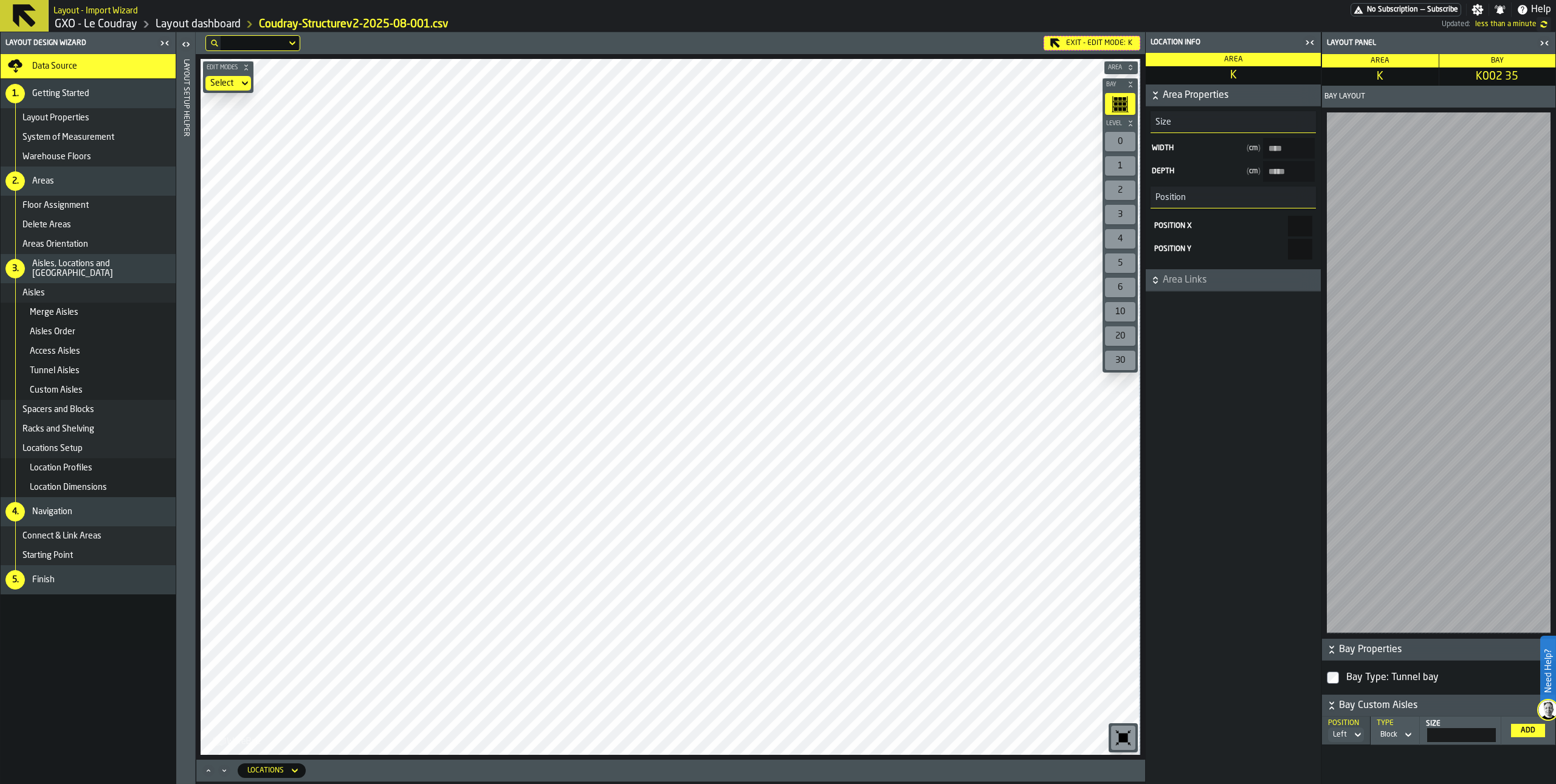
click at [1121, 166] on div "1" at bounding box center [1120, 166] width 30 height 20
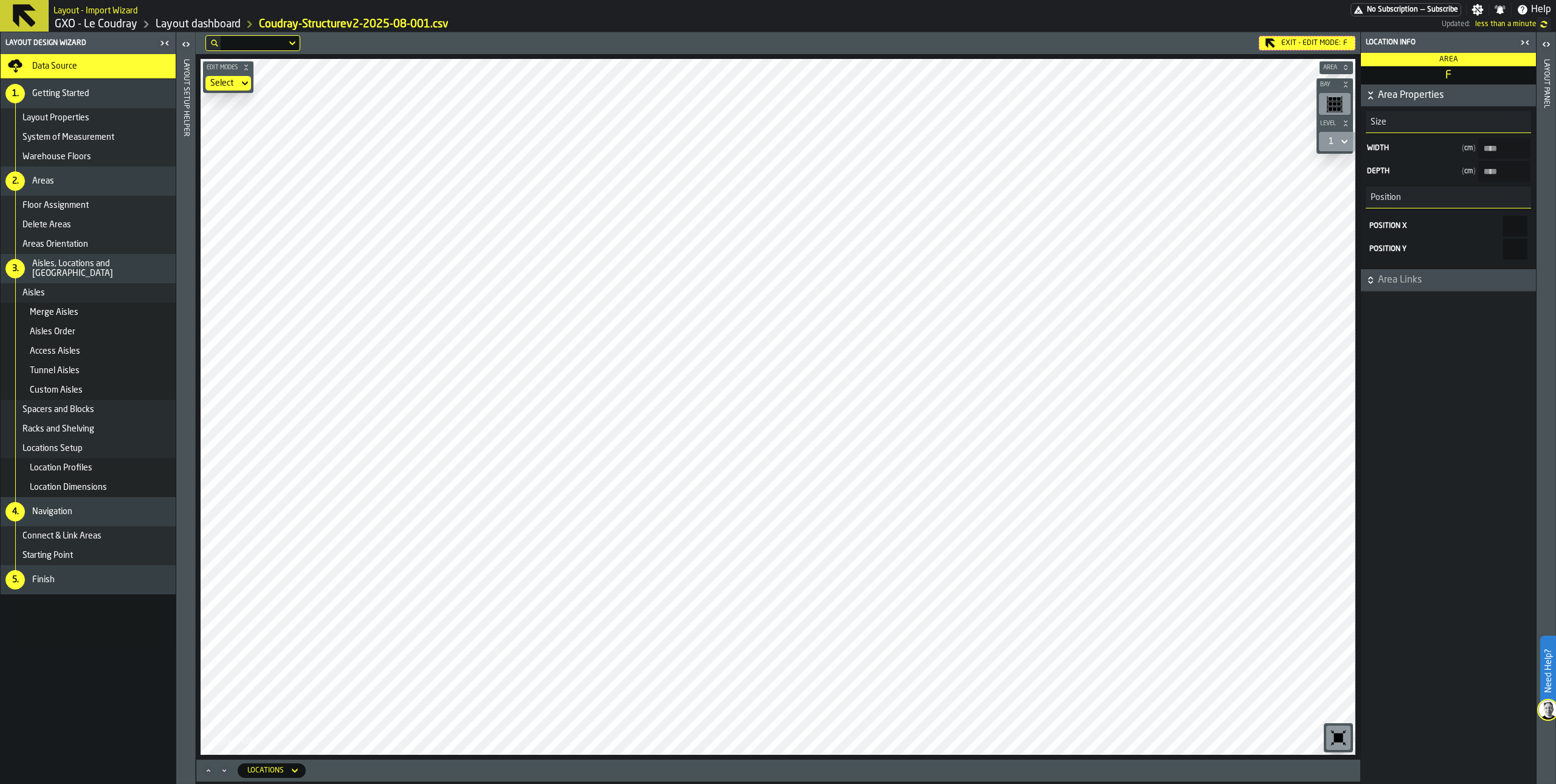
type input "****"
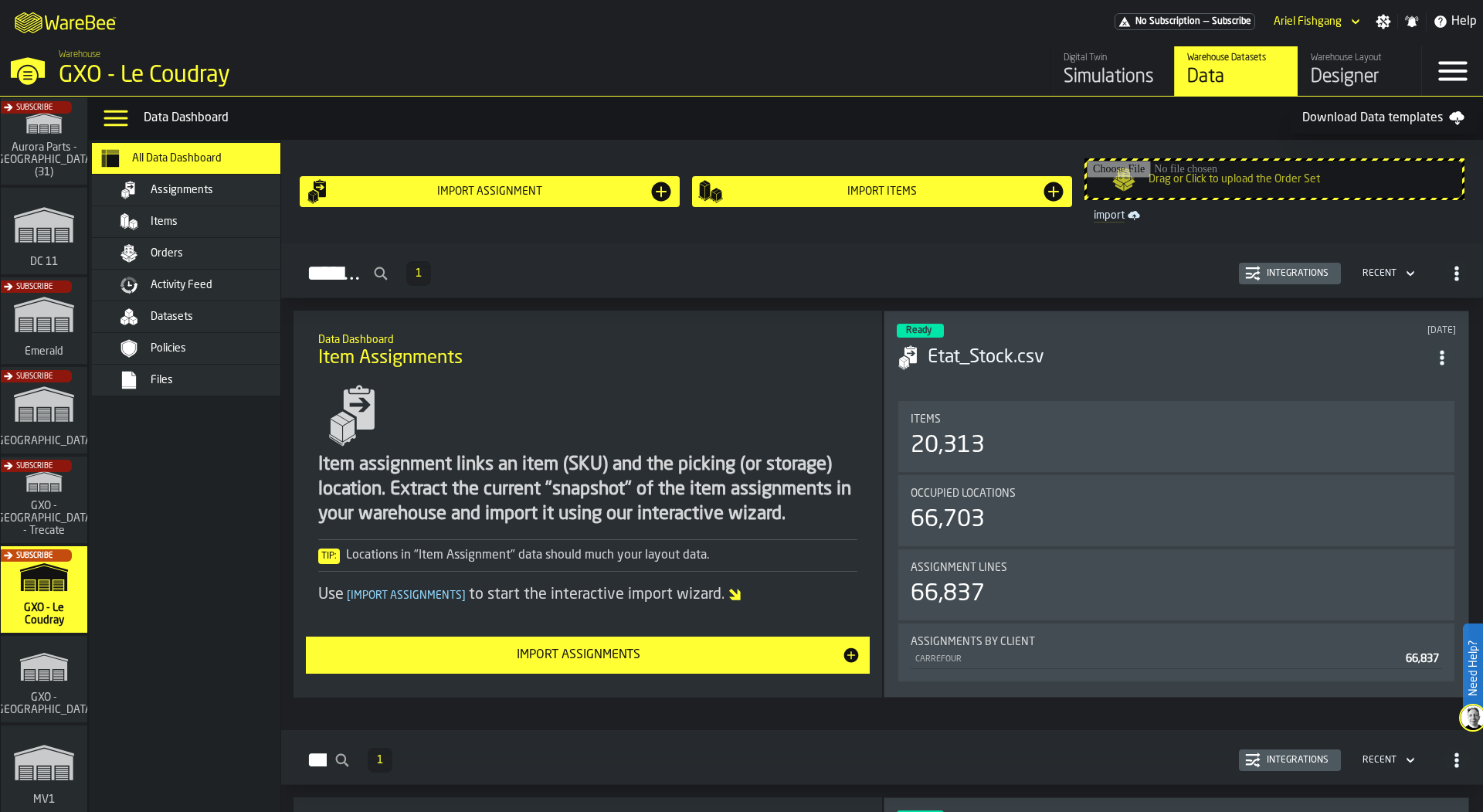
click at [231, 273] on div "Activity Feed" at bounding box center [199, 284] width 216 height 31
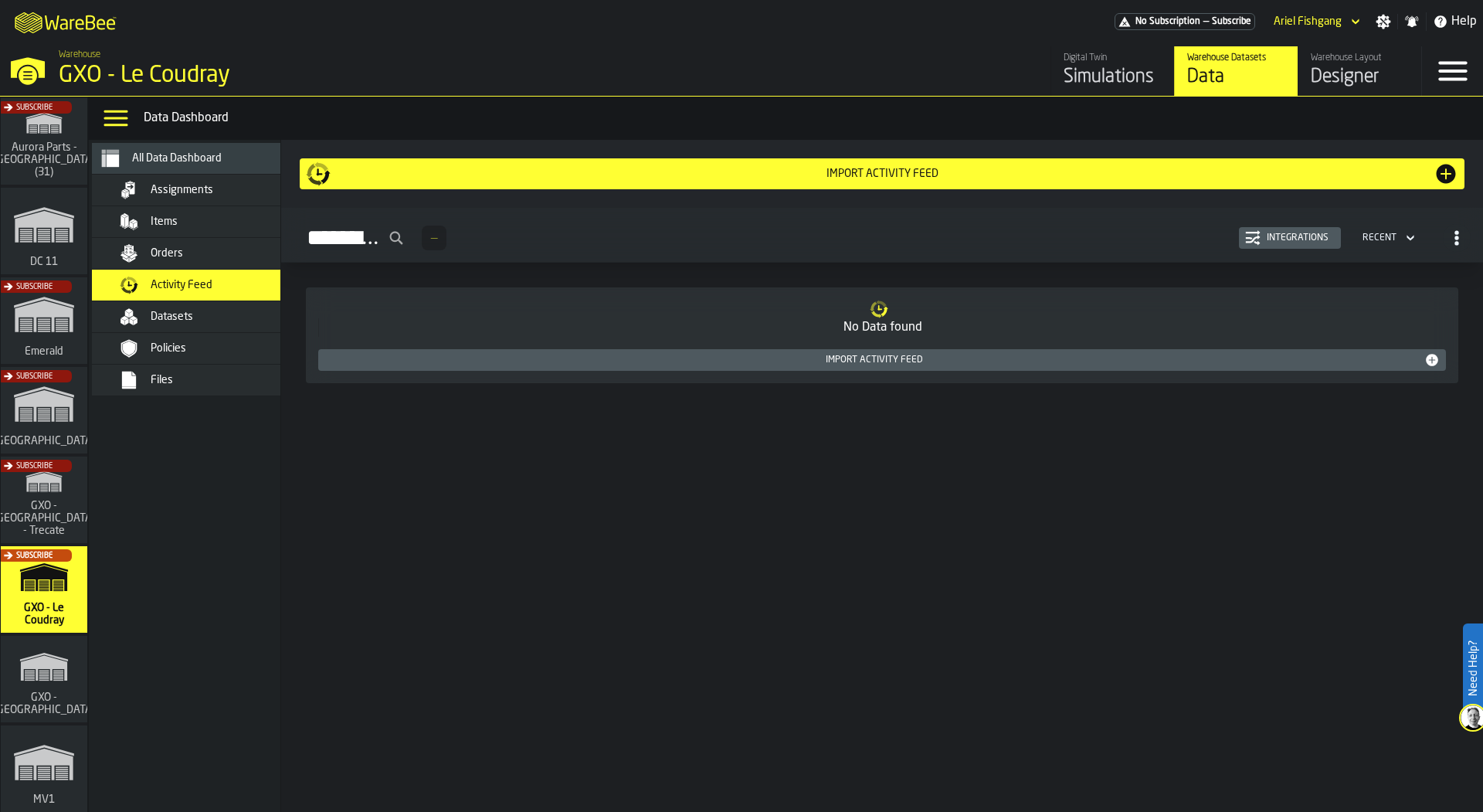
click at [1250, 230] on icon "button-Integrations" at bounding box center [1252, 237] width 15 height 15
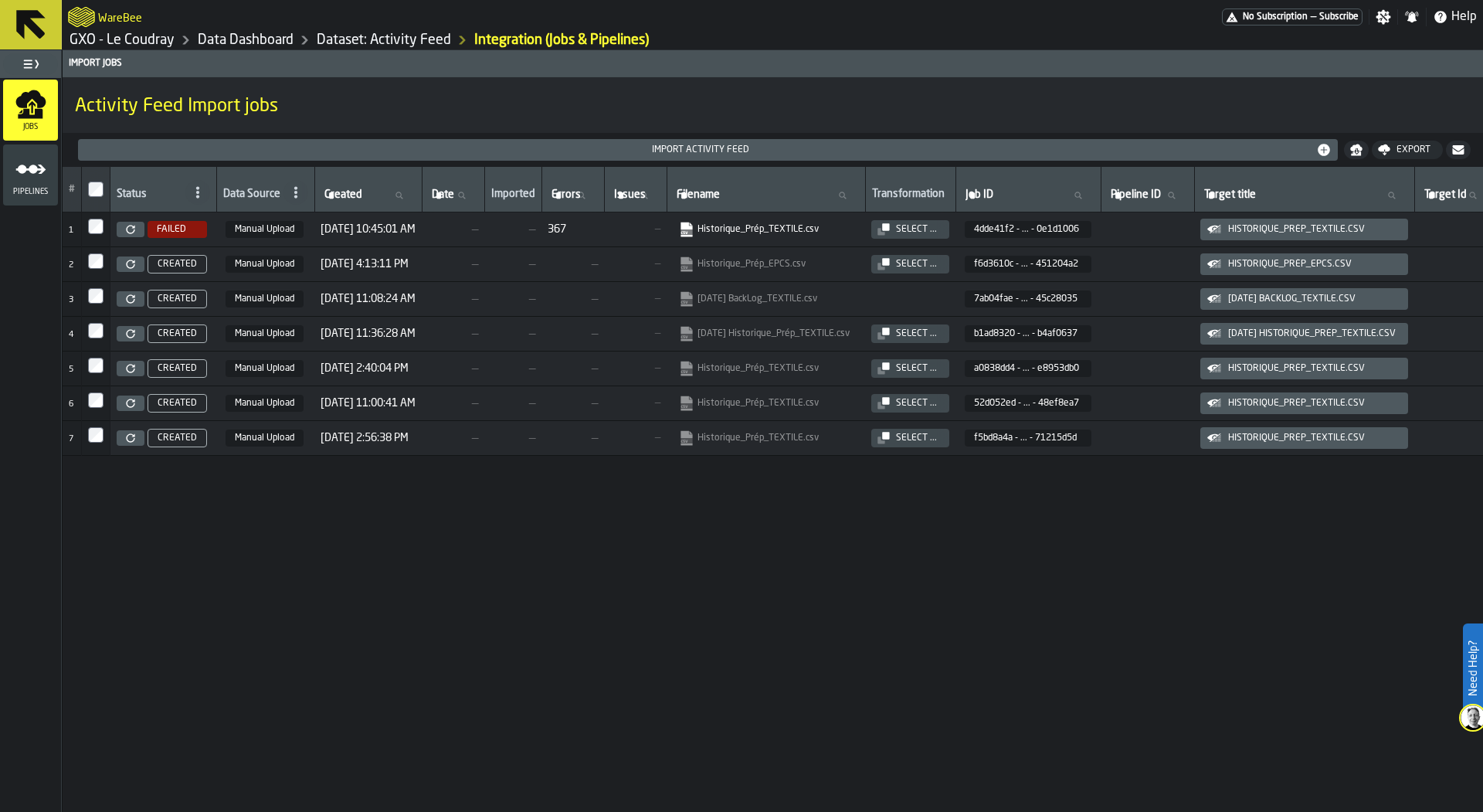
click at [128, 223] on link at bounding box center [130, 229] width 28 height 15
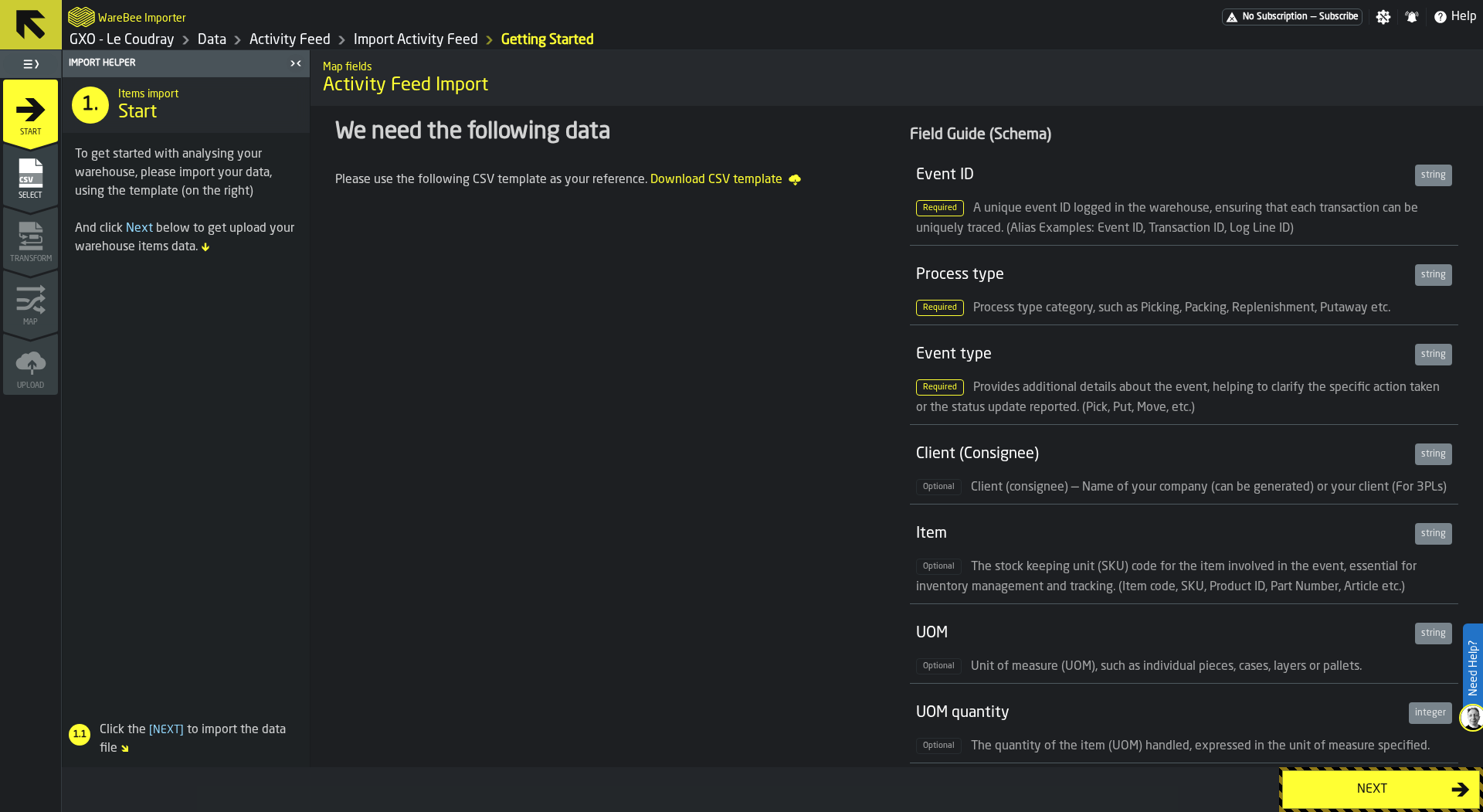
click at [41, 185] on icon "menu Select" at bounding box center [31, 173] width 31 height 31
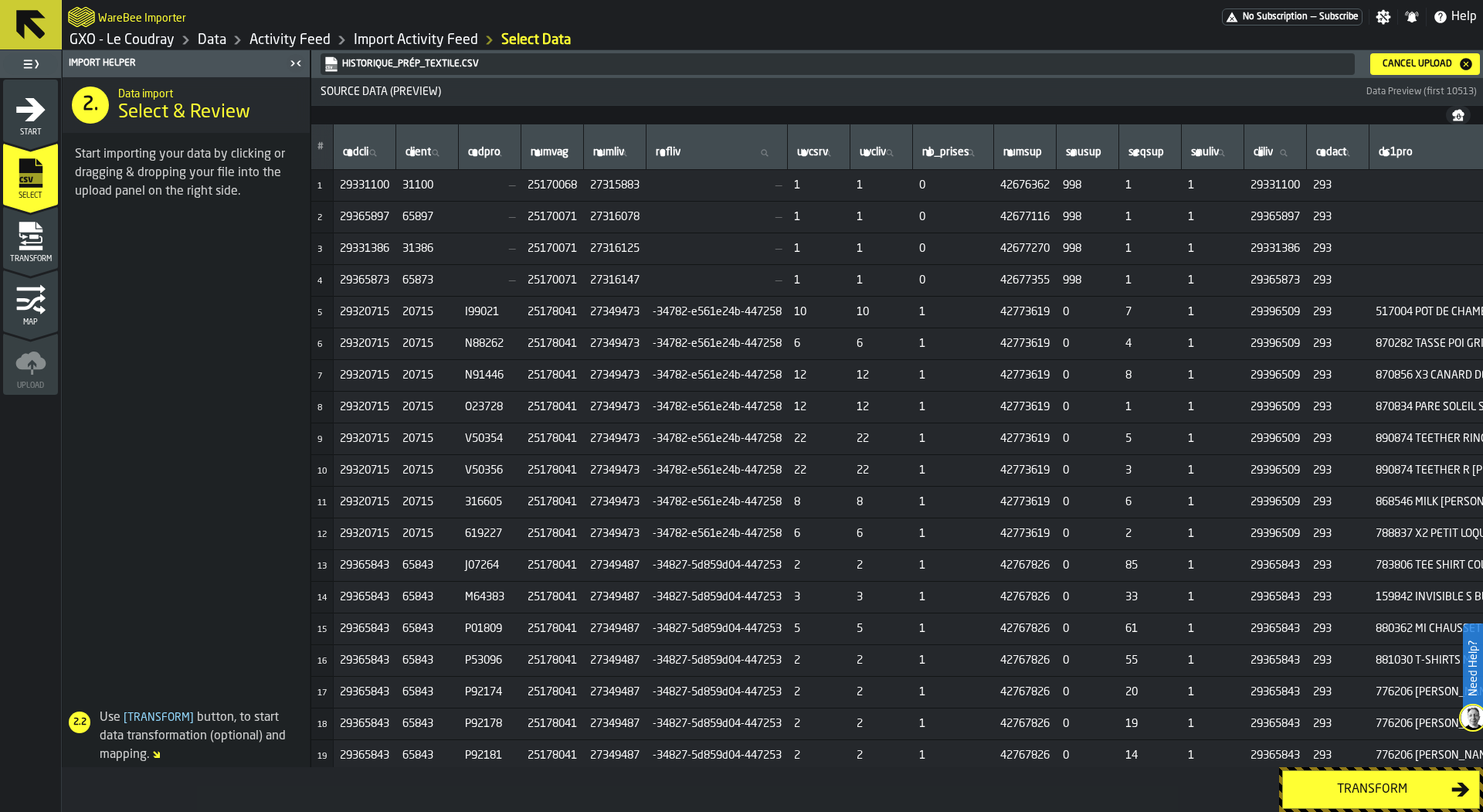
click at [35, 263] on icon "menu Transform" at bounding box center [30, 269] width 55 height 14
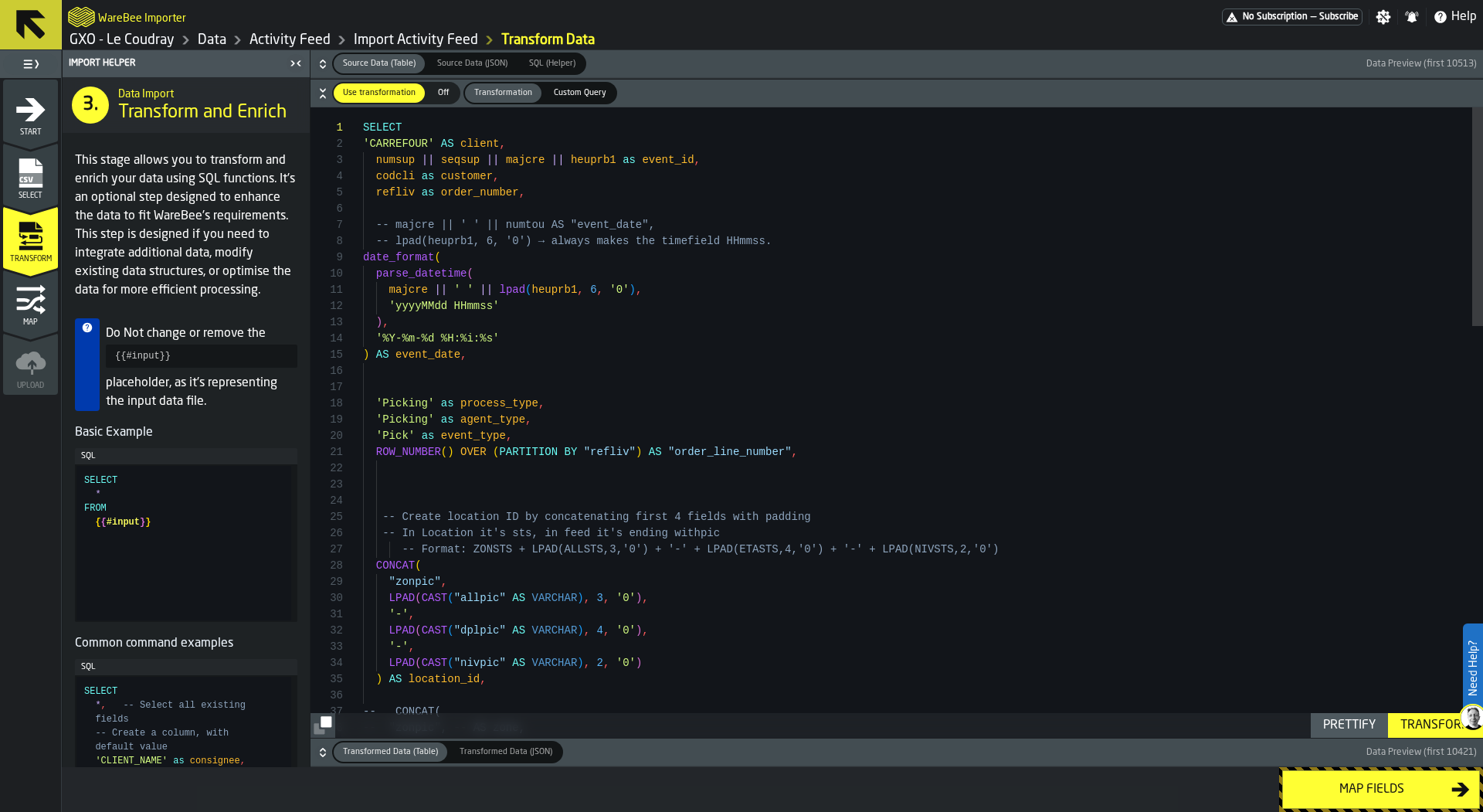
click at [39, 319] on span "Map" at bounding box center [30, 322] width 55 height 8
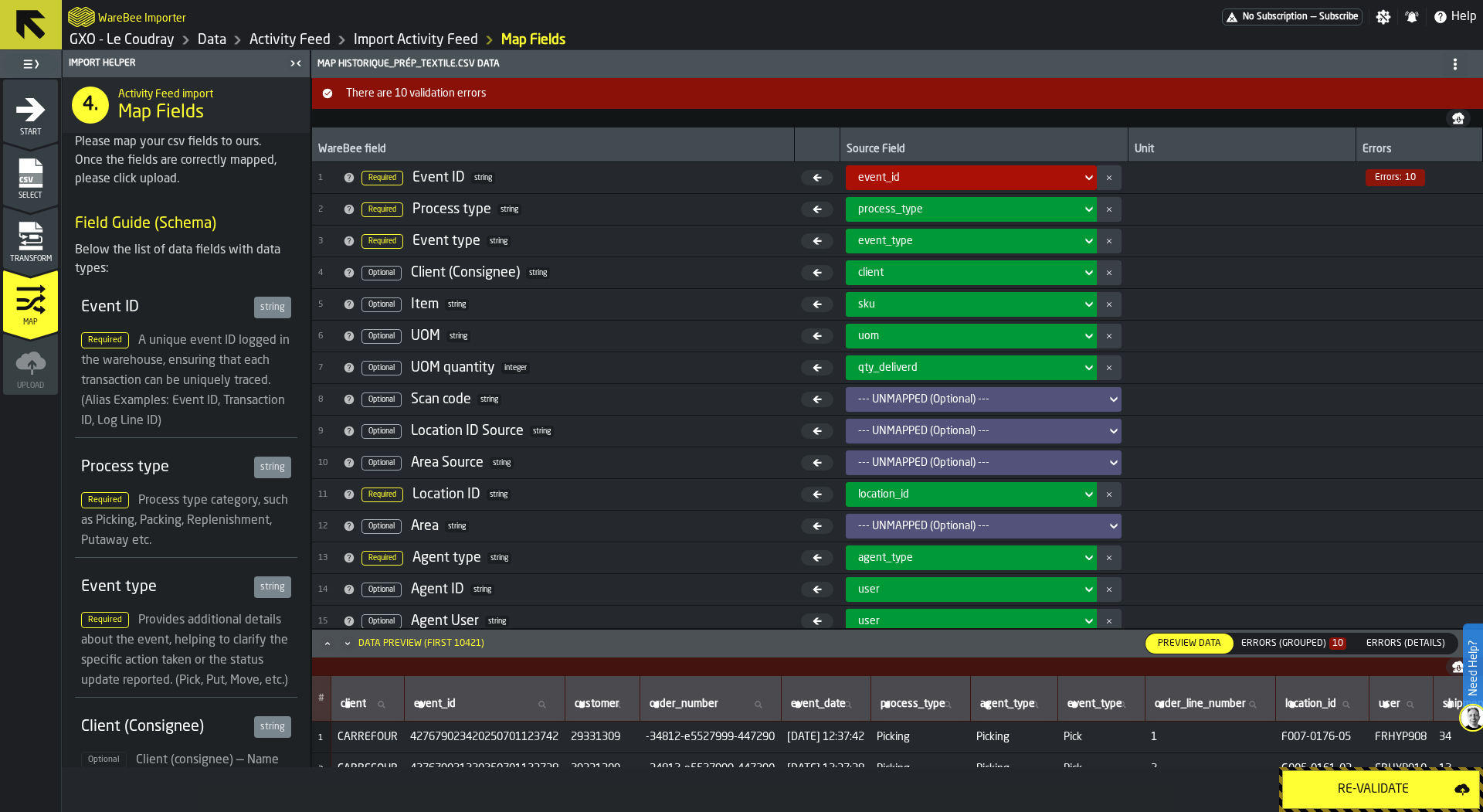
click at [1313, 640] on div "Errors (Grouped) 10" at bounding box center [1294, 643] width 105 height 11
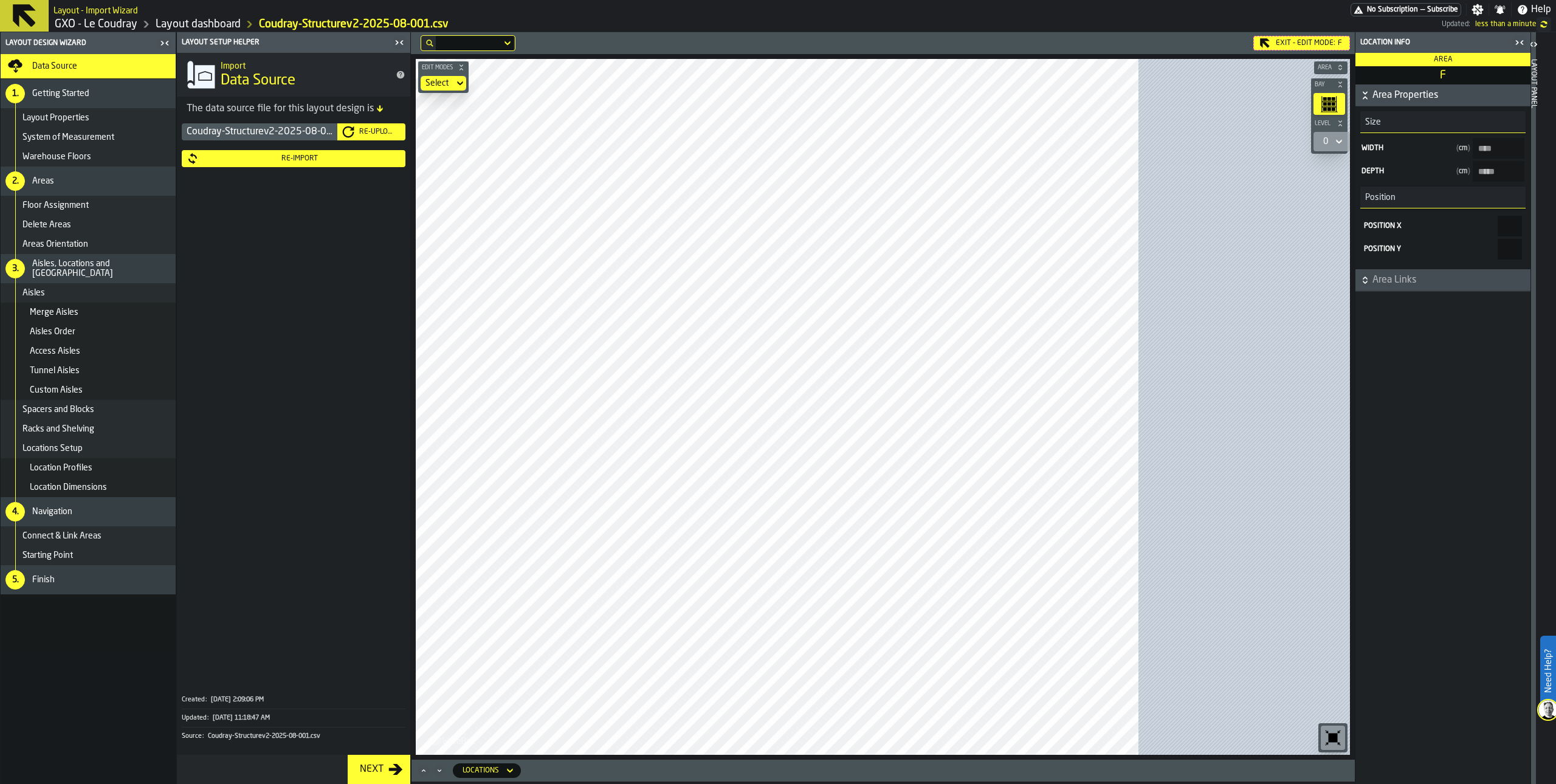
type input "****"
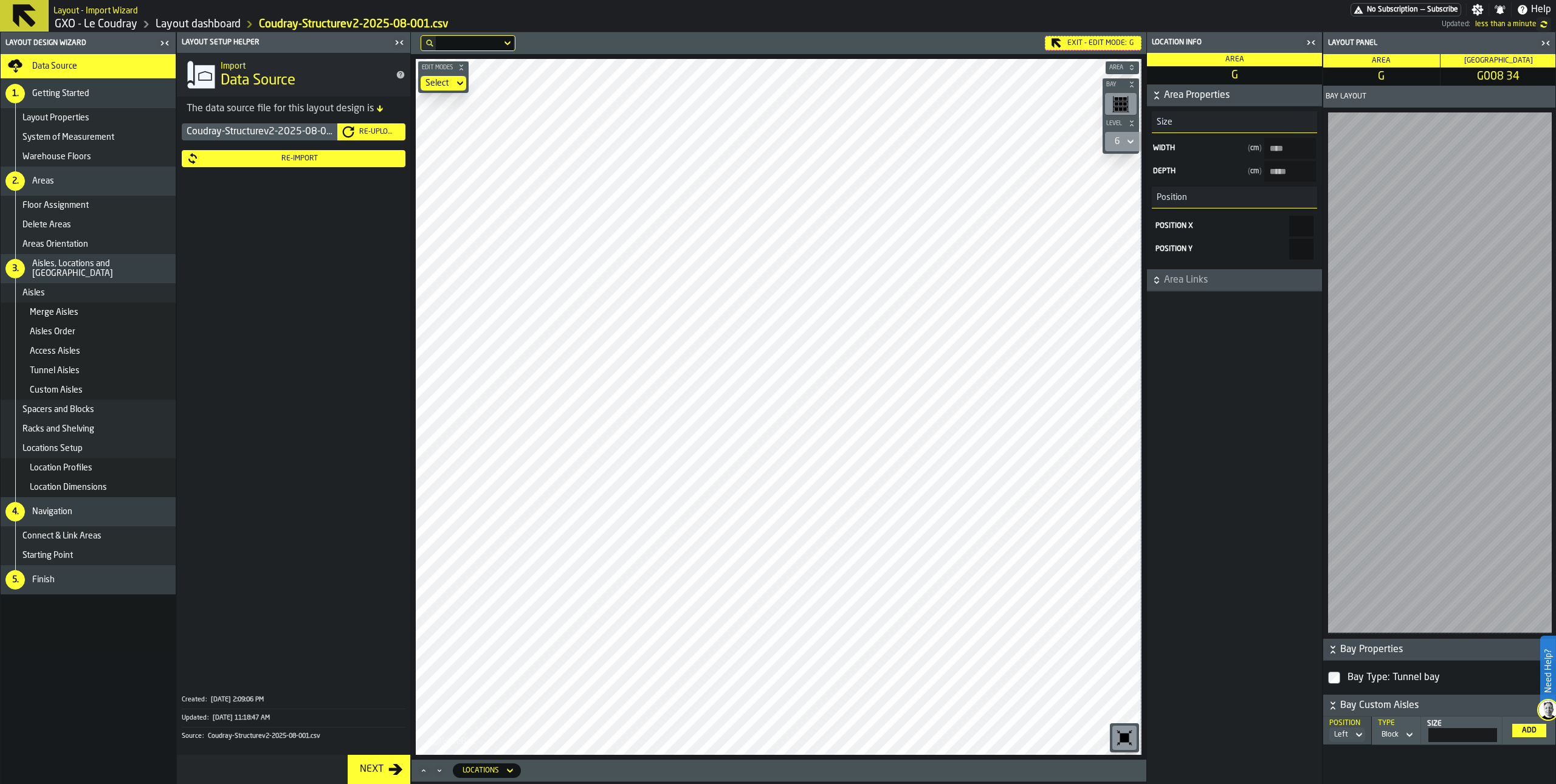
click at [1132, 142] on icon at bounding box center [1131, 142] width 6 height 4
click at [1124, 138] on icon at bounding box center [1130, 141] width 12 height 15
click at [1121, 94] on div "button-toolbar-undefined" at bounding box center [1121, 104] width 32 height 22
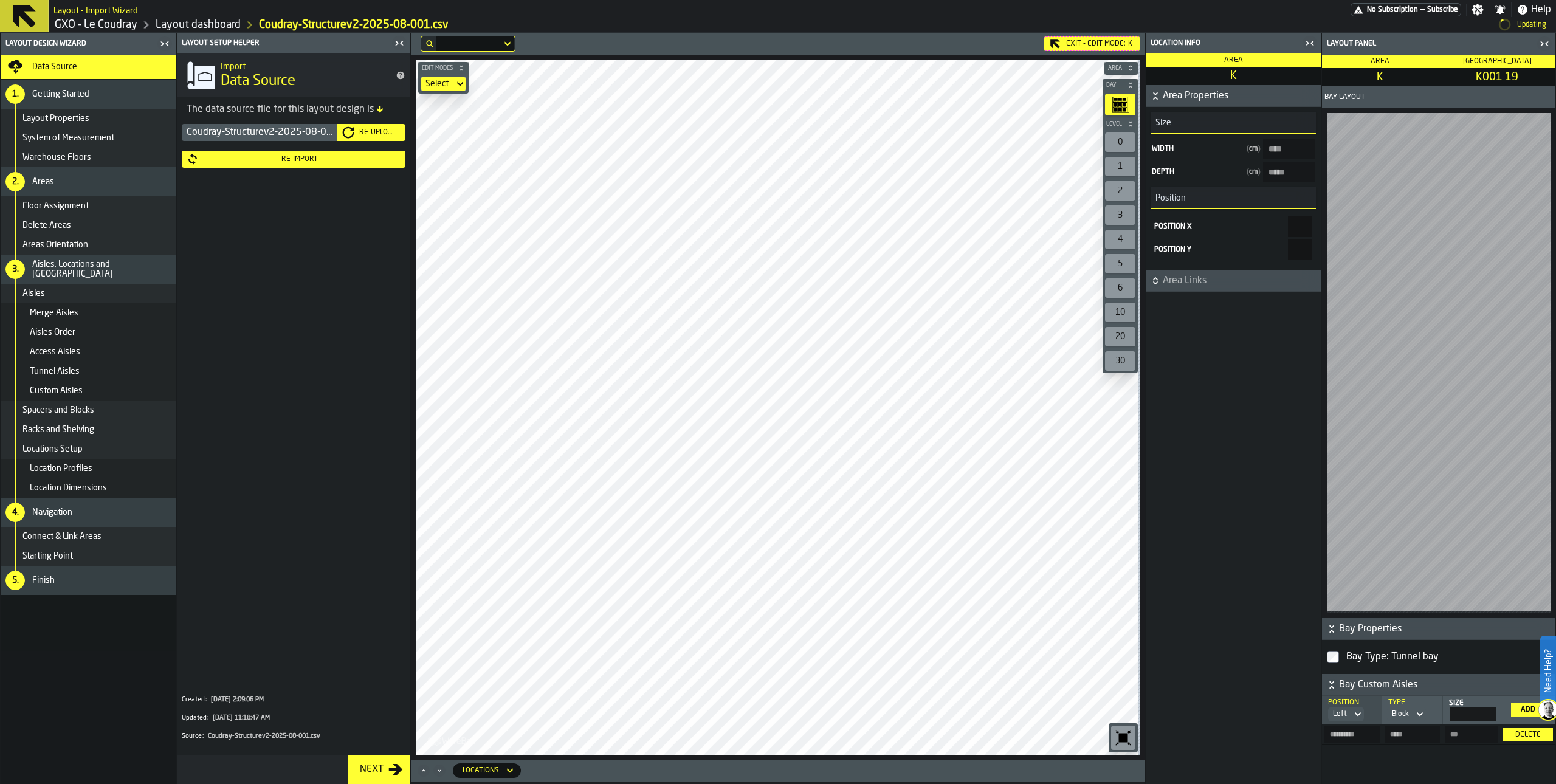
type input "*****"
type input "****"
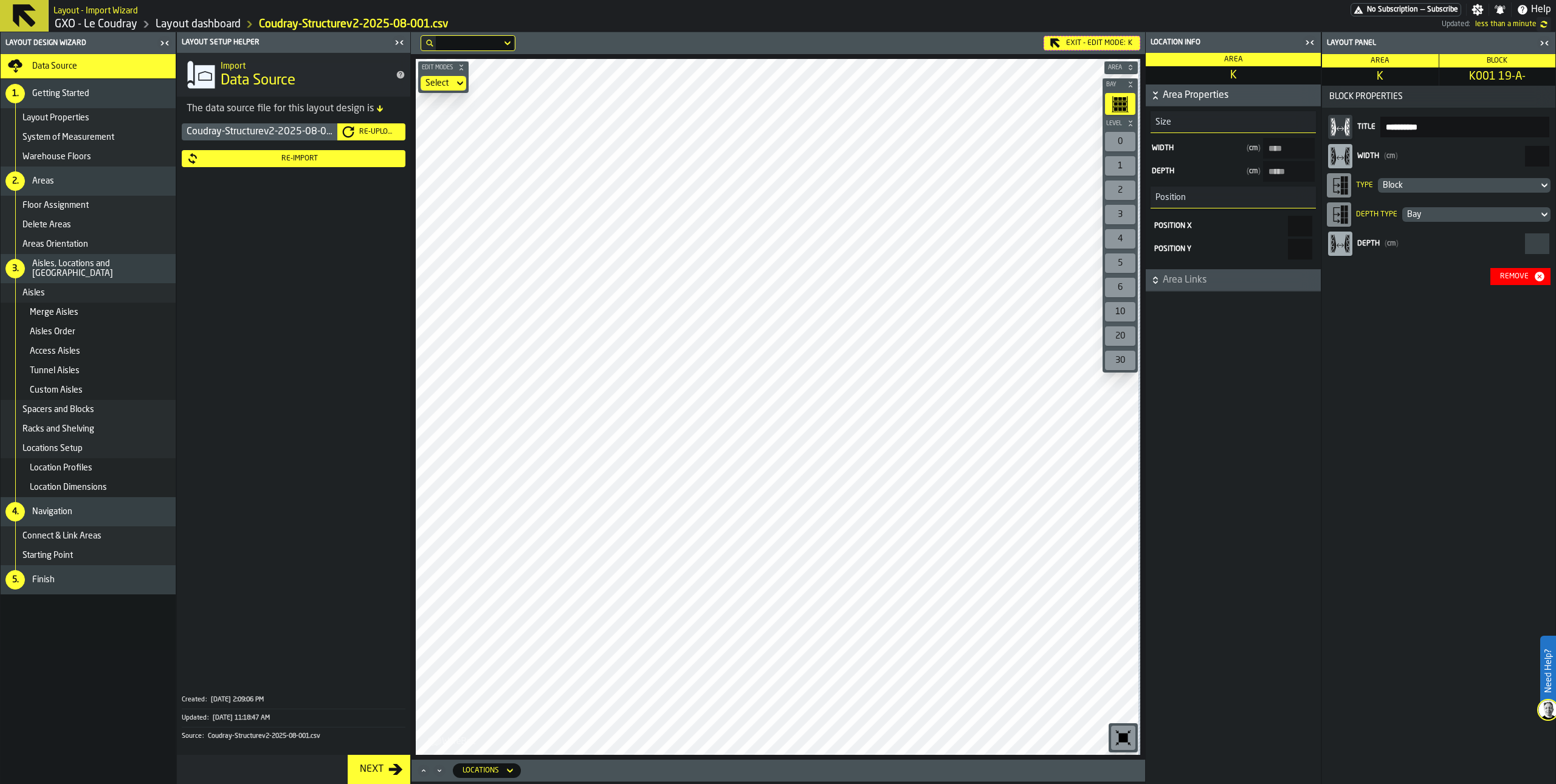
click at [1531, 278] on div "Remove" at bounding box center [1514, 277] width 38 height 8
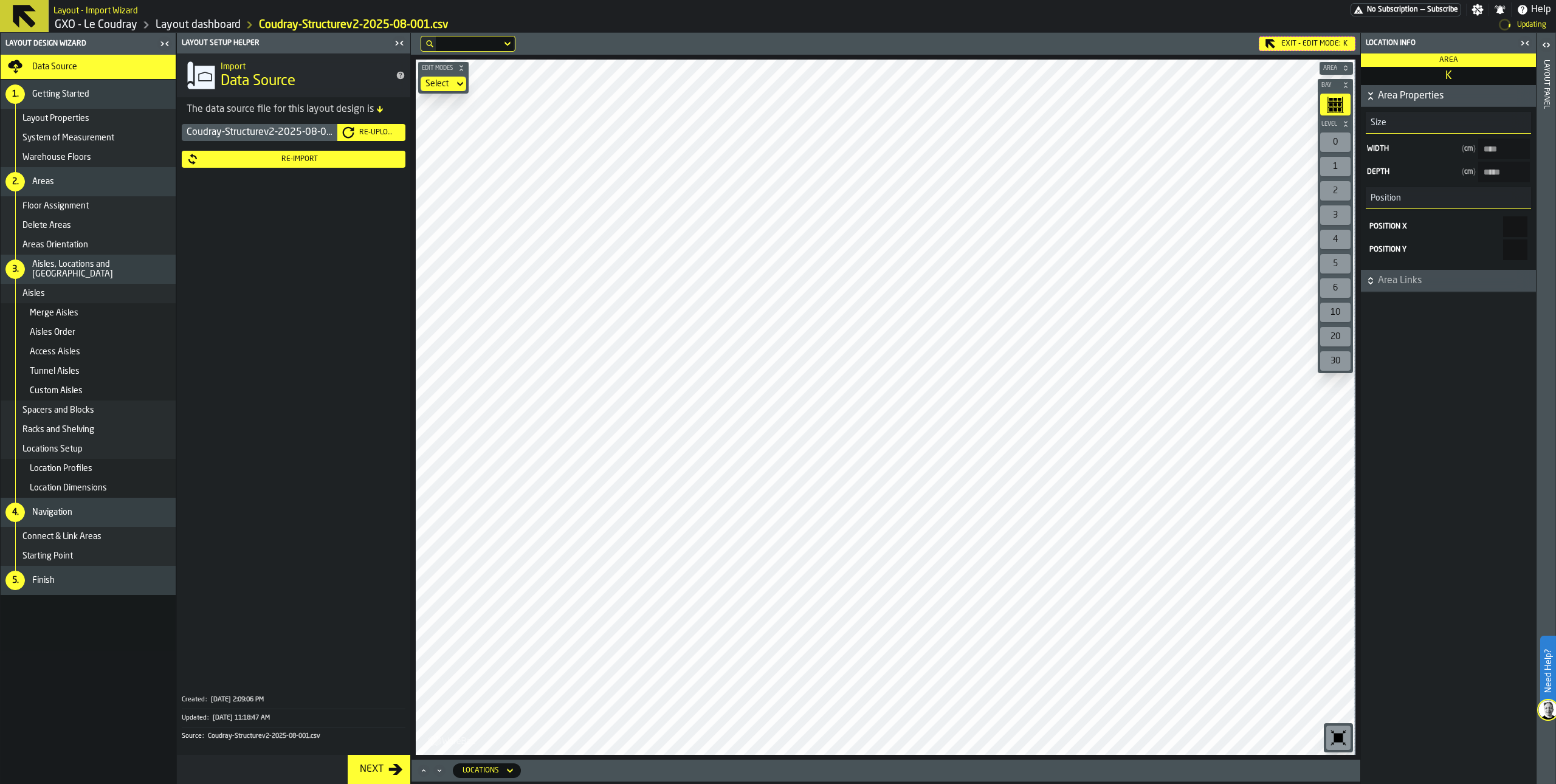
type input "*****"
type input "***"
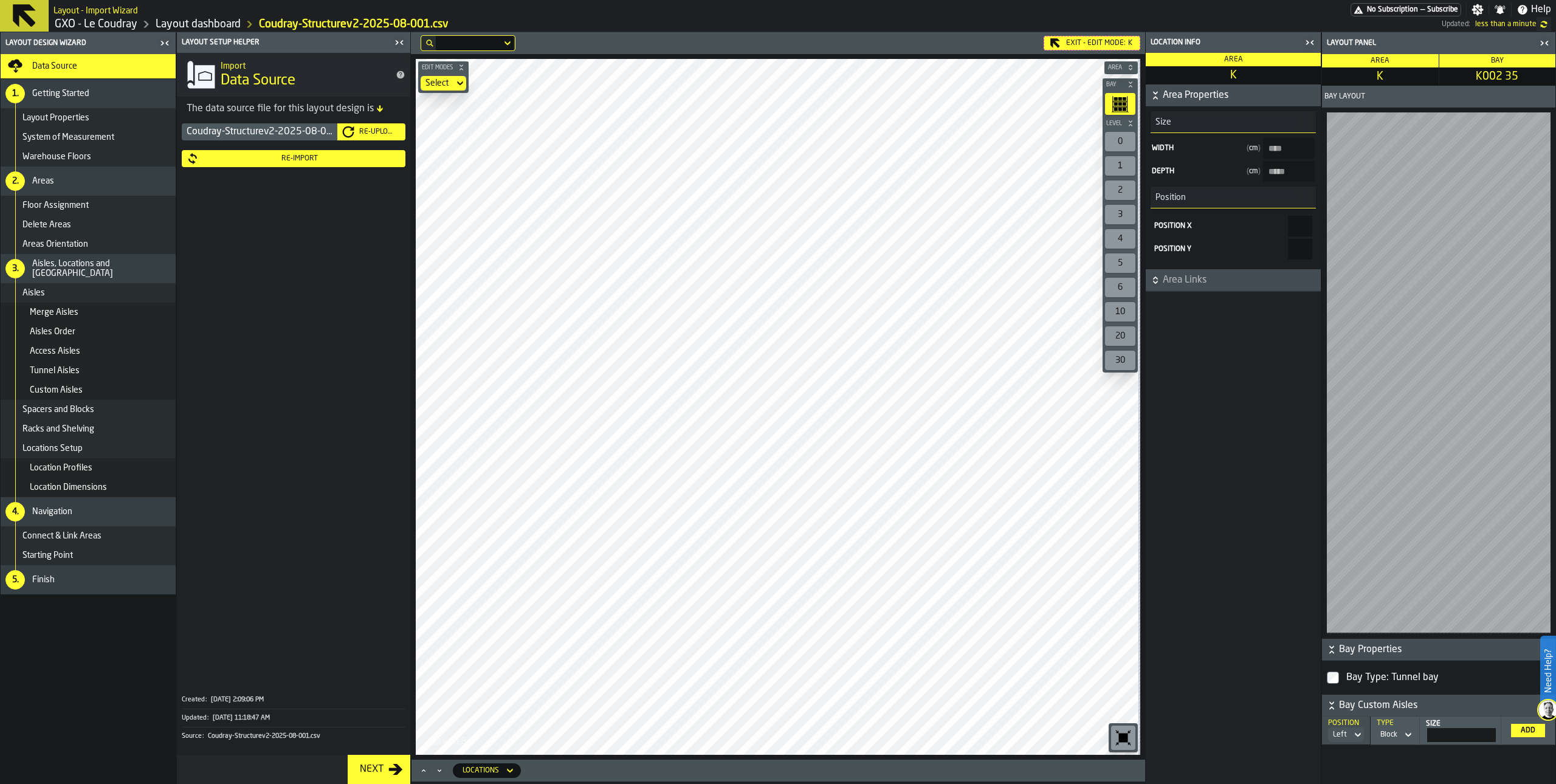
click at [331, 156] on div "Re-Import" at bounding box center [299, 159] width 202 height 8
